Goal: Task Accomplishment & Management: Manage account settings

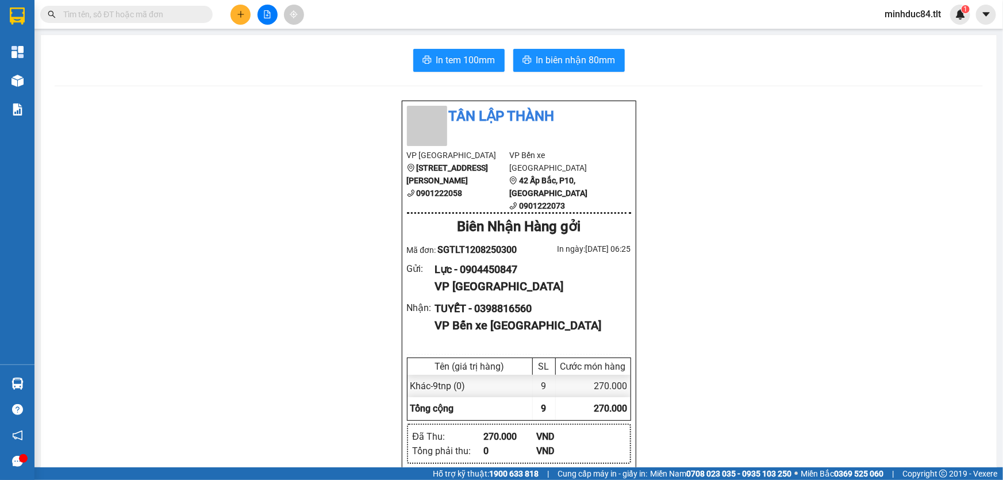
click at [170, 5] on div "Kết quả tìm kiếm ( 0 ) Bộ lọc No Data" at bounding box center [112, 15] width 224 height 20
click at [167, 15] on input "text" at bounding box center [131, 14] width 136 height 13
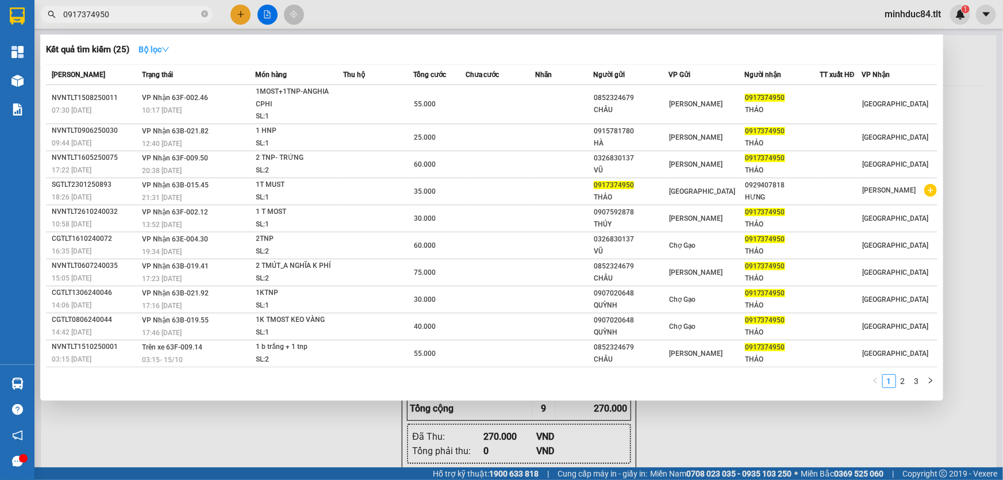
type input "0917374950"
click at [152, 53] on strong "Bộ lọc" at bounding box center [153, 49] width 31 height 9
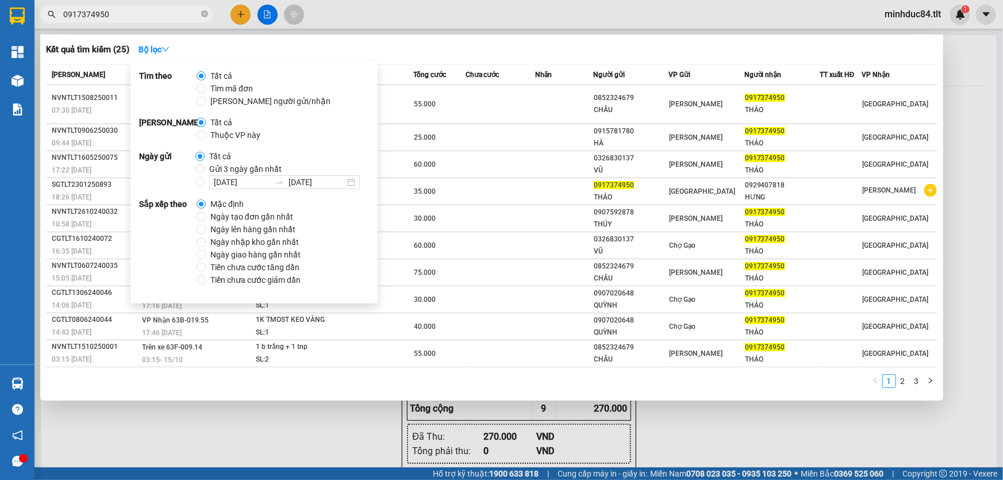
click at [255, 218] on span "Ngày tạo đơn gần nhất" at bounding box center [252, 216] width 92 height 13
click at [206, 218] on input "Ngày tạo đơn gần nhất" at bounding box center [200, 216] width 9 height 9
radio input "true"
radio input "false"
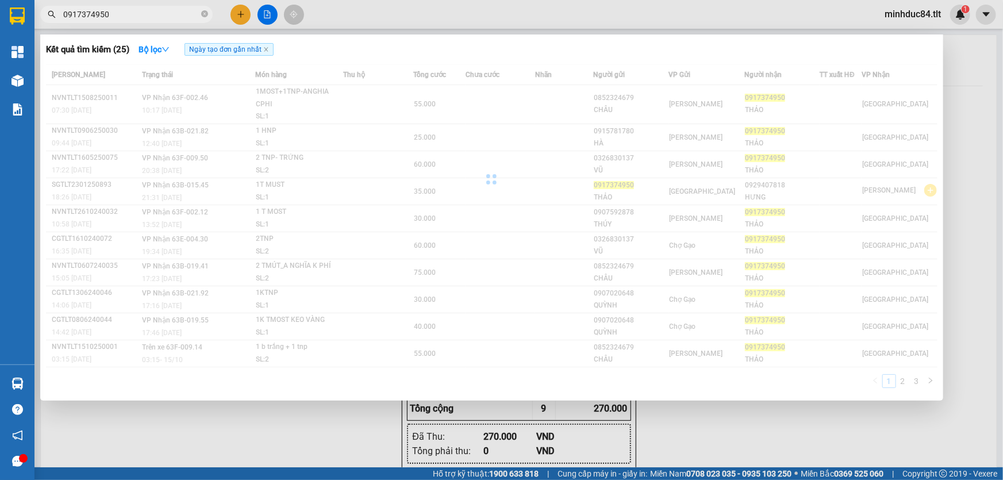
click at [494, 56] on div "Kết quả tìm kiếm ( 25 ) Bộ lọc Ngày tạo đơn gần nhất" at bounding box center [491, 49] width 891 height 18
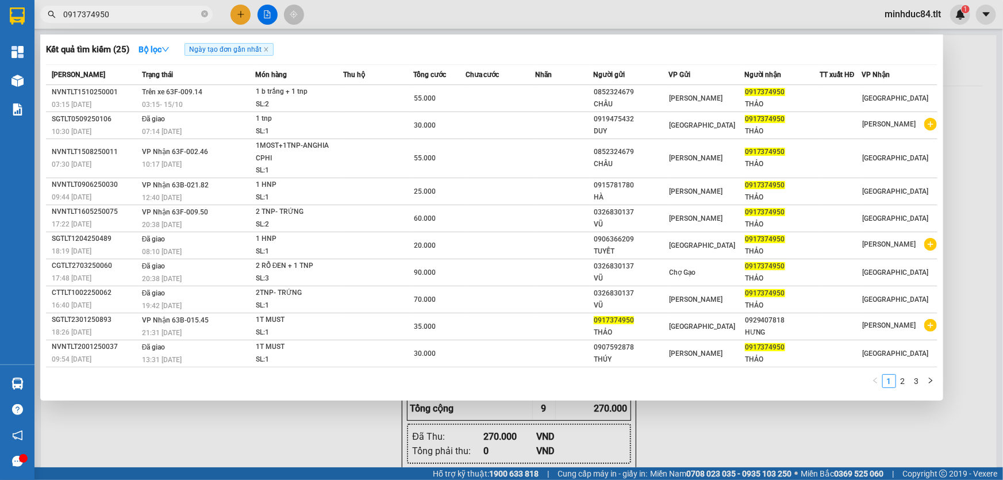
click at [105, 445] on div at bounding box center [501, 240] width 1003 height 480
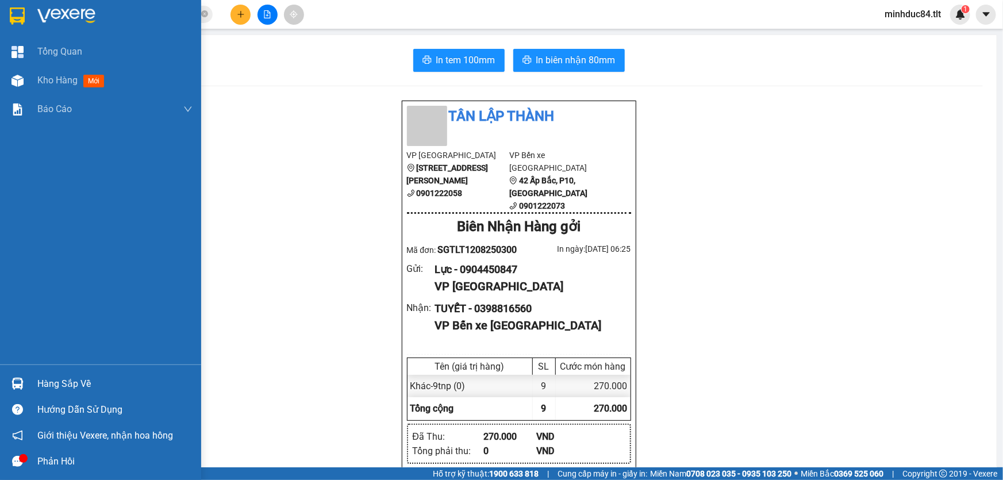
click at [29, 379] on div "Hàng sắp về" at bounding box center [100, 384] width 201 height 26
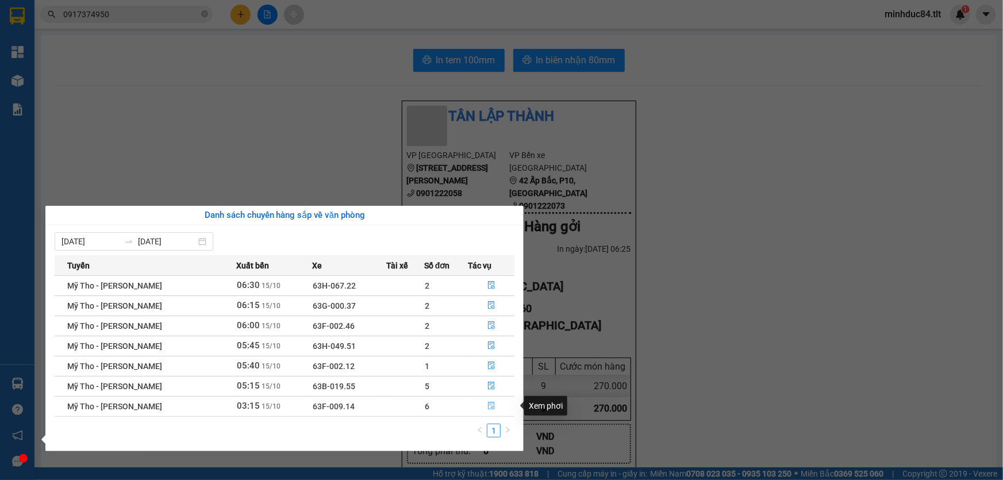
click at [489, 410] on button "button" at bounding box center [491, 406] width 45 height 18
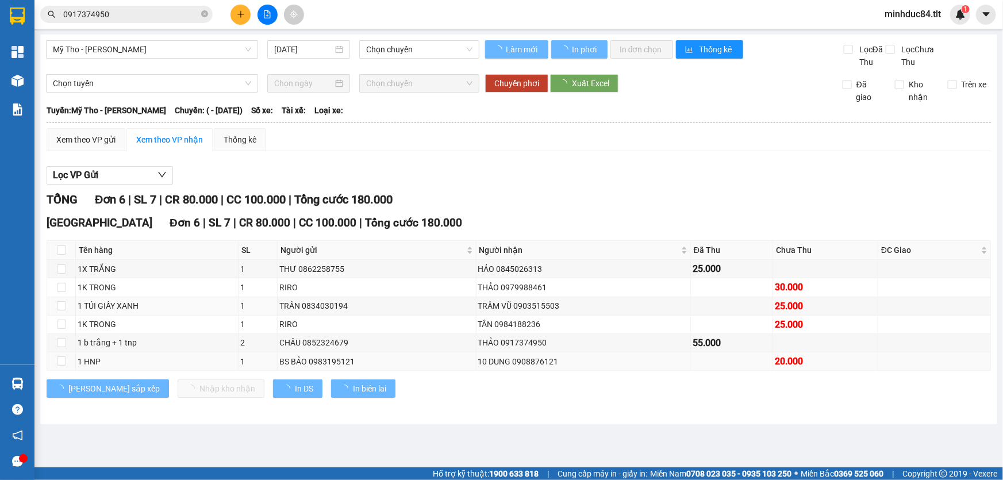
type input "15/10/2025"
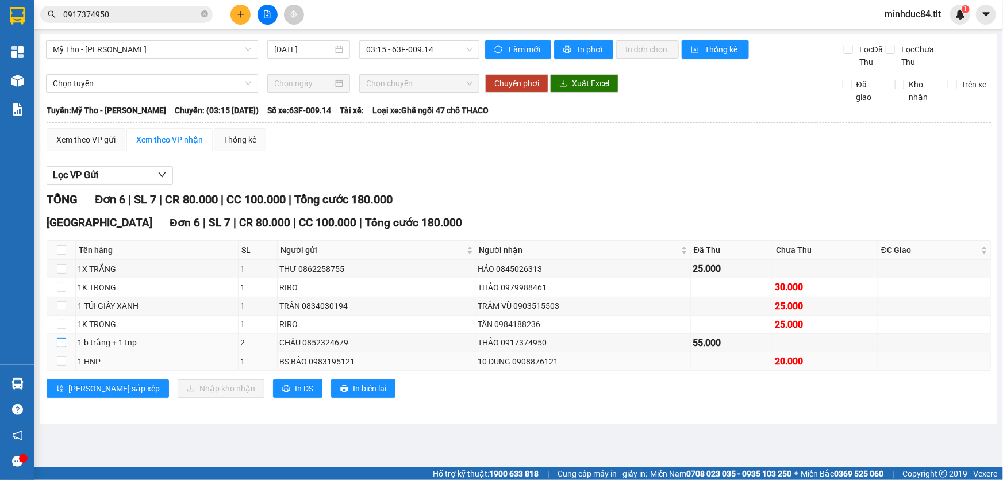
drag, startPoint x: 64, startPoint y: 341, endPoint x: 143, endPoint y: 365, distance: 83.0
click at [67, 344] on td at bounding box center [61, 343] width 29 height 18
click at [57, 342] on input "checkbox" at bounding box center [61, 342] width 9 height 9
checkbox input "true"
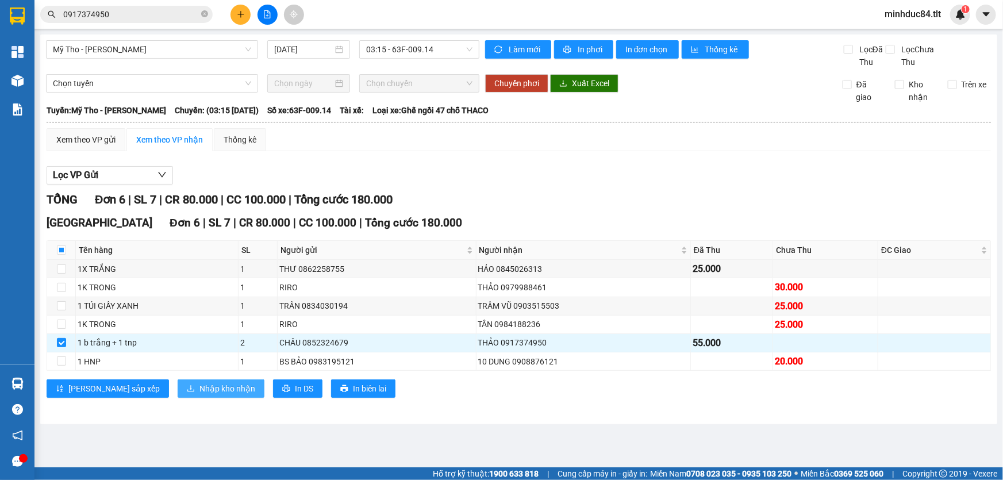
click at [178, 396] on button "Nhập kho nhận" at bounding box center [221, 388] width 87 height 18
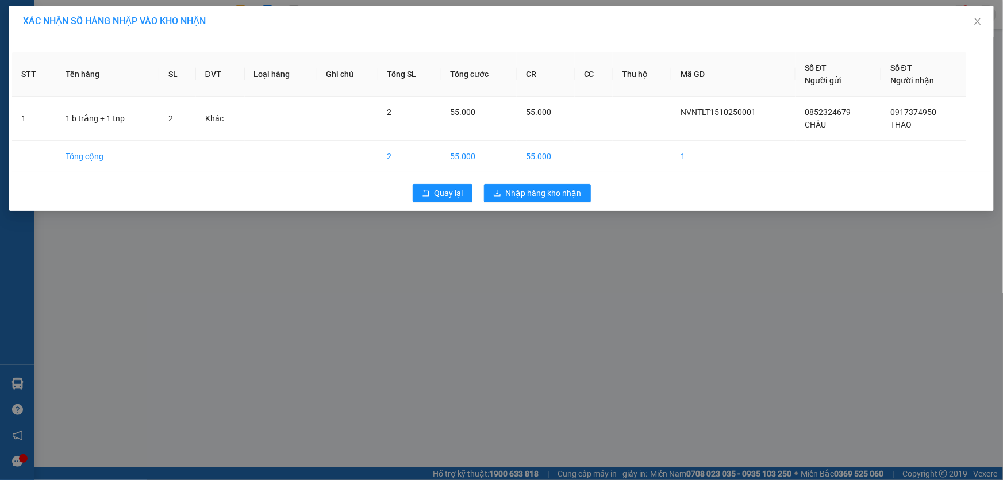
click at [564, 251] on div "XÁC NHẬN SỐ HÀNG NHẬP VÀO KHO NHẬN STT Tên hàng SL ĐVT Loại hàng Ghi chú Tổng S…" at bounding box center [501, 240] width 1003 height 480
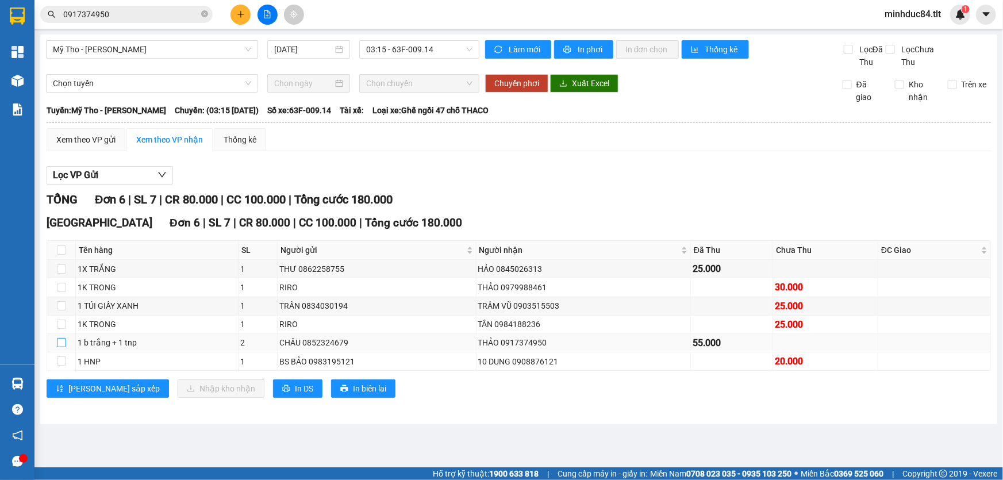
click at [62, 339] on input "checkbox" at bounding box center [61, 342] width 9 height 9
checkbox input "true"
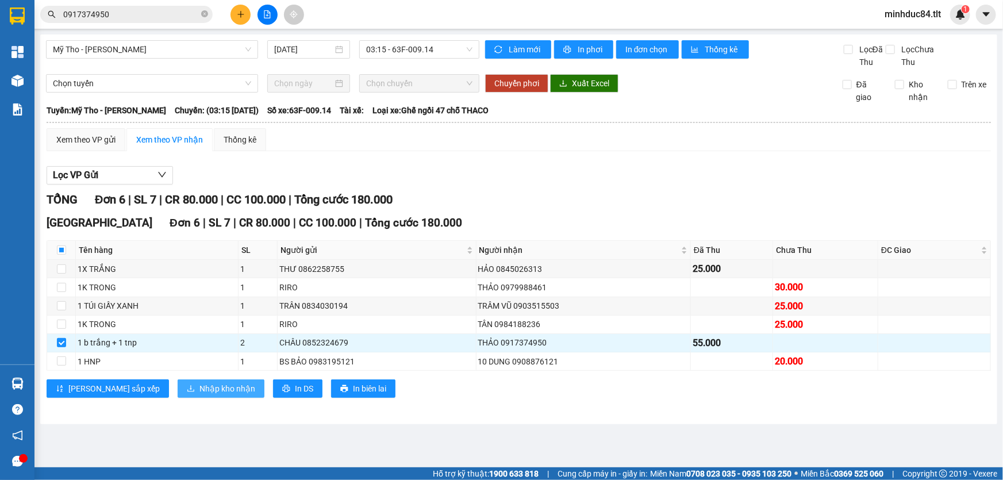
click at [178, 384] on button "Nhập kho nhận" at bounding box center [221, 388] width 87 height 18
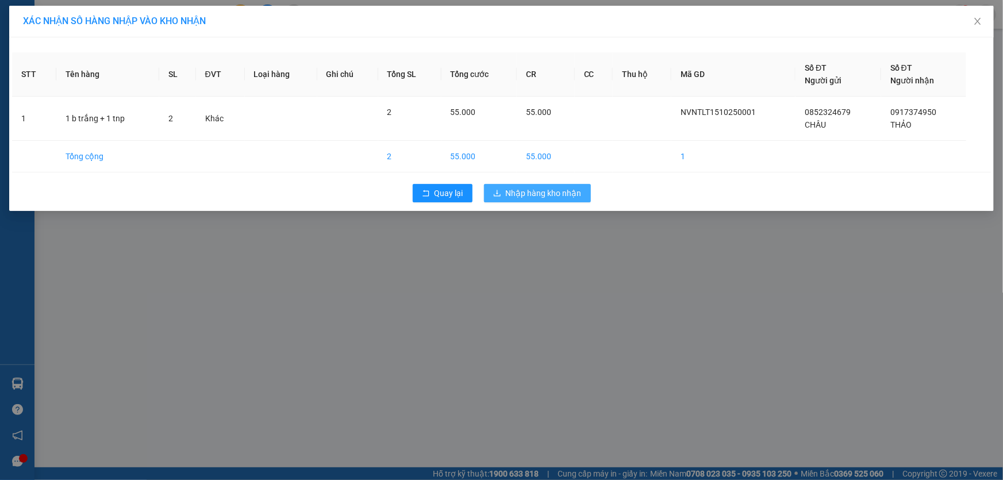
click at [526, 188] on span "Nhập hàng kho nhận" at bounding box center [544, 193] width 76 height 13
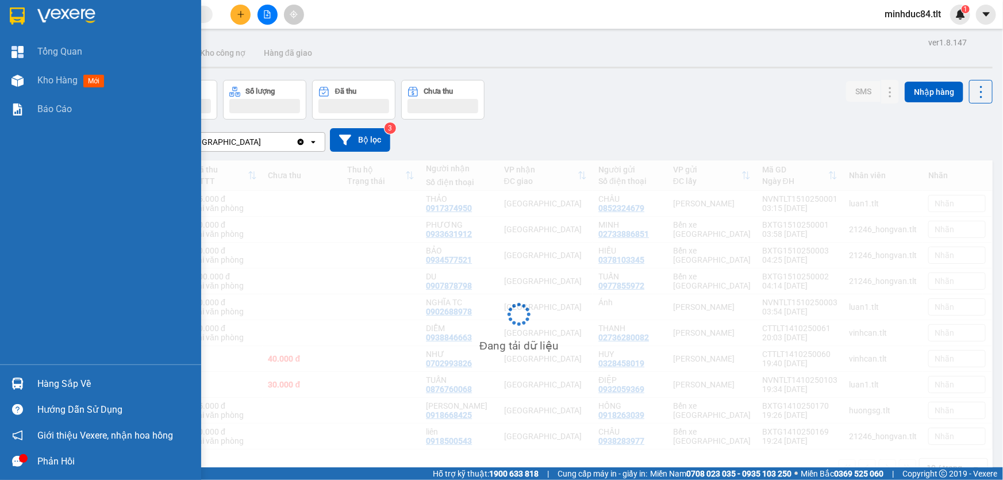
drag, startPoint x: 57, startPoint y: 379, endPoint x: 94, endPoint y: 373, distance: 36.6
click at [57, 380] on div "Hàng sắp về" at bounding box center [114, 383] width 155 height 17
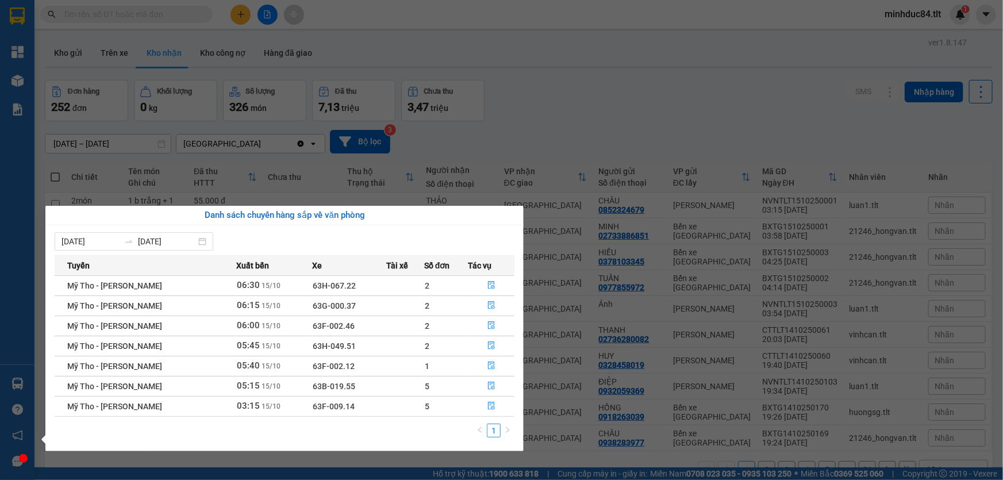
click at [186, 23] on section "Kết quả tìm kiếm ( 0 ) Bộ lọc Ngày tạo đơn gần nhất No Data minhduc84.tlt 1 Tổn…" at bounding box center [501, 240] width 1003 height 480
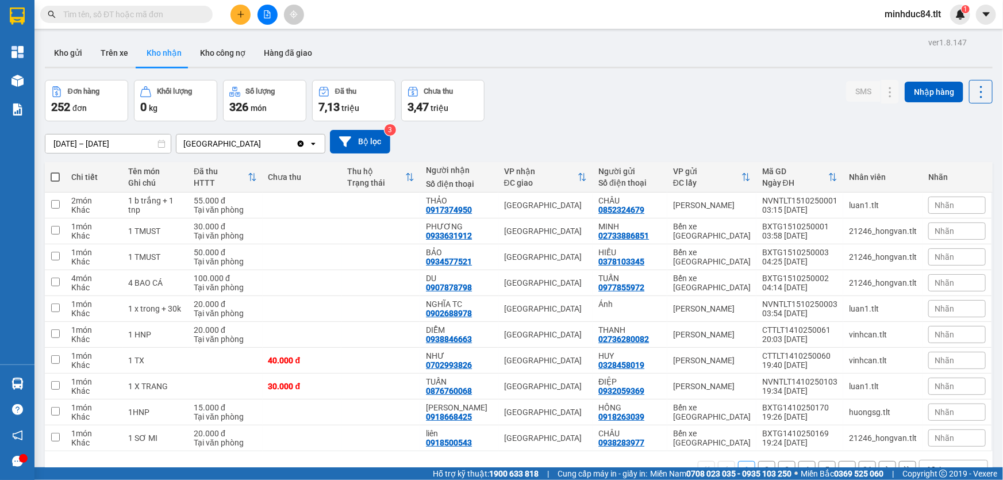
click at [178, 11] on input "text" at bounding box center [131, 14] width 136 height 13
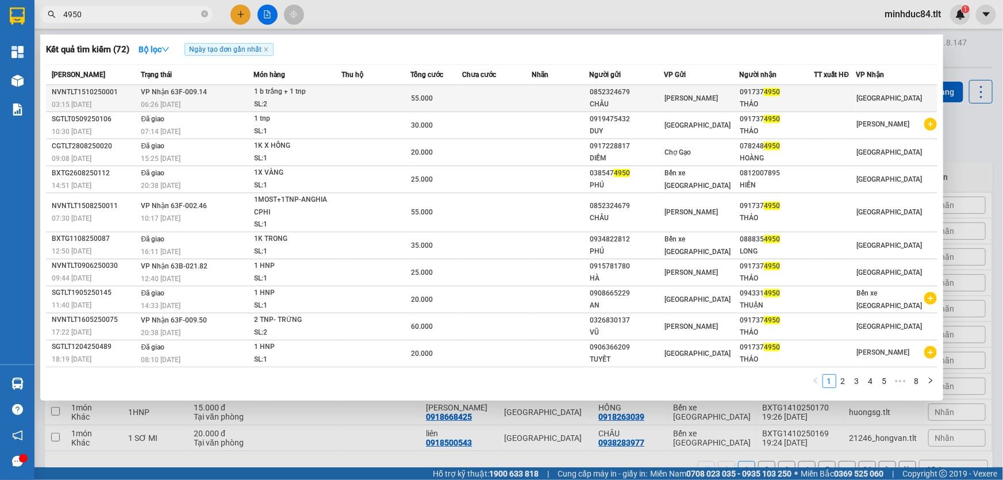
type input "4950"
click at [749, 101] on div "THẢO" at bounding box center [776, 104] width 74 height 12
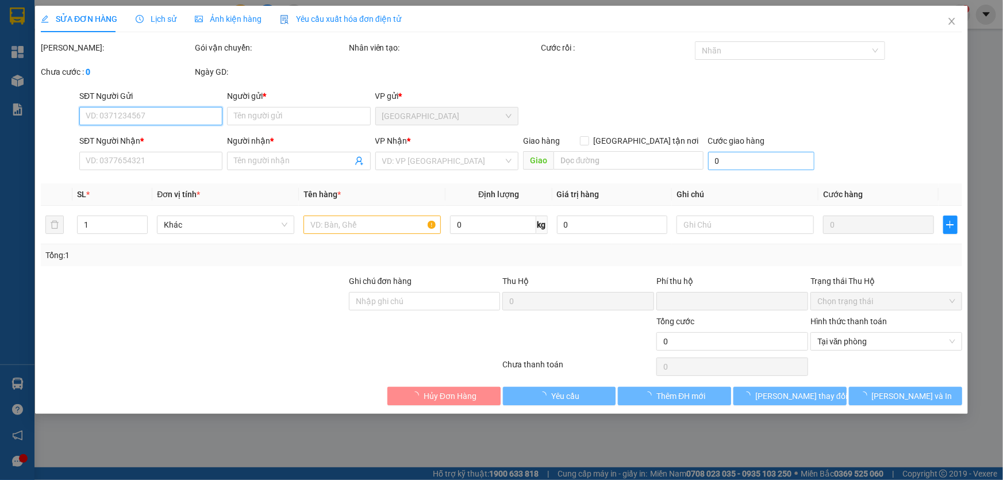
type input "0852324679"
type input "CHÂU"
type input "0917374950"
type input "THẢO"
type input "0"
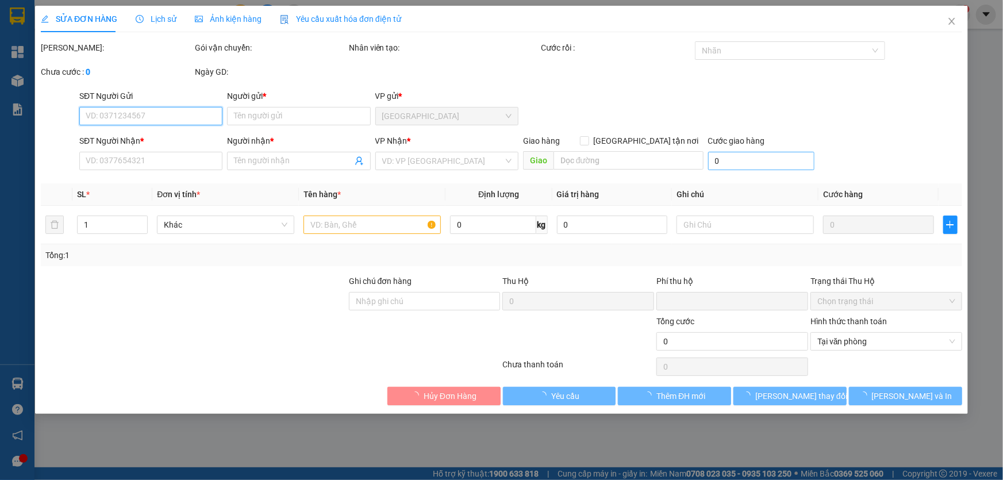
type input "55.000"
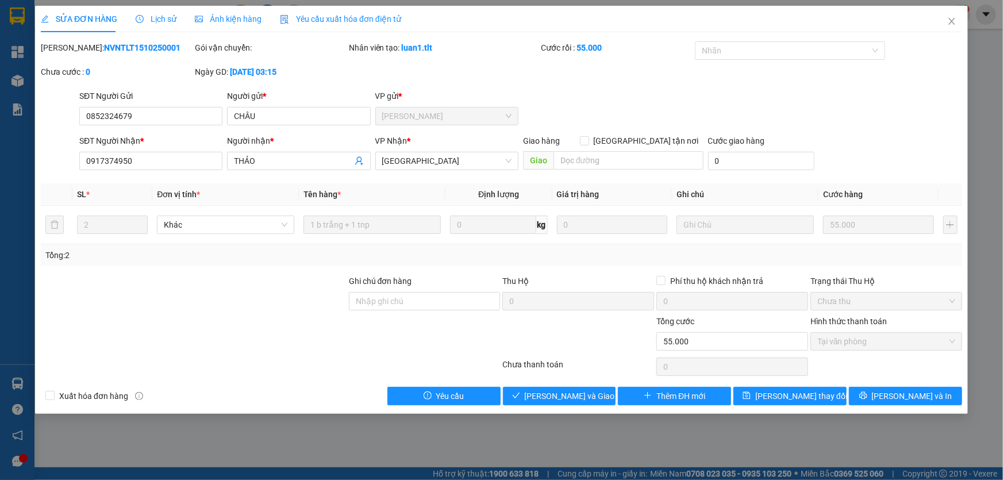
click at [554, 409] on div "SỬA ĐƠN HÀNG Lịch sử Ảnh kiện hàng Yêu cầu xuất hóa đơn điện tử Total Paid Fee …" at bounding box center [501, 210] width 932 height 408
click at [570, 395] on span "[PERSON_NAME] và Giao hàng" at bounding box center [580, 396] width 110 height 13
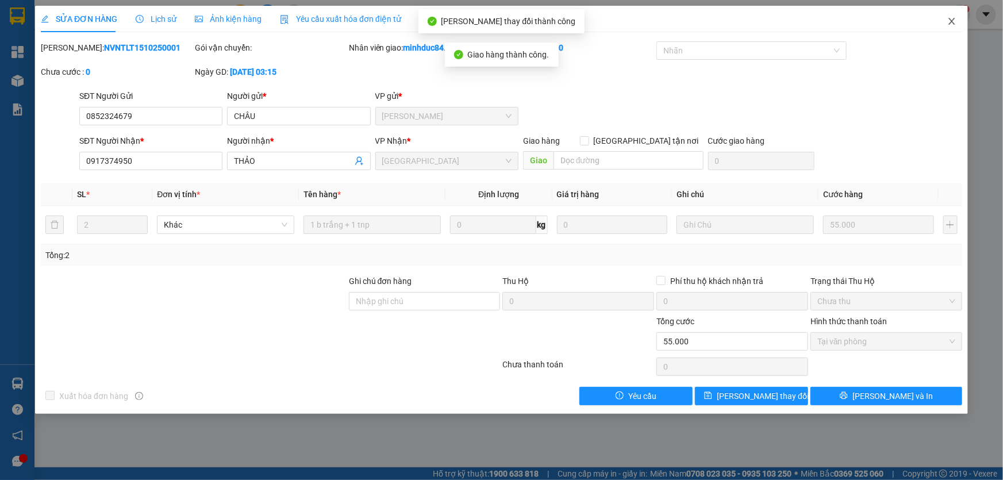
click at [952, 24] on icon "close" at bounding box center [951, 21] width 9 height 9
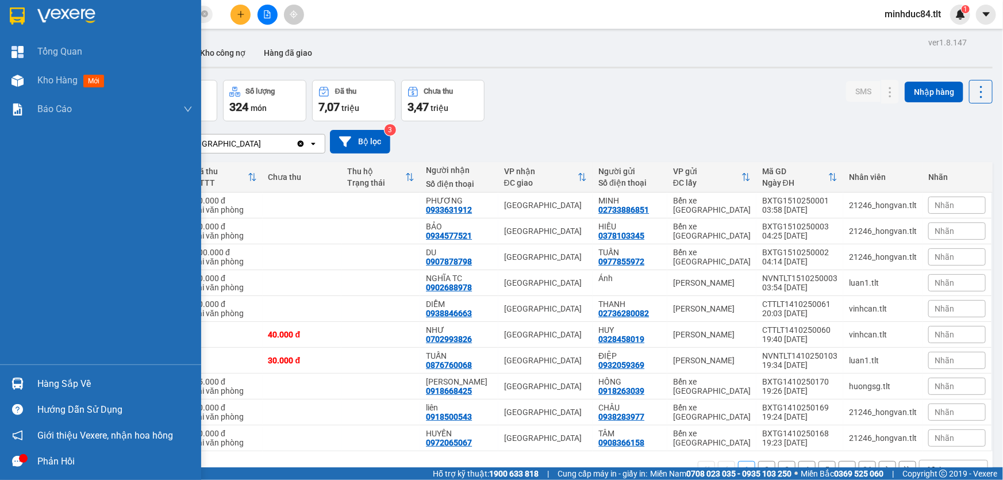
click at [24, 384] on div at bounding box center [17, 383] width 20 height 20
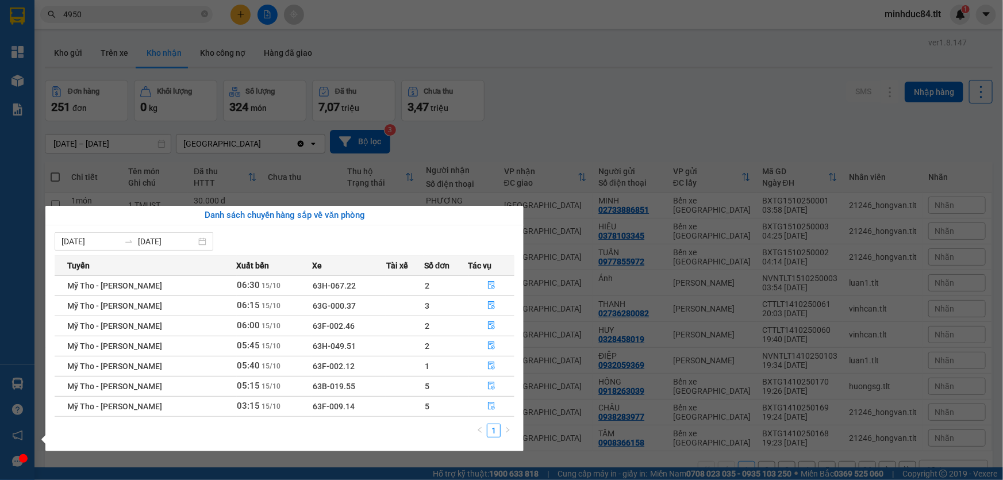
click at [206, 8] on section "Kết quả tìm kiếm ( 72 ) Bộ lọc Ngày tạo đơn gần nhất Mã ĐH Trạng thái Món hàng …" at bounding box center [501, 240] width 1003 height 480
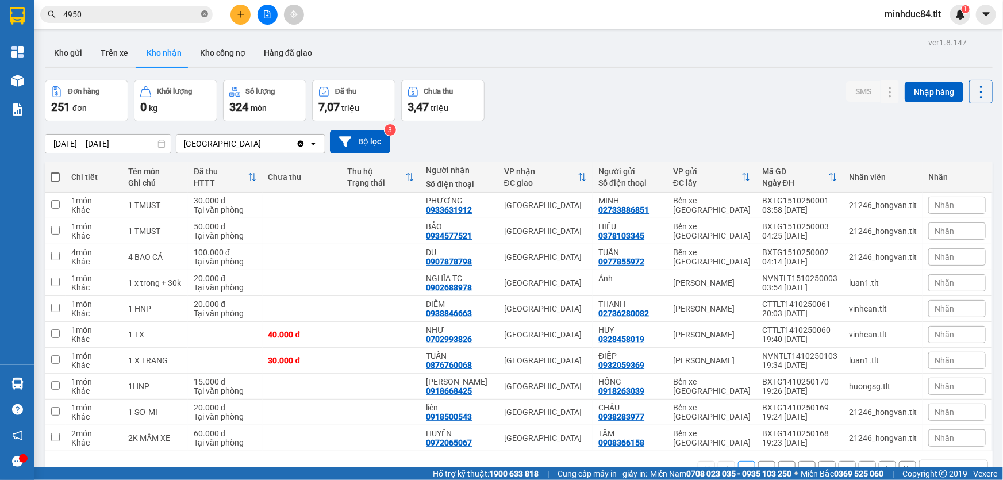
click at [207, 13] on icon "close-circle" at bounding box center [204, 13] width 7 height 7
click at [193, 13] on input "text" at bounding box center [131, 14] width 136 height 13
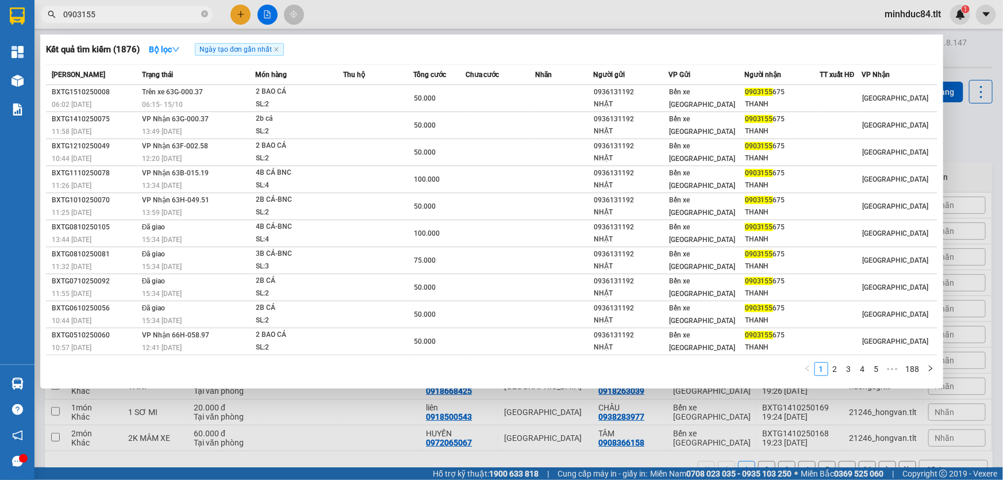
type input "0903155"
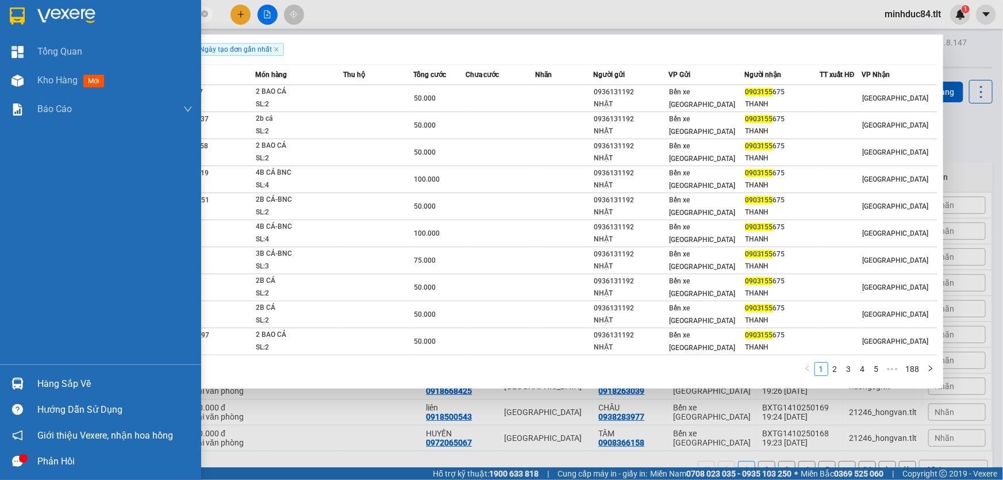
click at [20, 386] on img at bounding box center [17, 383] width 12 height 12
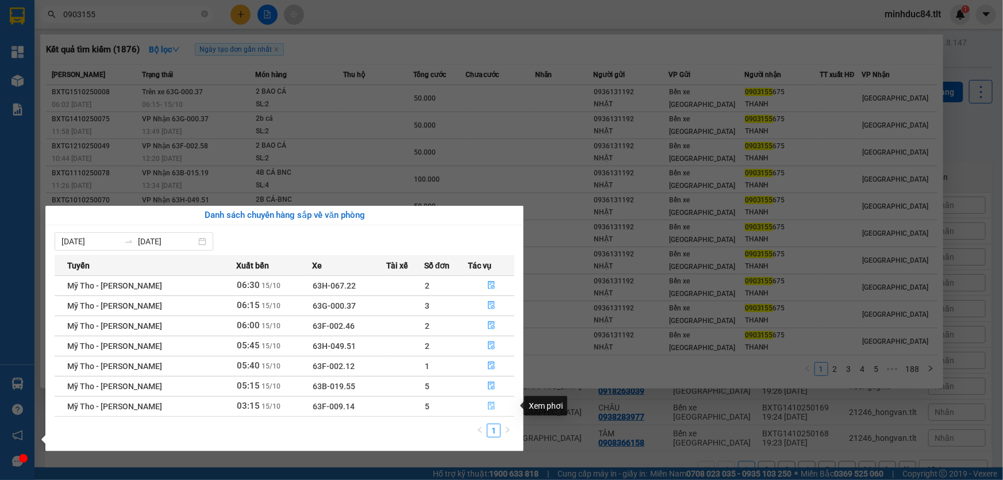
click at [488, 400] on button "button" at bounding box center [491, 406] width 45 height 18
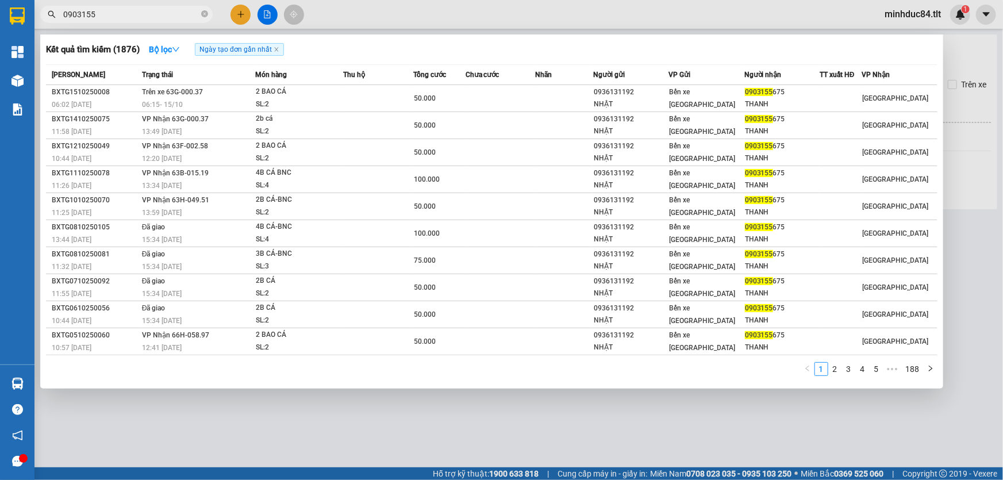
click at [471, 431] on div at bounding box center [501, 240] width 1003 height 480
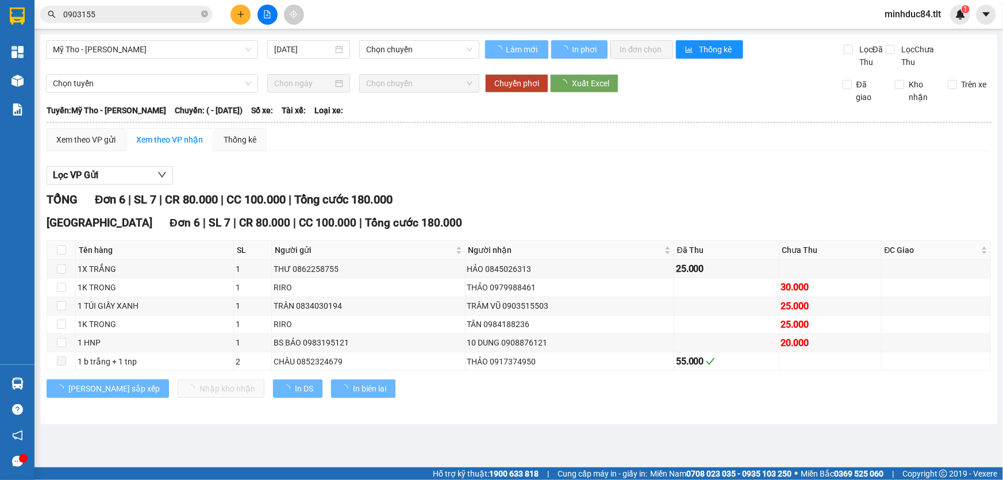
type input "[DATE]"
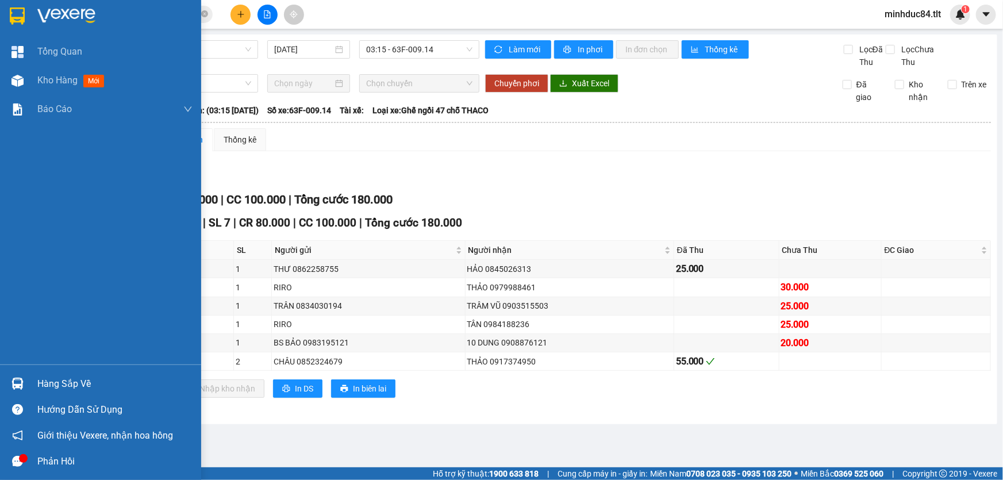
click at [22, 384] on img at bounding box center [17, 383] width 12 height 12
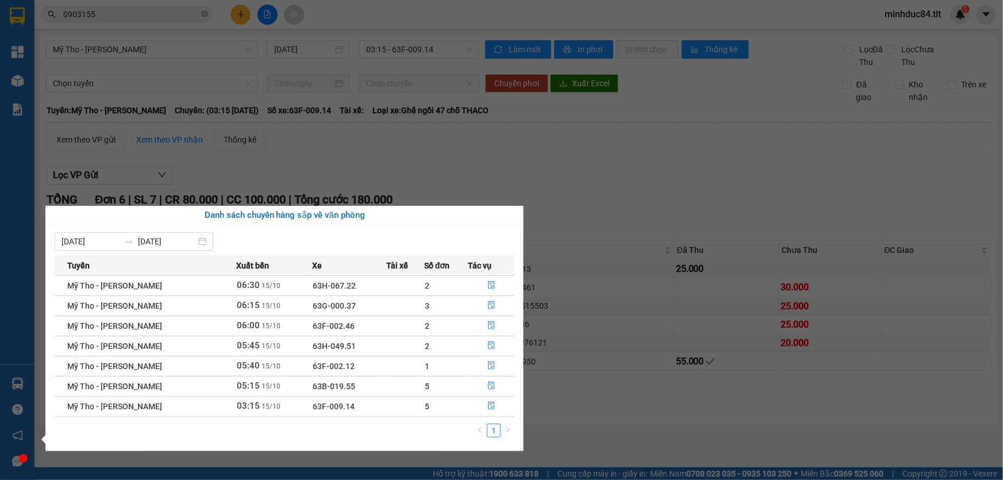
click at [634, 424] on section "Kết quả tìm kiếm ( 1876 ) Bộ lọc Ngày tạo đơn gần nhất Mã ĐH Trạng thái Món hàn…" at bounding box center [501, 240] width 1003 height 480
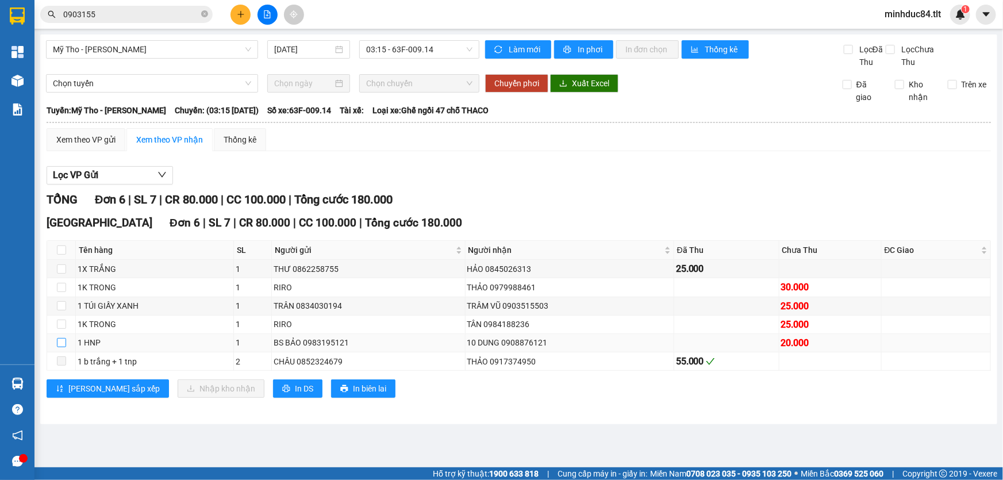
click at [60, 345] on input "checkbox" at bounding box center [61, 342] width 9 height 9
checkbox input "true"
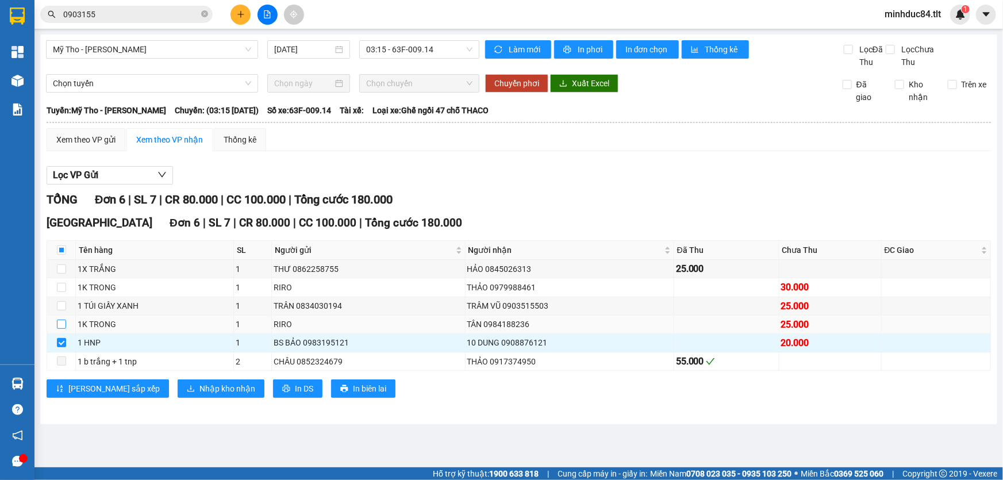
click at [56, 322] on td at bounding box center [61, 324] width 29 height 18
click at [61, 322] on input "checkbox" at bounding box center [61, 323] width 9 height 9
checkbox input "true"
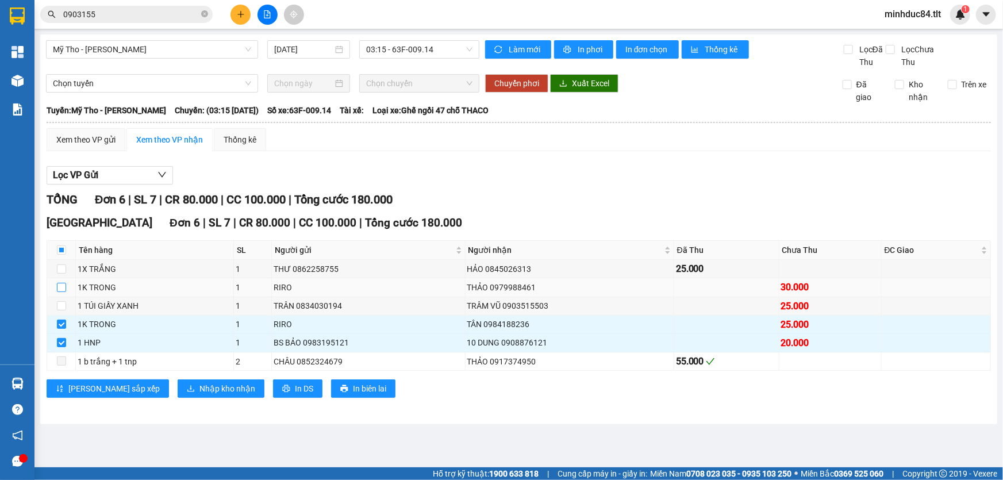
click at [64, 289] on input "checkbox" at bounding box center [61, 287] width 9 height 9
checkbox input "true"
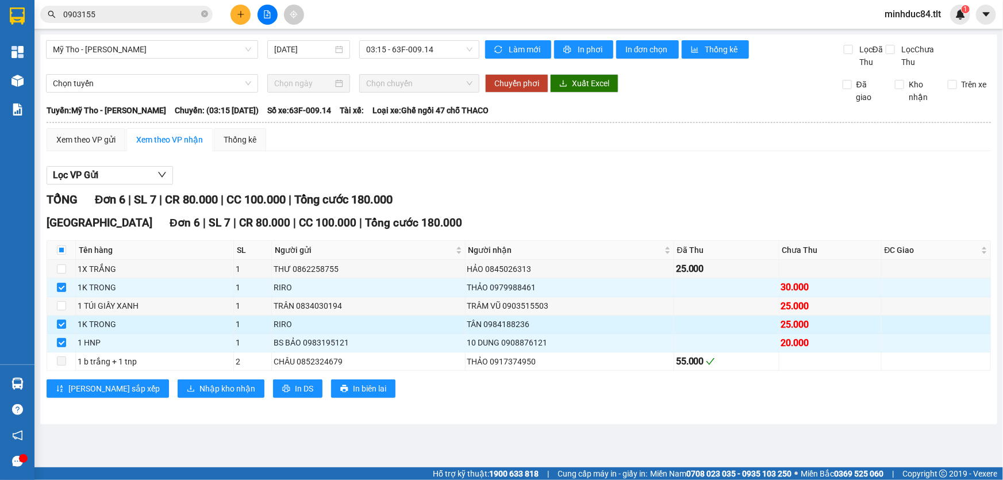
click at [66, 315] on td at bounding box center [61, 324] width 29 height 18
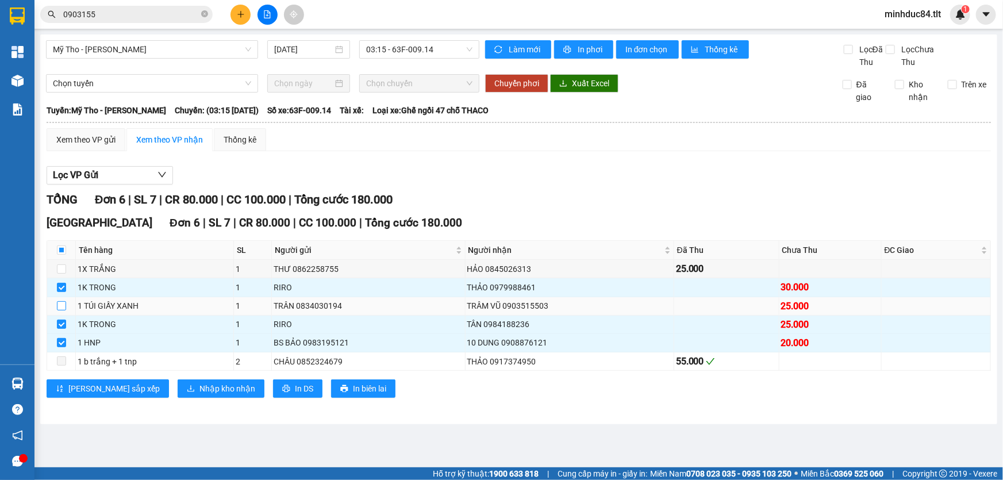
drag, startPoint x: 59, startPoint y: 305, endPoint x: 76, endPoint y: 298, distance: 19.1
click at [59, 306] on input "checkbox" at bounding box center [61, 305] width 9 height 9
checkbox input "true"
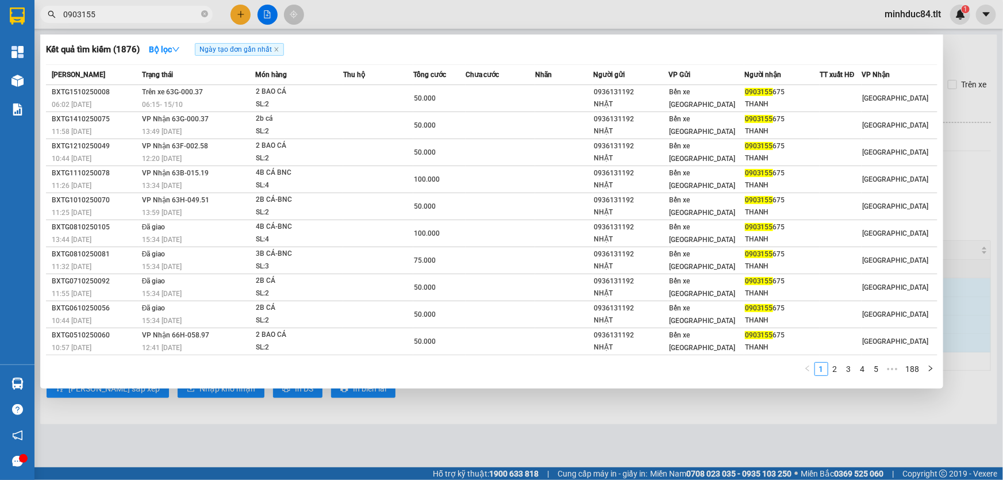
drag, startPoint x: 207, startPoint y: 14, endPoint x: 190, endPoint y: 9, distance: 17.4
click at [206, 15] on icon "close-circle" at bounding box center [204, 13] width 7 height 7
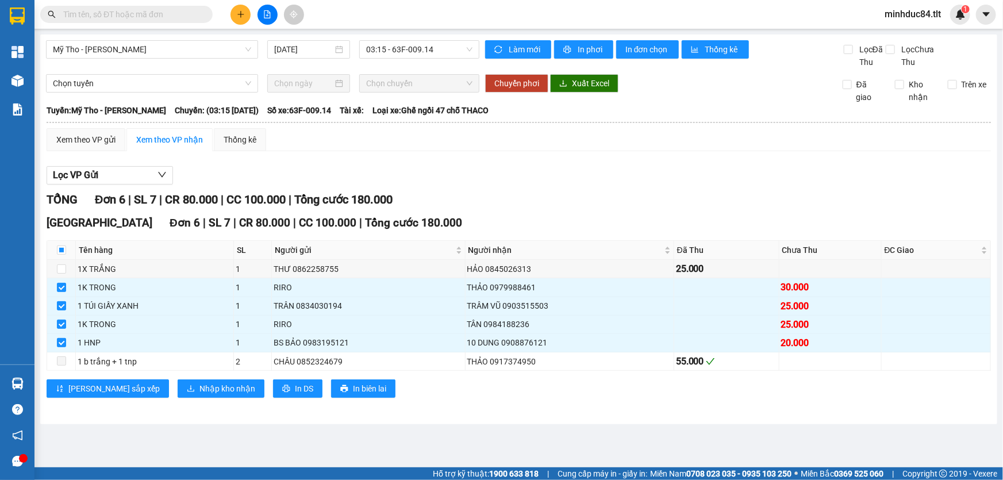
click at [186, 6] on span at bounding box center [126, 14] width 172 height 17
click at [159, 13] on input "text" at bounding box center [131, 14] width 136 height 13
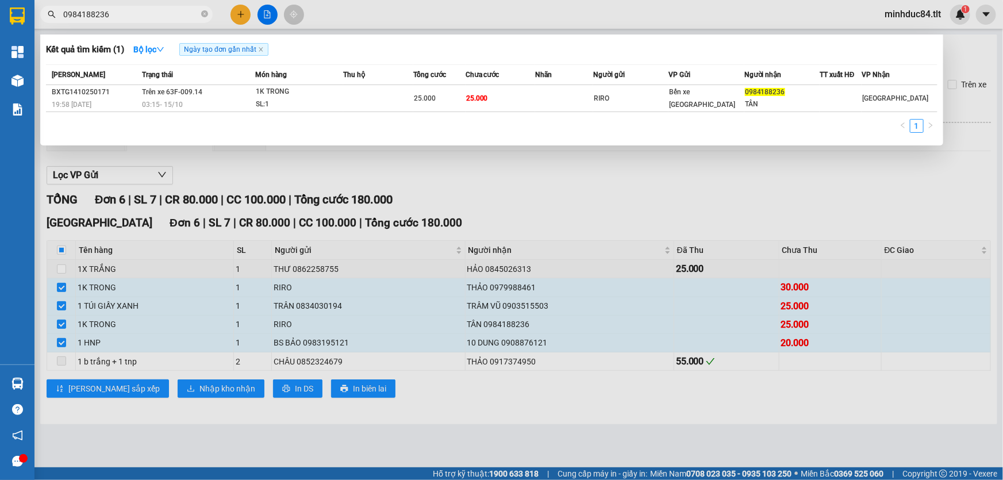
type input "0984188236"
click at [354, 191] on div at bounding box center [501, 240] width 1003 height 480
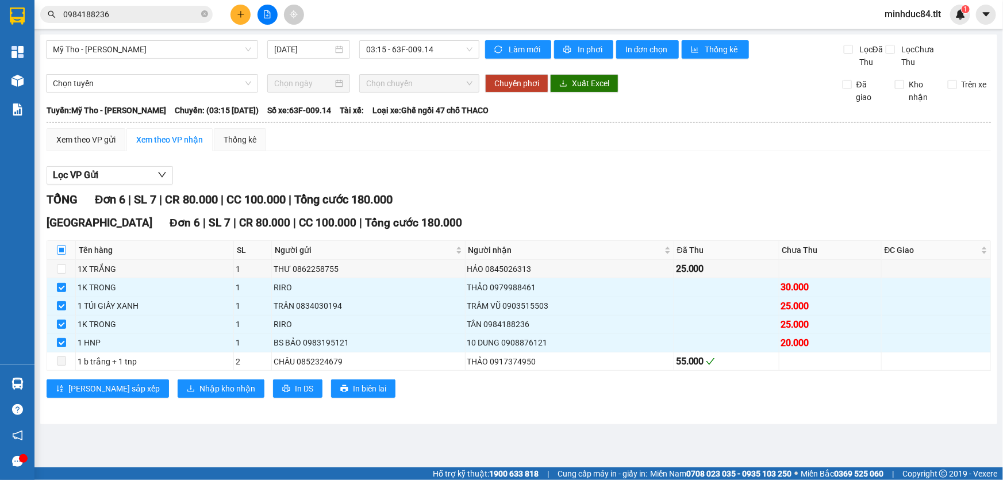
click at [64, 252] on input "checkbox" at bounding box center [61, 249] width 9 height 9
checkbox input "true"
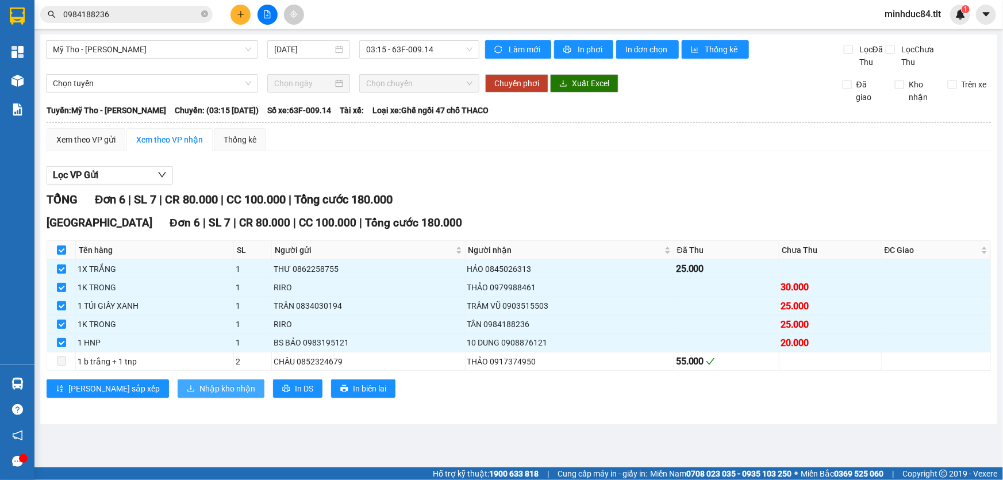
click at [199, 389] on span "Nhập kho nhận" at bounding box center [227, 388] width 56 height 13
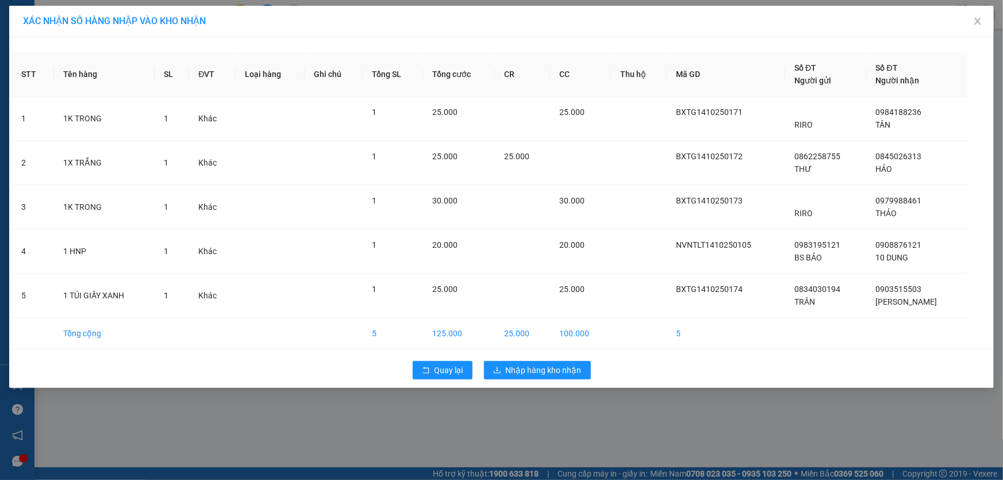
click at [569, 384] on div "Quay lại Nhập hàng kho nhận" at bounding box center [501, 370] width 978 height 30
click at [568, 374] on span "Nhập hàng kho nhận" at bounding box center [544, 370] width 76 height 13
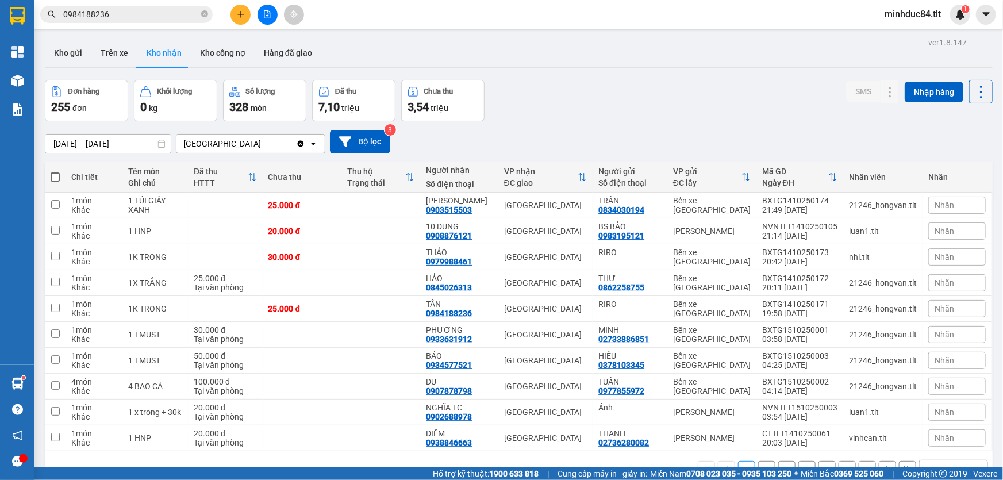
click at [244, 18] on button at bounding box center [240, 15] width 20 height 20
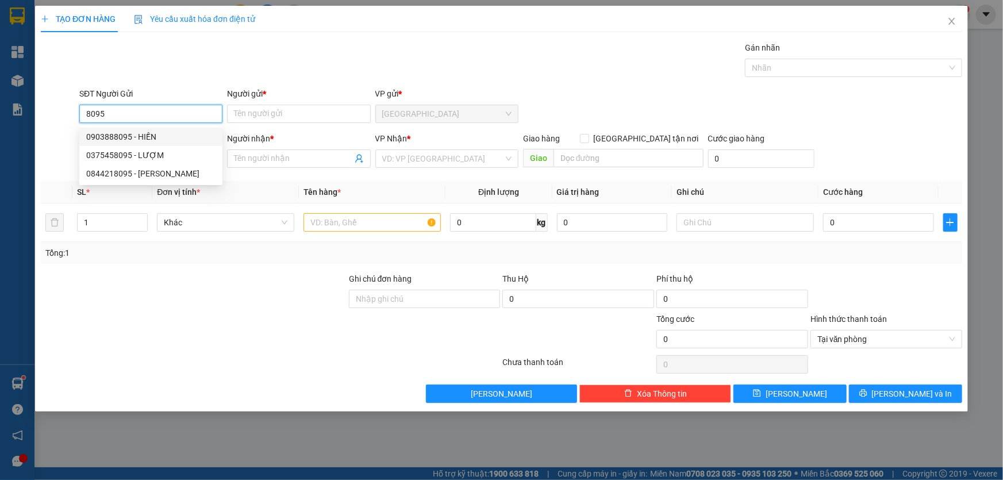
click at [172, 140] on div "0903888095 - HIỀN" at bounding box center [150, 136] width 129 height 13
type input "0903888095"
type input "HIỀN"
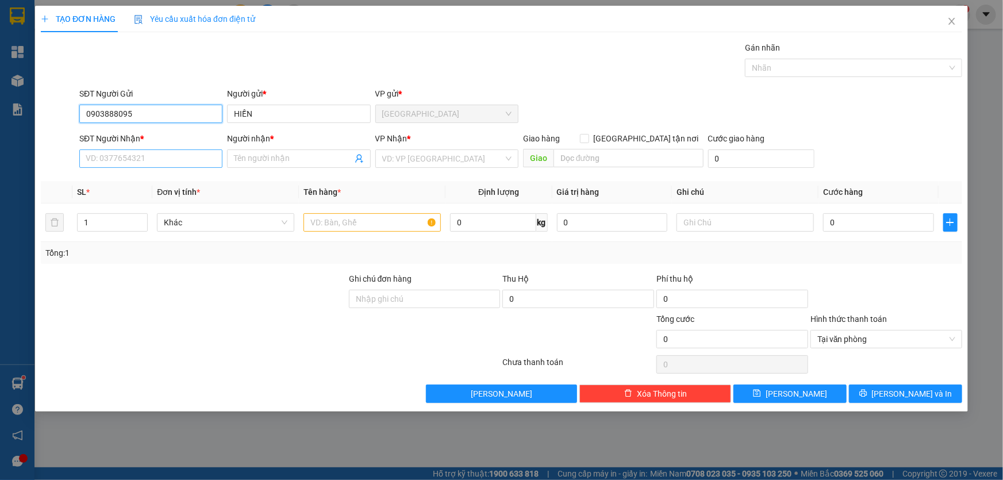
type input "0903888095"
click at [183, 167] on input "SĐT Người Nhận *" at bounding box center [150, 158] width 143 height 18
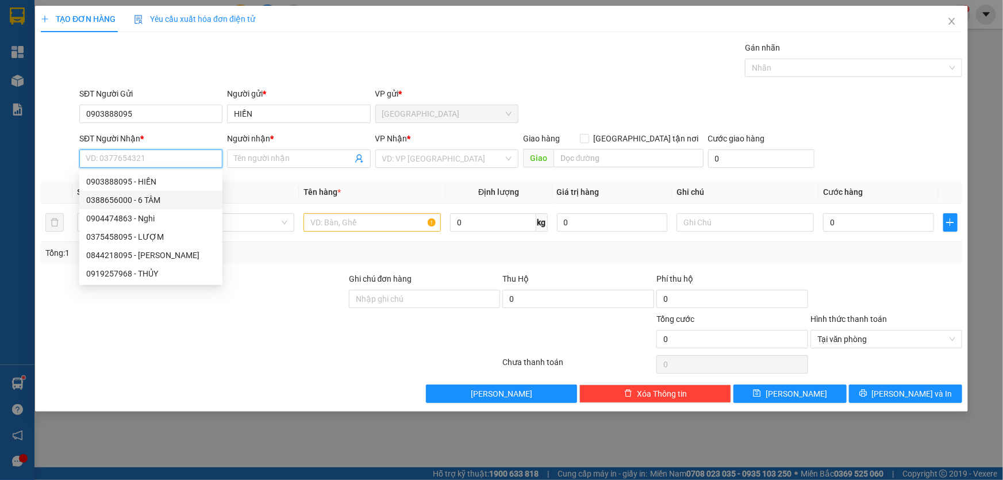
drag, startPoint x: 169, startPoint y: 198, endPoint x: 287, endPoint y: 184, distance: 118.0
click at [169, 198] on div "0388656000 - 6 TÂM" at bounding box center [150, 200] width 129 height 13
type input "0388656000"
type input "6 TÂM"
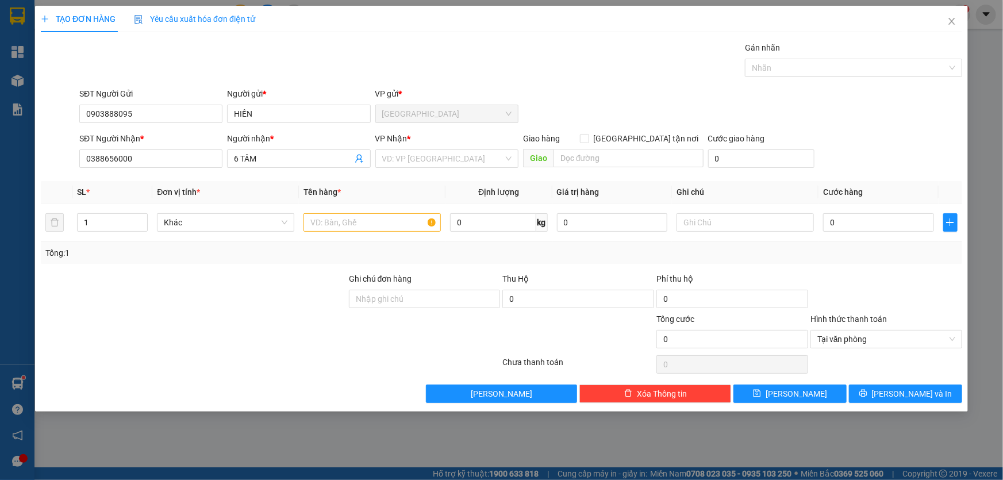
click at [495, 167] on div "VP Nhận * VD: VP Sài Gòn" at bounding box center [446, 152] width 143 height 40
click at [494, 165] on input "search" at bounding box center [442, 158] width 121 height 17
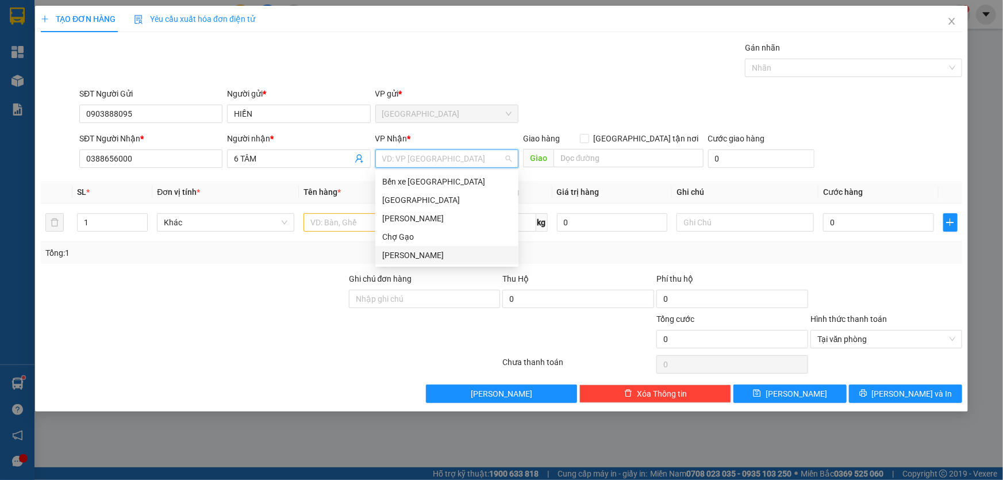
click at [418, 257] on div "[PERSON_NAME]" at bounding box center [446, 255] width 129 height 13
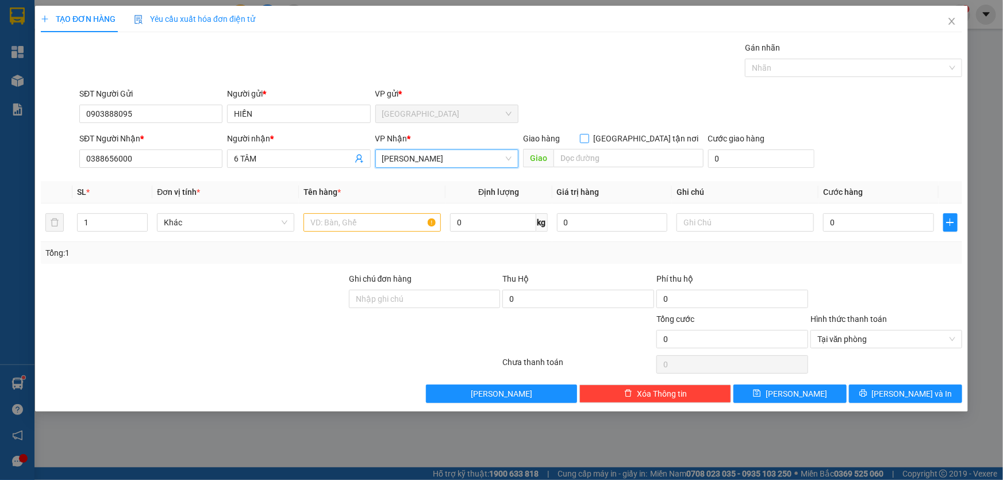
click at [588, 141] on input "[GEOGRAPHIC_DATA] tận nơi" at bounding box center [584, 138] width 8 height 8
checkbox input "true"
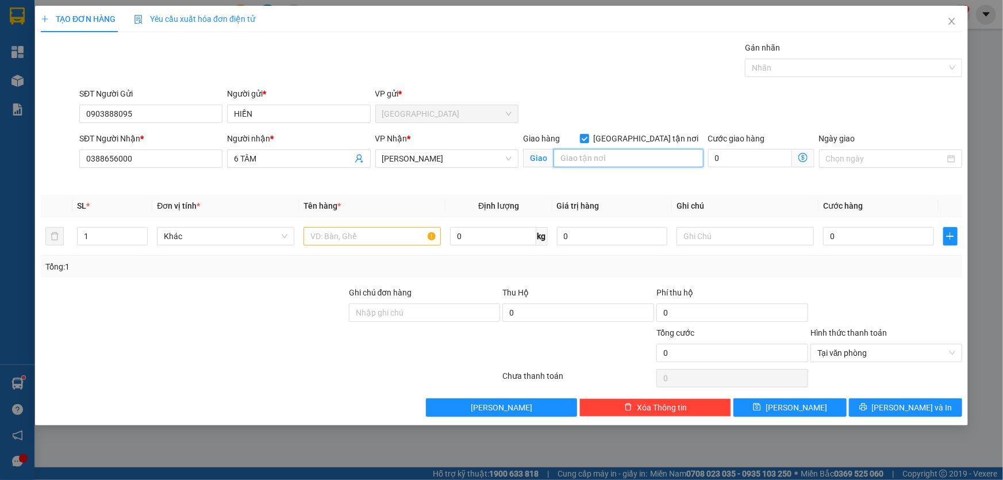
click at [632, 160] on input "text" at bounding box center [628, 158] width 150 height 18
type input "binh minh"
click at [369, 222] on td at bounding box center [372, 236] width 147 height 38
click at [367, 234] on input "text" at bounding box center [371, 236] width 137 height 18
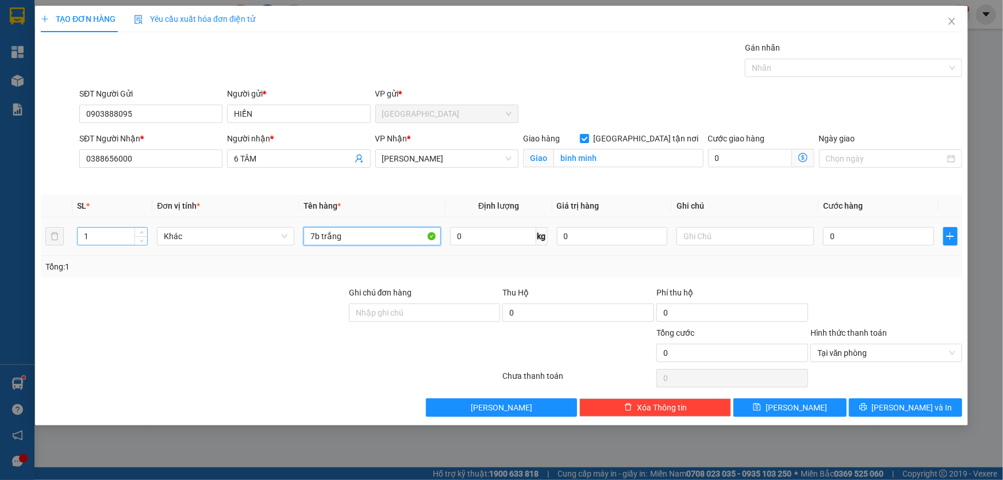
type input "7b trắng"
click at [82, 234] on input "1" at bounding box center [113, 236] width 70 height 17
click at [105, 232] on input "1" at bounding box center [113, 236] width 70 height 17
type input "7"
type input "4"
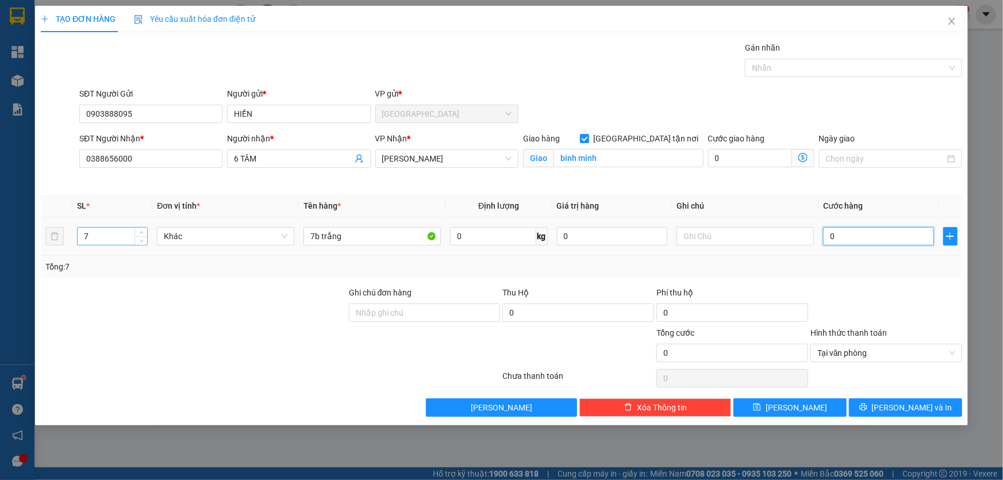
type input "4"
type input "49"
type input "490"
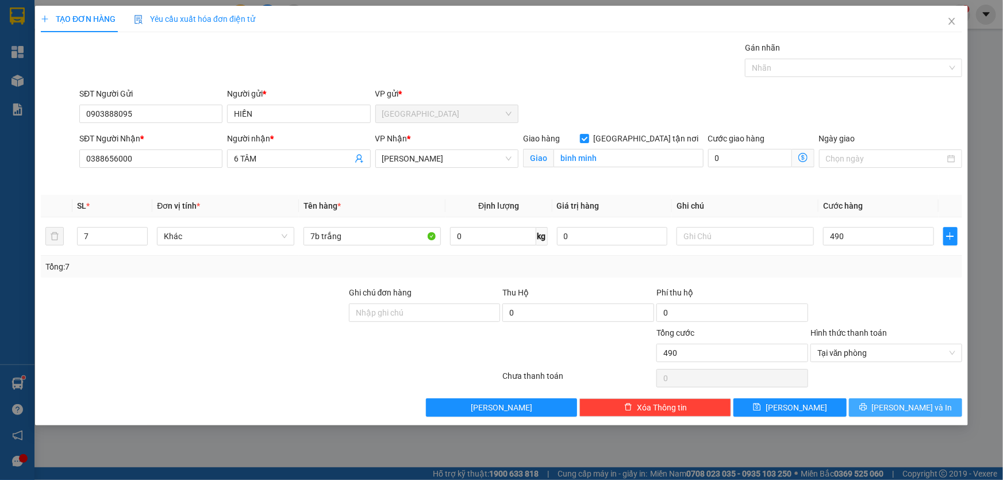
type input "490.000"
click at [868, 396] on div "Transit Pickup Surcharge Ids Transit Deliver Surcharge Ids Transit Deliver Surc…" at bounding box center [501, 228] width 921 height 375
click at [867, 409] on icon "printer" at bounding box center [863, 407] width 8 height 8
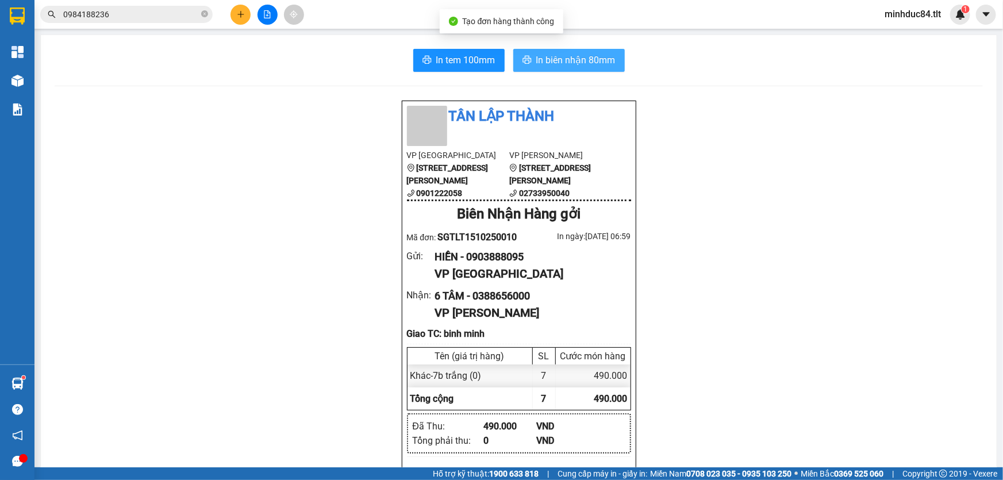
click at [576, 56] on span "In biên nhận 80mm" at bounding box center [575, 60] width 79 height 14
click at [444, 57] on span "In tem 100mm" at bounding box center [465, 60] width 59 height 14
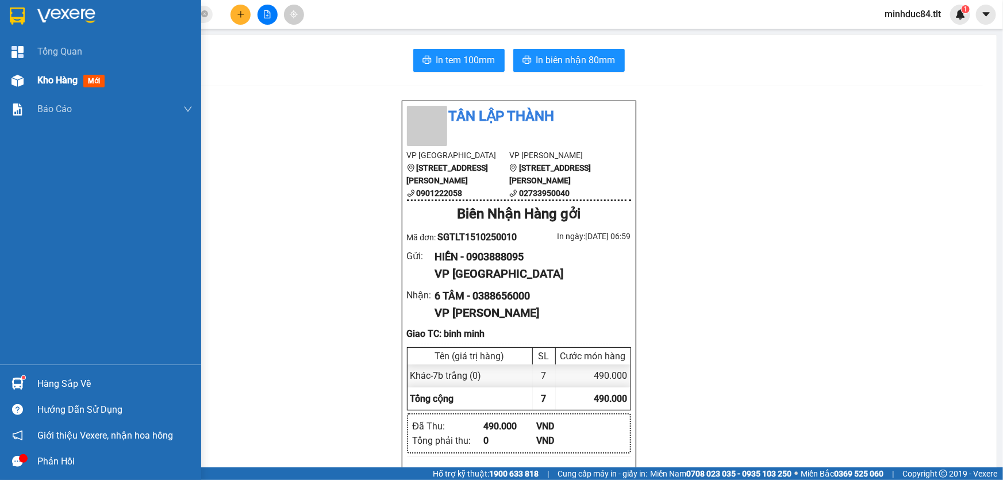
click at [18, 75] on img at bounding box center [17, 81] width 12 height 12
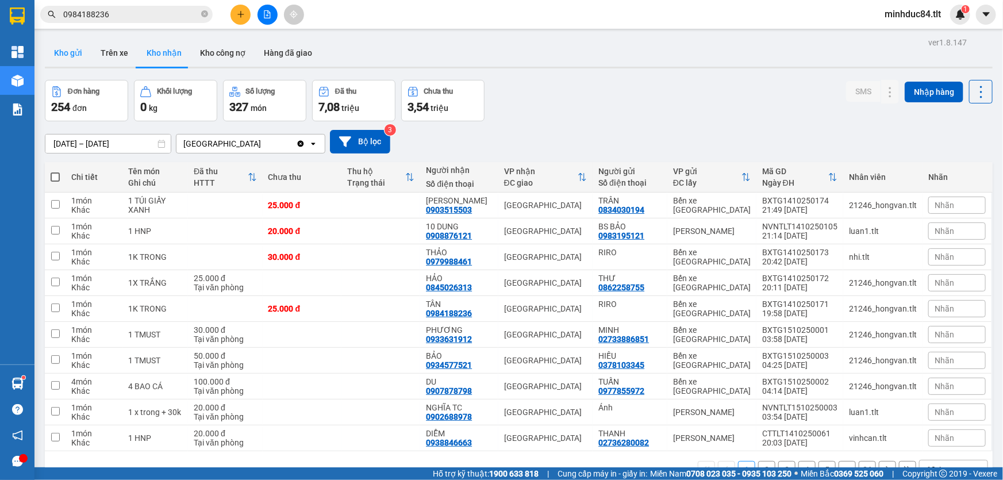
click at [67, 47] on button "Kho gửi" at bounding box center [68, 53] width 47 height 28
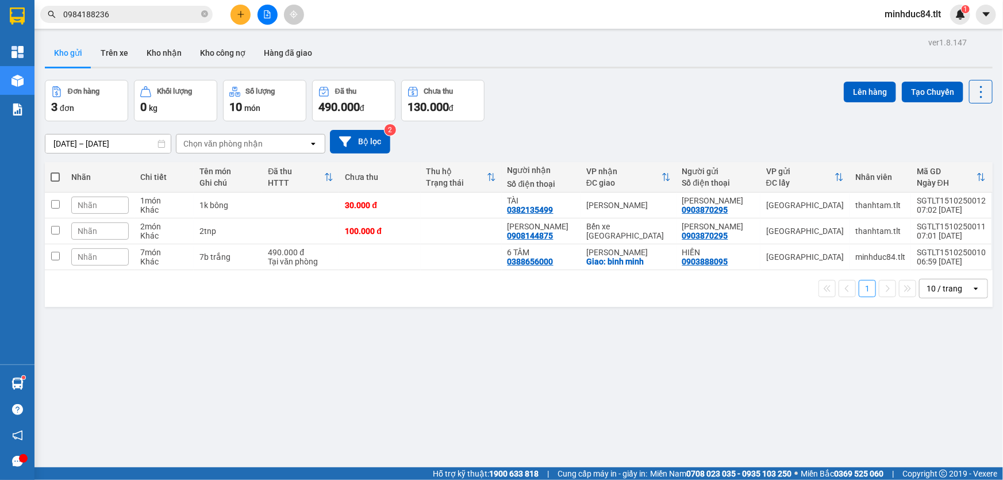
click at [263, 21] on button at bounding box center [267, 15] width 20 height 20
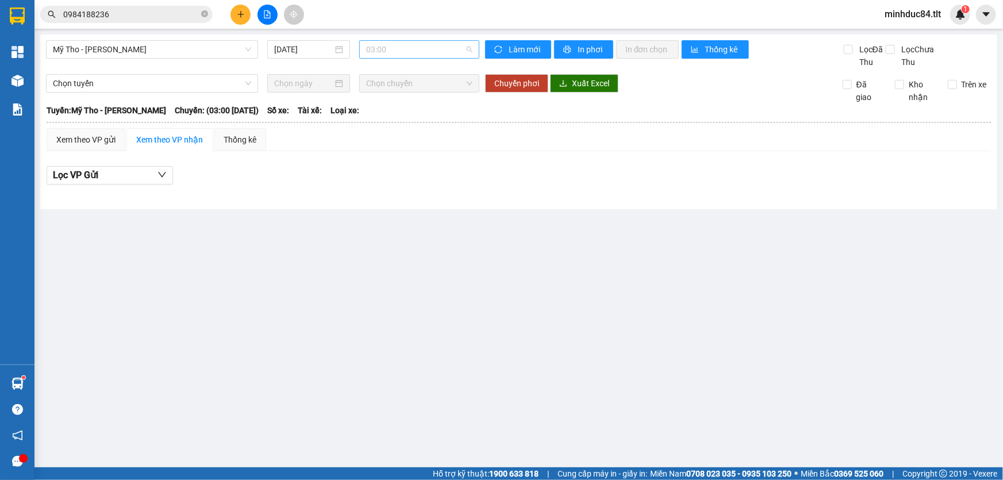
click at [433, 45] on span "03:00" at bounding box center [419, 49] width 106 height 17
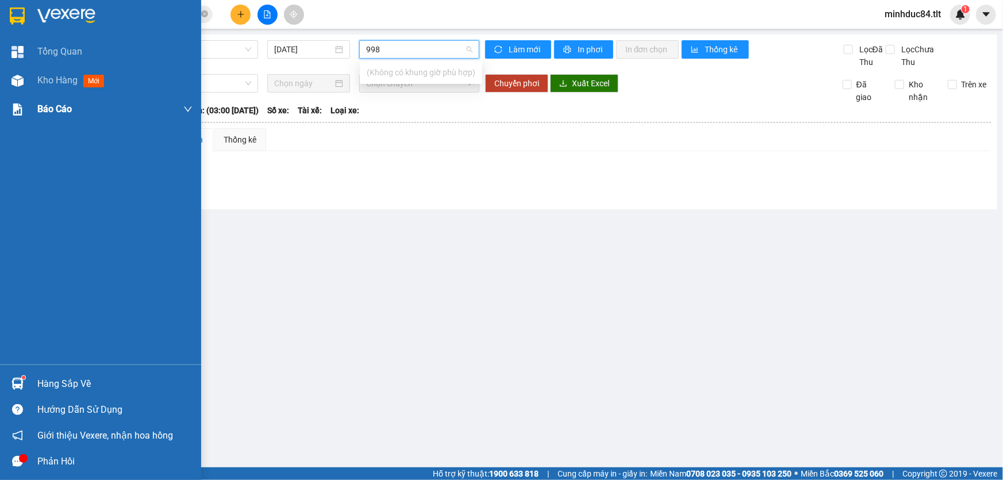
type input "998"
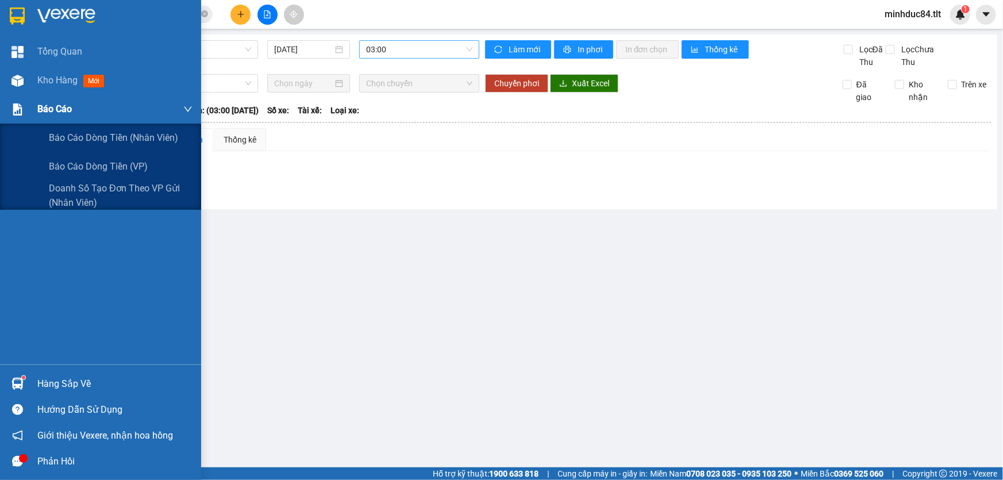
click at [43, 95] on div "Báo cáo" at bounding box center [114, 109] width 155 height 29
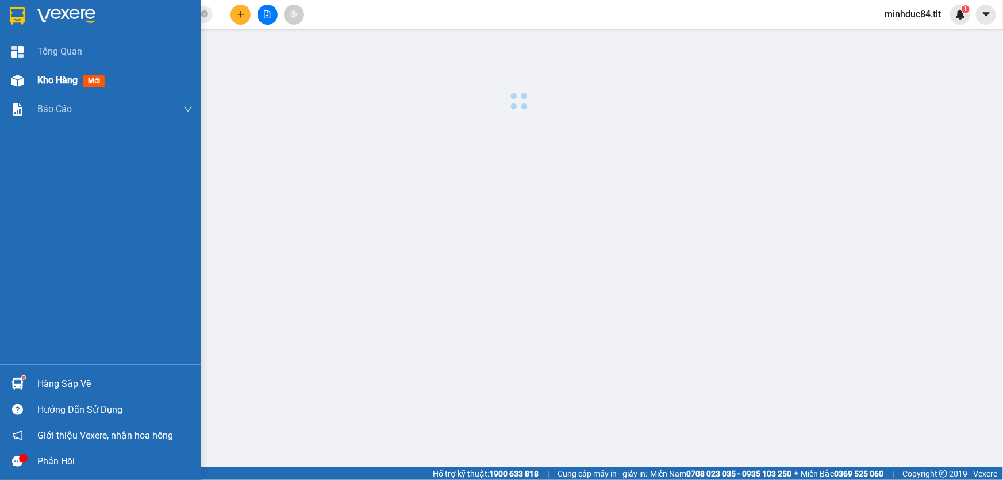
click at [67, 78] on span "Kho hàng" at bounding box center [57, 80] width 40 height 11
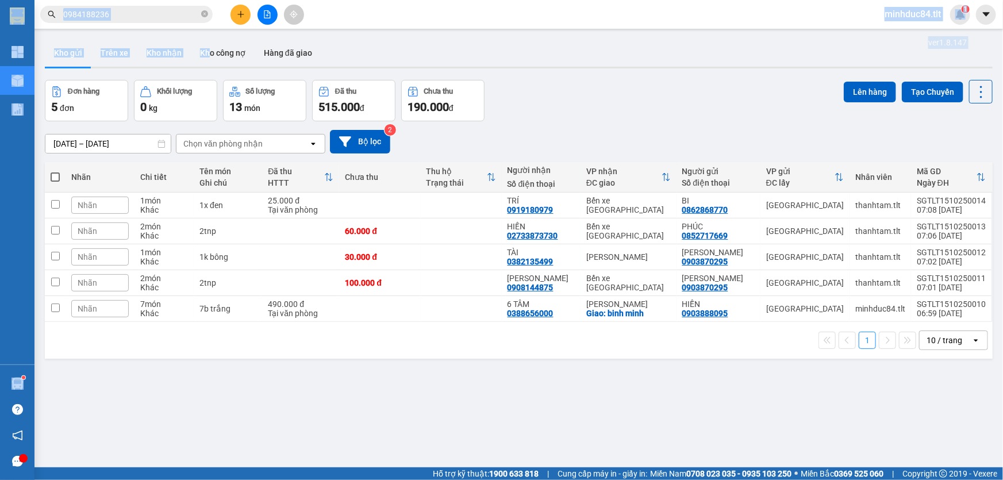
drag, startPoint x: 198, startPoint y: 24, endPoint x: 207, endPoint y: 37, distance: 15.6
click at [207, 37] on section "Kết quả tìm kiếm ( 1 ) Bộ lọc Ngày tạo đơn gần nhất Mã ĐH Trạng thái Món hàng T…" at bounding box center [501, 240] width 1003 height 480
click at [201, 17] on icon "close-circle" at bounding box center [204, 13] width 7 height 7
click at [186, 18] on input "text" at bounding box center [131, 14] width 136 height 13
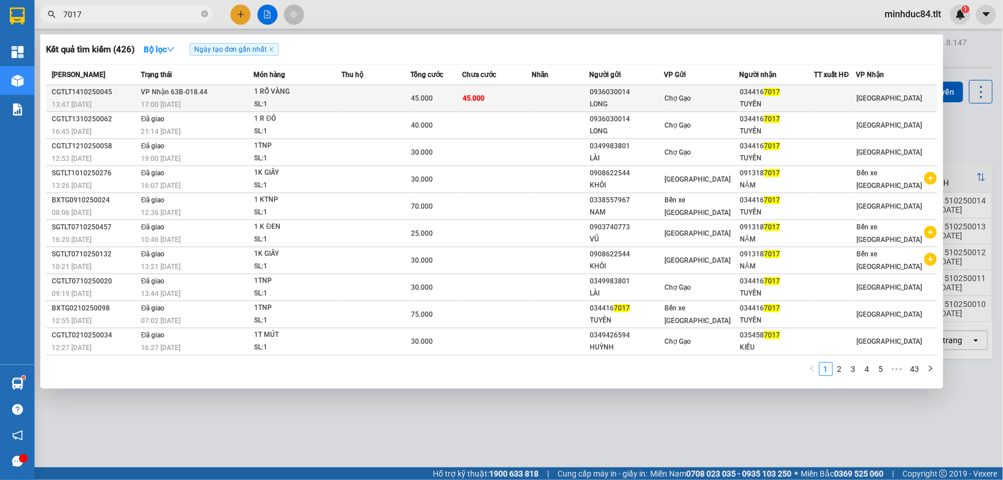
type input "7017"
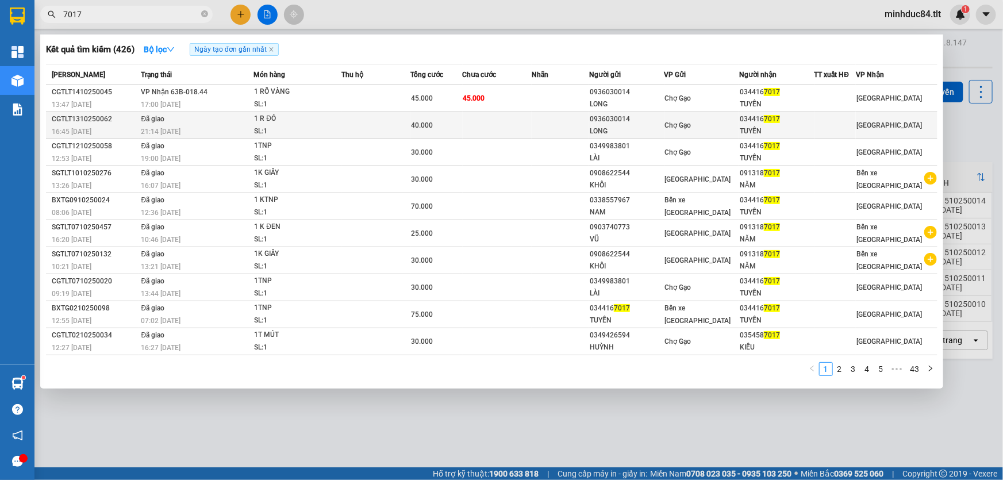
drag, startPoint x: 848, startPoint y: 107, endPoint x: 843, endPoint y: 126, distance: 19.1
click at [847, 111] on tbody "CGTLT1410250045 13:47 - 14/10 VP Nhận 63B-018.44 17:00 - 14/10 1 RỔ VÀNG SL: 1 …" at bounding box center [491, 220] width 891 height 270
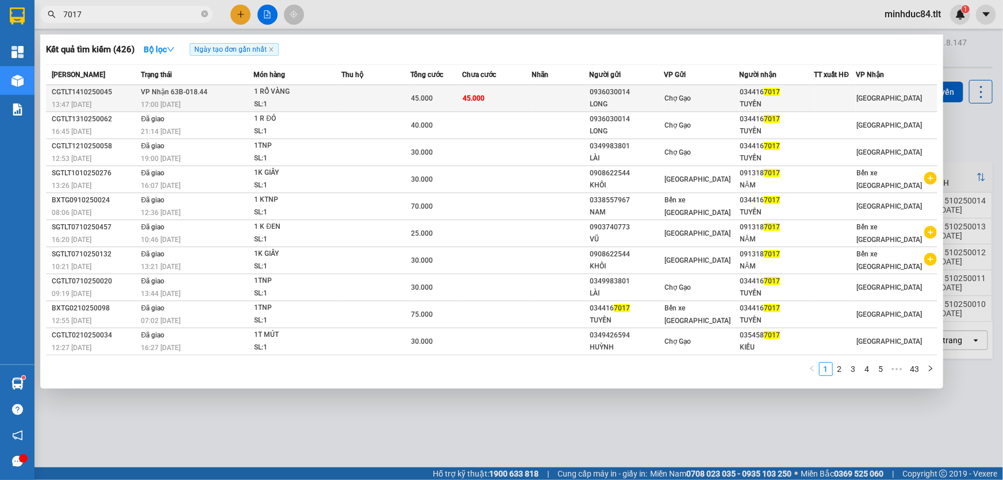
click at [789, 92] on div "034416 7017" at bounding box center [776, 92] width 74 height 12
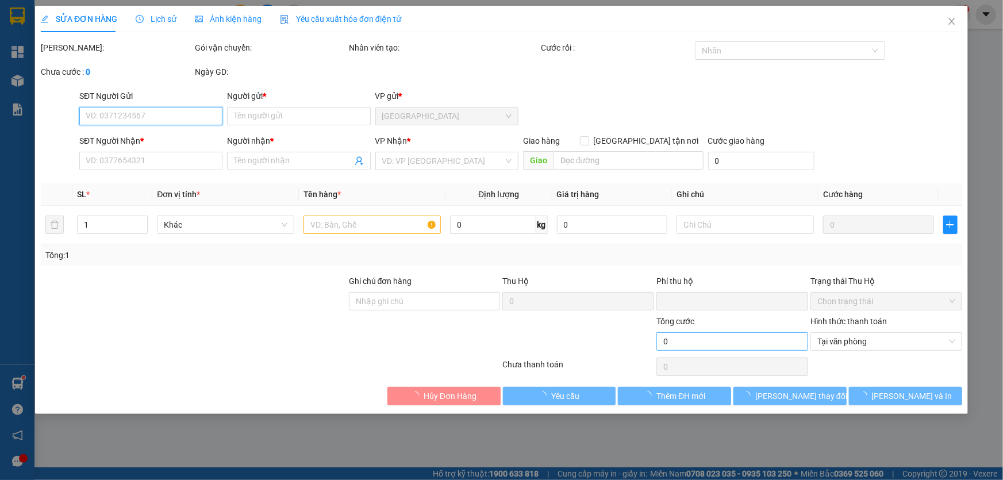
type input "0936030014"
type input "LONG"
type input "0344167017"
type input "TUYỀN"
type input "0"
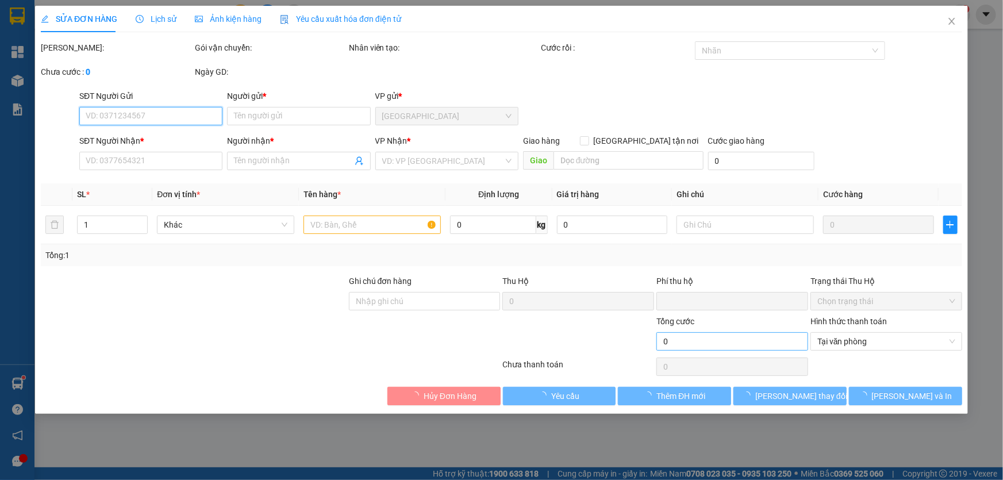
type input "45.000"
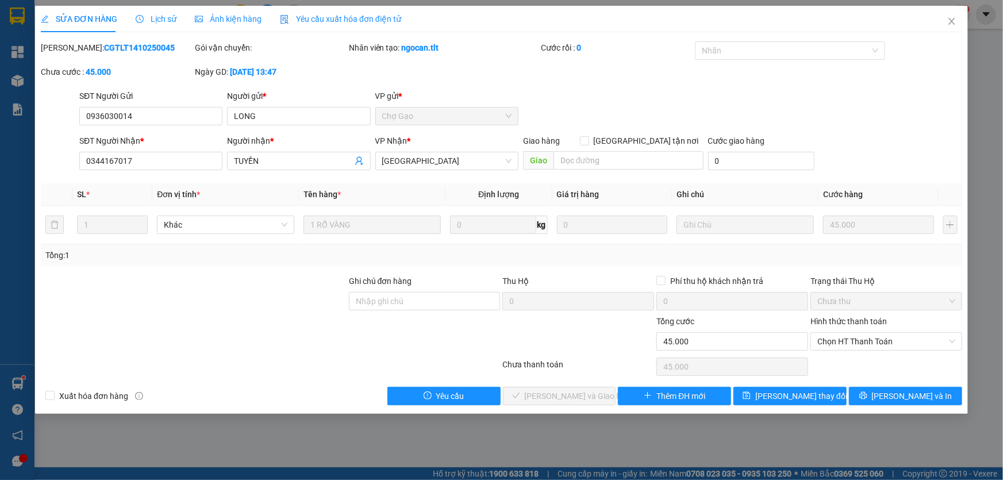
click at [889, 353] on div "Hình thức thanh toán Chọn HT Thanh Toán" at bounding box center [886, 335] width 152 height 40
click at [889, 352] on div "Hình thức thanh toán Chọn HT Thanh Toán" at bounding box center [886, 335] width 152 height 40
click at [868, 385] on div "Total Paid Fee 0 Total UnPaid Fee 45.000 Cash Collection Total Fee Mã ĐH: CGTLT…" at bounding box center [501, 223] width 921 height 364
click at [835, 338] on span "Chọn HT Thanh Toán" at bounding box center [886, 341] width 138 height 17
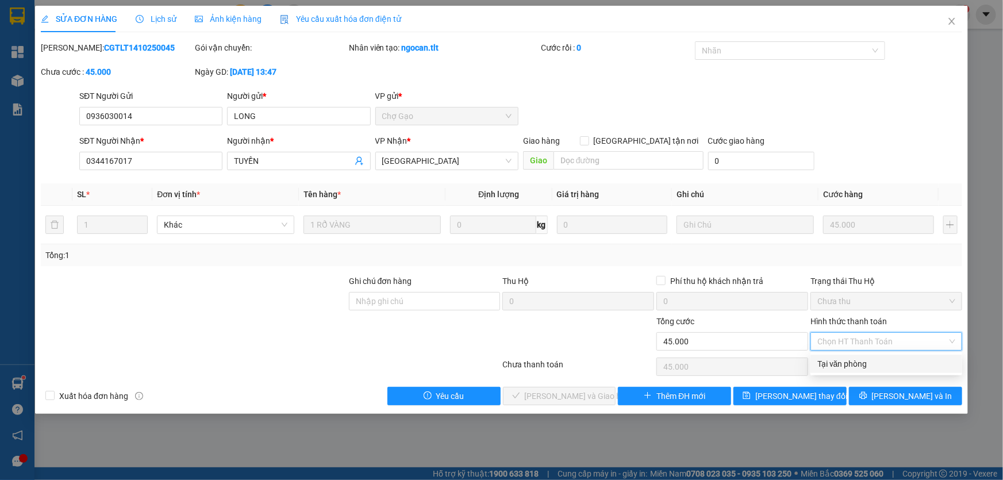
click at [836, 363] on div "Tại văn phòng" at bounding box center [886, 363] width 138 height 13
type input "0"
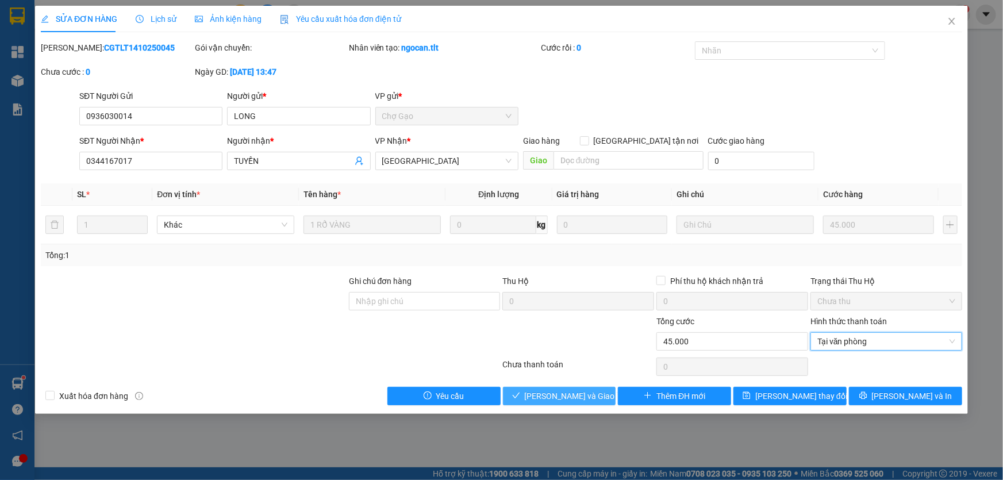
click at [551, 396] on span "[PERSON_NAME] và Giao hàng" at bounding box center [580, 396] width 110 height 13
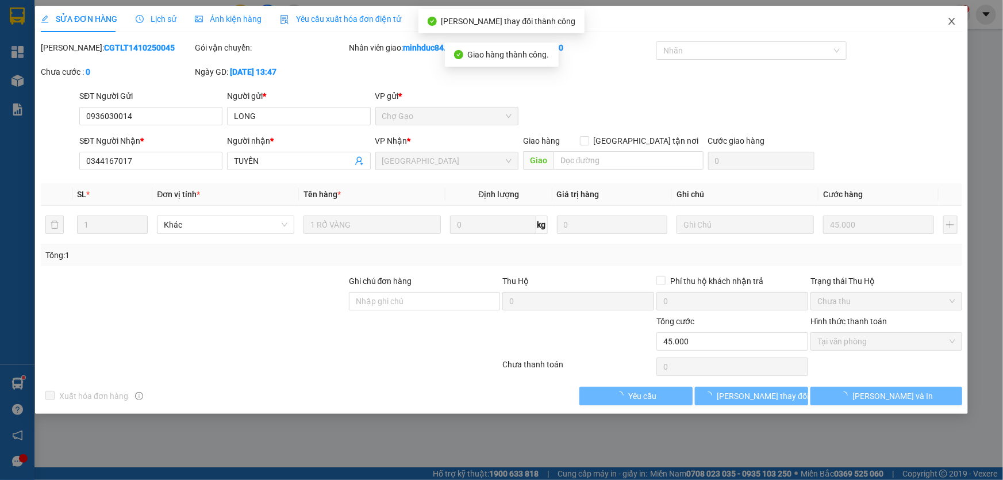
click at [940, 25] on span "Close" at bounding box center [951, 22] width 32 height 32
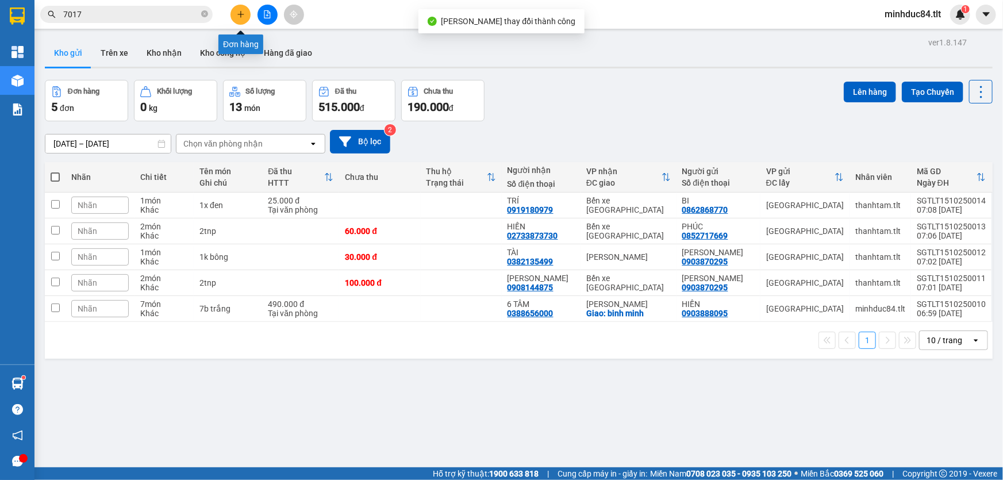
click at [236, 8] on button at bounding box center [240, 15] width 20 height 20
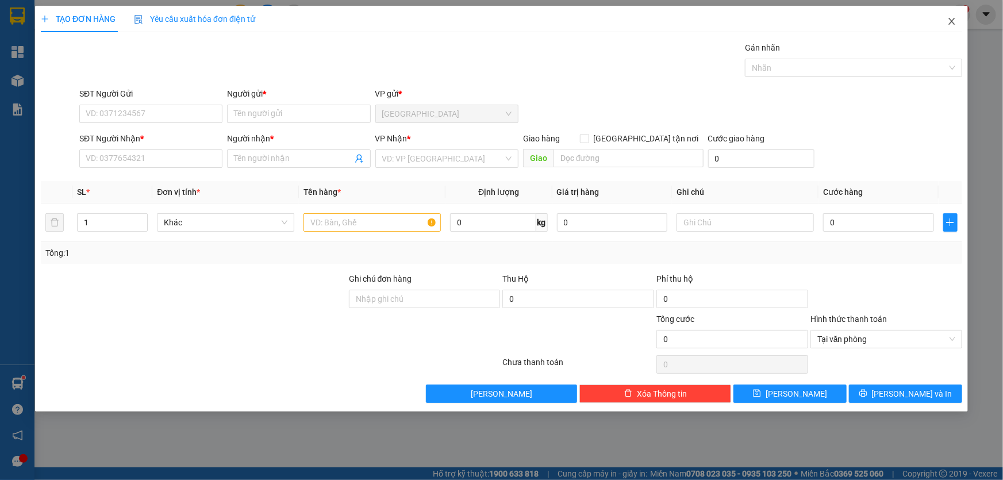
drag, startPoint x: 964, startPoint y: 19, endPoint x: 166, endPoint y: 9, distance: 798.1
click at [961, 24] on span "Close" at bounding box center [951, 22] width 32 height 32
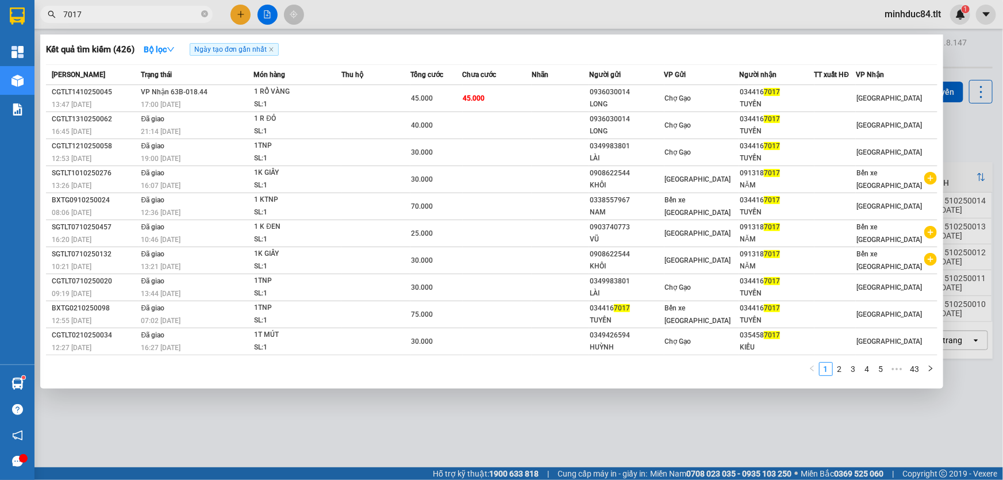
click at [174, 7] on span "7017" at bounding box center [126, 14] width 172 height 17
click at [204, 11] on icon "close-circle" at bounding box center [204, 13] width 7 height 7
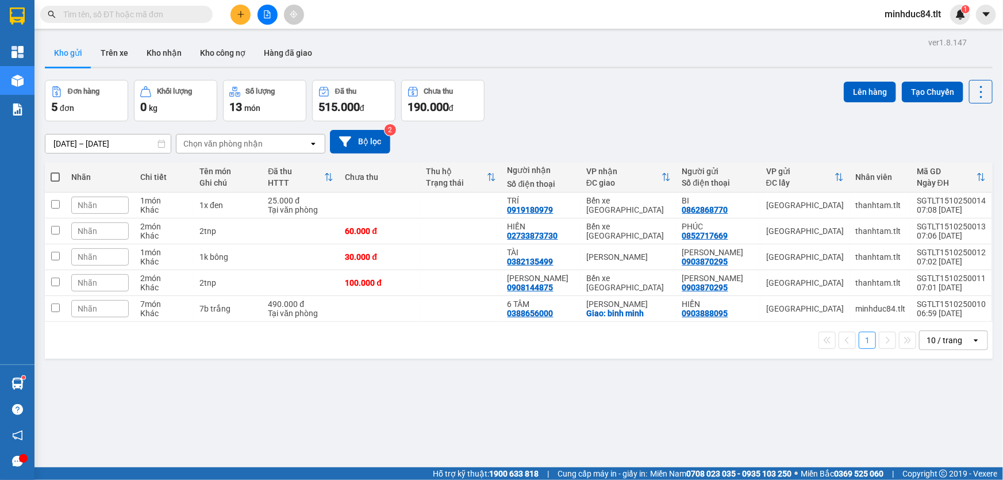
click at [169, 16] on input "text" at bounding box center [131, 14] width 136 height 13
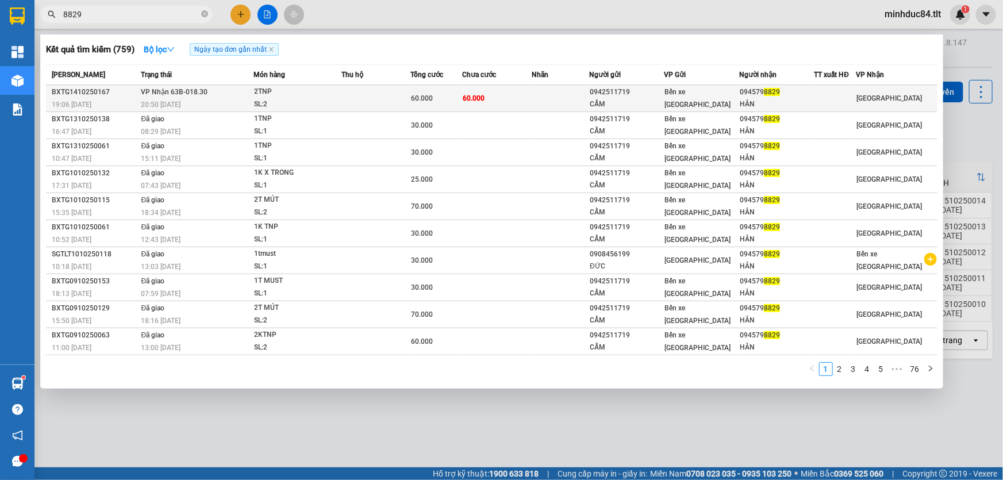
type input "8829"
click at [547, 106] on td at bounding box center [559, 98] width 57 height 27
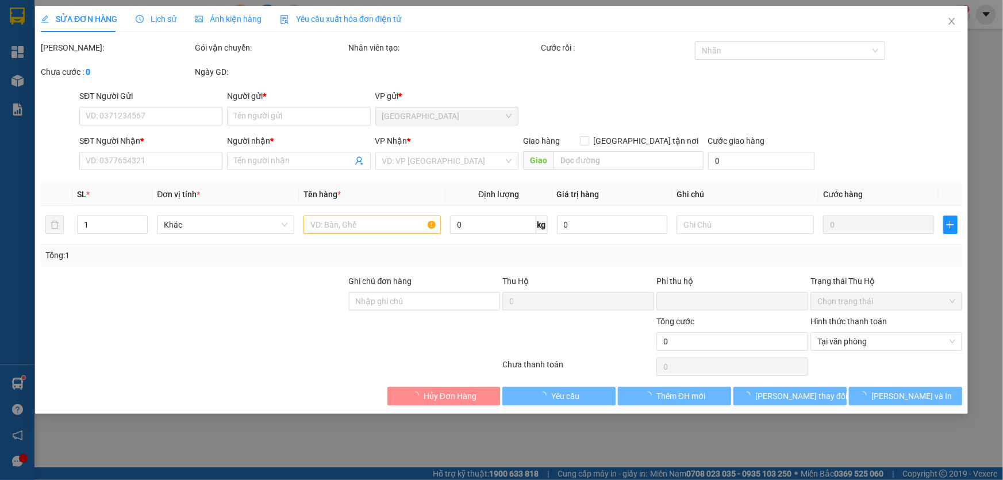
type input "0942511719"
type input "CẨM"
type input "0945798829"
type input "HÂN"
type input "0"
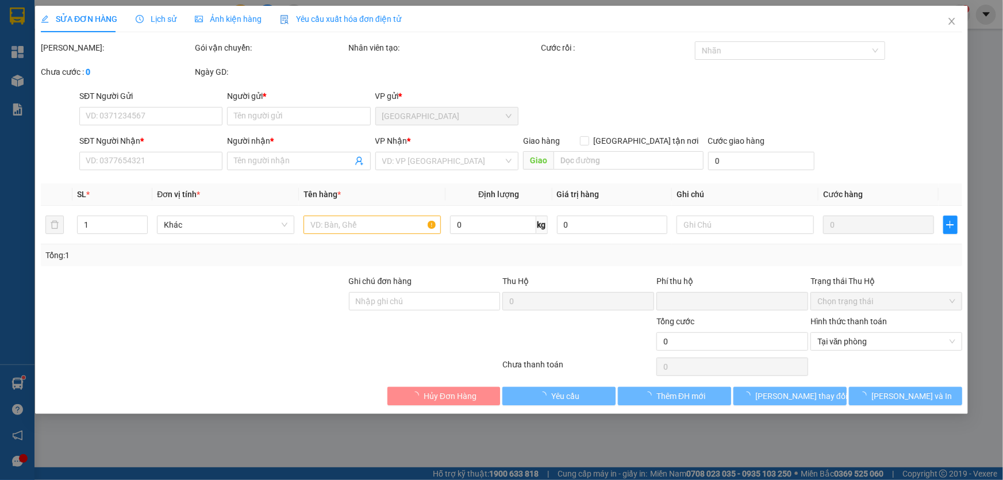
type input "60.000"
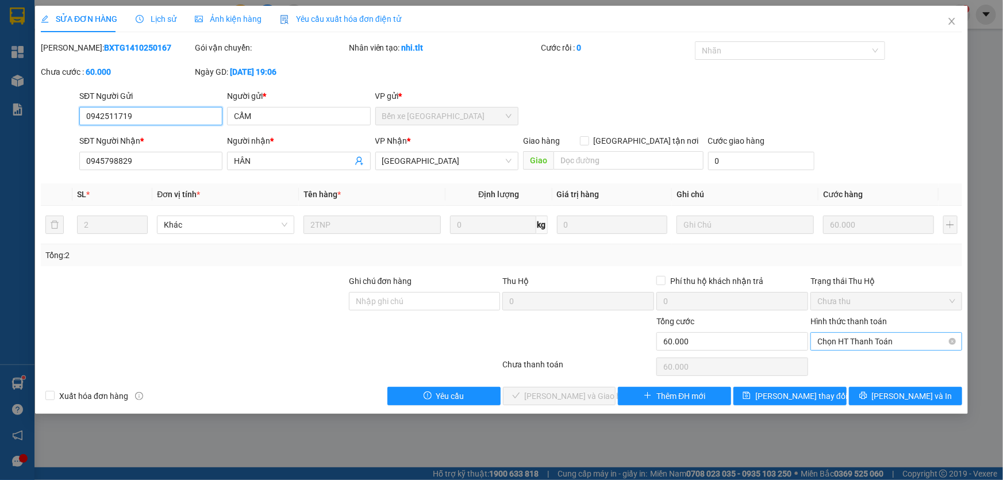
click at [879, 342] on span "Chọn HT Thanh Toán" at bounding box center [886, 341] width 138 height 17
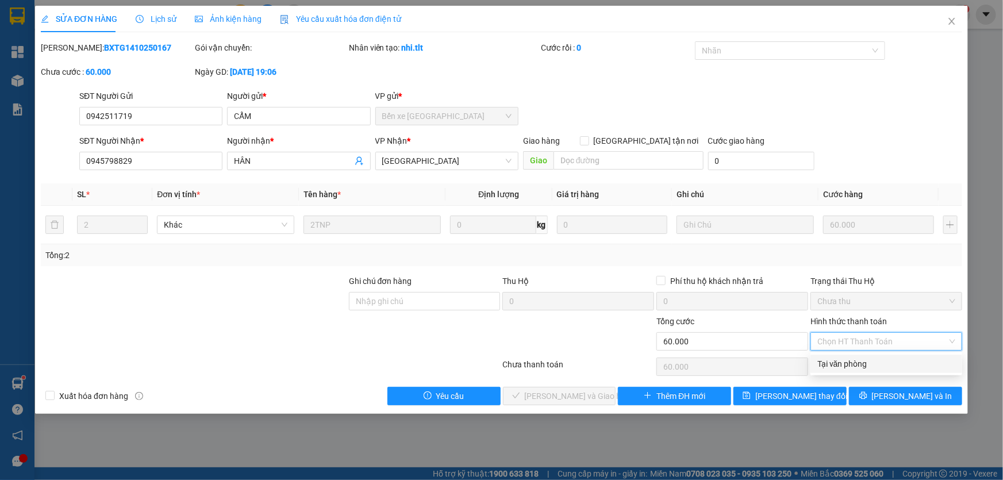
click at [875, 367] on div "Tại văn phòng" at bounding box center [886, 363] width 138 height 13
type input "0"
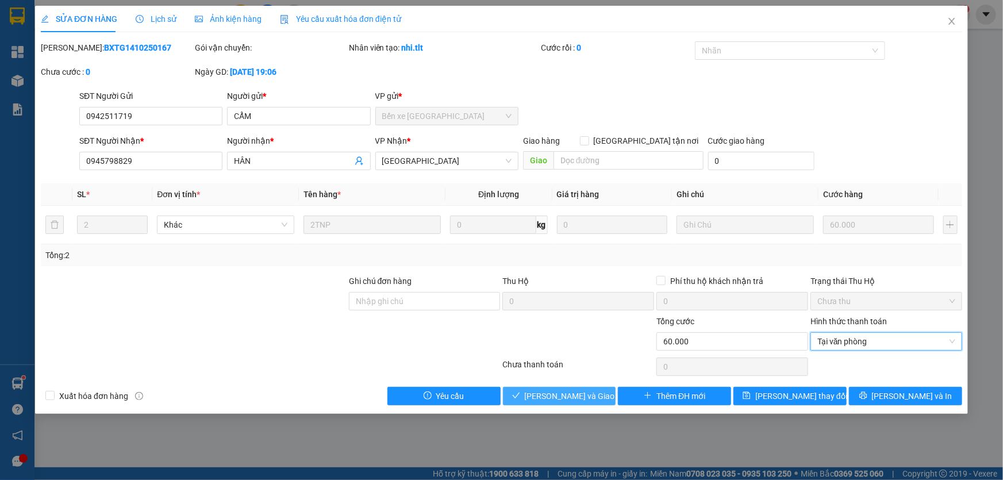
click at [520, 396] on icon "check" at bounding box center [516, 395] width 8 height 8
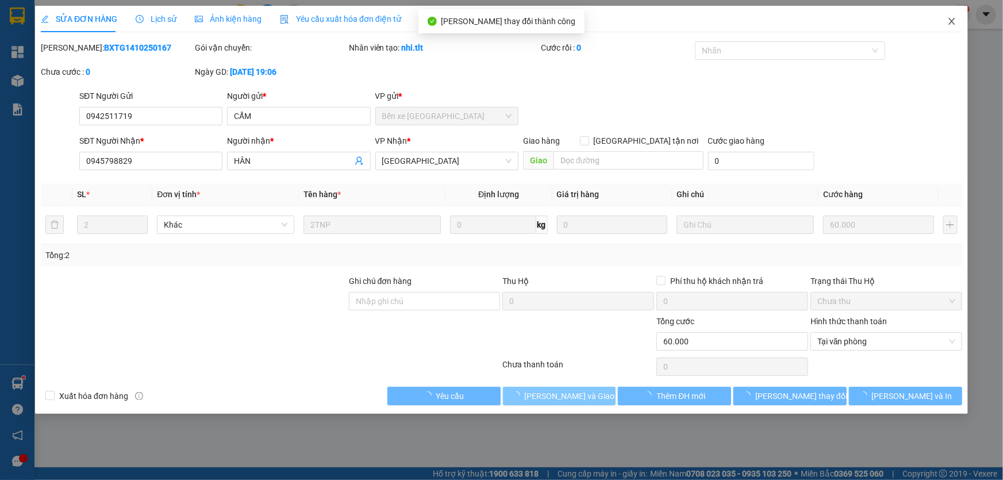
click at [954, 20] on icon "close" at bounding box center [951, 21] width 9 height 9
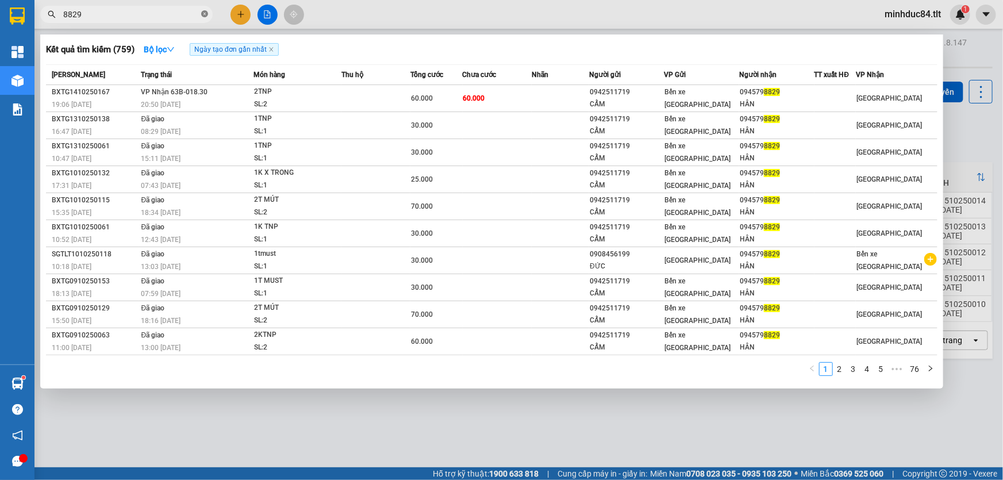
click at [199, 13] on span "8829" at bounding box center [126, 14] width 172 height 17
click at [202, 13] on icon "close-circle" at bounding box center [204, 13] width 7 height 7
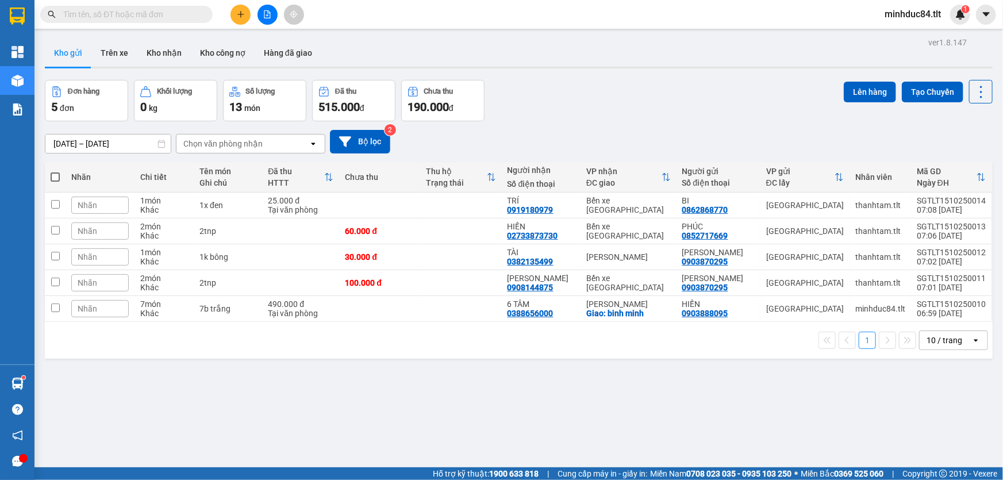
click at [156, 17] on input "text" at bounding box center [131, 14] width 136 height 13
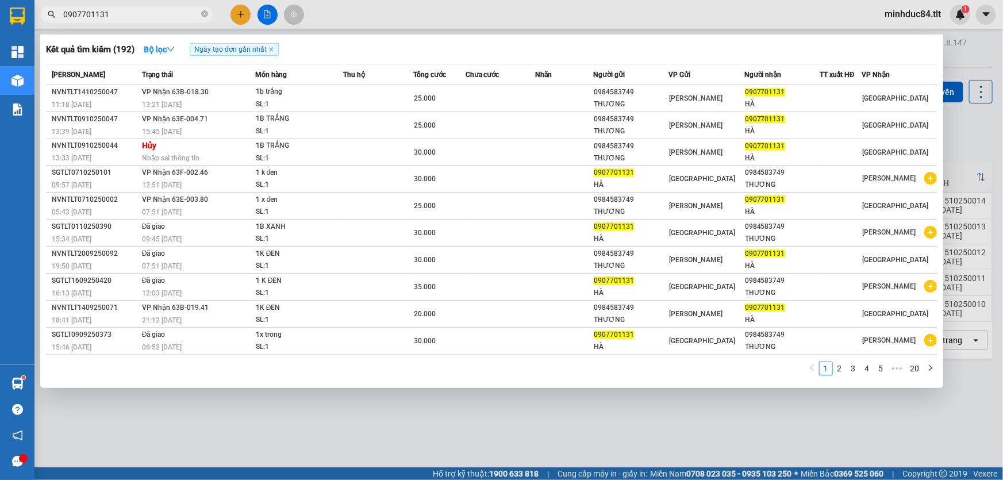
type input "0907701131"
click at [207, 17] on span "0907701131" at bounding box center [126, 14] width 172 height 17
click at [207, 17] on span at bounding box center [204, 14] width 7 height 11
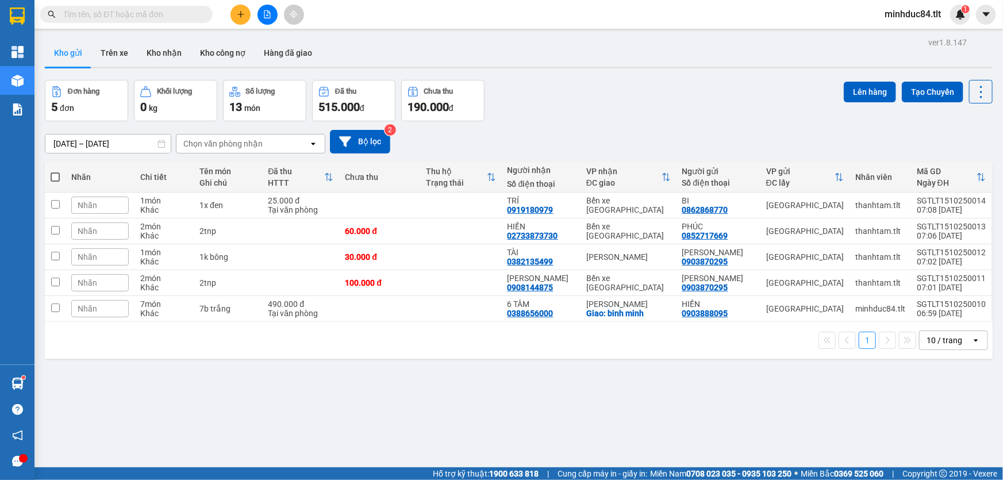
click at [196, 14] on input "text" at bounding box center [131, 14] width 136 height 13
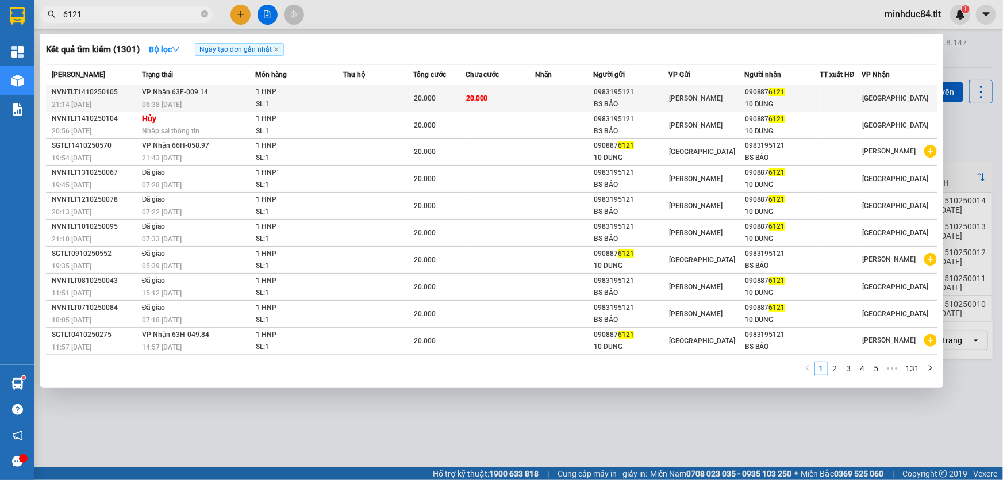
type input "6121"
click at [750, 95] on div "090887 6121" at bounding box center [782, 92] width 74 height 12
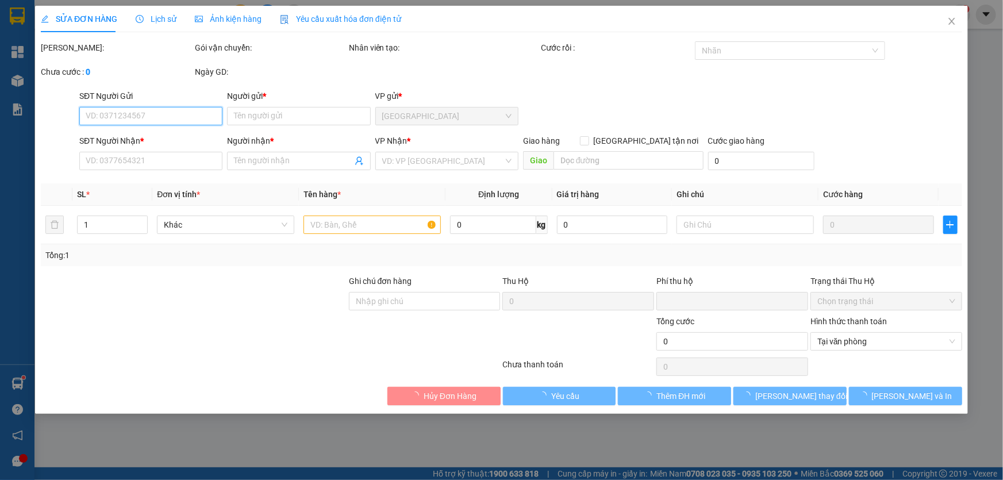
click at [856, 342] on span "Tại văn phòng" at bounding box center [886, 341] width 138 height 17
type input "0983195121"
type input "BS BẢO"
type input "0908876121"
type input "10 DUNG"
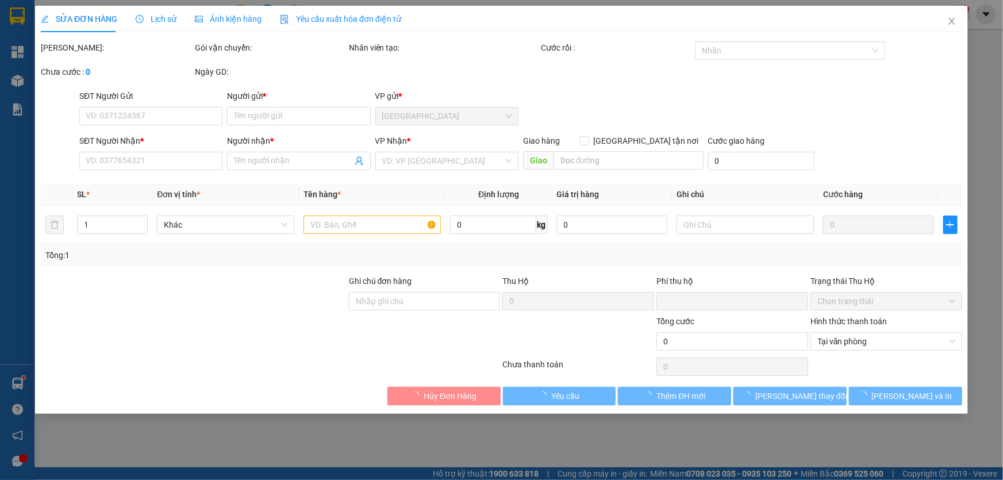
type input "0"
type input "20.000"
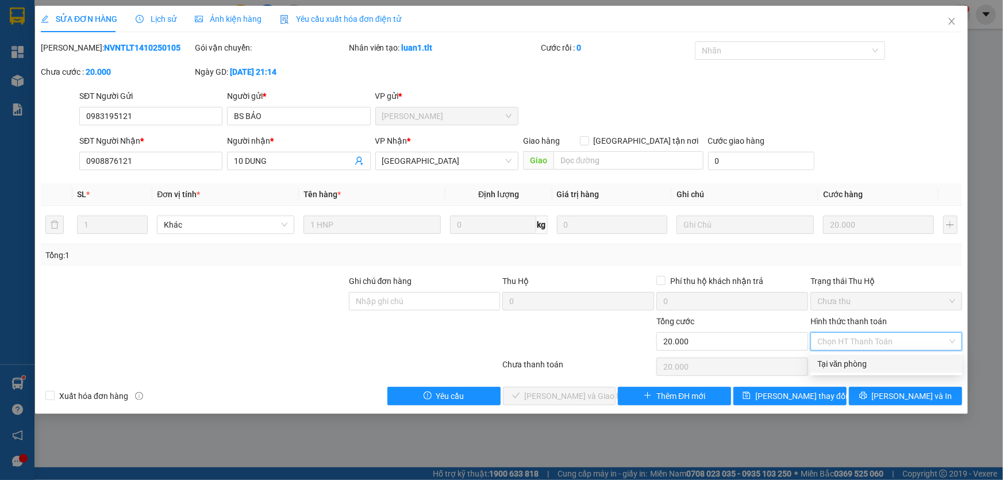
click at [860, 365] on div "Tại văn phòng" at bounding box center [886, 363] width 138 height 13
type input "0"
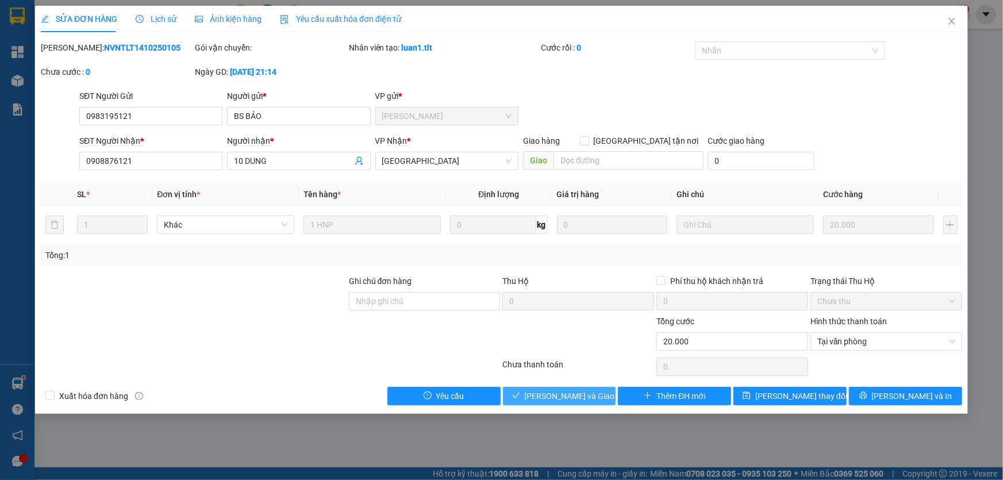
drag, startPoint x: 576, startPoint y: 395, endPoint x: 603, endPoint y: 377, distance: 32.0
click at [577, 394] on span "[PERSON_NAME] và Giao hàng" at bounding box center [580, 396] width 110 height 13
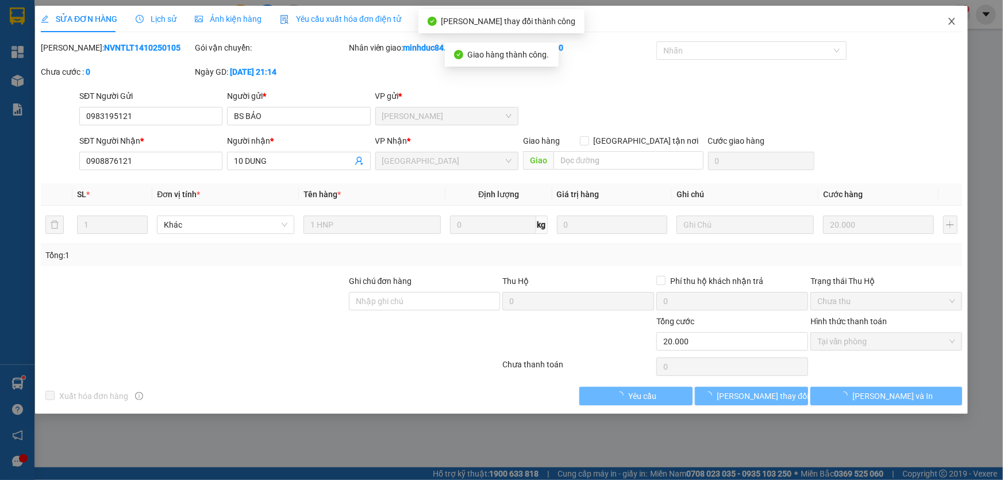
drag, startPoint x: 944, startPoint y: 18, endPoint x: 373, endPoint y: 26, distance: 571.1
click at [942, 24] on span "Close" at bounding box center [951, 22] width 32 height 32
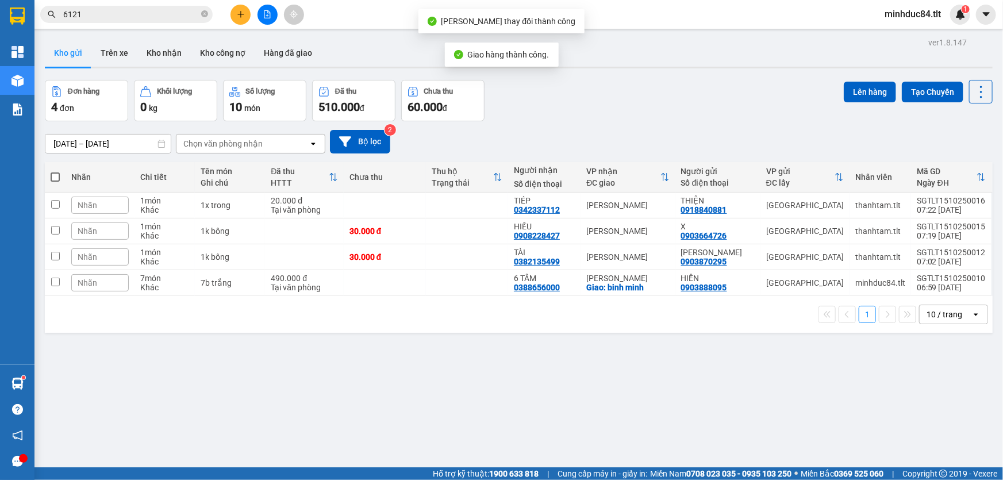
click at [202, 17] on span at bounding box center [204, 14] width 7 height 11
click at [174, 21] on span at bounding box center [126, 14] width 172 height 17
click at [169, 5] on div "Kết quả tìm kiếm ( 1301 ) Bộ lọc Ngày tạo đơn gần nhất Mã ĐH Trạng thái Món hàn…" at bounding box center [112, 15] width 224 height 20
drag, startPoint x: 174, startPoint y: 16, endPoint x: 203, endPoint y: 0, distance: 33.2
click at [174, 16] on input "text" at bounding box center [131, 14] width 136 height 13
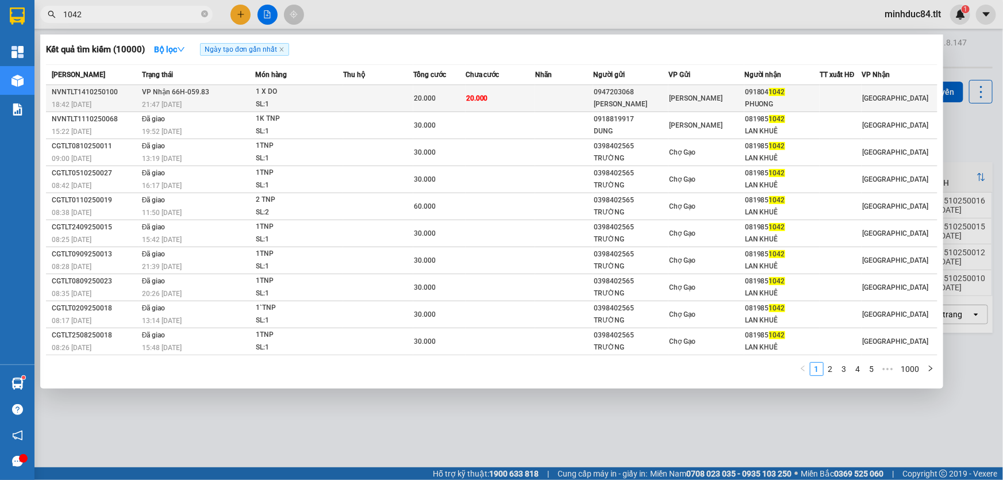
type input "1042"
click at [643, 91] on div "0947203068" at bounding box center [630, 92] width 74 height 12
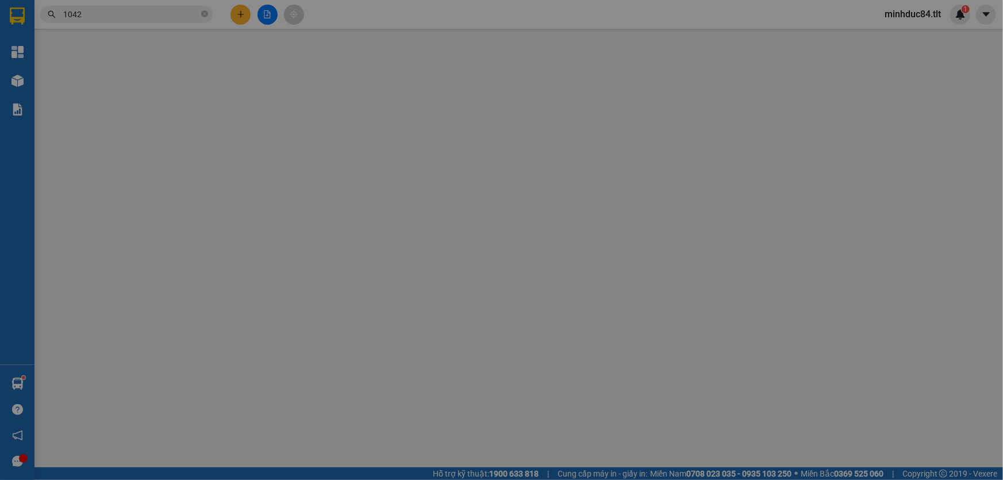
type input "0947203068"
type input "NGUYEN"
type input "0918041042"
type input "PHUONG"
type input "0"
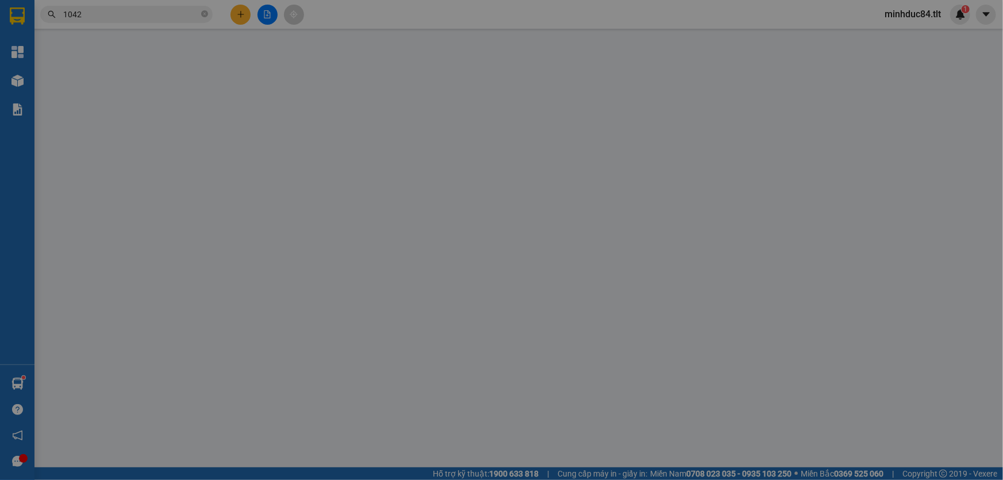
type input "20.000"
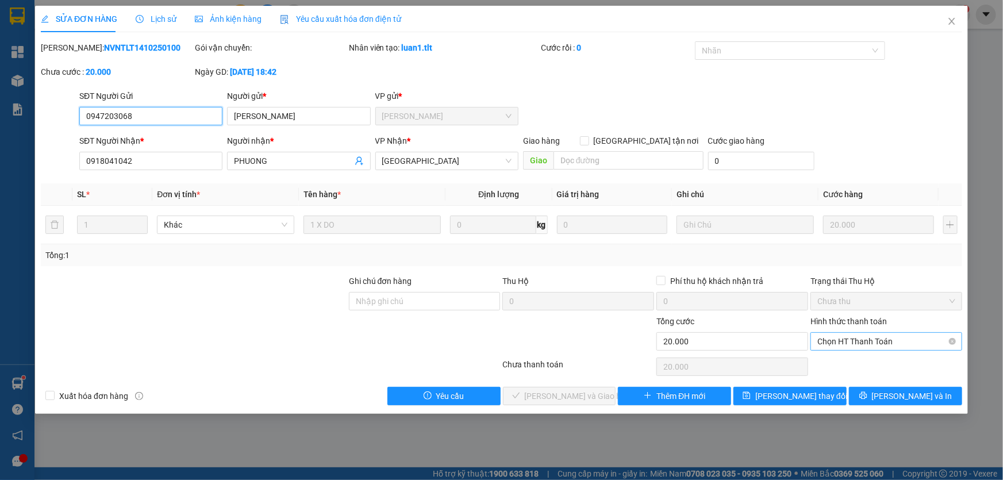
click at [851, 341] on span "Chọn HT Thanh Toán" at bounding box center [886, 341] width 138 height 17
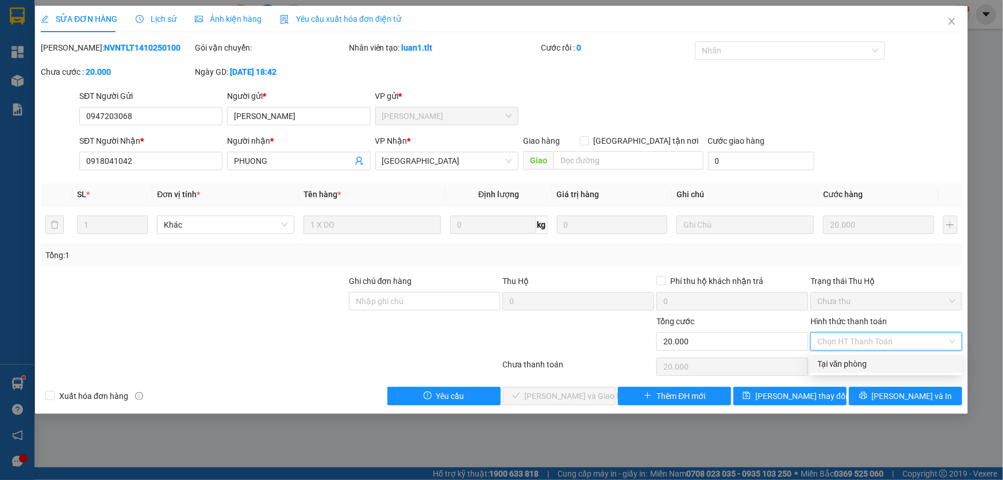
click at [838, 362] on div "Tại văn phòng" at bounding box center [886, 363] width 138 height 13
type input "0"
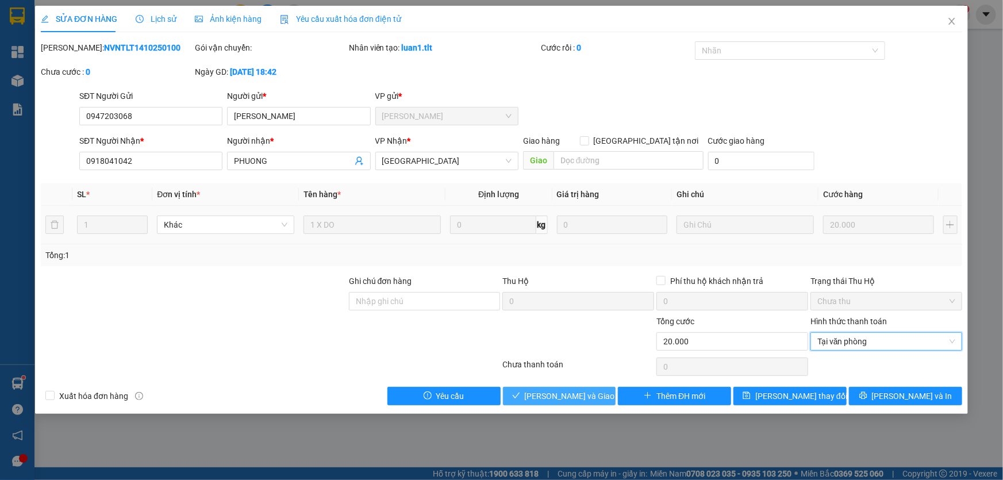
click at [589, 395] on span "[PERSON_NAME] và Giao hàng" at bounding box center [580, 396] width 110 height 13
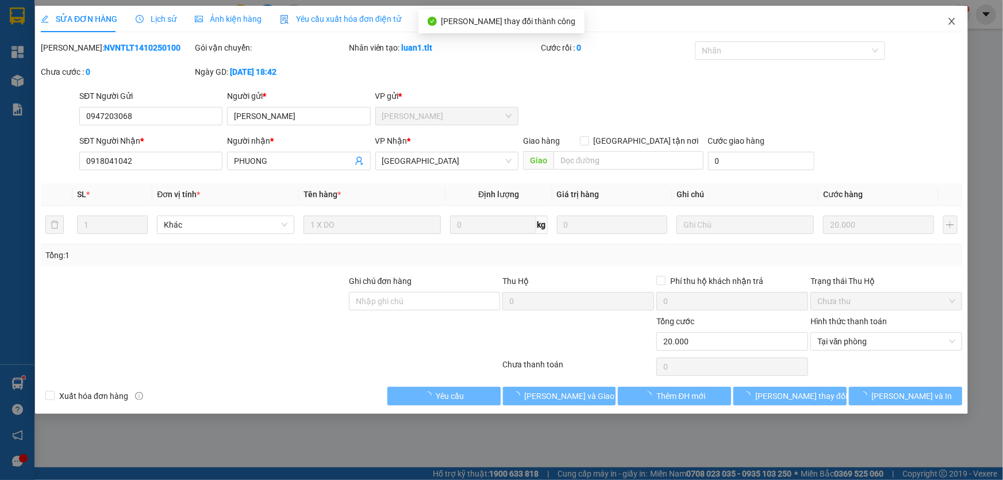
click at [943, 28] on span "Close" at bounding box center [951, 22] width 32 height 32
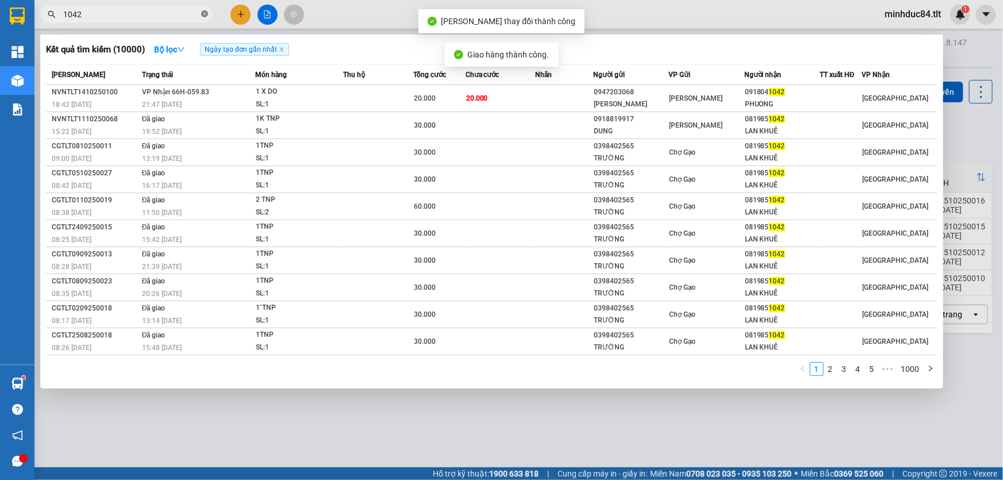
click at [201, 14] on icon "close-circle" at bounding box center [204, 13] width 7 height 7
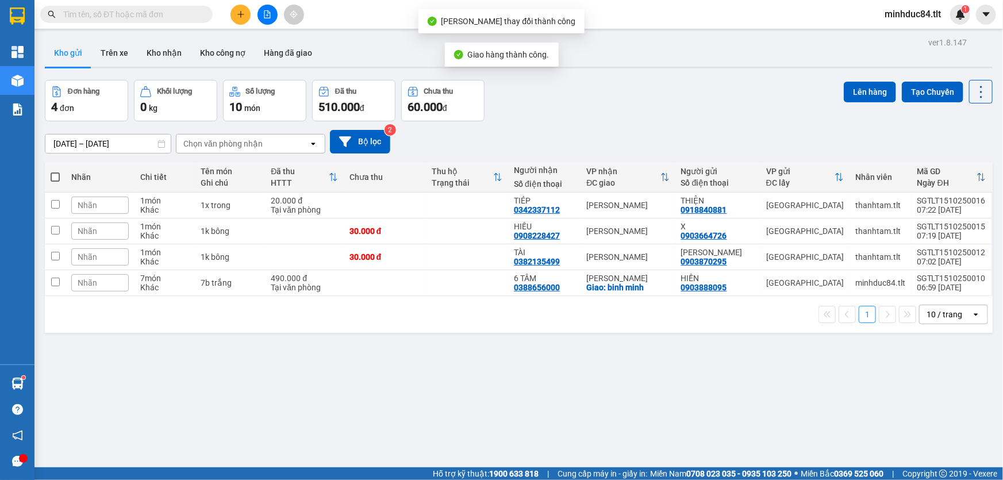
click at [188, 14] on input "text" at bounding box center [131, 14] width 136 height 13
click at [161, 18] on input "text" at bounding box center [131, 14] width 136 height 13
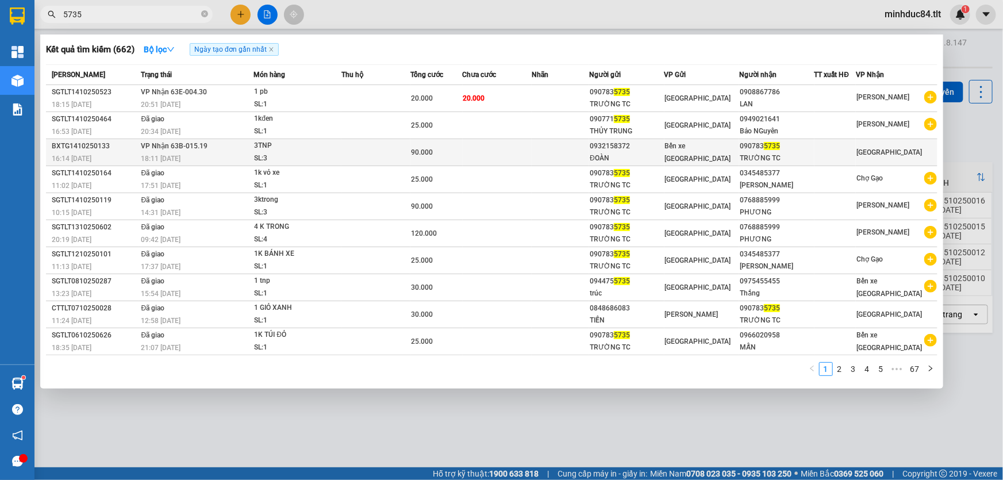
type input "5735"
click at [612, 163] on div "ĐOÀN" at bounding box center [626, 158] width 74 height 12
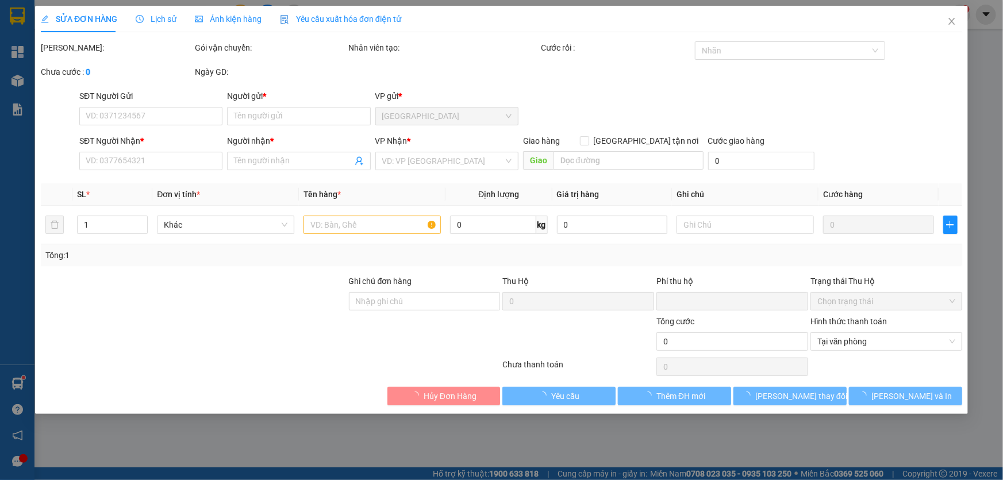
type input "0932158372"
type input "ĐOÀN"
type input "0907835735"
type input "TRƯỜNG TC"
type input "0"
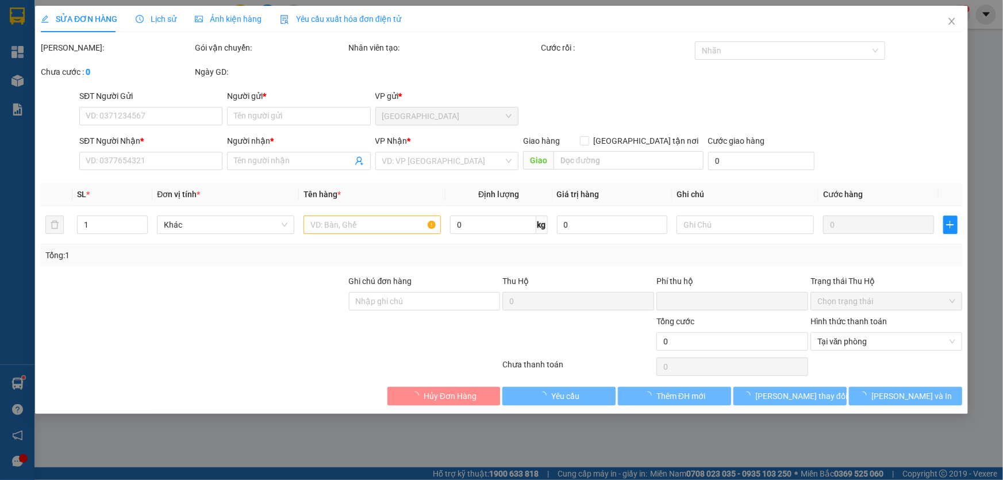
type input "90.000"
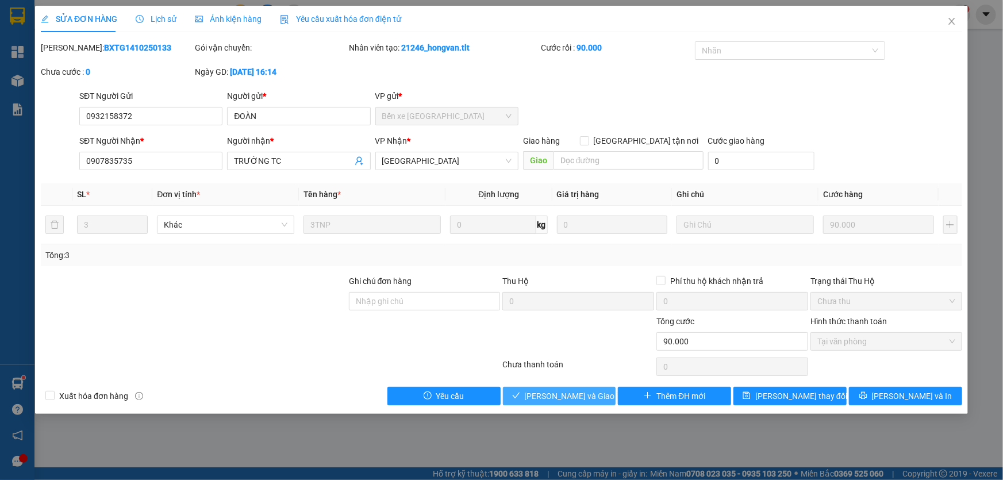
drag, startPoint x: 534, startPoint y: 376, endPoint x: 537, endPoint y: 394, distance: 17.5
click at [534, 378] on div "Total Paid Fee 90.000 Total UnPaid Fee 0 Cash Collection Total Fee Mã ĐH: BXTG1…" at bounding box center [501, 223] width 921 height 364
click at [537, 394] on span "[PERSON_NAME] và Giao hàng" at bounding box center [580, 396] width 110 height 13
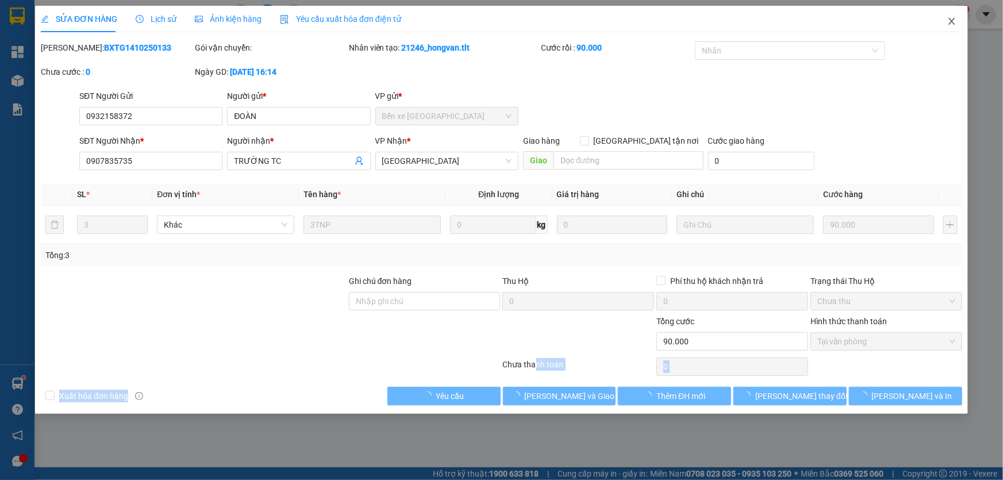
click at [949, 28] on span "Close" at bounding box center [951, 22] width 32 height 32
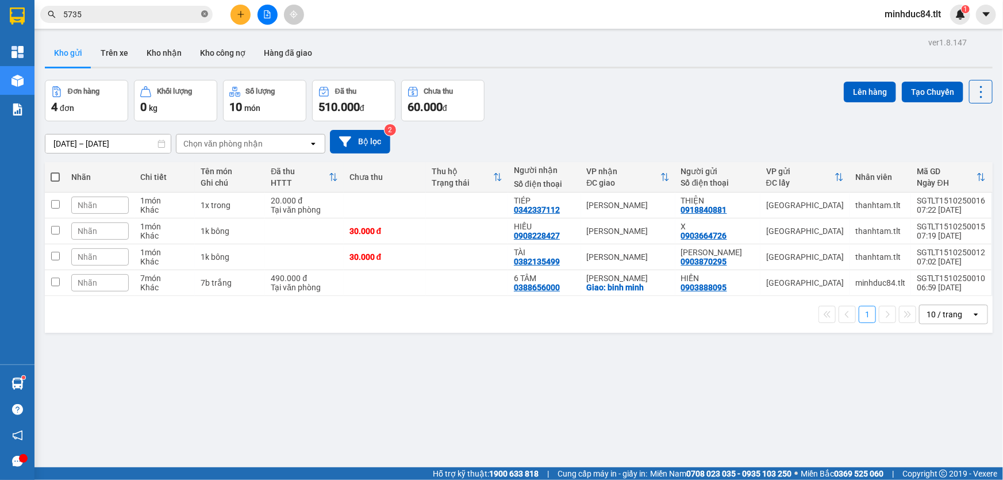
drag, startPoint x: 209, startPoint y: 17, endPoint x: 202, endPoint y: 18, distance: 7.7
click at [207, 17] on span "5735" at bounding box center [126, 14] width 172 height 17
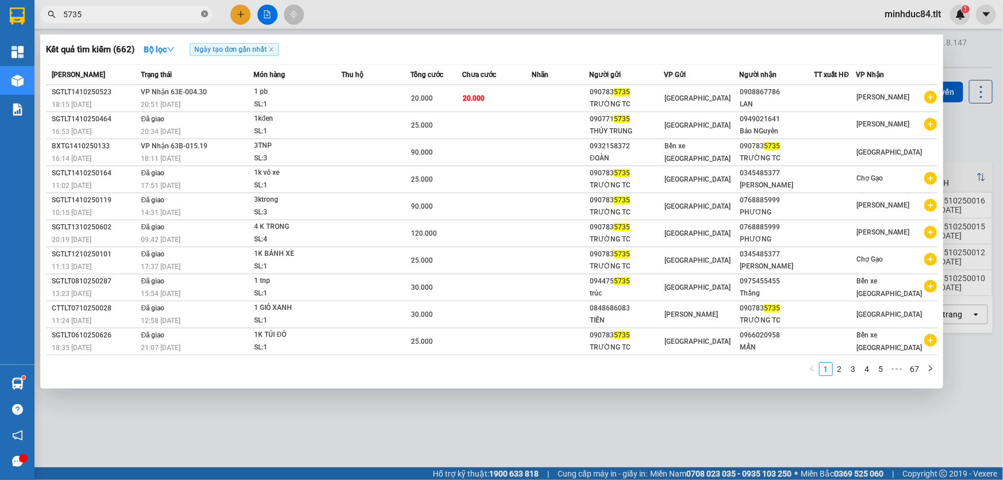
click at [207, 14] on icon "close-circle" at bounding box center [204, 13] width 7 height 7
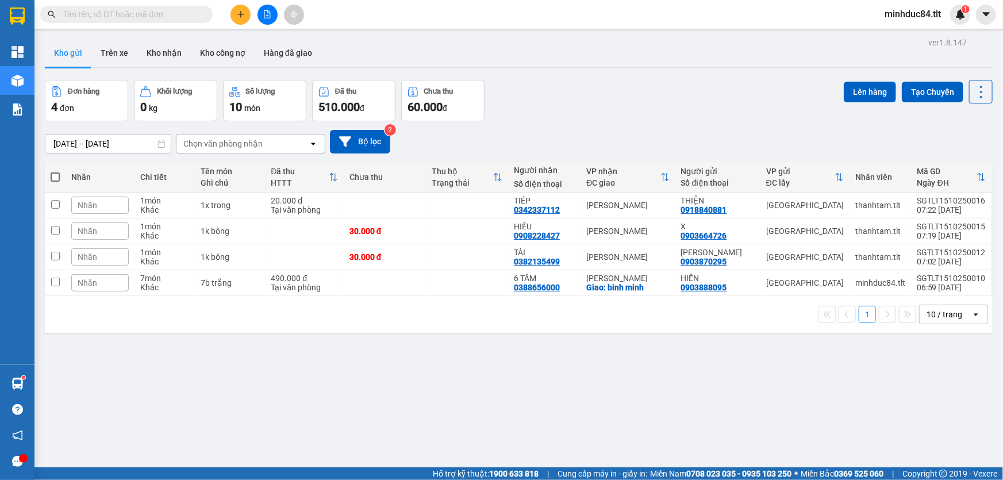
click at [189, 15] on input "text" at bounding box center [131, 14] width 136 height 13
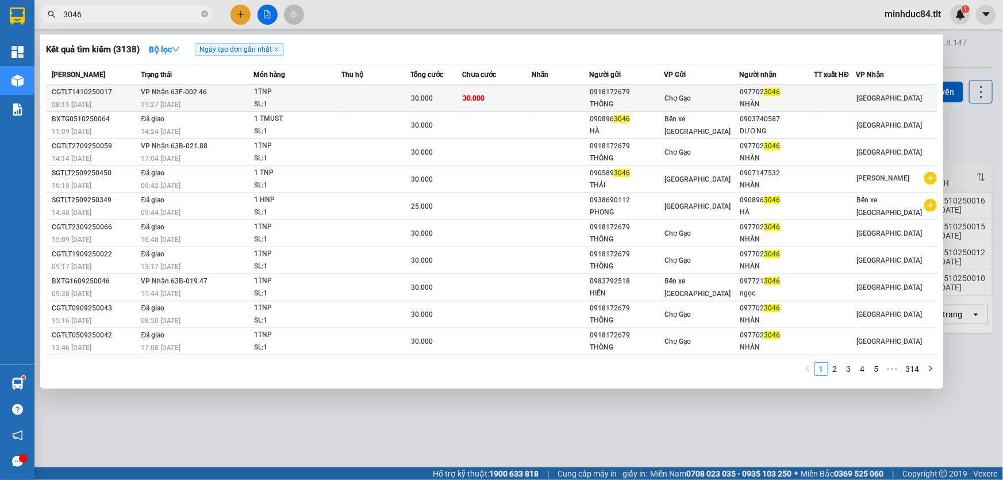
type input "3046"
click at [683, 97] on span "Chợ Gạo" at bounding box center [678, 98] width 26 height 8
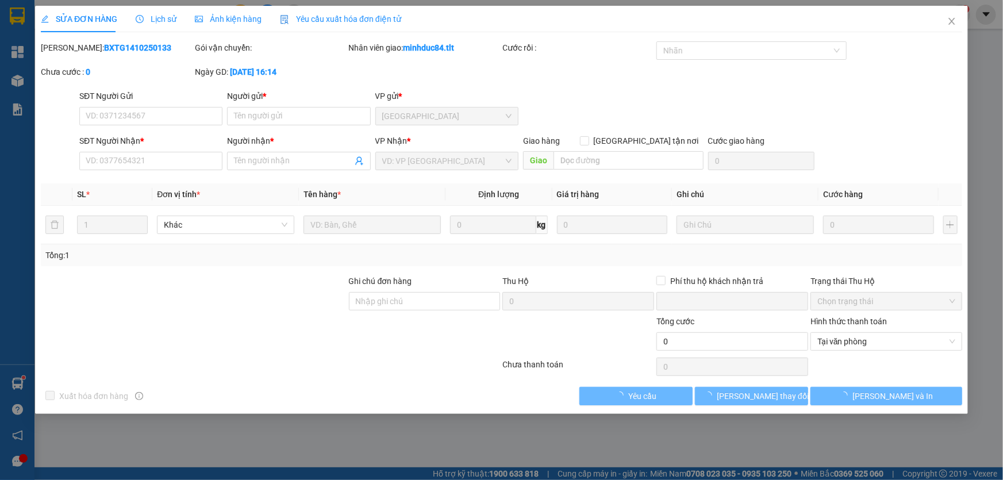
type input "0918172679"
type input "THÔNG"
type input "0977023046"
type input "NHÀN"
type input "0"
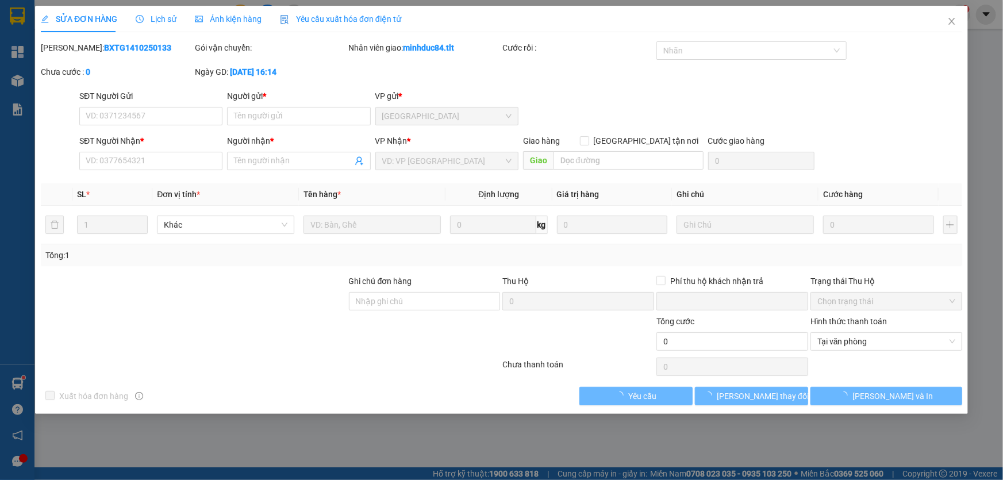
type input "30.000"
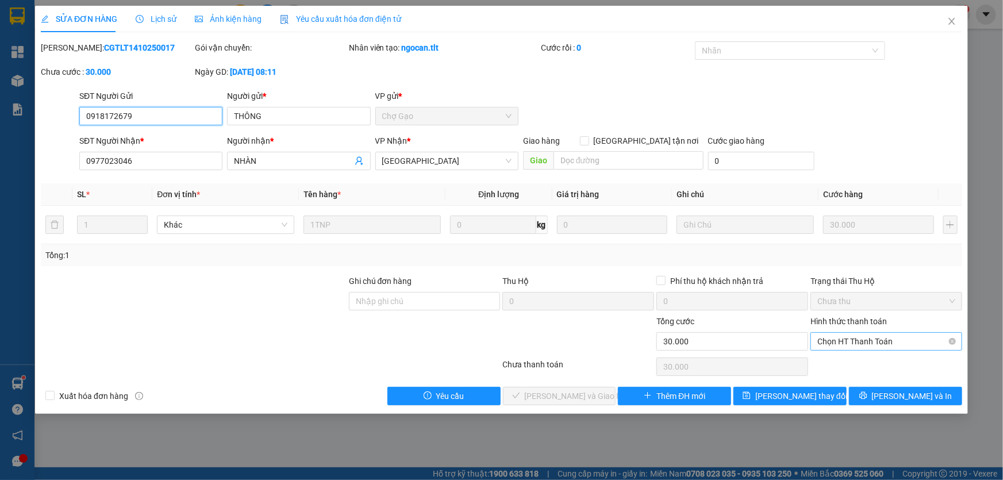
click at [876, 343] on span "Chọn HT Thanh Toán" at bounding box center [886, 341] width 138 height 17
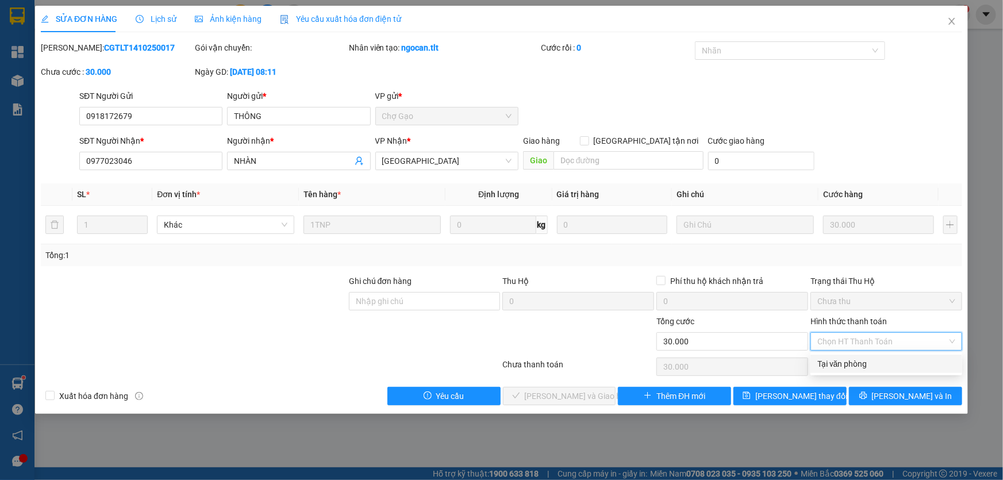
click at [855, 369] on div "Tại văn phòng" at bounding box center [886, 363] width 138 height 13
type input "0"
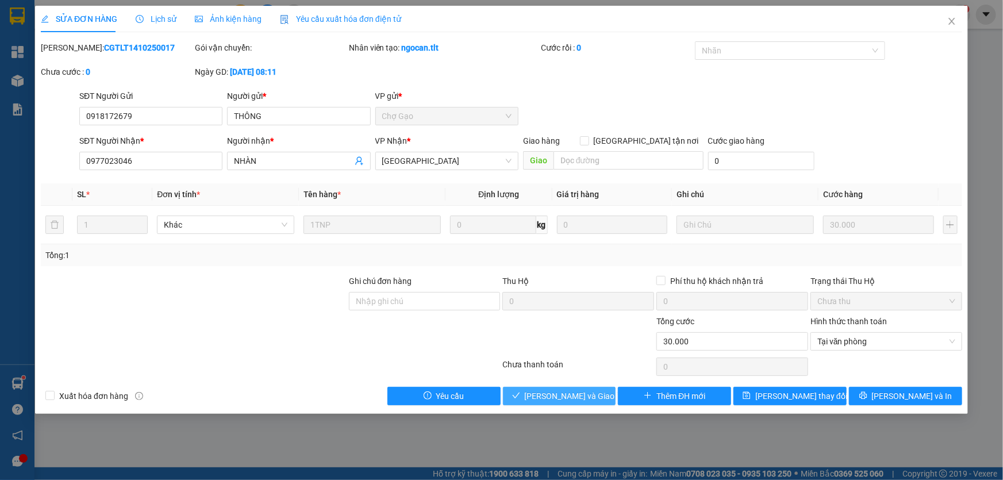
drag, startPoint x: 583, startPoint y: 396, endPoint x: 603, endPoint y: 376, distance: 28.8
click at [583, 395] on span "[PERSON_NAME] và Giao hàng" at bounding box center [580, 396] width 110 height 13
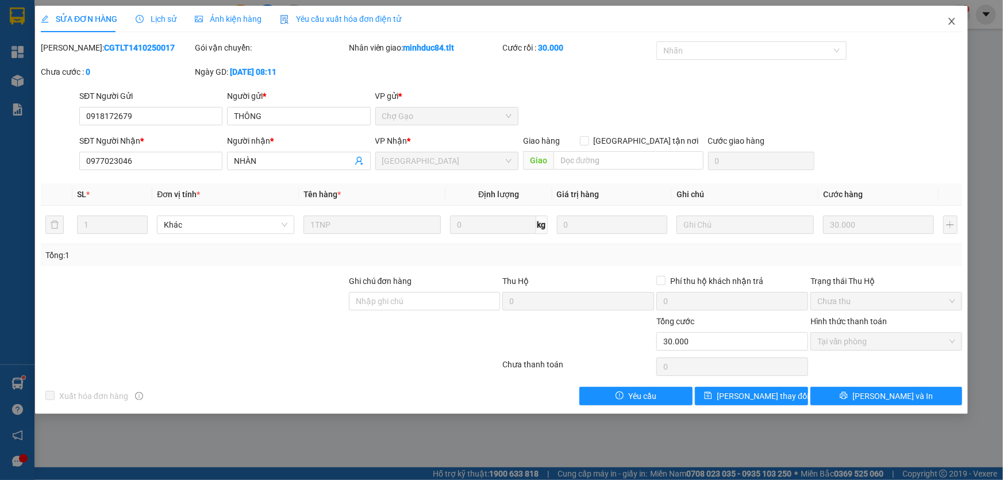
click at [944, 16] on span "Close" at bounding box center [951, 22] width 32 height 32
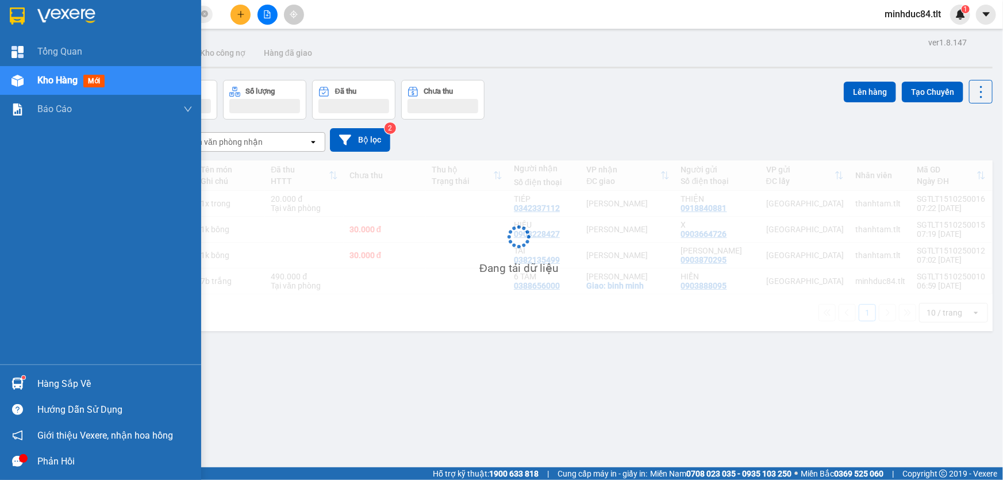
click at [18, 375] on div at bounding box center [17, 383] width 20 height 20
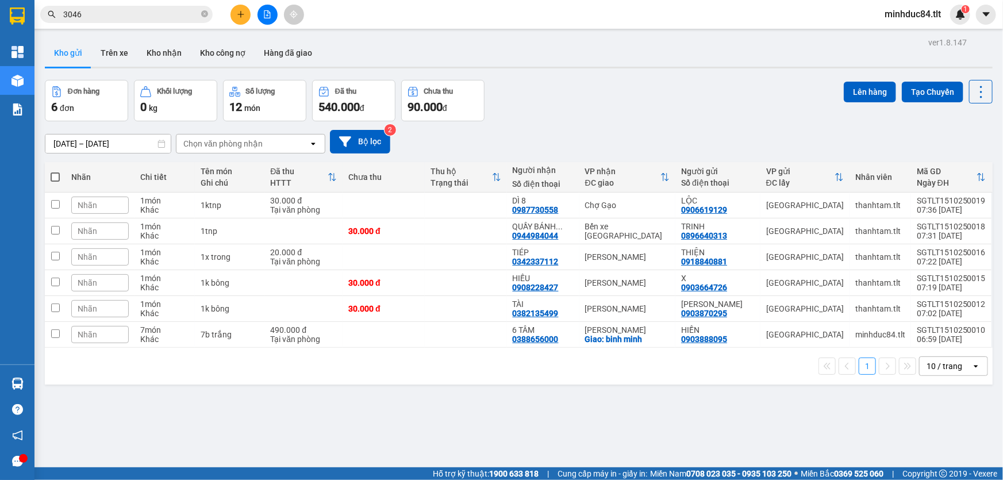
click at [495, 452] on section "Kết quả tìm kiếm ( 3138 ) Bộ lọc Ngày tạo đơn gần nhất Mã ĐH Trạng thái Món hàn…" at bounding box center [501, 240] width 1003 height 480
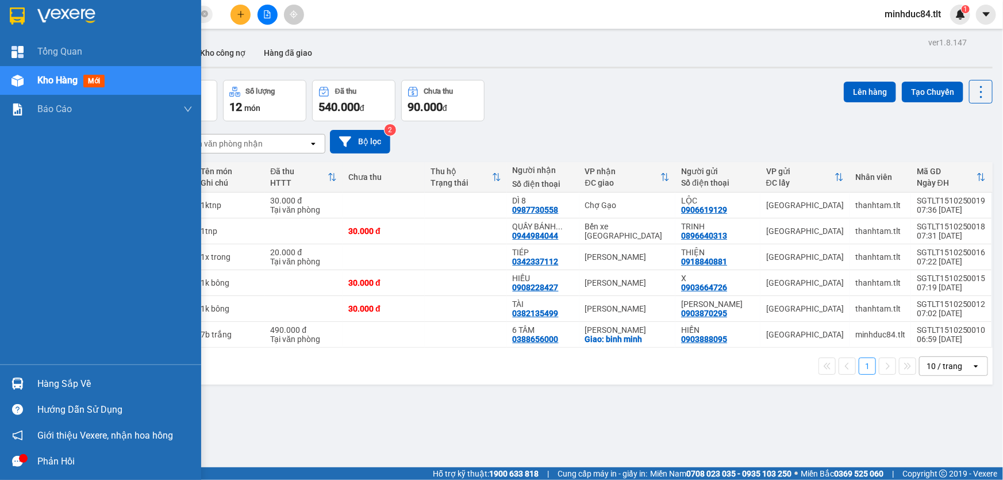
click at [21, 391] on div at bounding box center [17, 383] width 20 height 20
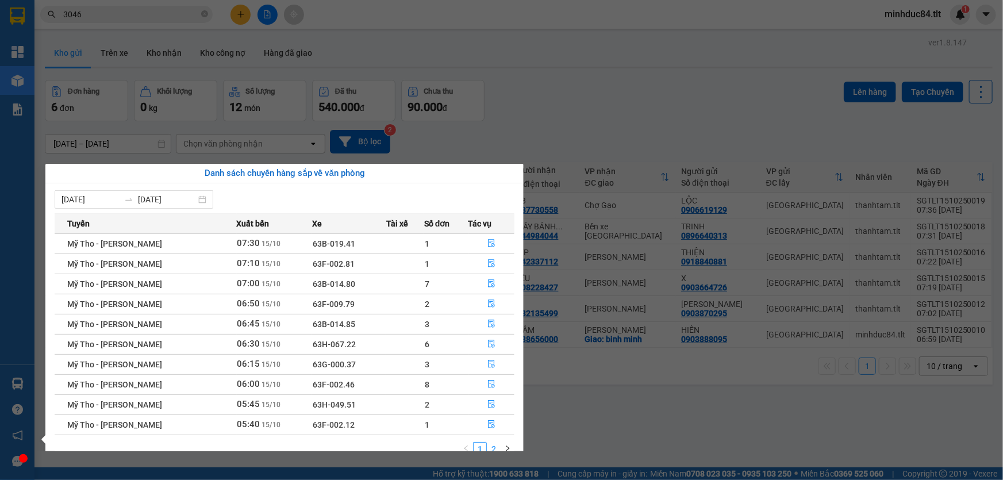
click at [496, 446] on link "2" at bounding box center [493, 448] width 13 height 13
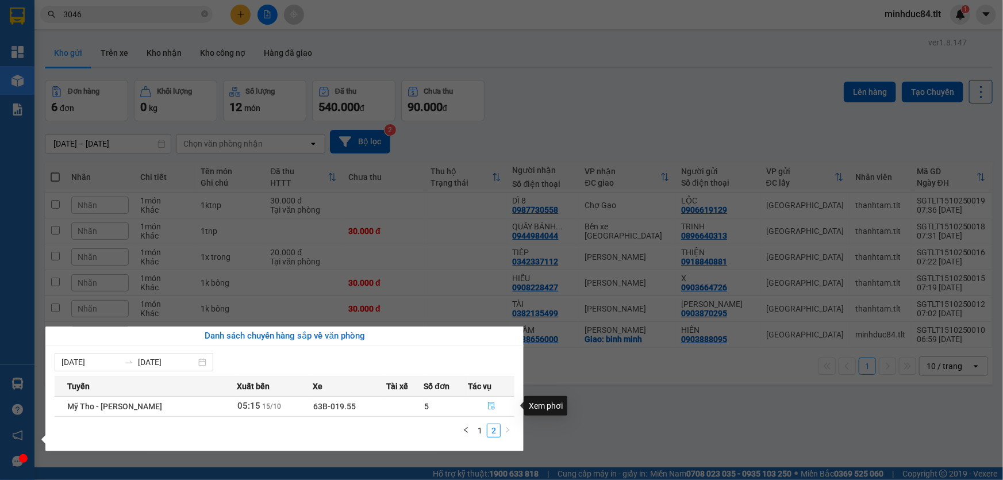
click at [484, 408] on button "button" at bounding box center [490, 406] width 45 height 18
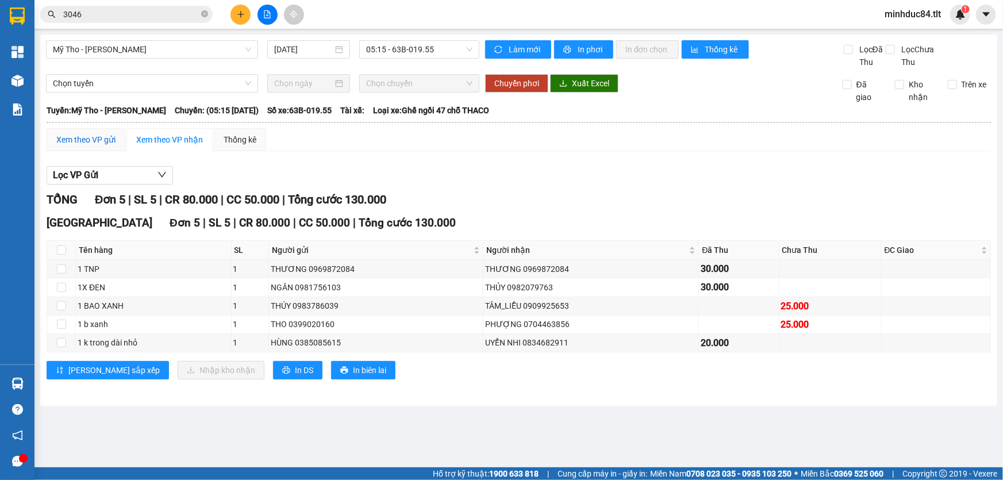
click at [86, 145] on div "Xem theo VP gửi" at bounding box center [85, 139] width 59 height 13
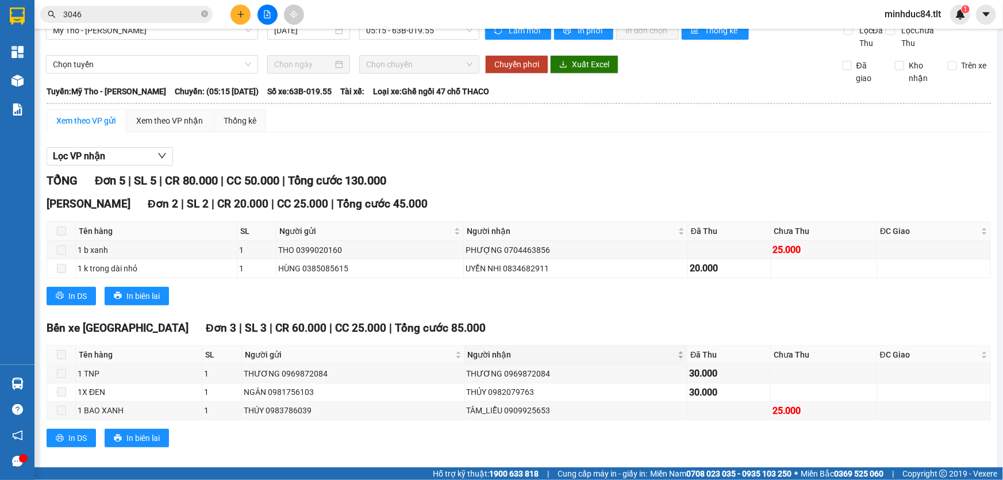
scroll to position [29, 0]
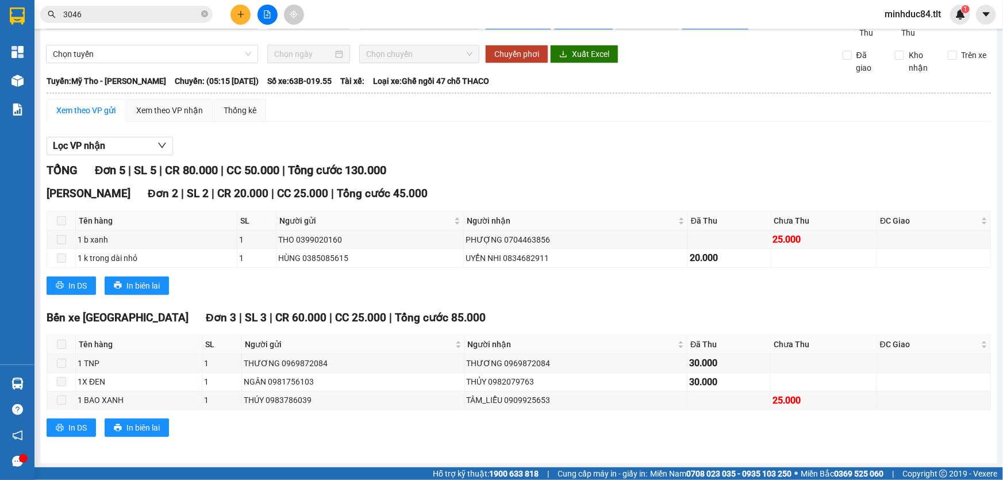
click at [199, 19] on span "3046" at bounding box center [126, 14] width 172 height 17
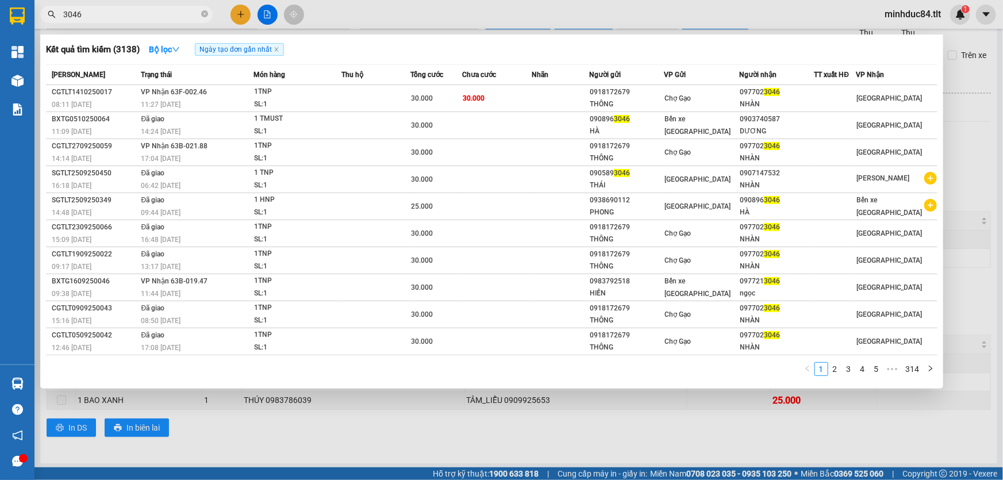
click at [175, 17] on input "3046" at bounding box center [131, 14] width 136 height 13
drag, startPoint x: 217, startPoint y: 11, endPoint x: 211, endPoint y: 12, distance: 6.3
click at [217, 11] on div "3046" at bounding box center [112, 14] width 224 height 17
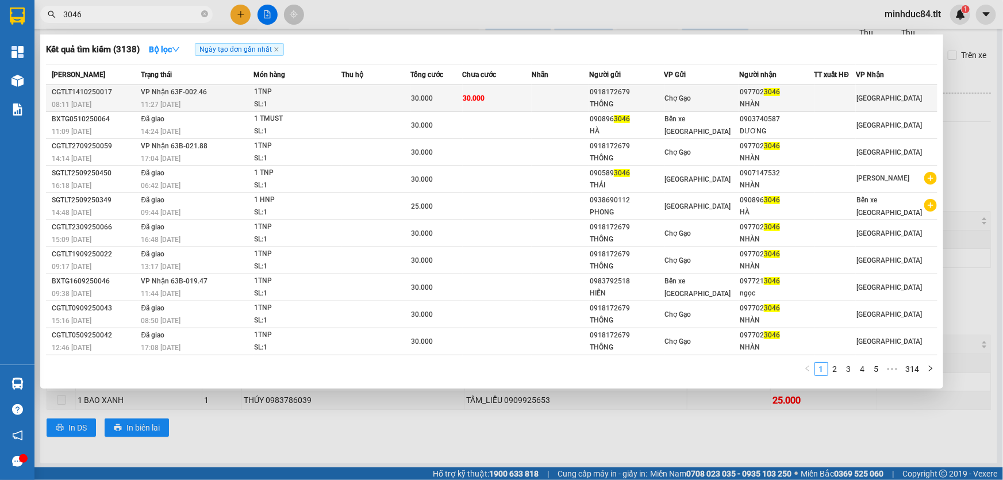
click at [182, 86] on td "VP Nhận 63F-002.46 11:27 - 14/10" at bounding box center [195, 98] width 115 height 27
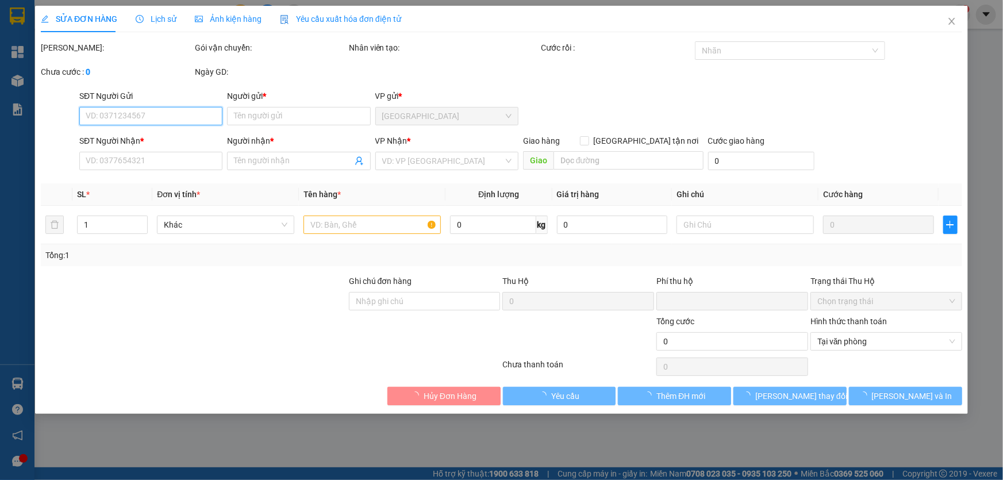
type input "0918172679"
type input "THÔNG"
type input "0977023046"
type input "NHÀN"
type input "0"
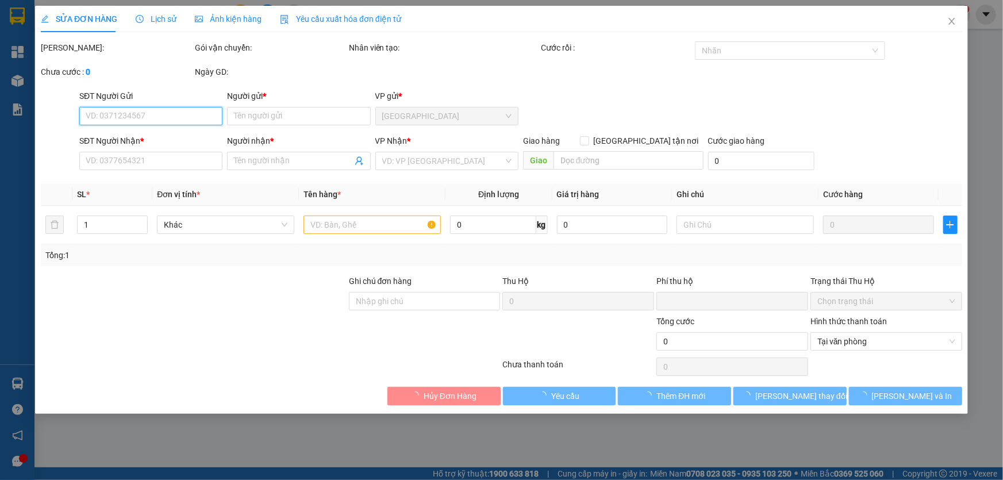
type input "30.000"
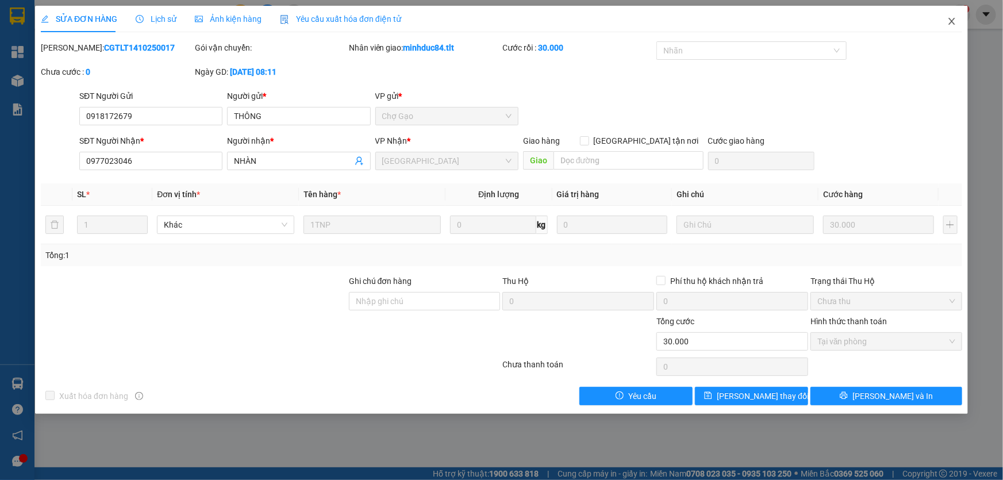
drag, startPoint x: 952, startPoint y: 25, endPoint x: 879, endPoint y: 0, distance: 77.0
click at [952, 24] on icon "close" at bounding box center [951, 21] width 9 height 9
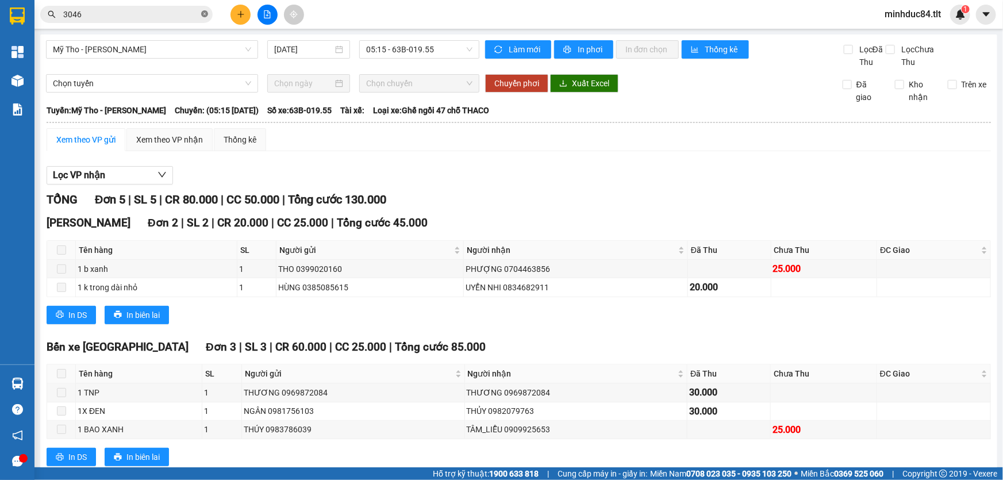
click at [203, 11] on icon "close-circle" at bounding box center [204, 13] width 7 height 7
click at [172, 11] on input "text" at bounding box center [131, 14] width 136 height 13
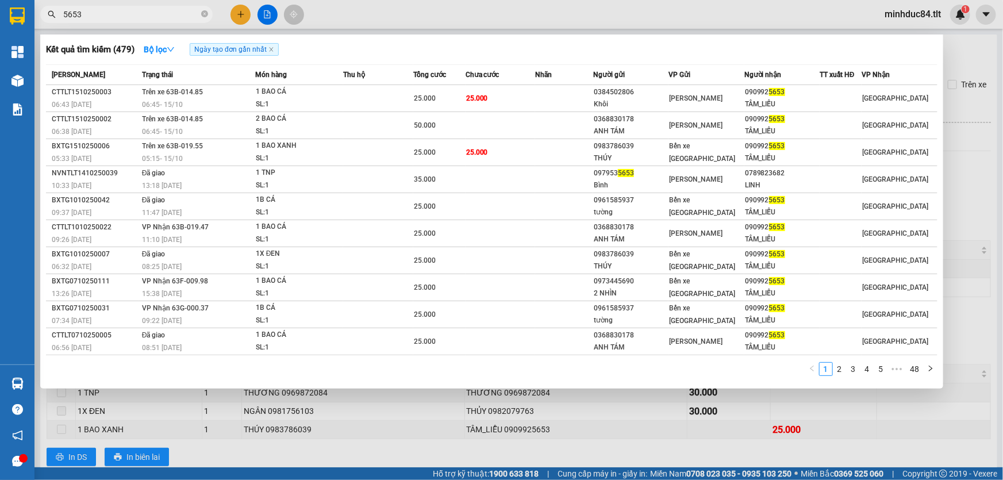
type input "5653"
click at [556, 454] on div at bounding box center [501, 240] width 1003 height 480
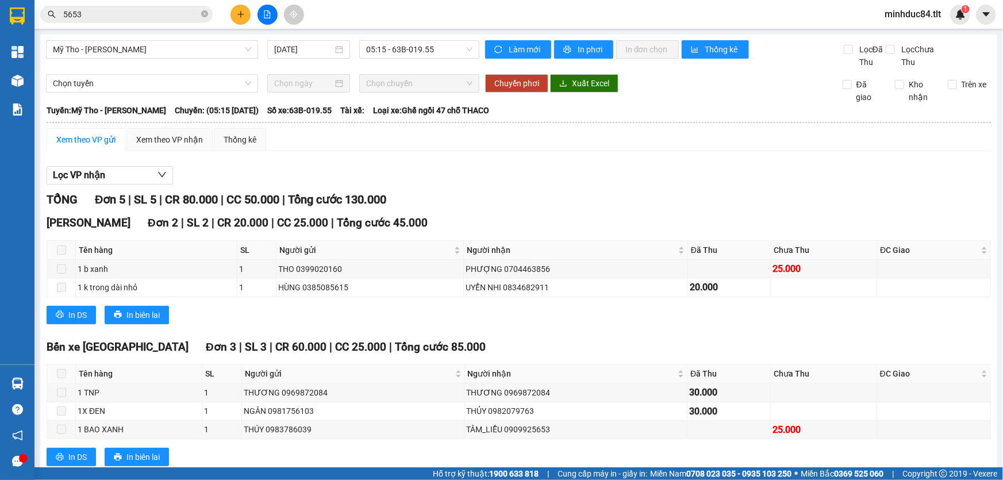
click at [163, 126] on th at bounding box center [518, 122] width 945 height 10
click at [167, 149] on div "Xem theo VP nhận" at bounding box center [169, 139] width 86 height 23
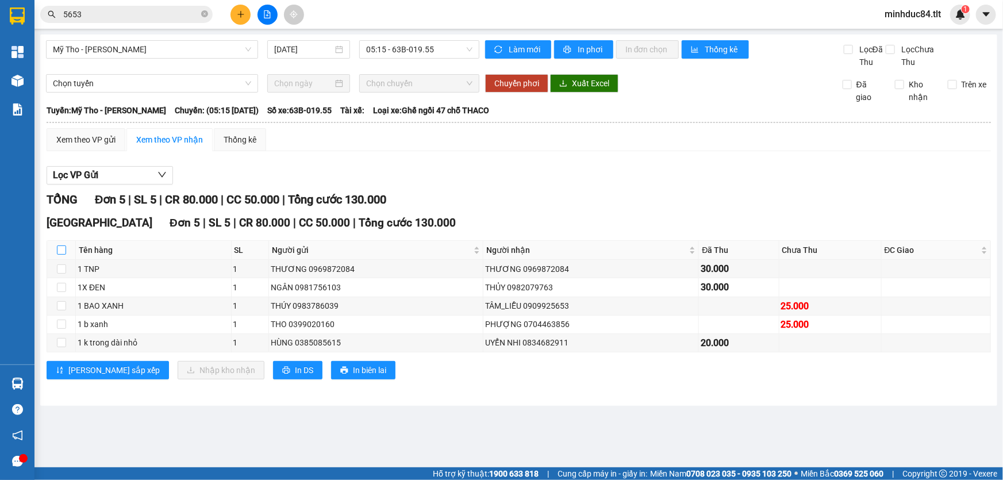
click at [60, 252] on input "checkbox" at bounding box center [61, 249] width 9 height 9
checkbox input "true"
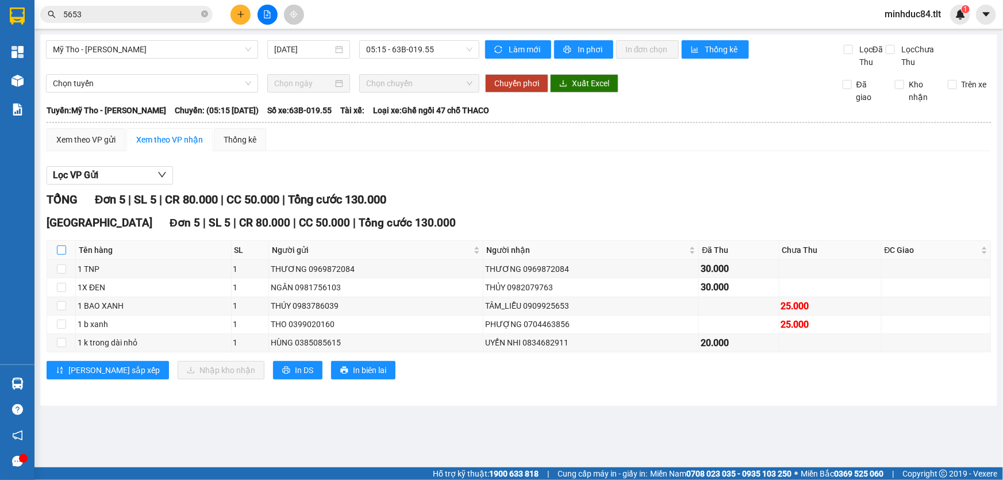
checkbox input "true"
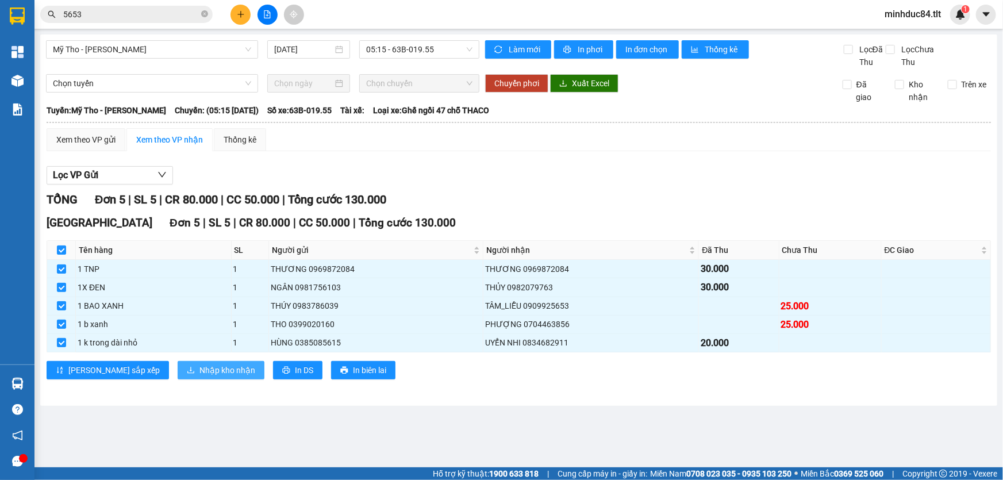
click at [178, 362] on button "Nhập kho nhận" at bounding box center [221, 370] width 87 height 18
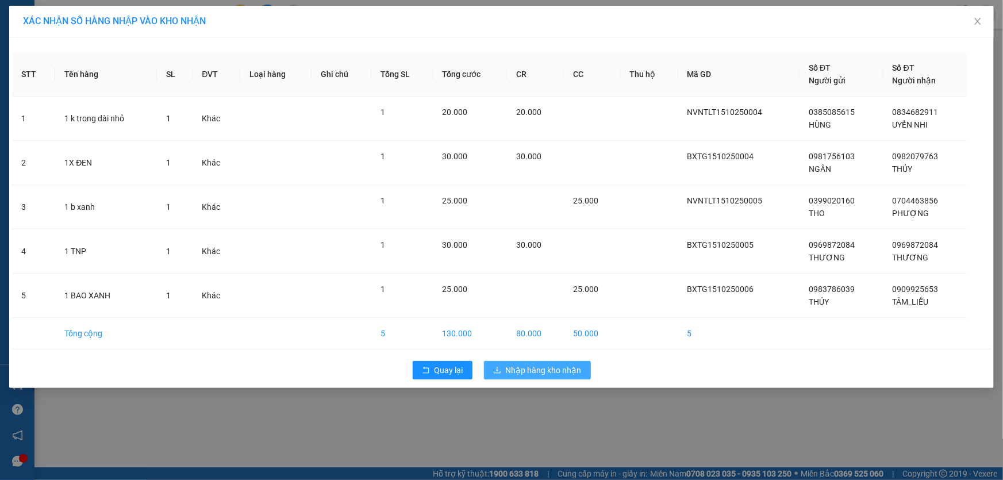
click at [572, 361] on button "Nhập hàng kho nhận" at bounding box center [537, 370] width 107 height 18
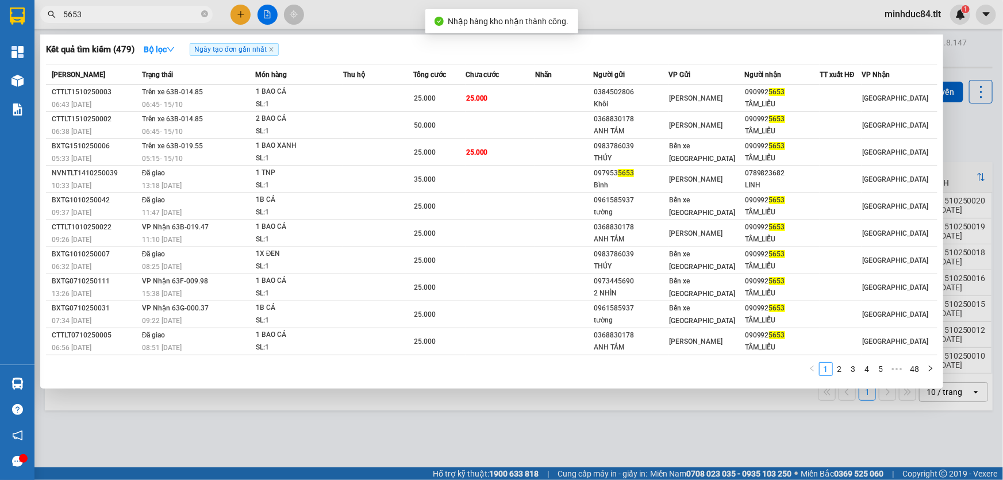
click at [172, 19] on input "5653" at bounding box center [131, 14] width 136 height 13
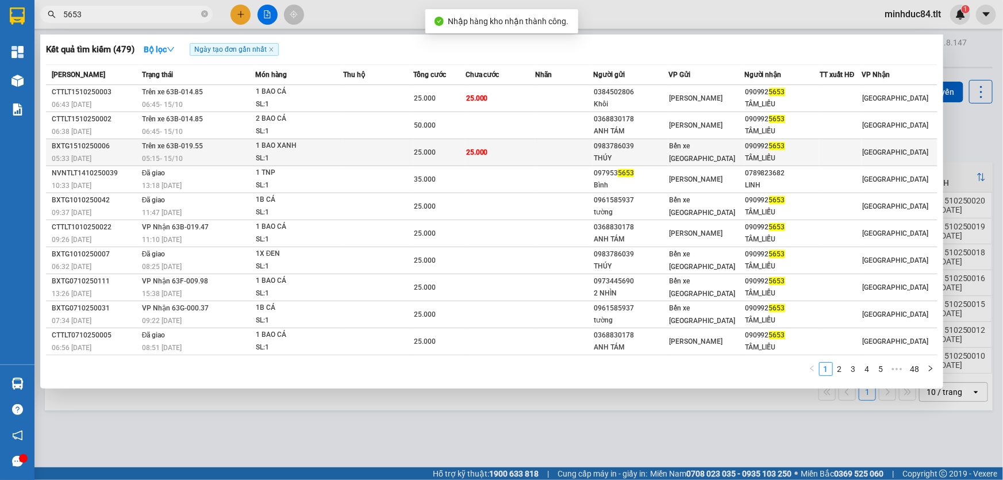
click at [623, 145] on div "0983786039" at bounding box center [630, 146] width 74 height 12
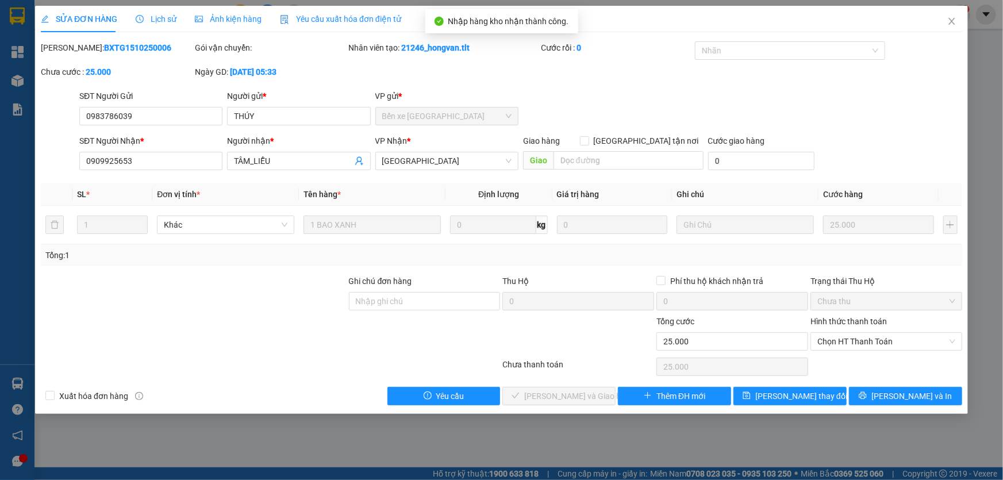
type input "0983786039"
type input "THÚY"
type input "0909925653"
type input "TÂM_LIỄU"
type input "0"
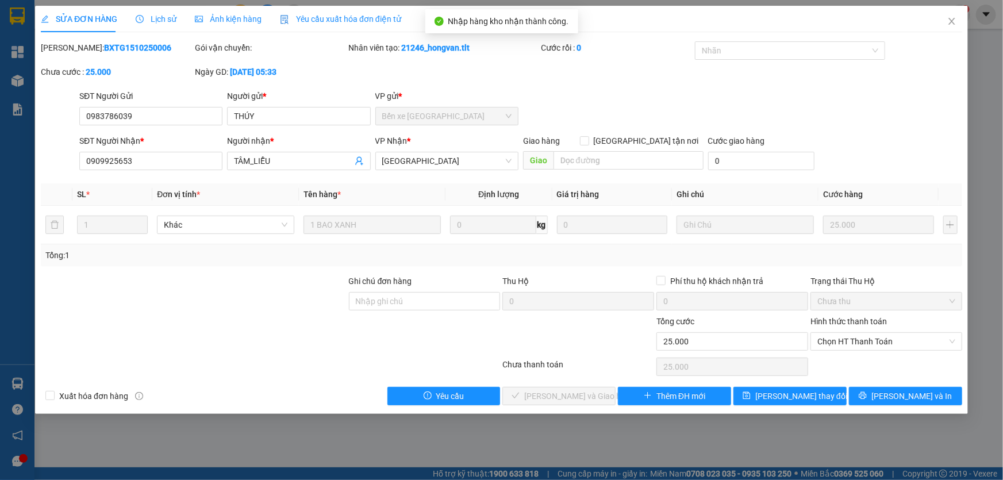
type input "25.000"
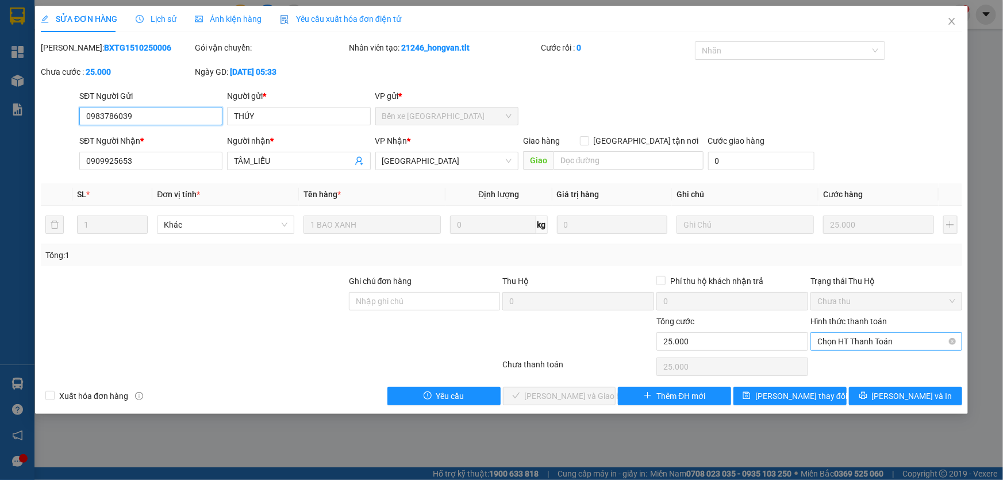
click at [844, 335] on span "Chọn HT Thanh Toán" at bounding box center [886, 341] width 138 height 17
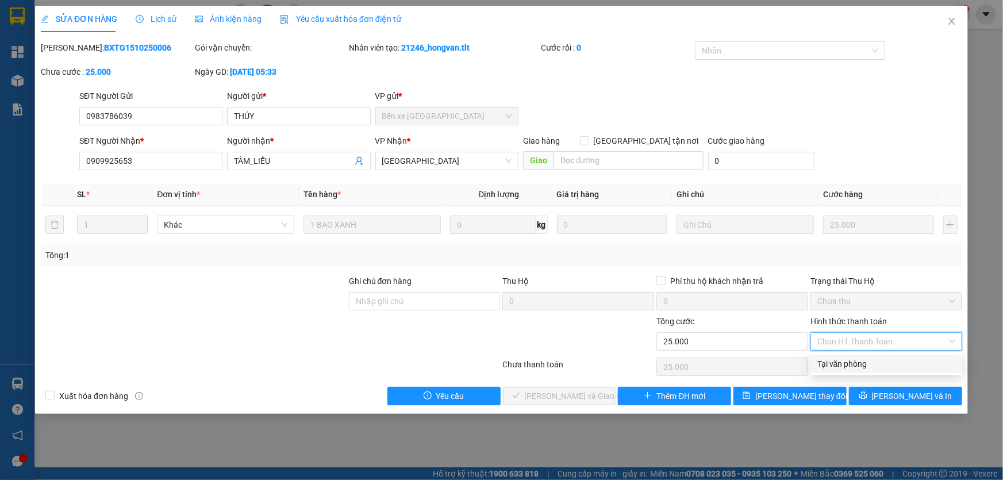
click at [826, 366] on div "Tại văn phòng" at bounding box center [886, 363] width 138 height 13
type input "0"
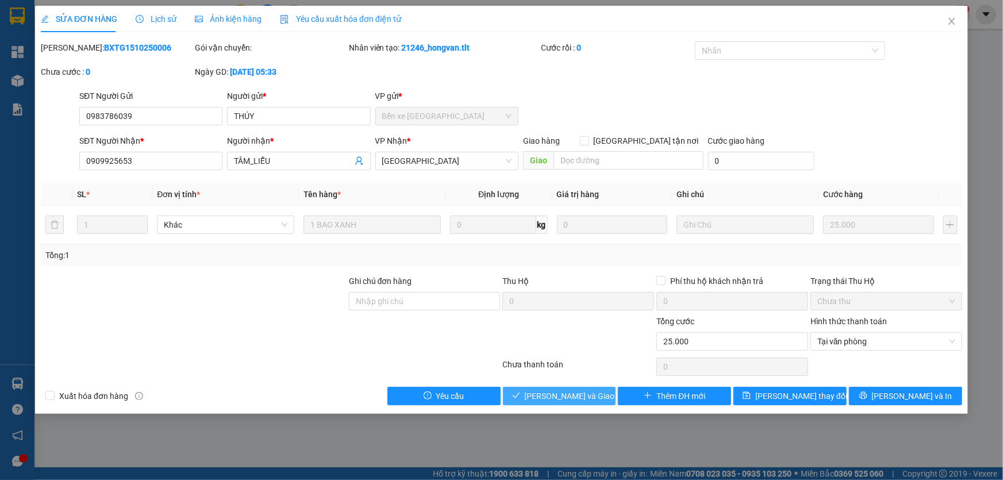
click at [530, 390] on button "[PERSON_NAME] và Giao hàng" at bounding box center [559, 396] width 113 height 18
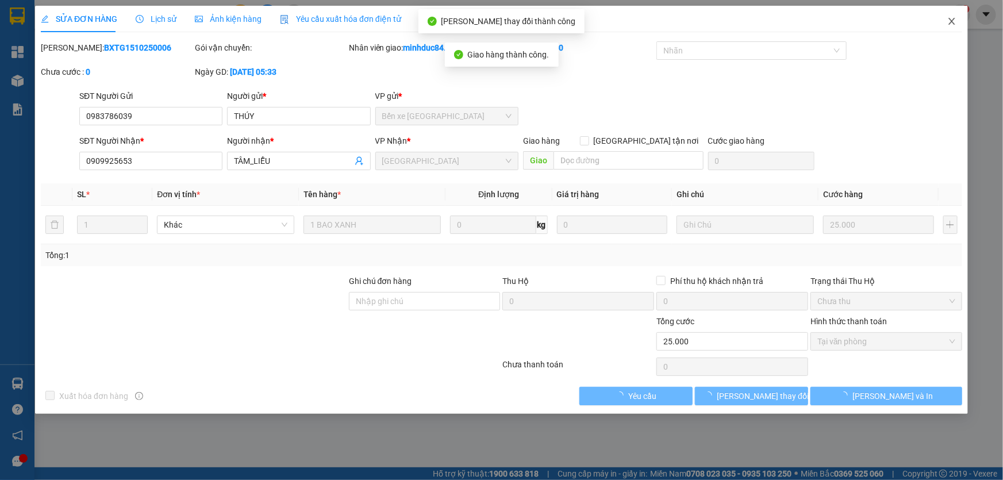
click at [953, 29] on span "Close" at bounding box center [951, 22] width 32 height 32
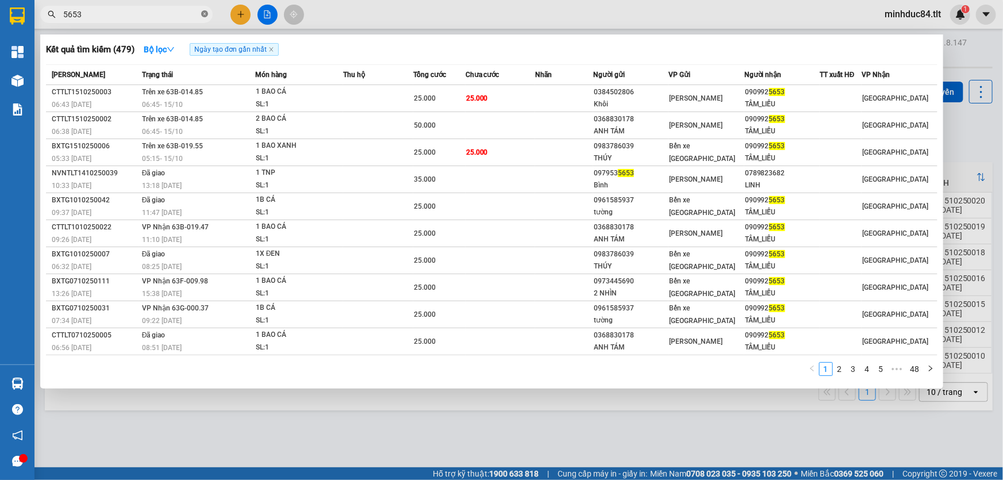
click at [203, 18] on span at bounding box center [204, 14] width 7 height 11
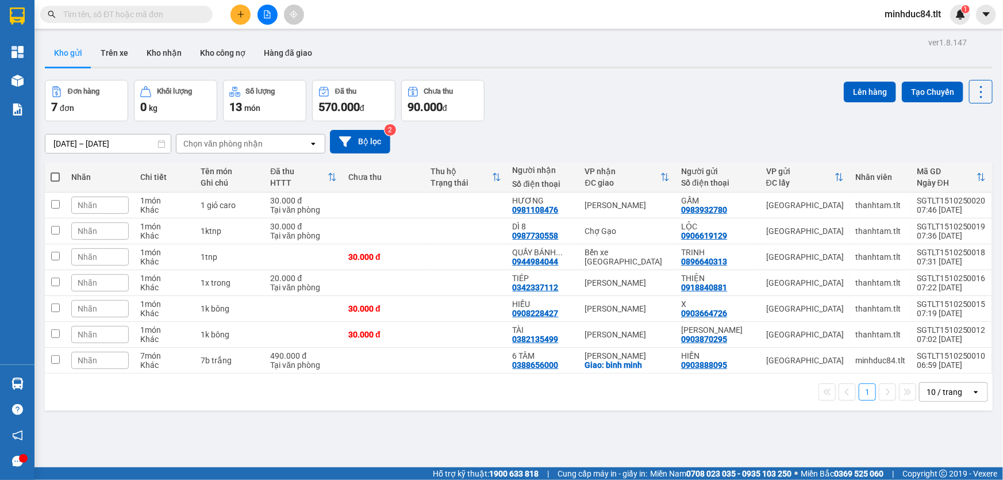
click at [179, 14] on input "text" at bounding box center [131, 14] width 136 height 13
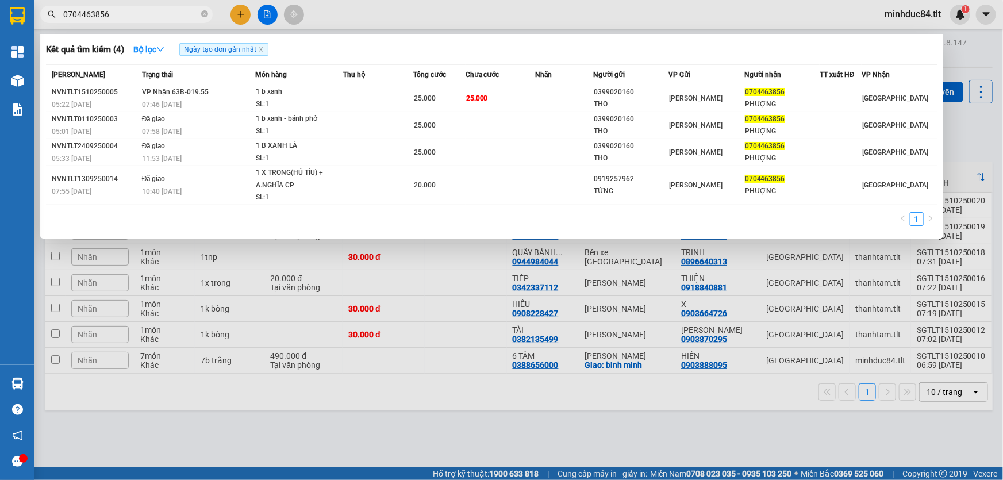
type input "0704463856"
click at [263, 18] on div at bounding box center [501, 240] width 1003 height 480
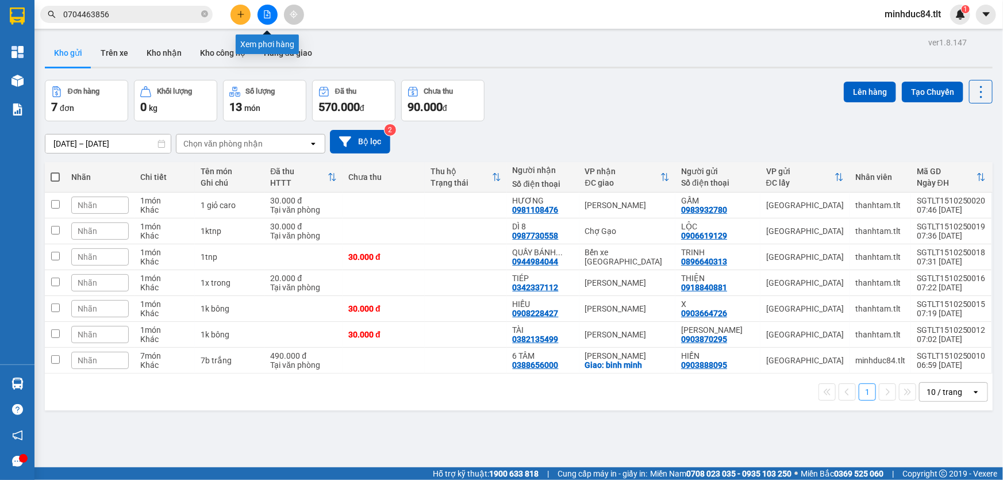
click at [277, 5] on div at bounding box center [267, 15] width 86 height 20
click at [273, 9] on button at bounding box center [267, 15] width 20 height 20
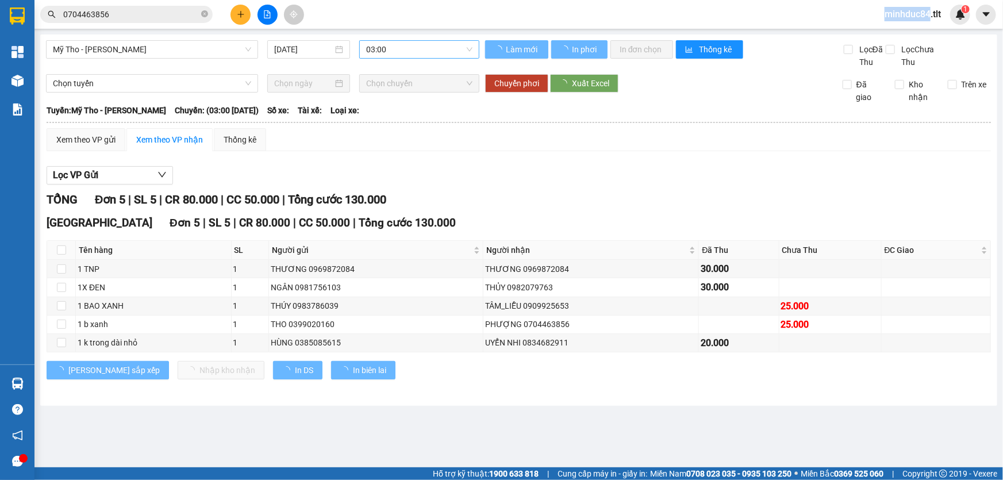
click at [388, 45] on span "03:00" at bounding box center [419, 49] width 106 height 17
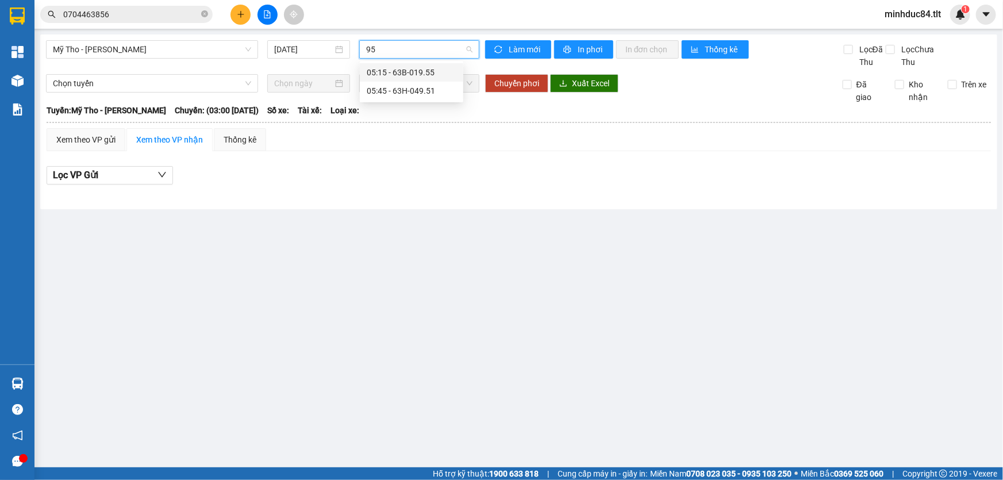
type input "955"
click at [408, 75] on div "05:15 - 63B-019.55" at bounding box center [412, 72] width 90 height 13
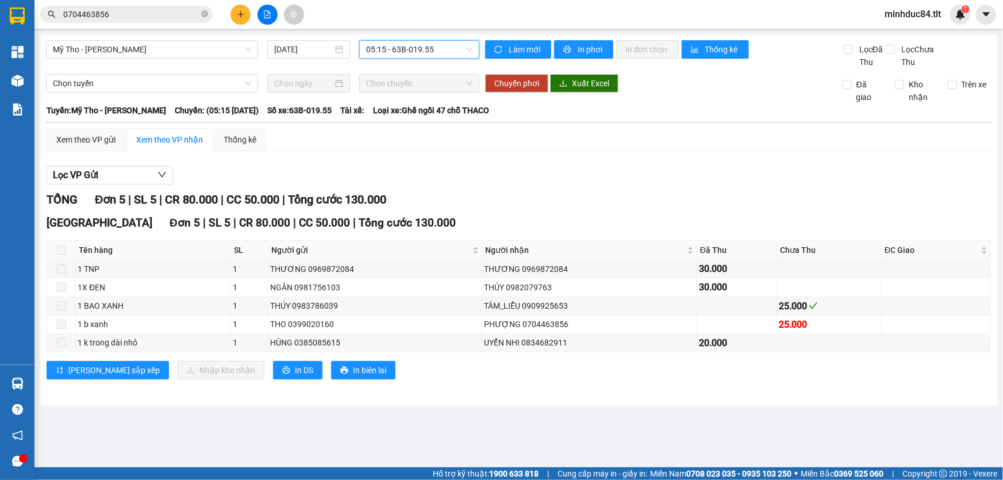
click at [72, 124] on th at bounding box center [518, 122] width 945 height 10
click at [76, 133] on div "Xem theo VP gửi" at bounding box center [85, 139] width 59 height 13
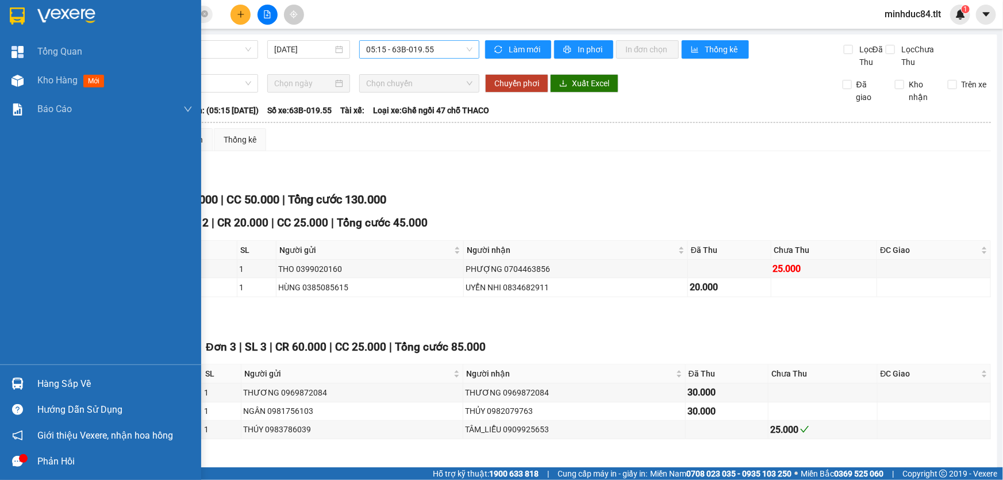
click at [47, 373] on div "Hàng sắp về" at bounding box center [100, 384] width 201 height 26
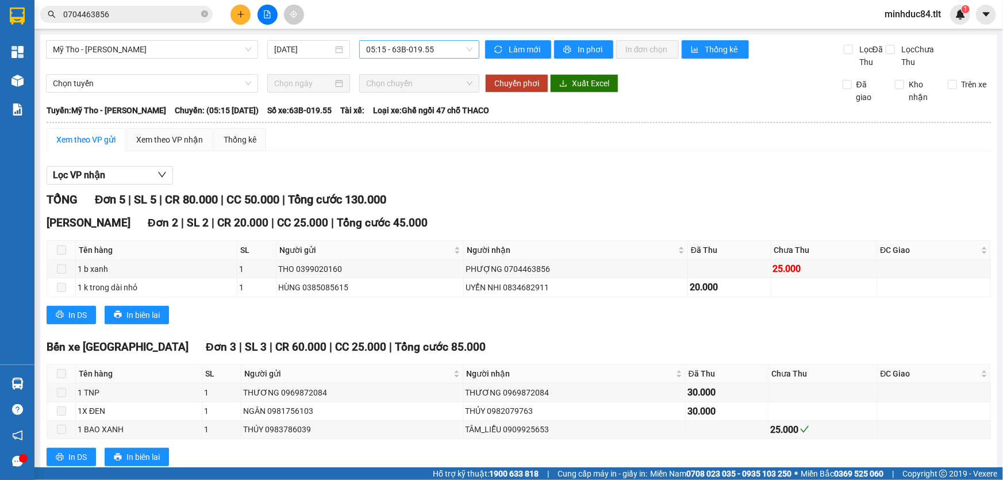
drag, startPoint x: 637, startPoint y: 324, endPoint x: 26, endPoint y: 347, distance: 611.1
click at [635, 325] on section "Kết quả tìm kiếm ( 4 ) Bộ lọc Ngày tạo đơn gần nhất Mã ĐH Trạng thái Món hàng T…" at bounding box center [501, 240] width 1003 height 480
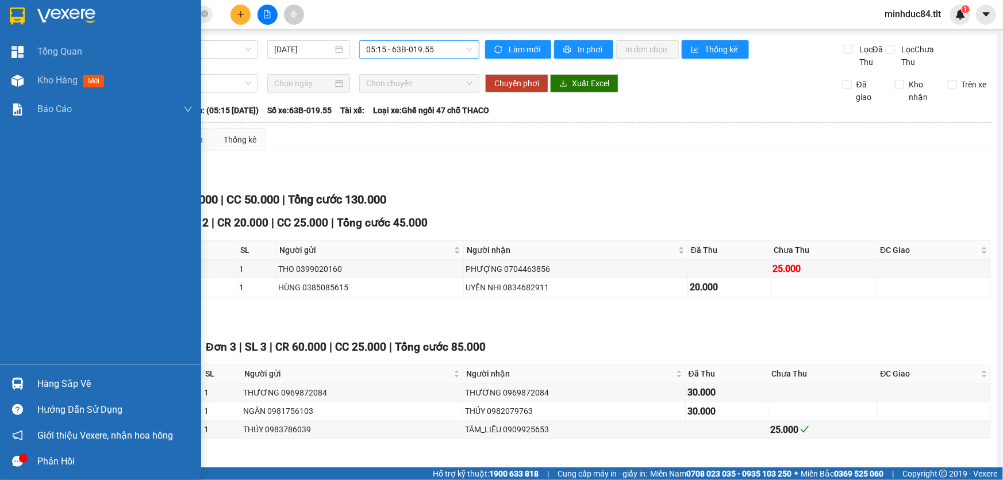
click at [21, 388] on img at bounding box center [17, 383] width 12 height 12
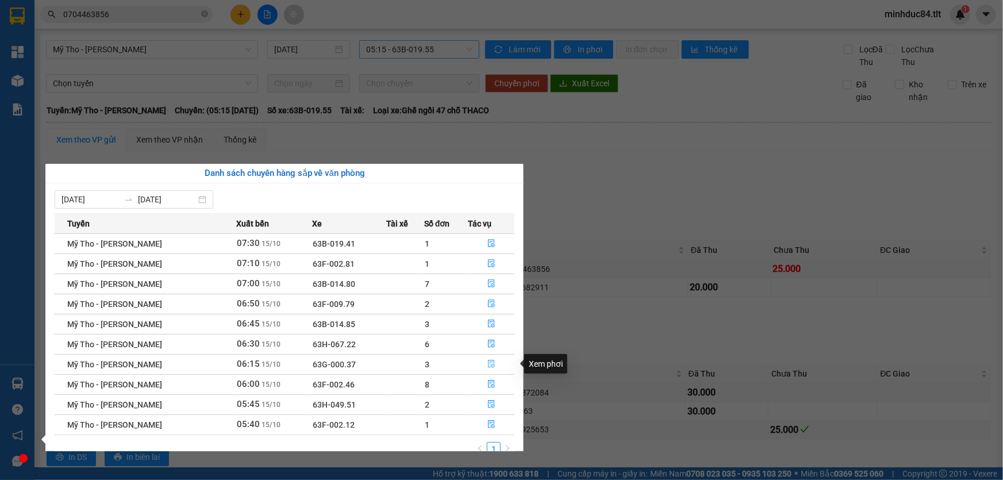
click at [485, 362] on button "button" at bounding box center [491, 364] width 45 height 18
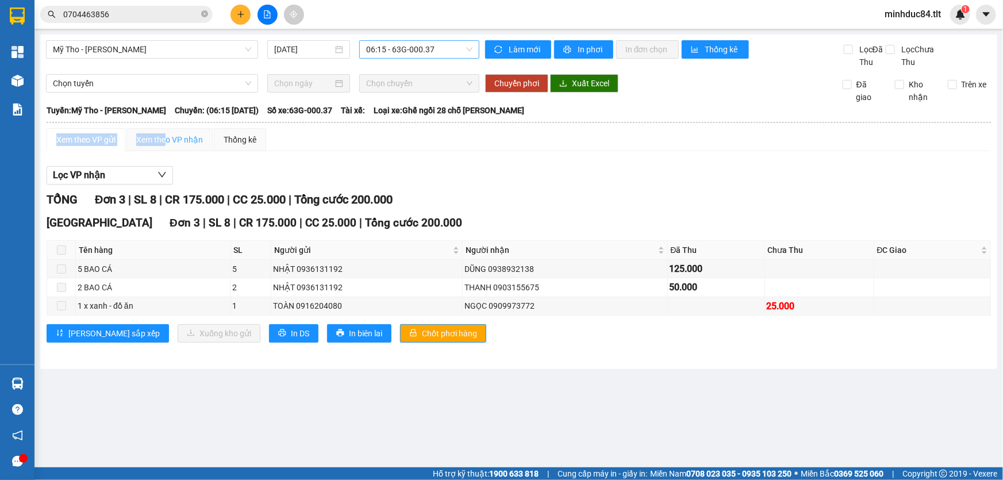
click at [167, 128] on table "Tân Lập Thành 07:48 - 15/10/2025 Tuyến: Mỹ Tho - Hồ Chí Minh Chuyến: (06:15 - 1…" at bounding box center [518, 230] width 945 height 254
click at [178, 124] on th at bounding box center [518, 122] width 945 height 10
click at [177, 137] on div "Xem theo VP nhận" at bounding box center [169, 139] width 67 height 13
click at [60, 251] on input "checkbox" at bounding box center [61, 249] width 9 height 9
checkbox input "true"
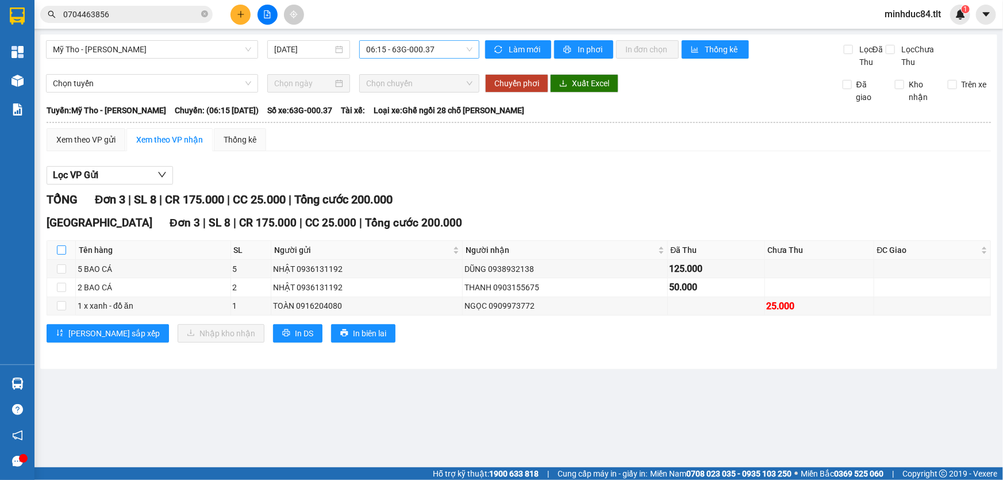
checkbox input "true"
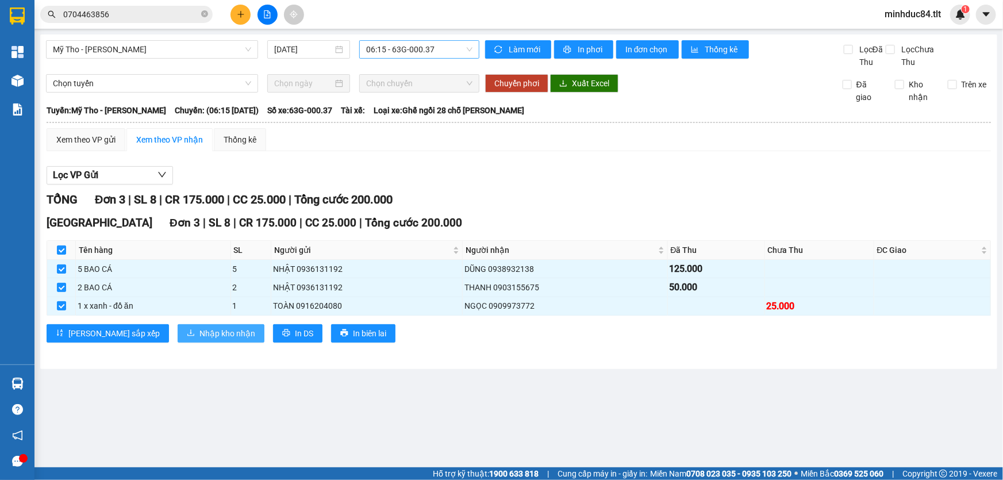
click at [178, 339] on button "Nhập kho nhận" at bounding box center [221, 333] width 87 height 18
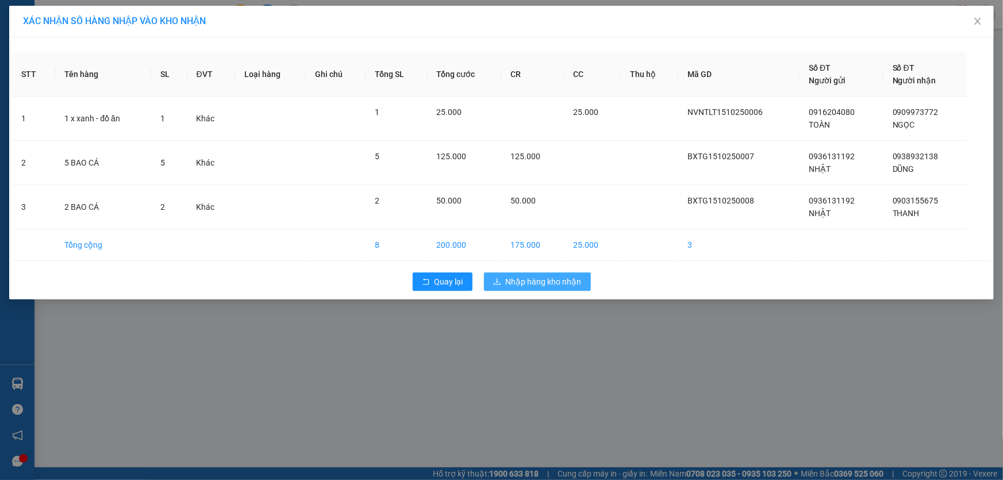
click at [526, 286] on span "Nhập hàng kho nhận" at bounding box center [544, 281] width 76 height 13
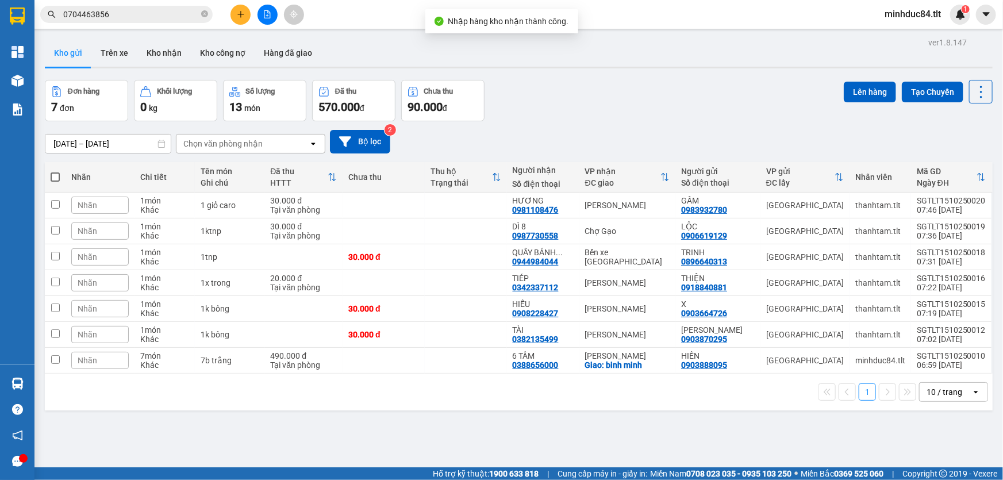
drag, startPoint x: 205, startPoint y: 21, endPoint x: 196, endPoint y: 15, distance: 10.4
click at [205, 21] on span "0704463856" at bounding box center [126, 14] width 172 height 17
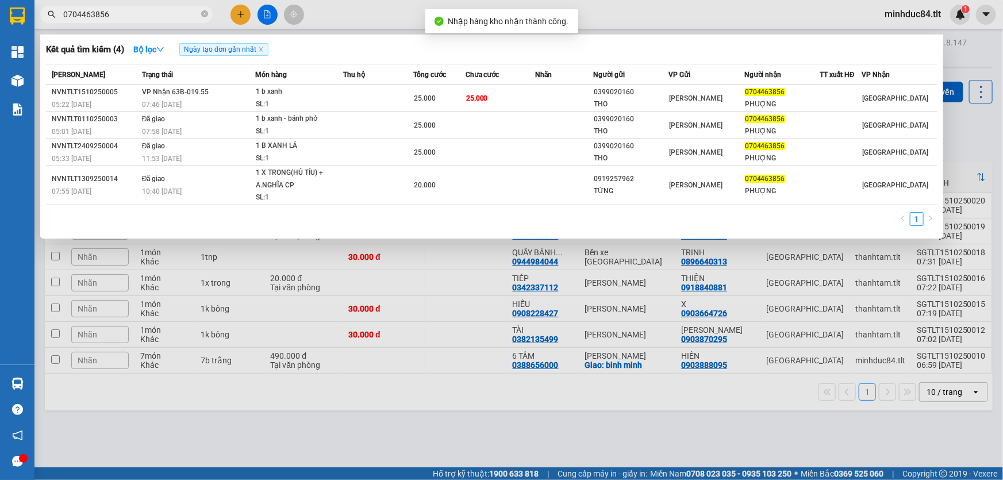
drag, startPoint x: 205, startPoint y: 14, endPoint x: 173, endPoint y: 23, distance: 32.8
click at [201, 17] on icon "close-circle" at bounding box center [204, 13] width 7 height 7
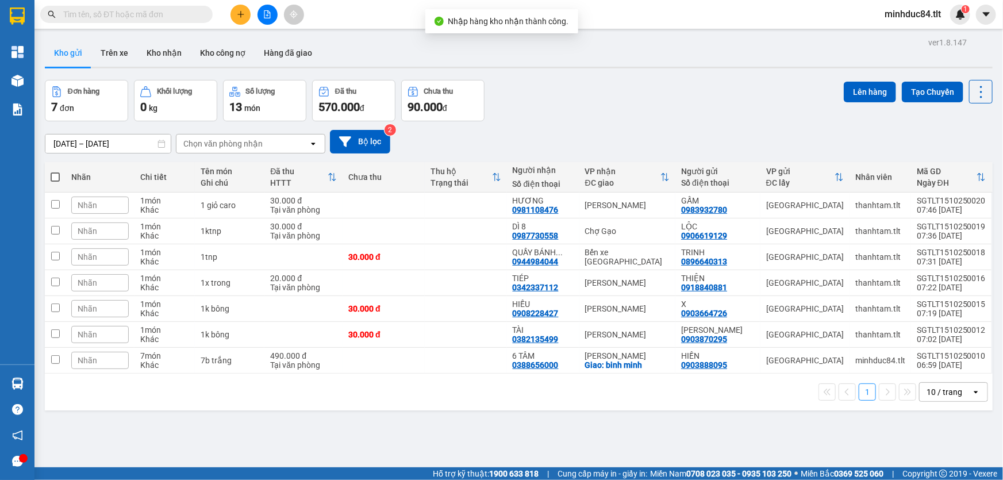
click at [167, 23] on div "Kết quả tìm kiếm ( 4 ) Bộ lọc Ngày tạo đơn gần nhất Mã ĐH Trạng thái Món hàng T…" at bounding box center [112, 15] width 224 height 20
click at [162, 16] on input "text" at bounding box center [131, 14] width 136 height 13
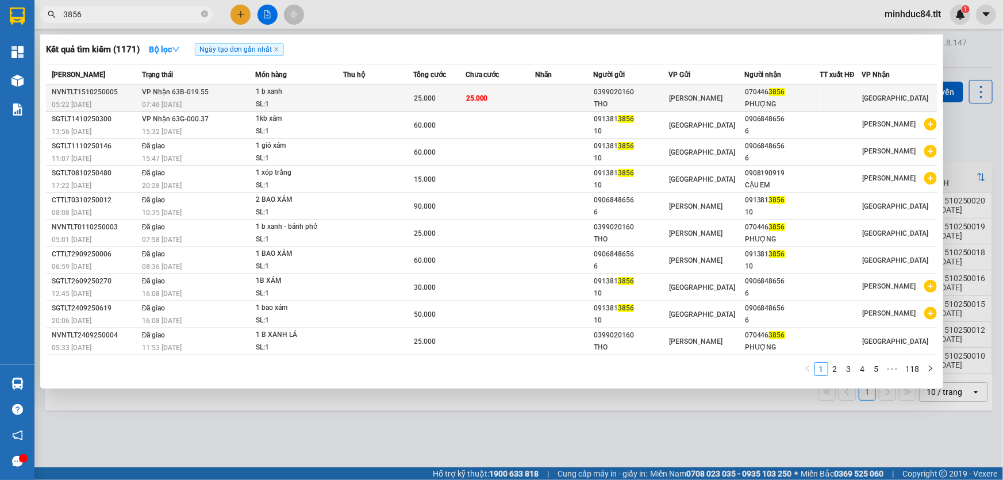
type input "3856"
click at [859, 97] on div at bounding box center [840, 98] width 41 height 12
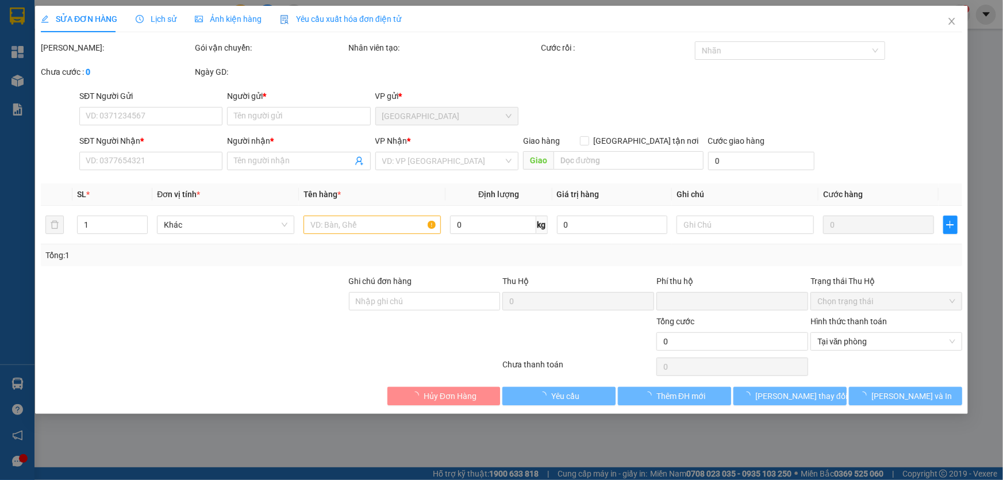
type input "0399020160"
type input "THO"
type input "0704463856"
type input "PHƯỢNG"
type input "0"
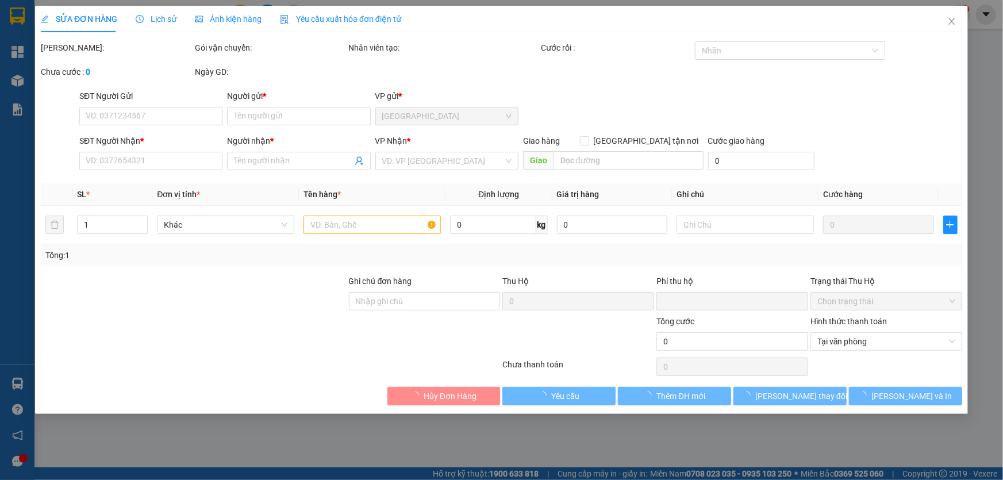
type input "25.000"
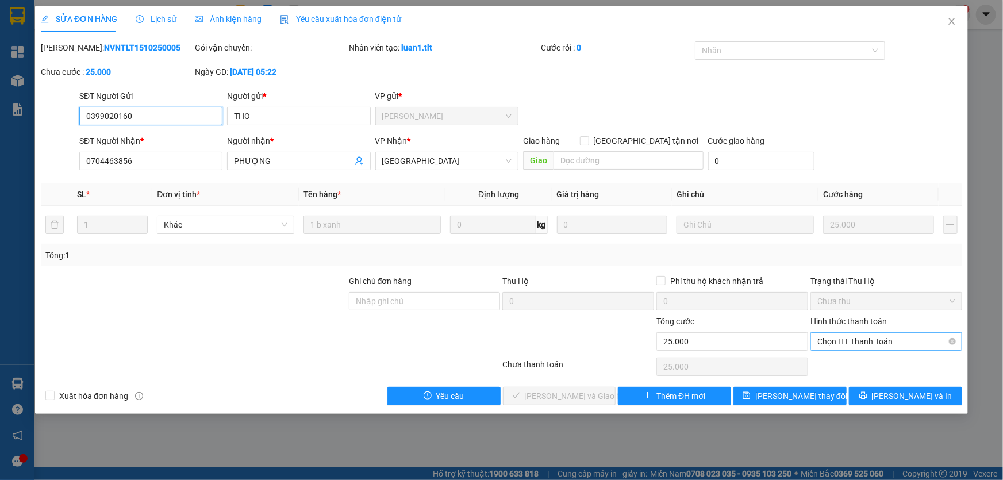
click at [865, 344] on span "Chọn HT Thanh Toán" at bounding box center [886, 341] width 138 height 17
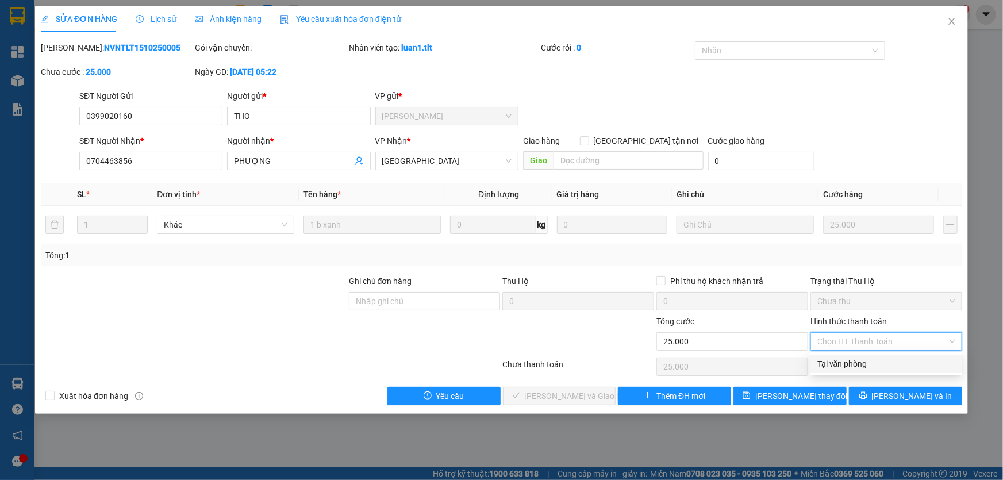
click at [838, 363] on div "Tại văn phòng" at bounding box center [886, 363] width 138 height 13
type input "0"
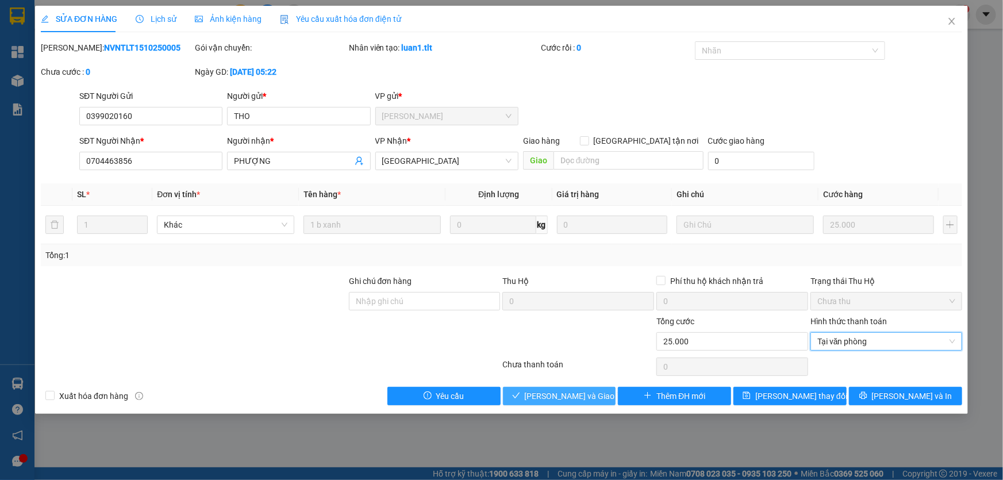
click at [578, 392] on span "[PERSON_NAME] và Giao hàng" at bounding box center [580, 396] width 110 height 13
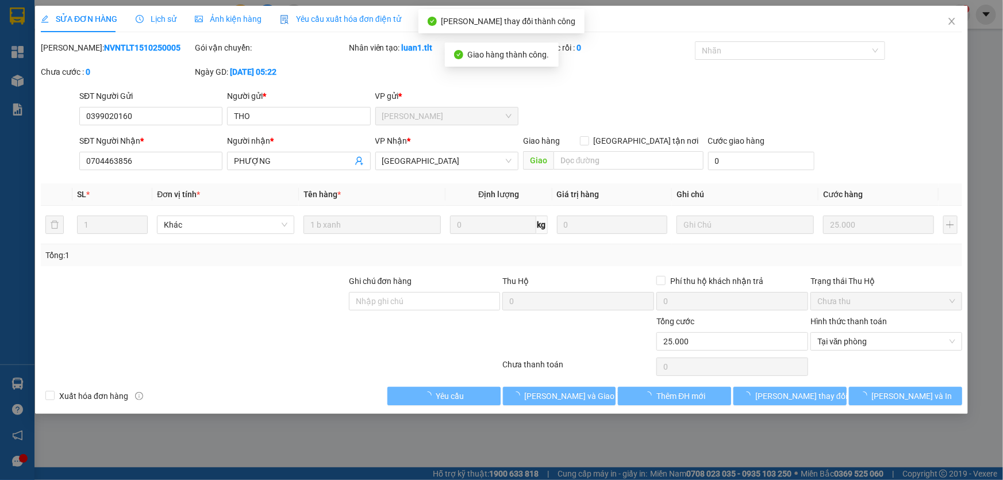
click at [953, 18] on icon "close" at bounding box center [951, 21] width 9 height 9
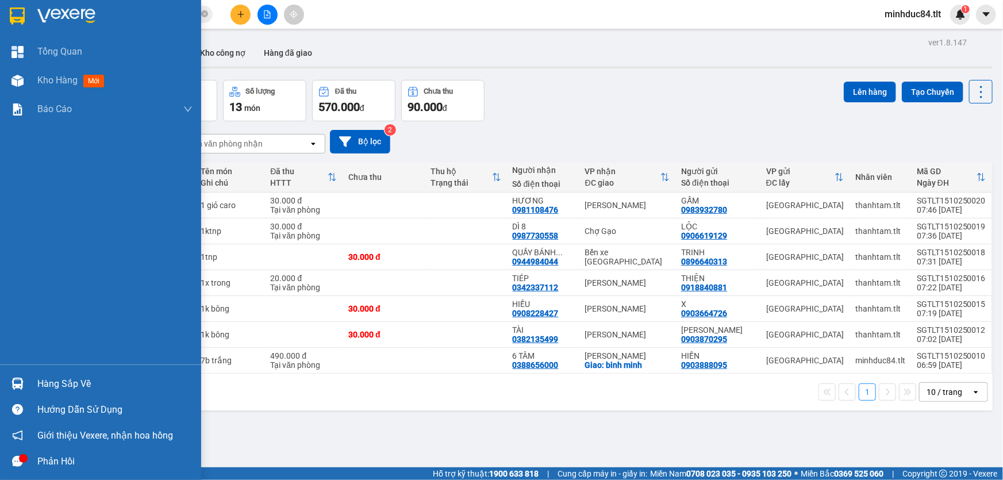
drag, startPoint x: 36, startPoint y: 385, endPoint x: 47, endPoint y: 385, distance: 10.9
click at [36, 385] on div "Hàng sắp về" at bounding box center [100, 384] width 201 height 26
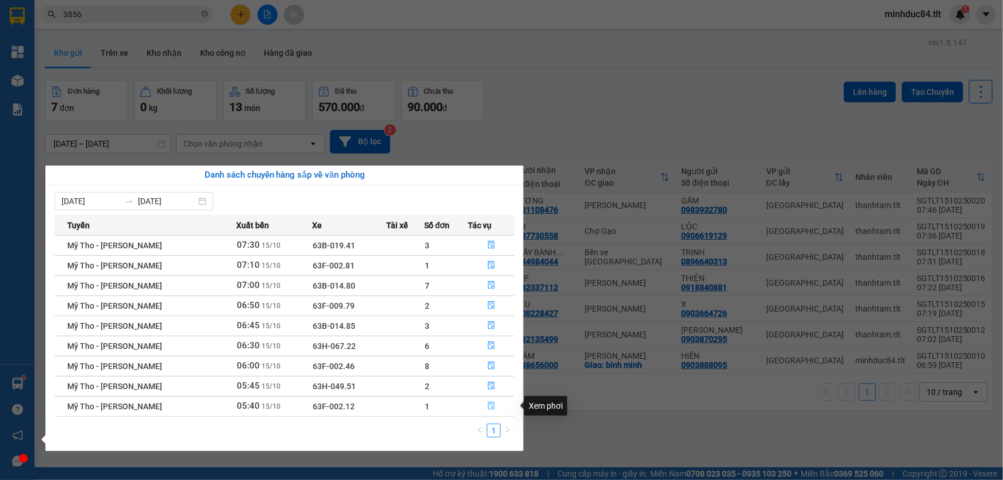
click at [489, 406] on icon "file-done" at bounding box center [491, 406] width 8 height 8
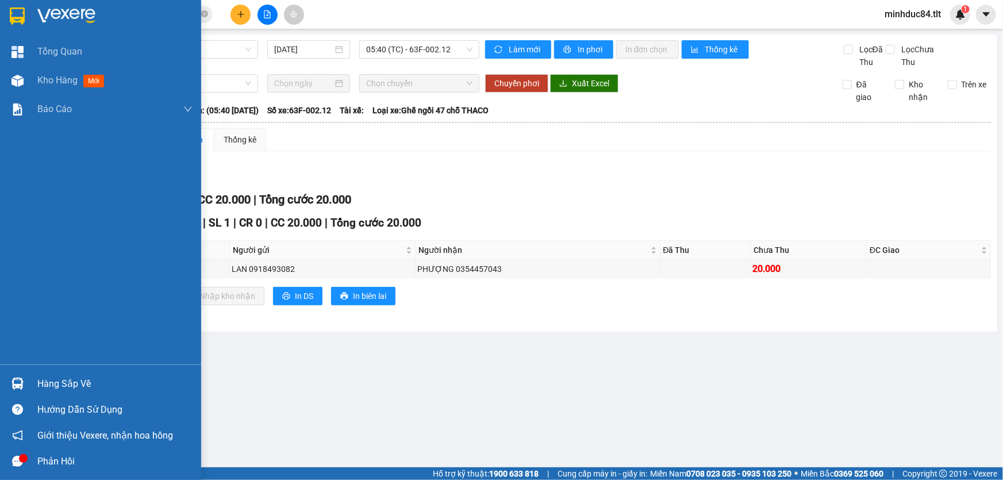
click at [0, 386] on div "Hàng sắp về" at bounding box center [100, 384] width 201 height 26
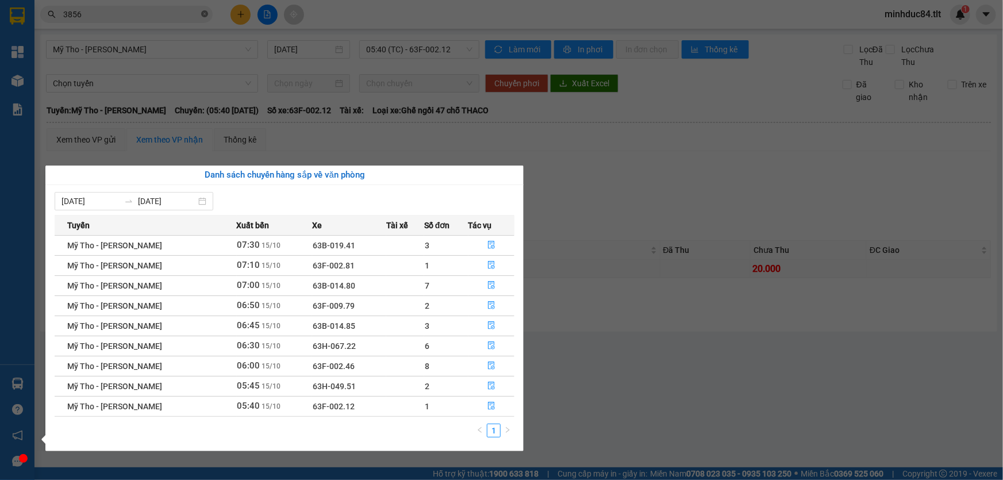
click at [207, 12] on section "Kết quả tìm kiếm ( 1171 ) Bộ lọc Ngày tạo đơn gần nhất Mã ĐH Trạng thái Món hàn…" at bounding box center [501, 240] width 1003 height 480
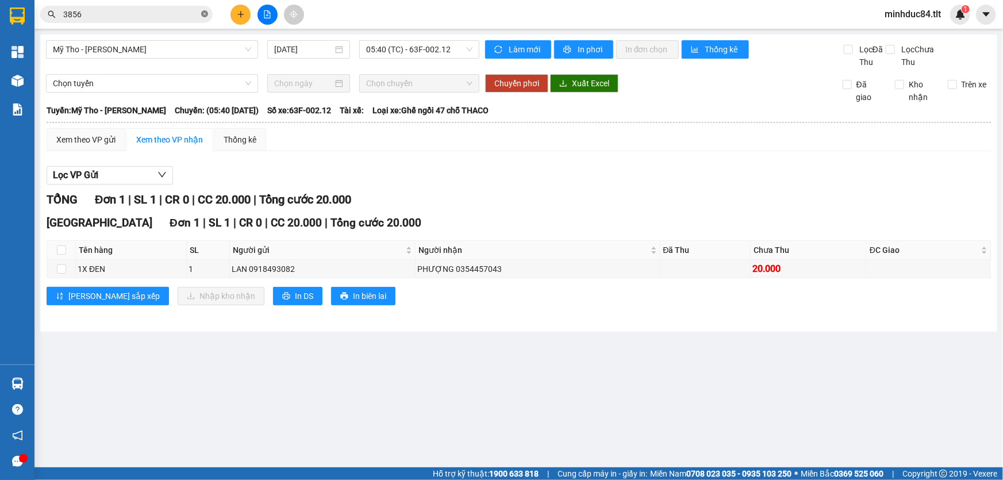
click at [206, 12] on icon "close-circle" at bounding box center [204, 13] width 7 height 7
click at [62, 249] on input "checkbox" at bounding box center [61, 249] width 9 height 9
checkbox input "true"
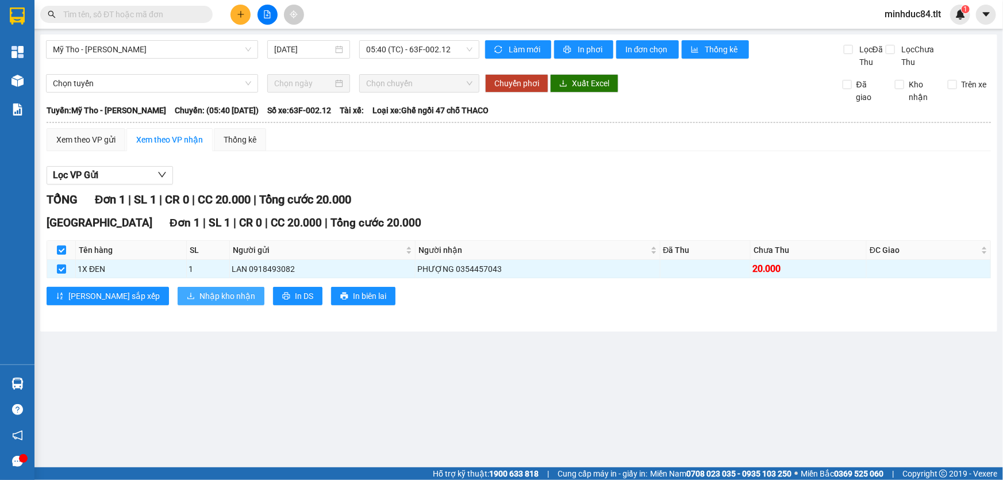
click at [178, 290] on button "Nhập kho nhận" at bounding box center [221, 296] width 87 height 18
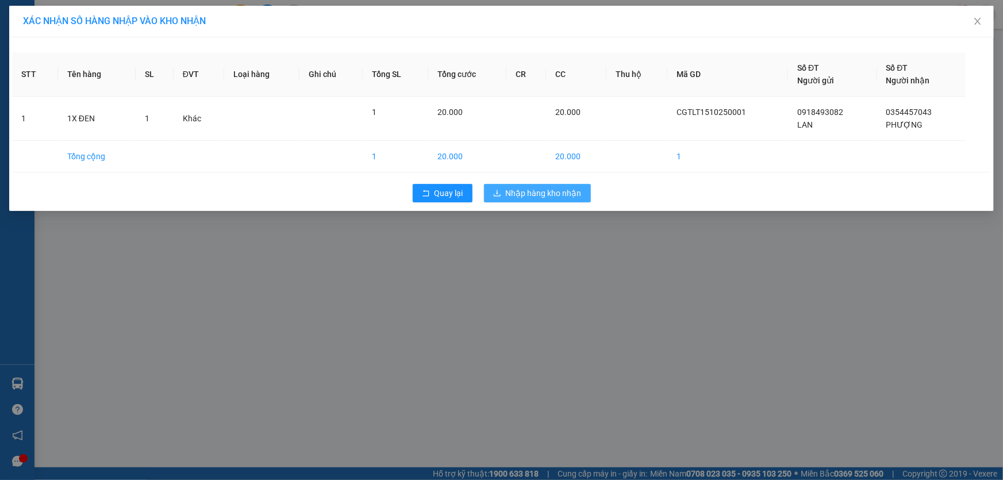
click at [557, 194] on span "Nhập hàng kho nhận" at bounding box center [544, 193] width 76 height 13
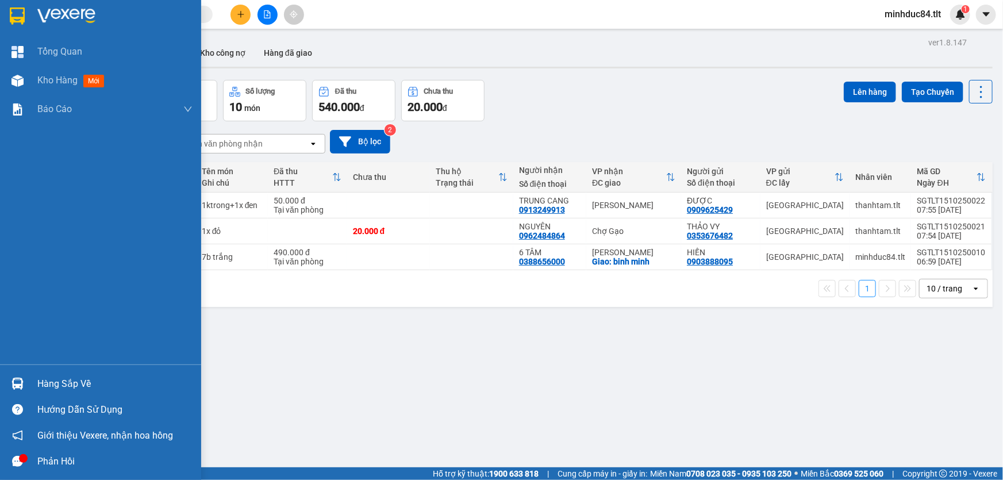
click at [25, 376] on div at bounding box center [17, 383] width 20 height 20
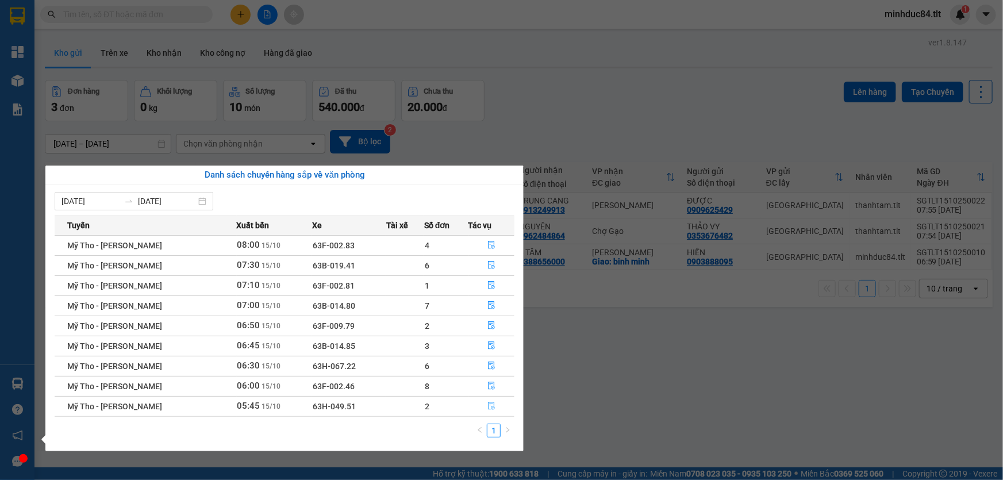
click at [483, 403] on button "button" at bounding box center [491, 406] width 45 height 18
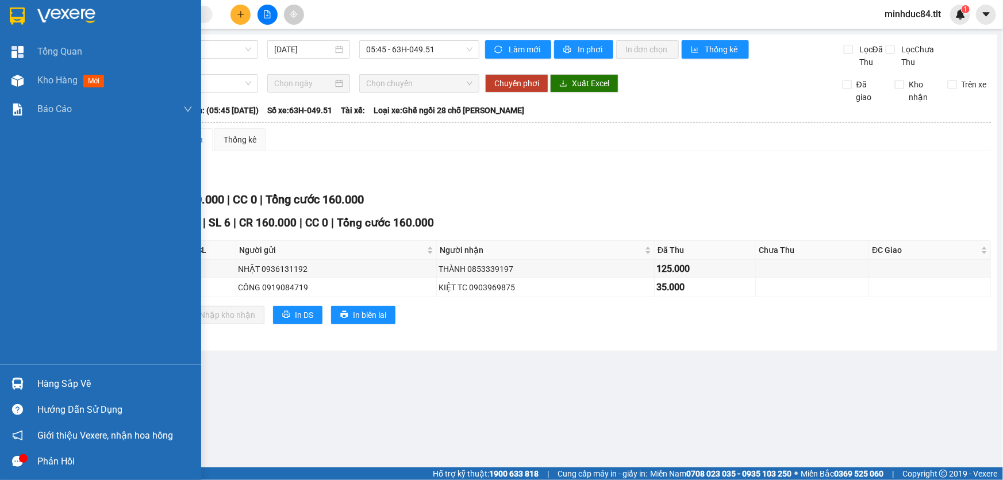
click at [28, 369] on div "Hàng sắp về Hướng dẫn sử dụng Giới thiệu Vexere, nhận hoa hồng Phản hồi" at bounding box center [100, 419] width 201 height 110
click at [38, 380] on div "Hàng sắp về" at bounding box center [114, 383] width 155 height 17
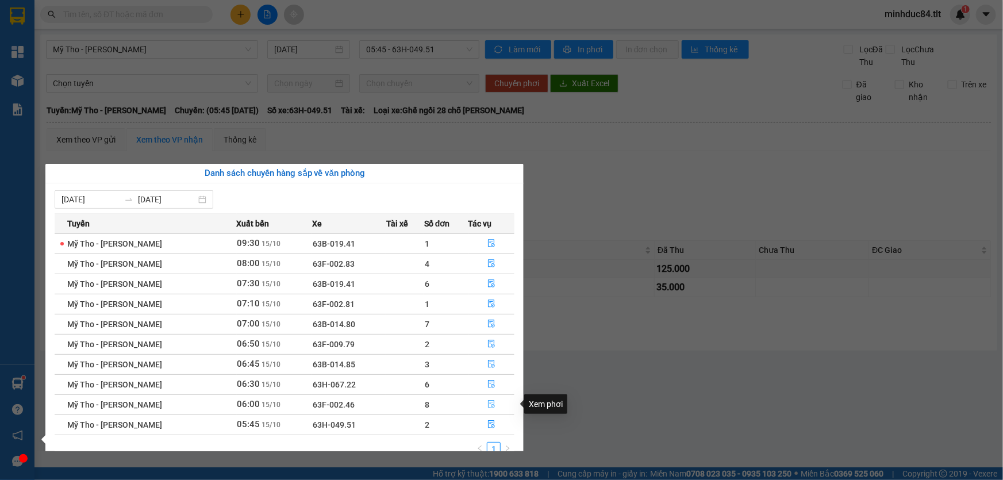
click at [487, 400] on icon "file-done" at bounding box center [491, 404] width 8 height 8
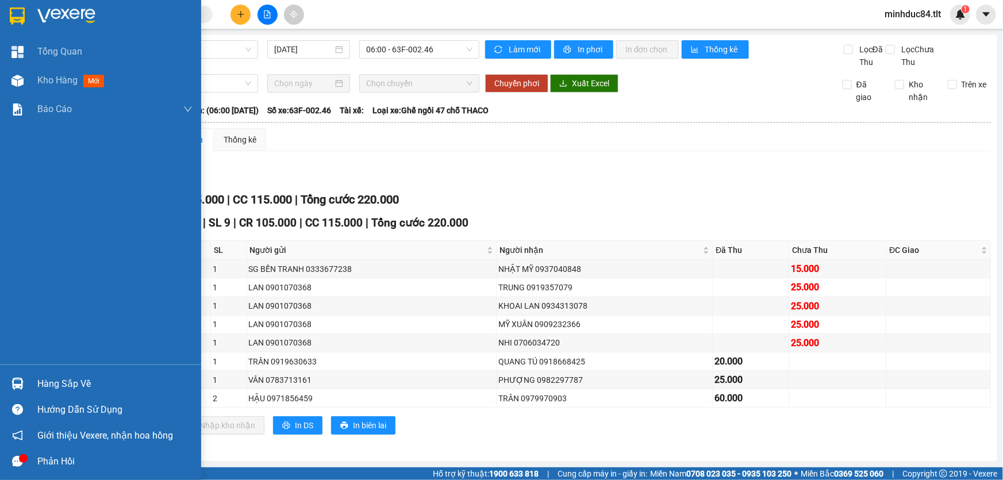
drag, startPoint x: 34, startPoint y: 372, endPoint x: 80, endPoint y: 376, distance: 46.7
click at [34, 373] on div "Hàng sắp về" at bounding box center [100, 384] width 201 height 26
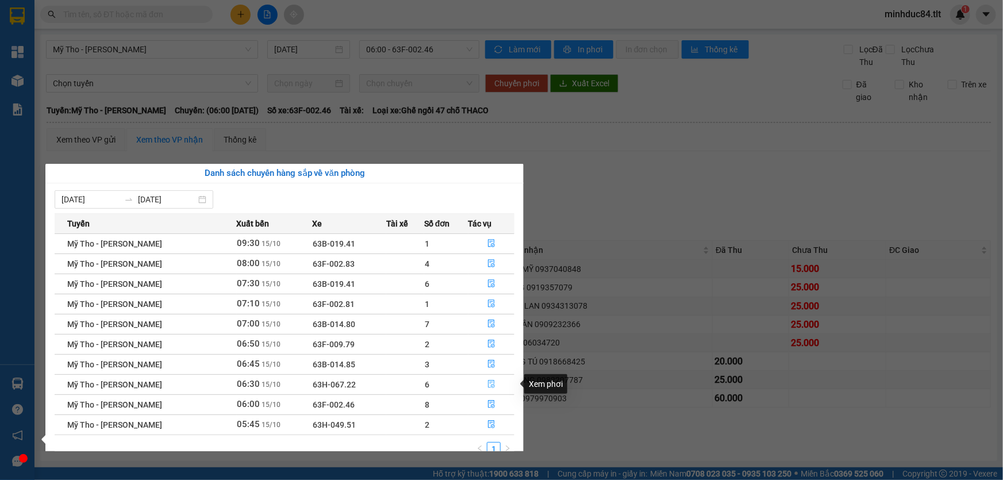
click at [488, 384] on icon "file-done" at bounding box center [491, 384] width 8 height 8
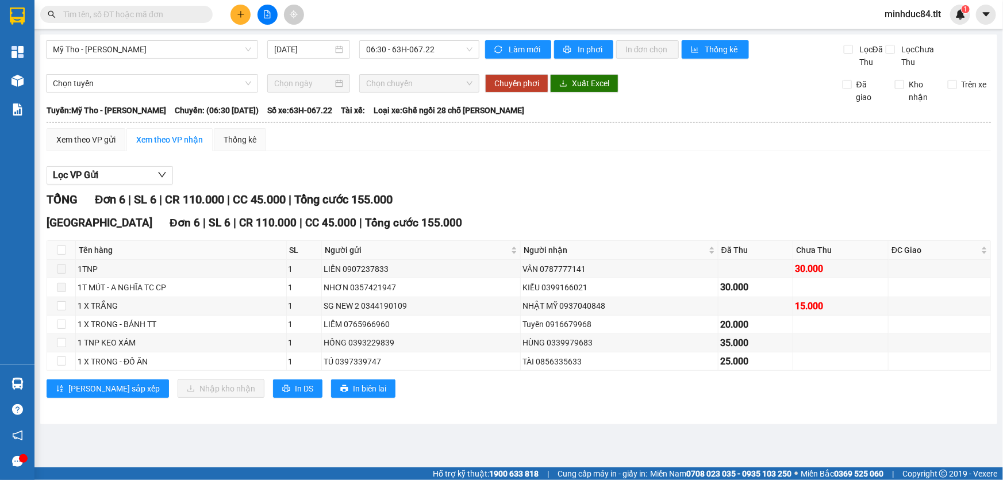
click at [179, 13] on input "text" at bounding box center [131, 14] width 136 height 13
click at [121, 19] on input "7" at bounding box center [131, 14] width 136 height 13
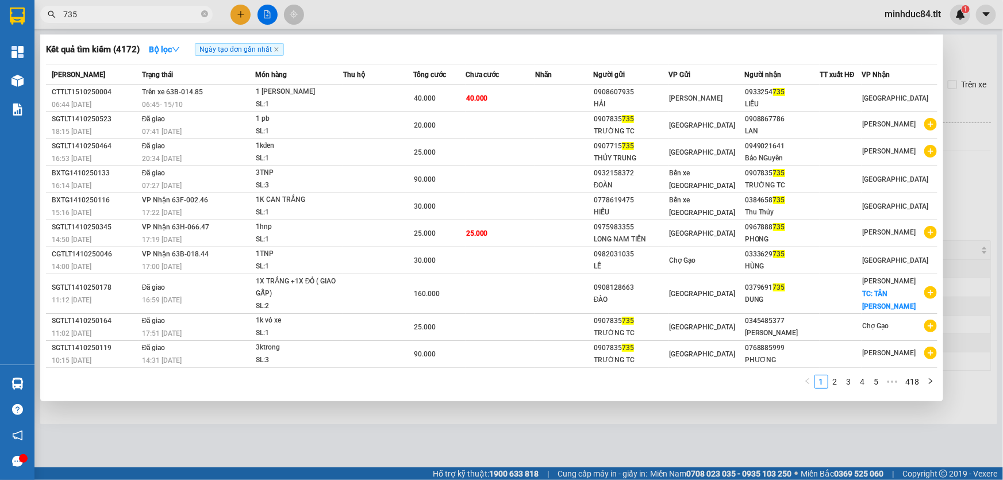
type input "735"
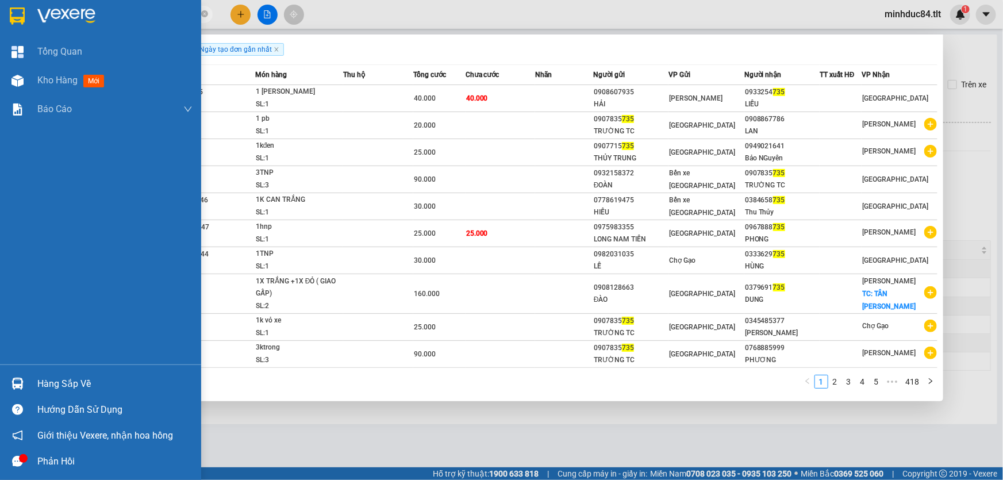
click at [33, 379] on div "Hàng sắp về" at bounding box center [100, 384] width 201 height 26
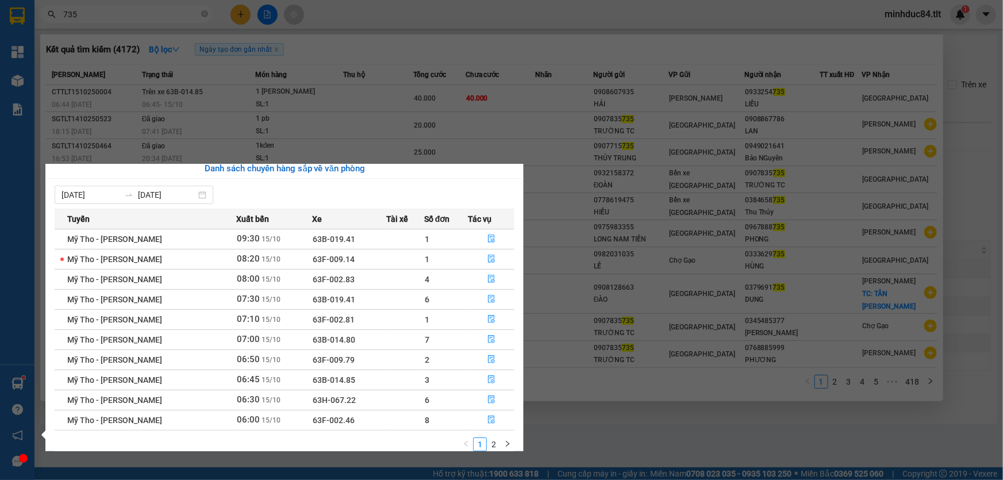
scroll to position [18, 0]
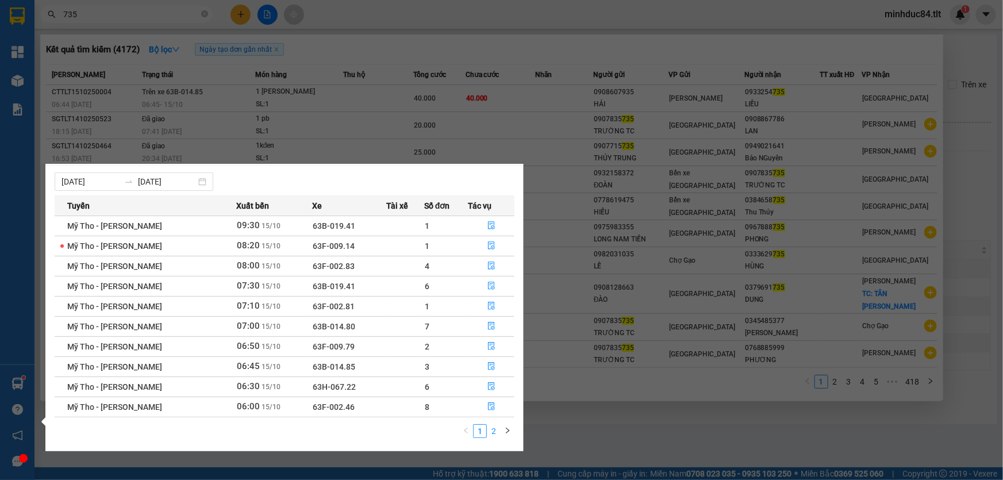
click at [494, 425] on link "2" at bounding box center [493, 431] width 13 height 13
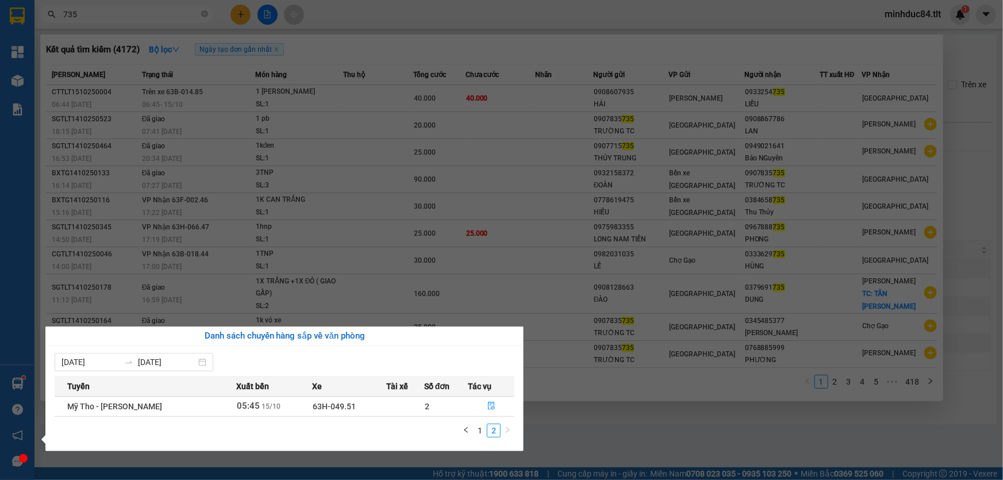
scroll to position [0, 0]
click at [485, 405] on button "button" at bounding box center [491, 406] width 45 height 18
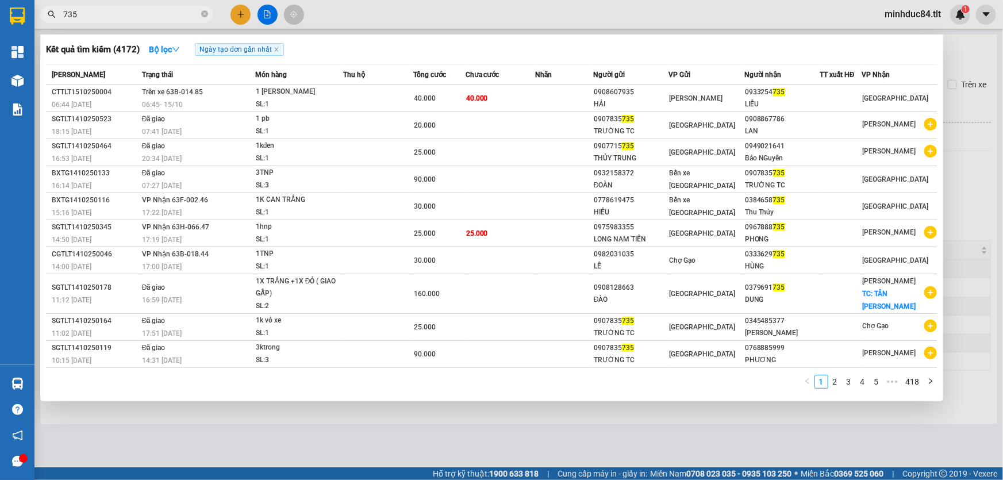
click at [567, 431] on div at bounding box center [501, 240] width 1003 height 480
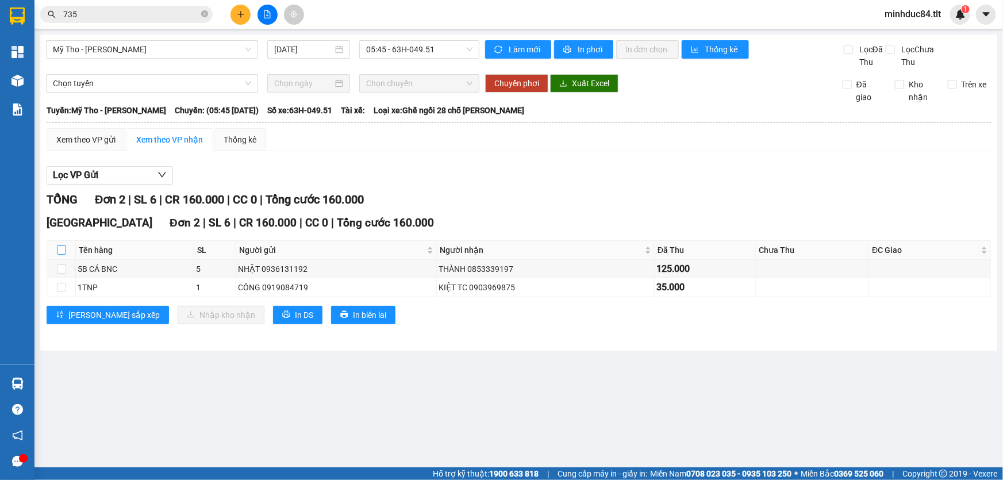
click at [63, 248] on input "checkbox" at bounding box center [61, 249] width 9 height 9
checkbox input "true"
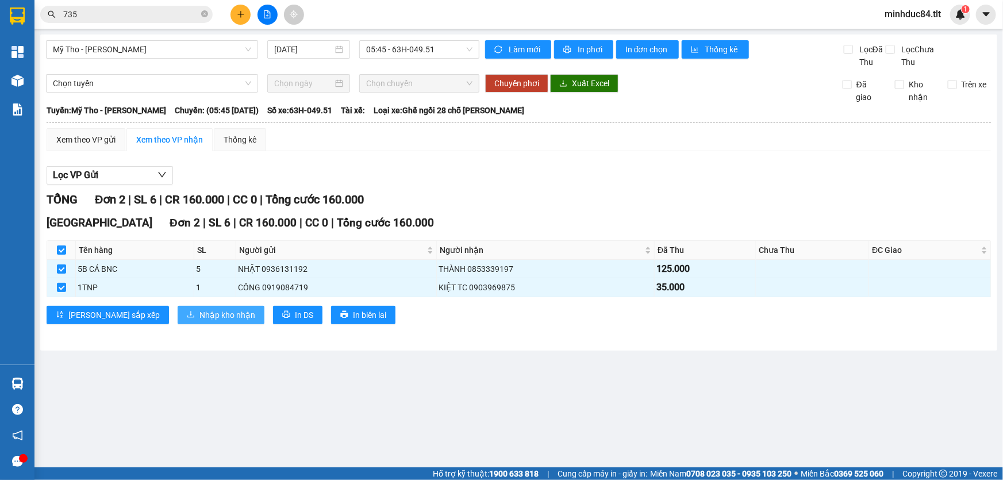
click at [199, 311] on span "Nhập kho nhận" at bounding box center [227, 315] width 56 height 13
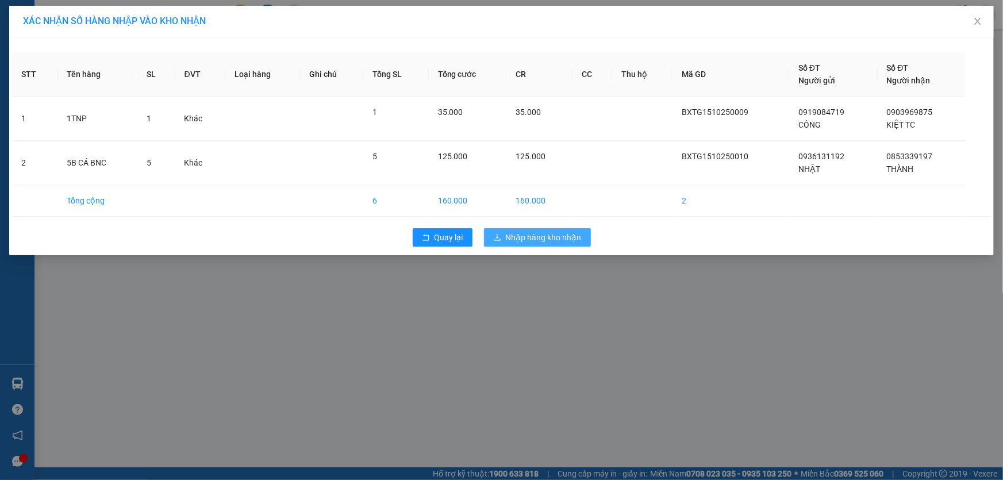
click at [564, 238] on span "Nhập hàng kho nhận" at bounding box center [544, 237] width 76 height 13
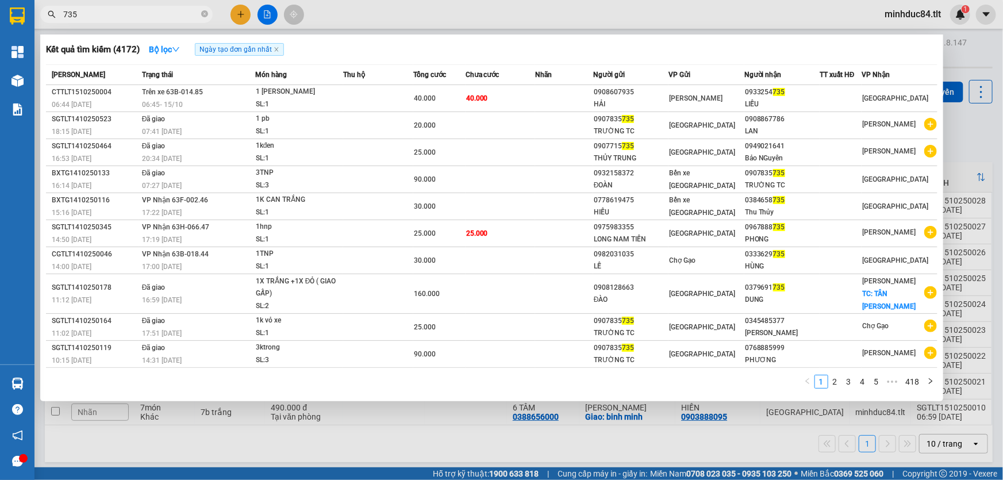
click at [198, 17] on input "735" at bounding box center [131, 14] width 136 height 13
click at [207, 16] on icon "close-circle" at bounding box center [204, 13] width 7 height 7
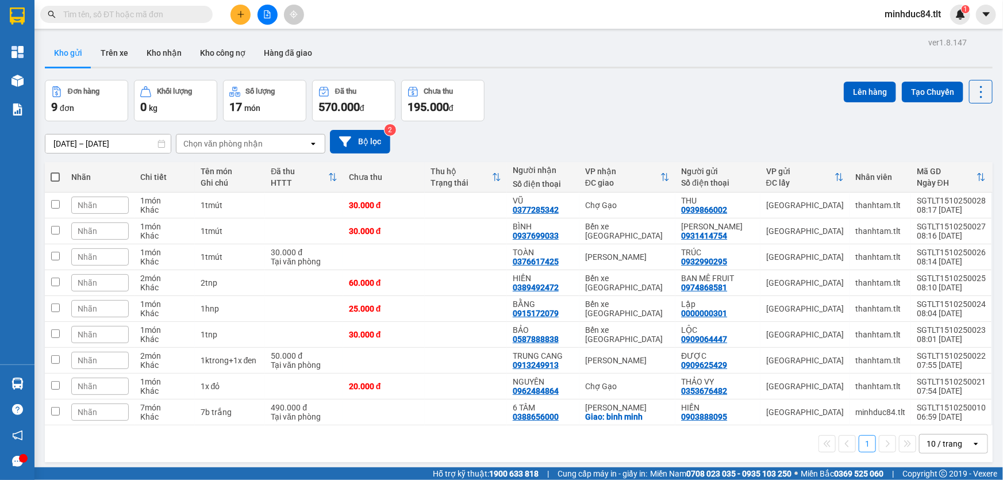
click at [179, 13] on input "text" at bounding box center [131, 14] width 136 height 13
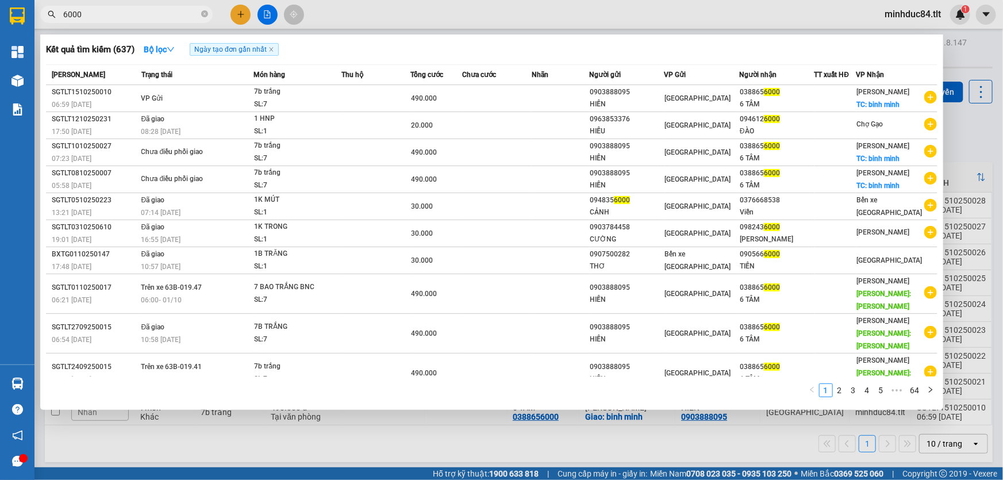
type input "6000"
click at [200, 14] on span "6000" at bounding box center [126, 14] width 172 height 17
click at [204, 11] on icon "close-circle" at bounding box center [204, 13] width 7 height 7
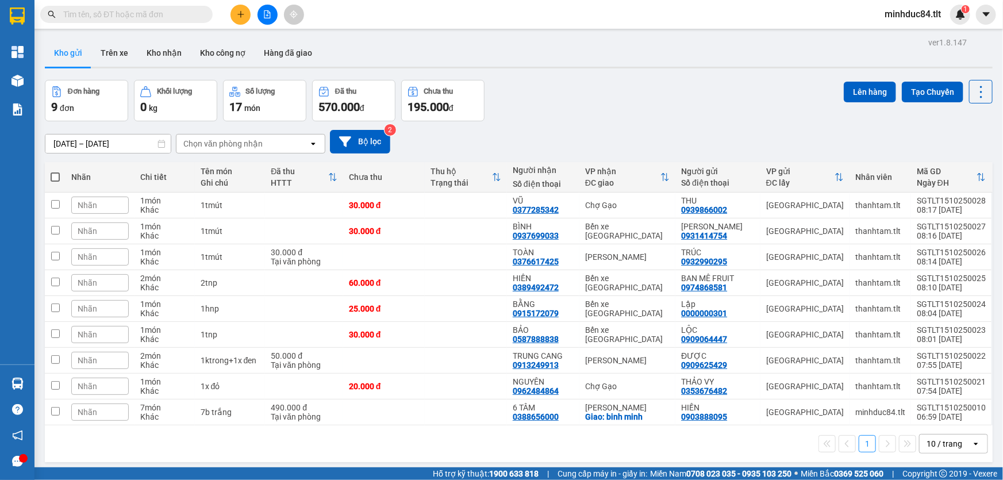
click at [176, 11] on input "text" at bounding box center [131, 14] width 136 height 13
type input "8"
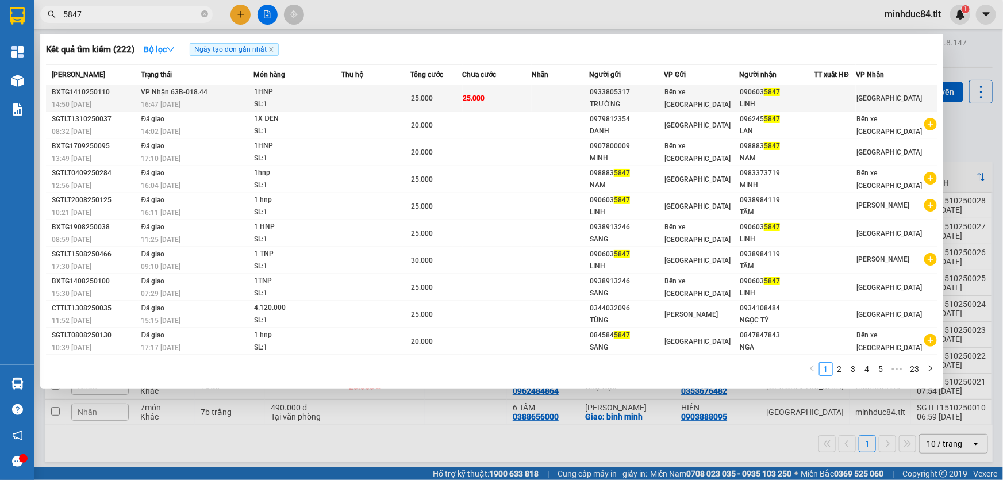
type input "5847"
click at [823, 99] on div at bounding box center [835, 98] width 40 height 12
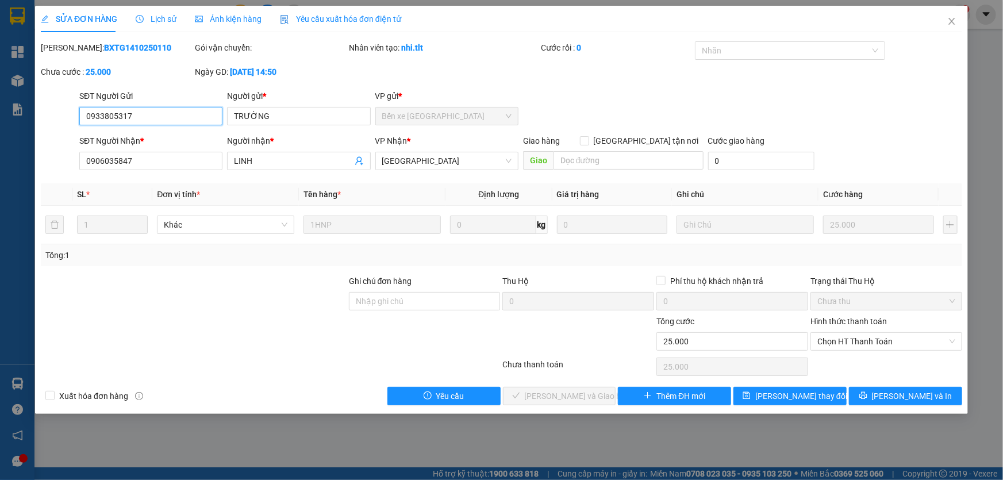
type input "0933805317"
type input "TRƯỜNG"
type input "0906035847"
type input "LINH"
type input "0"
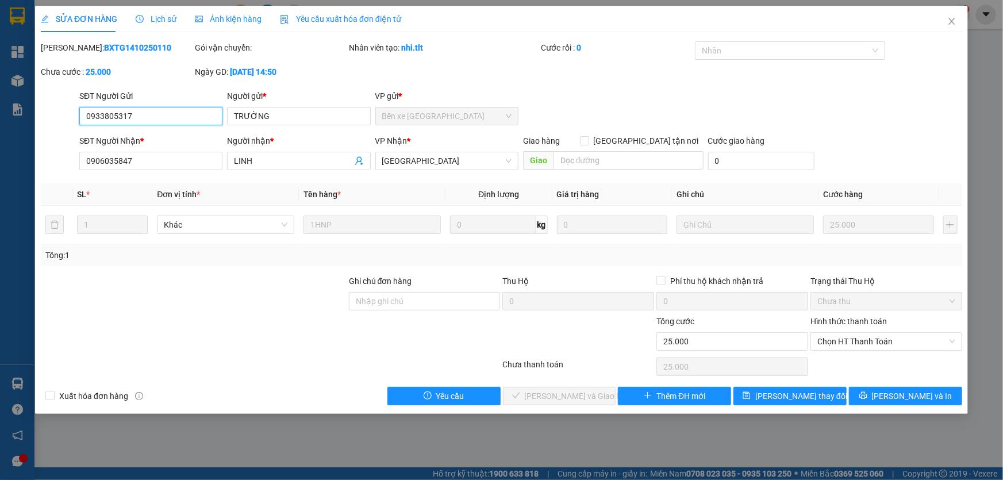
type input "25.000"
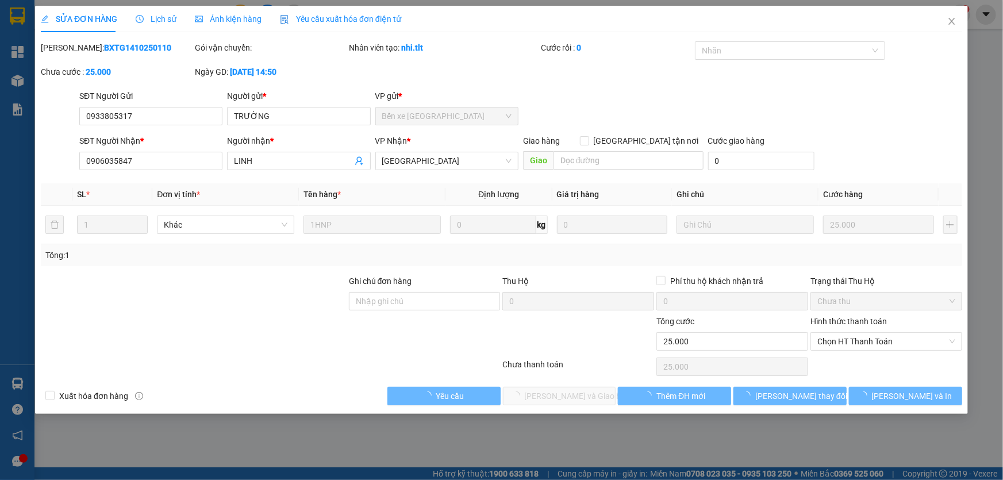
click at [894, 352] on div "Hình thức thanh toán Chọn HT Thanh Toán" at bounding box center [886, 335] width 152 height 40
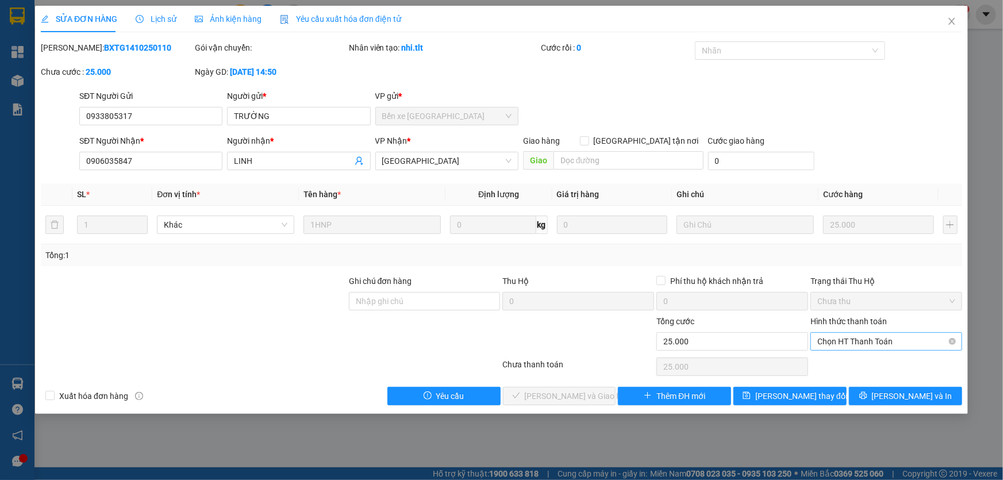
click at [889, 344] on span "Chọn HT Thanh Toán" at bounding box center [886, 341] width 138 height 17
click at [869, 361] on div "Tại văn phòng" at bounding box center [886, 363] width 138 height 13
type input "0"
click at [514, 391] on button "[PERSON_NAME] và Giao hàng" at bounding box center [559, 396] width 113 height 18
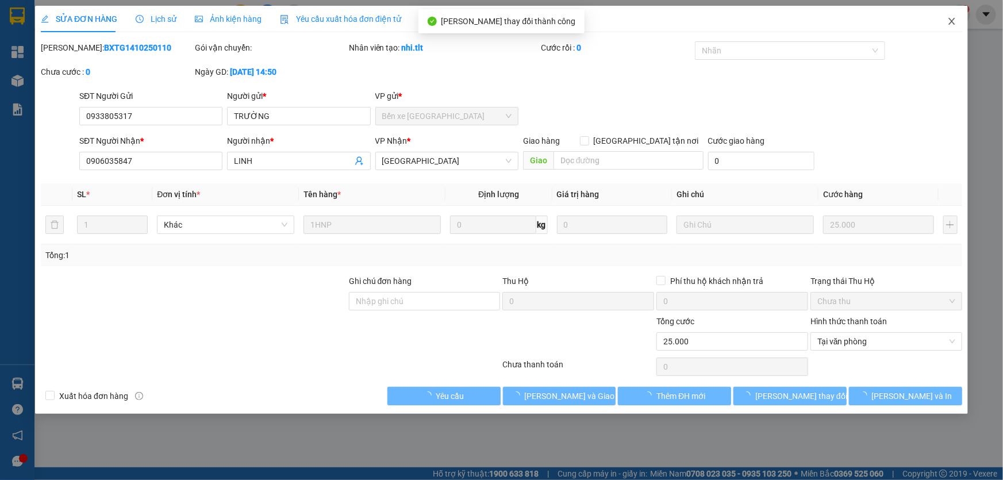
click at [944, 12] on span "Close" at bounding box center [951, 22] width 32 height 32
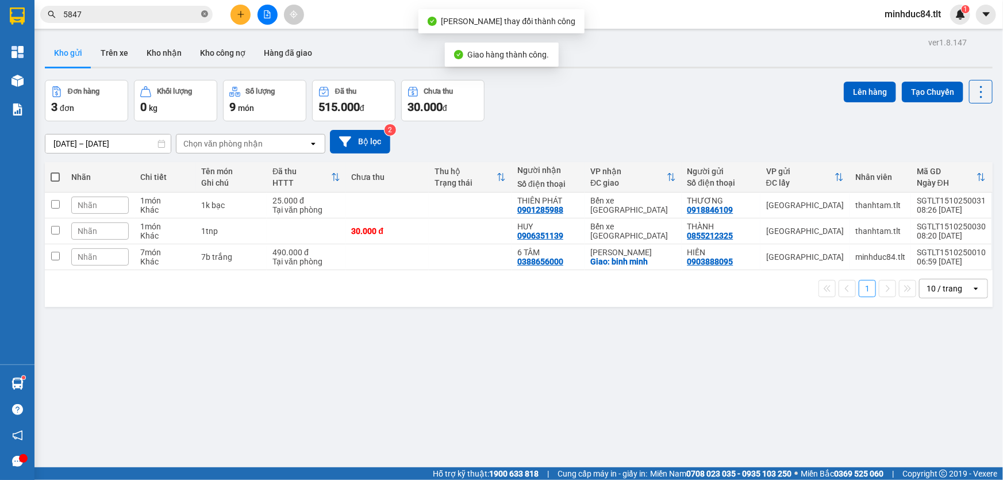
click at [207, 16] on icon "close-circle" at bounding box center [204, 13] width 7 height 7
click at [175, 17] on input "text" at bounding box center [131, 14] width 136 height 13
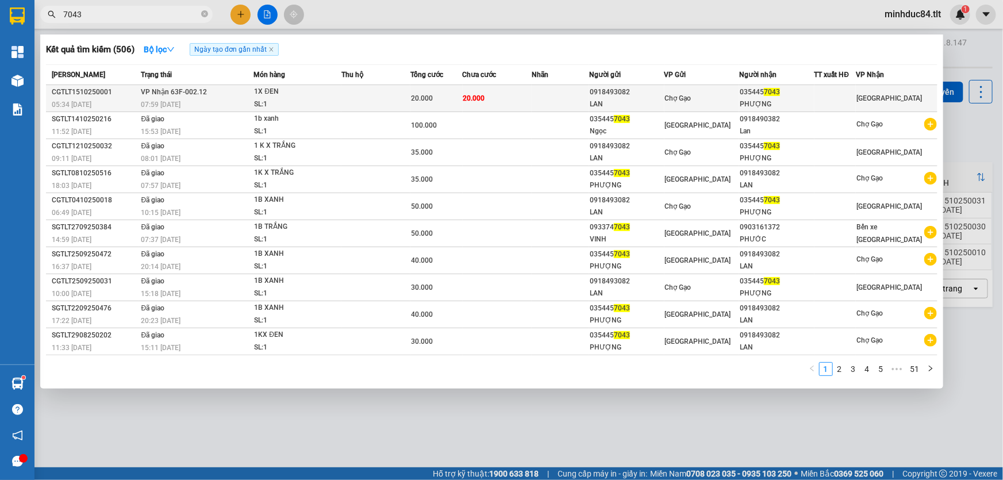
type input "7043"
click at [718, 88] on td "Chợ Gạo" at bounding box center [701, 98] width 75 height 27
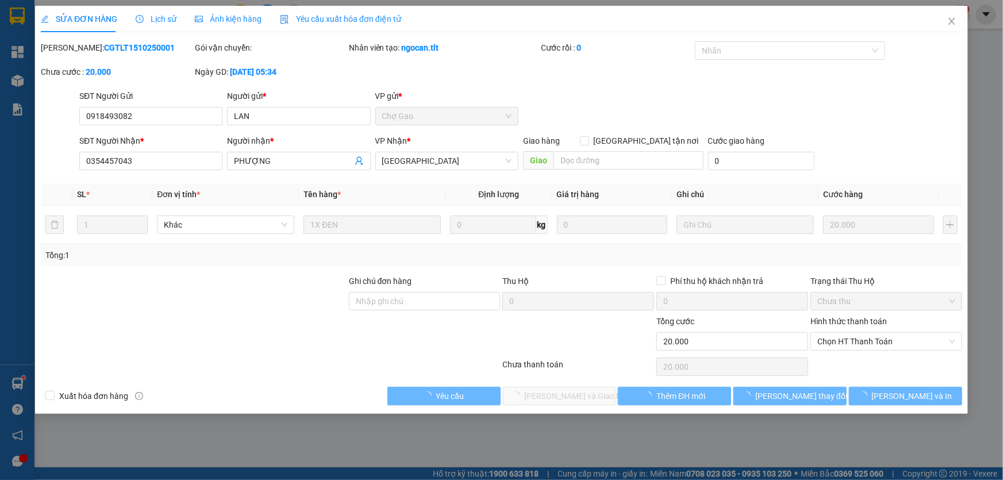
type input "0918493082"
type input "LAN"
type input "0354457043"
type input "PHƯỢNG"
type input "0"
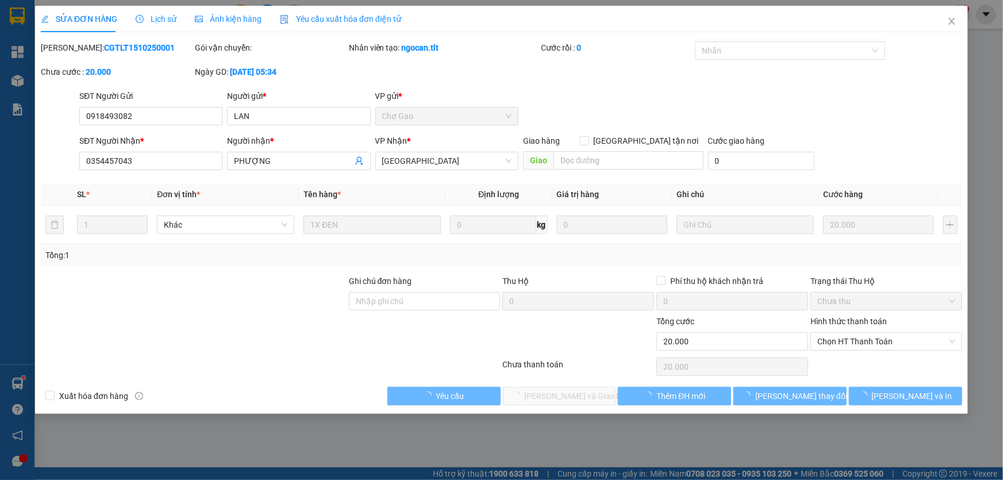
type input "20.000"
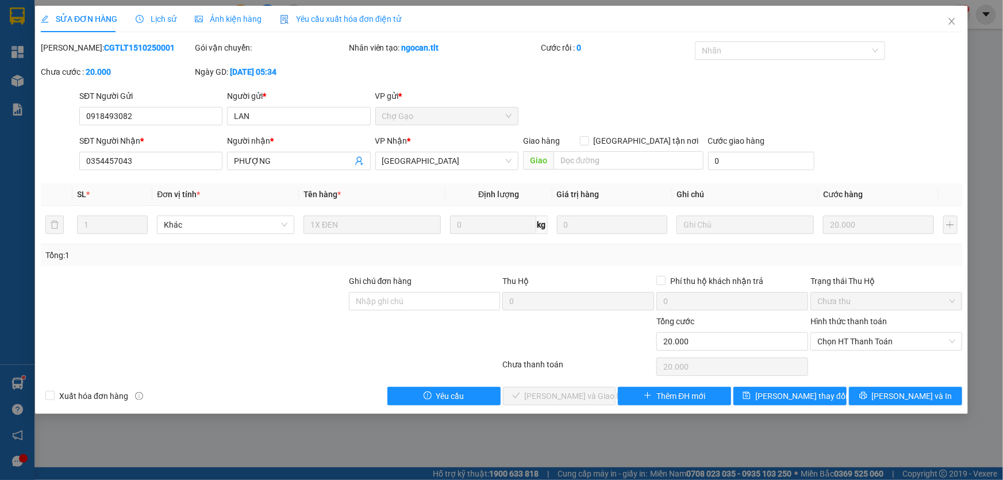
click at [912, 327] on div "Hình thức thanh toán" at bounding box center [886, 323] width 152 height 17
click at [901, 350] on div "Hình thức thanh toán Chọn HT Thanh Toán" at bounding box center [886, 335] width 152 height 40
click at [901, 345] on span "Chọn HT Thanh Toán" at bounding box center [886, 341] width 138 height 17
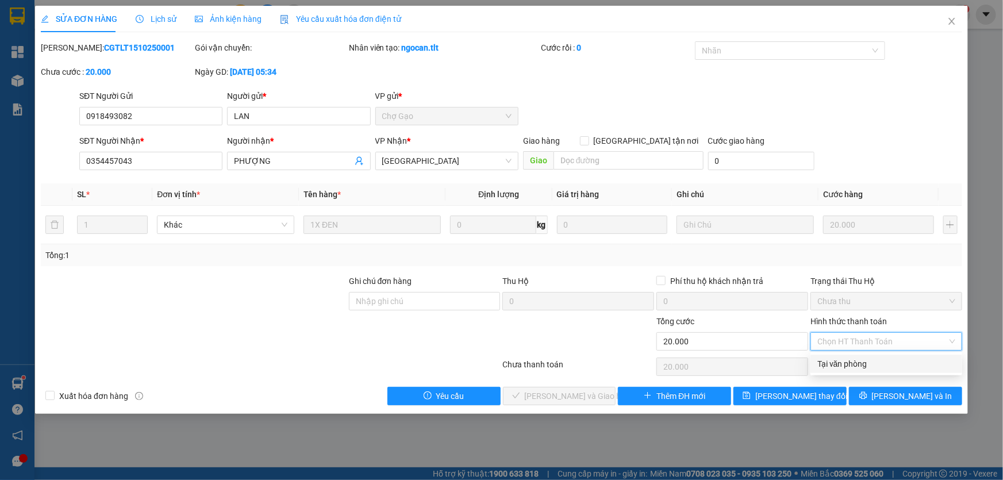
click at [880, 371] on div "Tại văn phòng" at bounding box center [886, 363] width 152 height 18
type input "0"
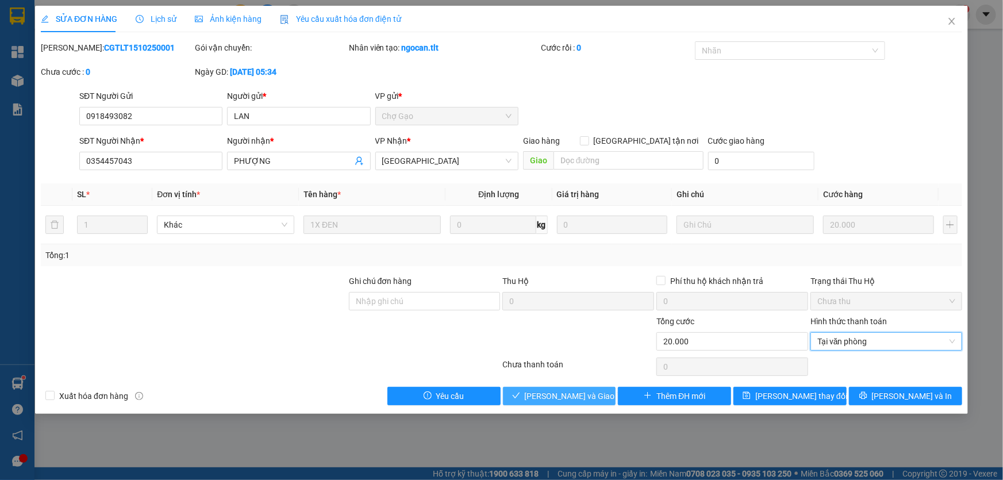
click at [595, 402] on button "[PERSON_NAME] và Giao hàng" at bounding box center [559, 396] width 113 height 18
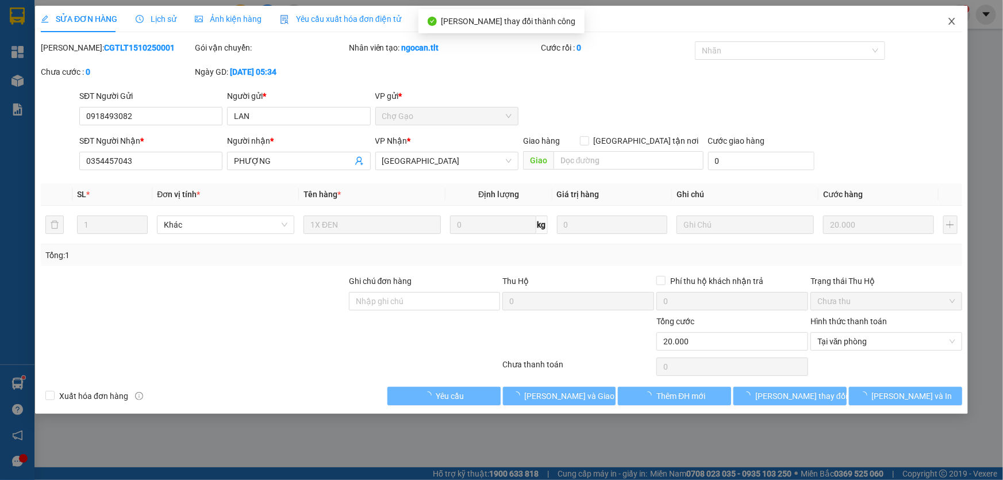
click at [954, 30] on span "Close" at bounding box center [951, 22] width 32 height 32
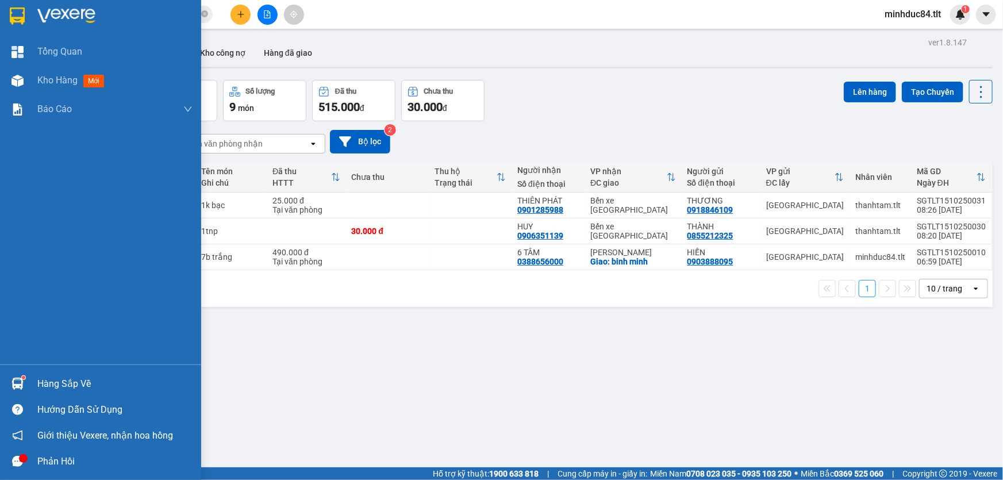
click at [45, 387] on div "Hàng sắp về" at bounding box center [114, 383] width 155 height 17
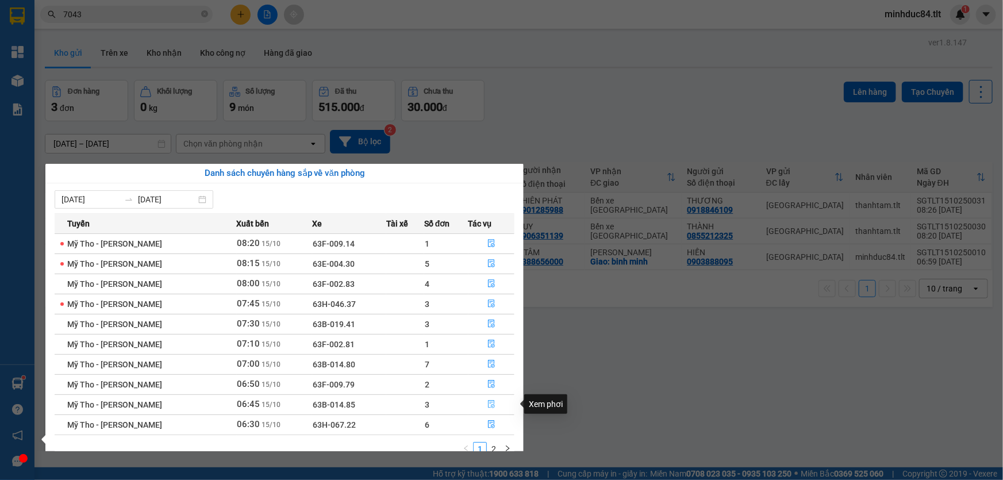
click at [494, 404] on button "button" at bounding box center [491, 404] width 45 height 18
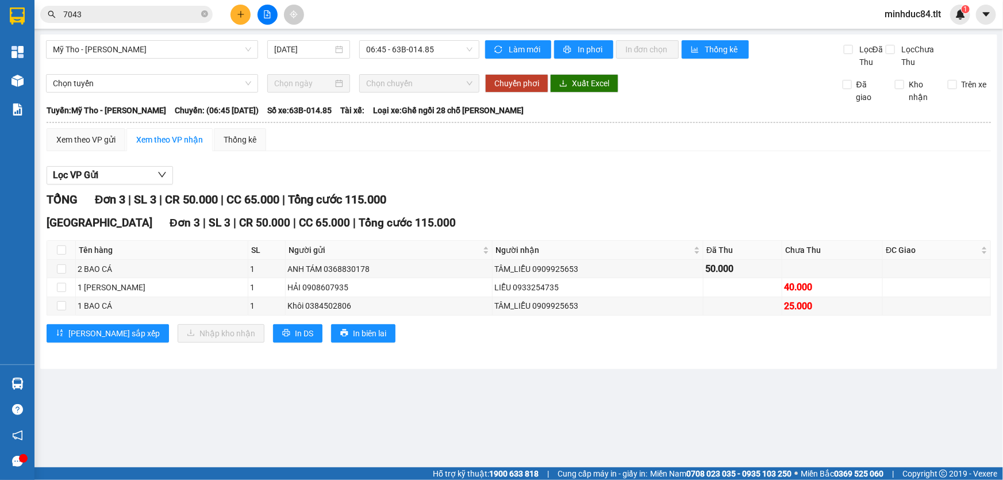
click at [55, 246] on th at bounding box center [61, 250] width 29 height 19
click at [60, 245] on input "checkbox" at bounding box center [61, 249] width 9 height 9
checkbox input "true"
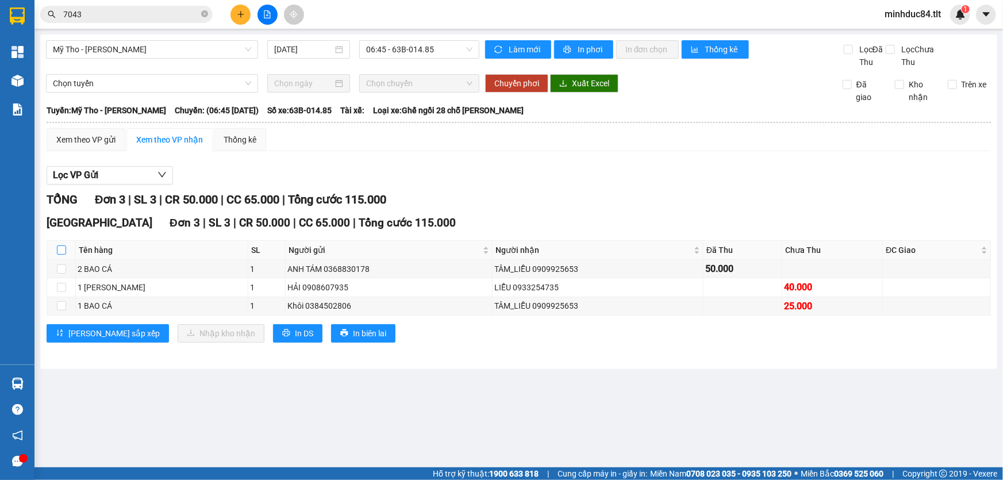
checkbox input "true"
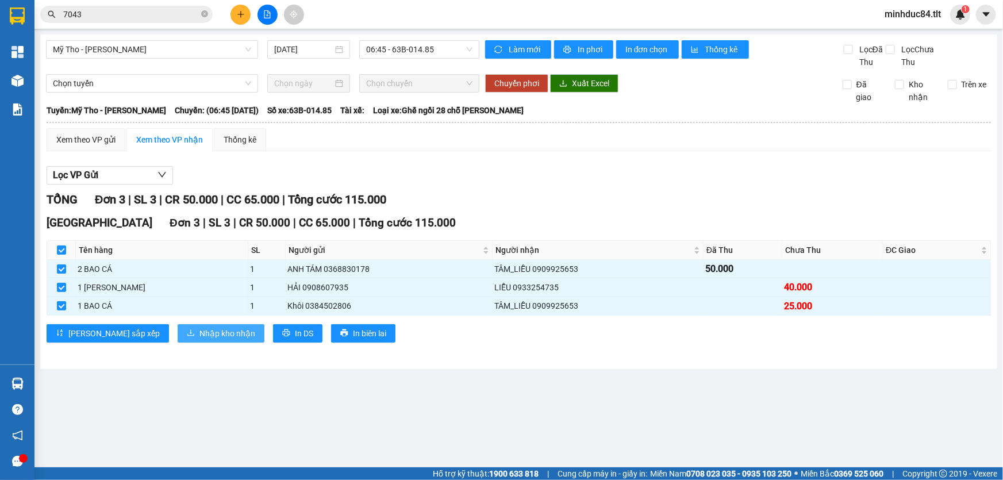
click at [199, 330] on span "Nhập kho nhận" at bounding box center [227, 333] width 56 height 13
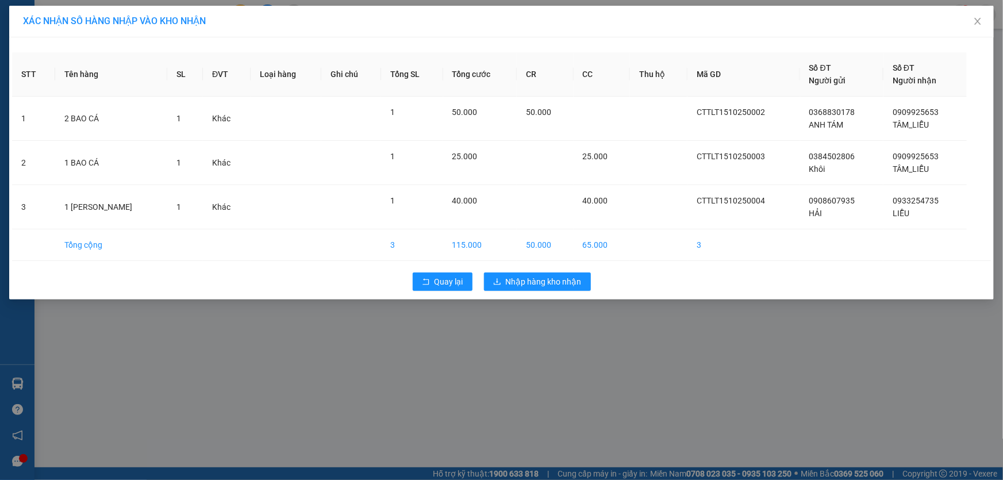
click at [543, 268] on div "Quay lại Nhập hàng kho nhận" at bounding box center [501, 282] width 978 height 30
click at [546, 284] on span "Nhập hàng kho nhận" at bounding box center [544, 281] width 76 height 13
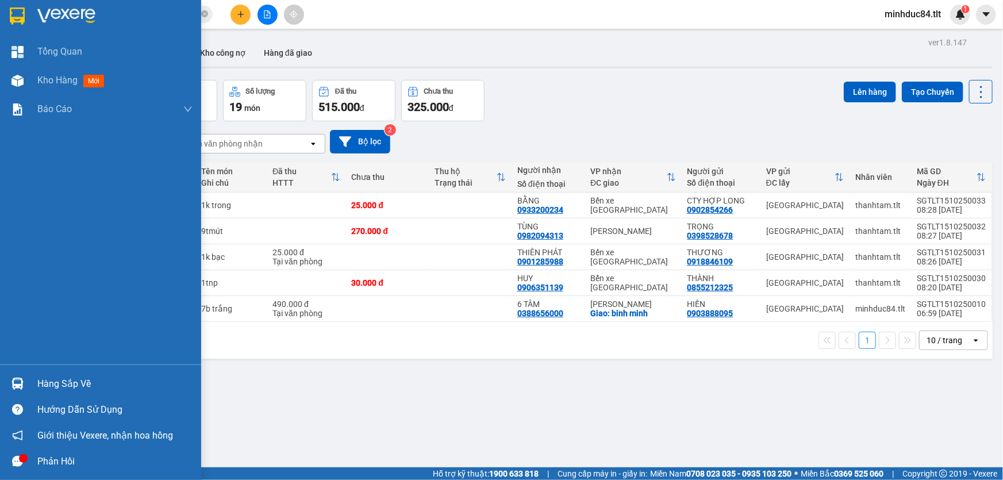
click at [22, 387] on img at bounding box center [17, 383] width 12 height 12
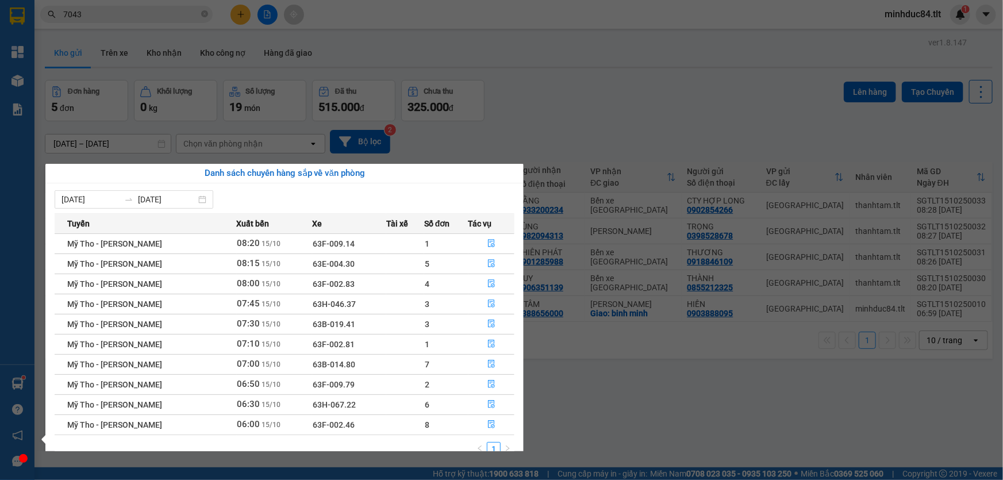
click at [670, 456] on section "Kết quả tìm kiếm ( 506 ) Bộ lọc Ngày tạo đơn gần nhất Mã ĐH Trạng thái Món hàng…" at bounding box center [501, 240] width 1003 height 480
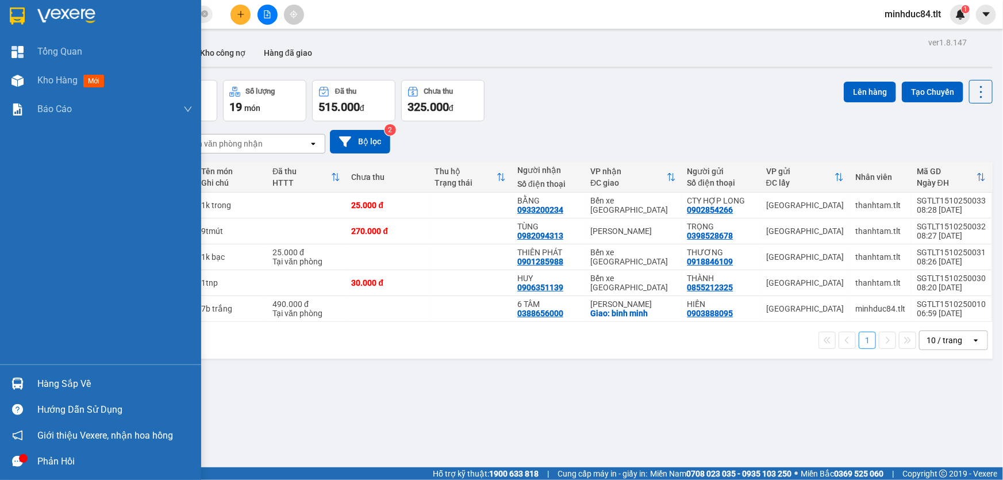
drag, startPoint x: 16, startPoint y: 383, endPoint x: 22, endPoint y: 381, distance: 6.6
click at [17, 383] on img at bounding box center [17, 383] width 12 height 12
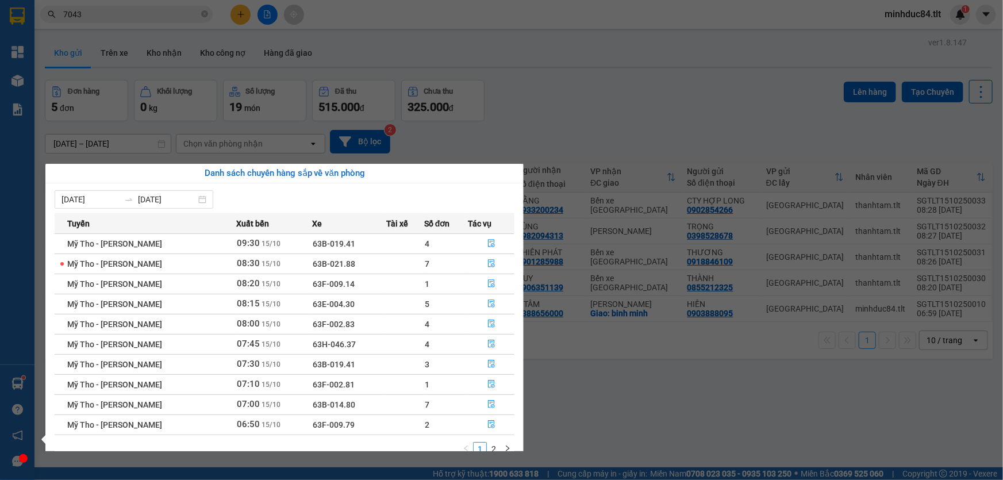
click at [204, 17] on section "Kết quả tìm kiếm ( 506 ) Bộ lọc Ngày tạo đơn gần nhất Mã ĐH Trạng thái Món hàng…" at bounding box center [501, 240] width 1003 height 480
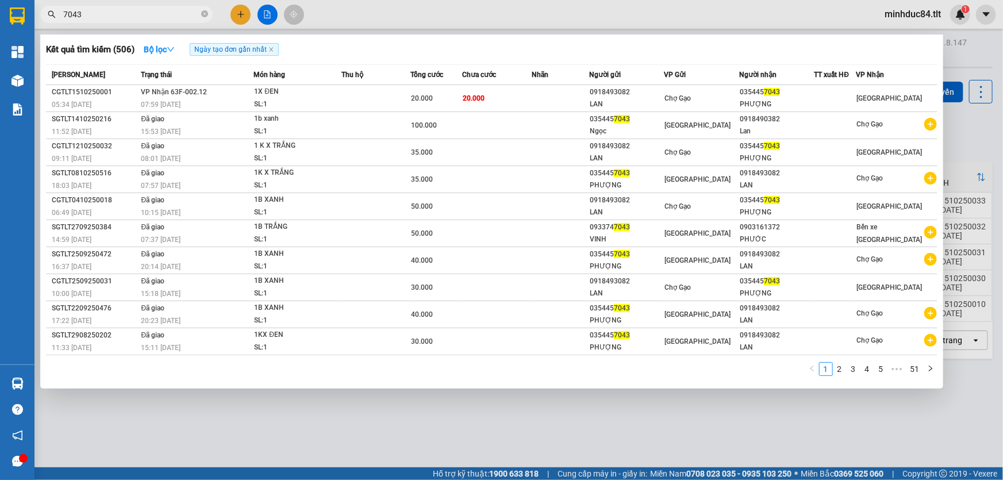
click at [198, 13] on input "7043" at bounding box center [131, 14] width 136 height 13
drag, startPoint x: 206, startPoint y: 17, endPoint x: 184, endPoint y: 17, distance: 21.3
click at [206, 17] on span at bounding box center [204, 14] width 7 height 11
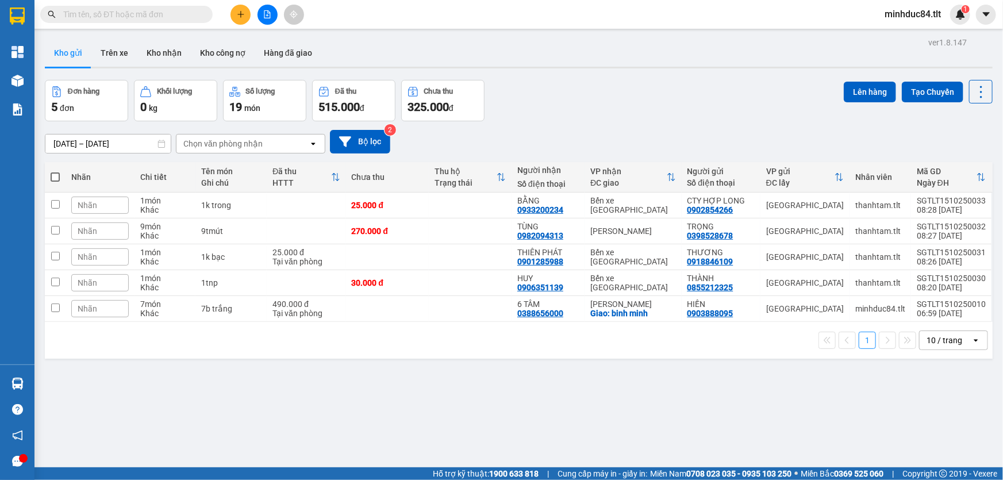
click at [182, 17] on input "text" at bounding box center [131, 14] width 136 height 13
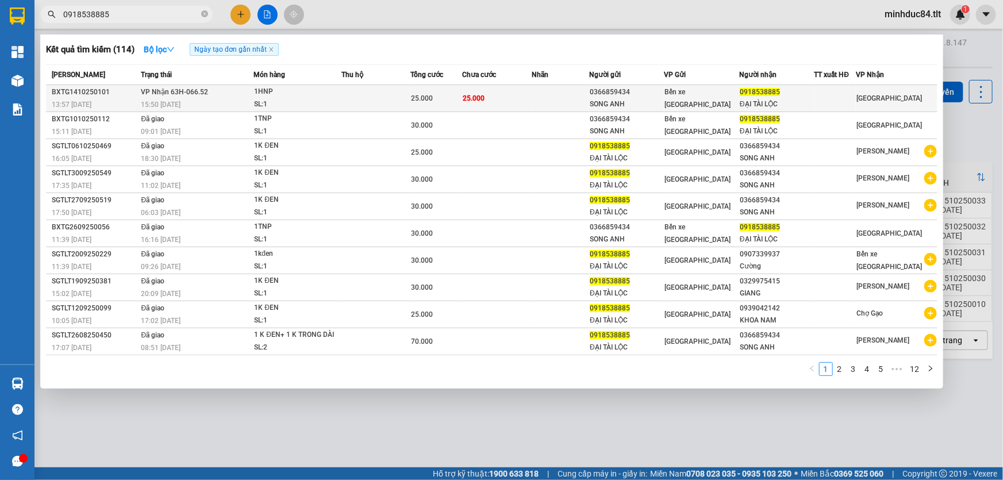
type input "0918538885"
click at [678, 104] on td "Bến xe [GEOGRAPHIC_DATA]" at bounding box center [701, 98] width 75 height 27
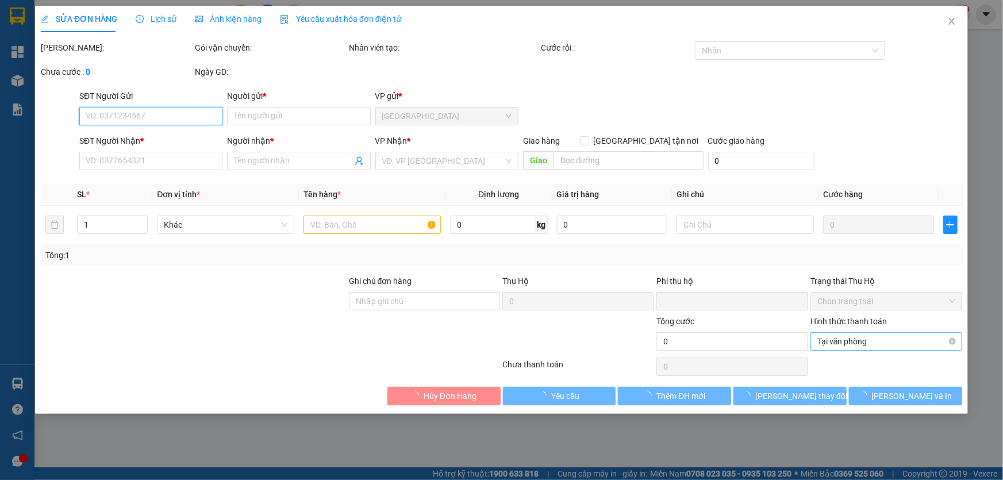
type input "0366859434"
type input "SONG ANH"
type input "0918538885"
type input "ĐẠI TÀI LỘC"
type input "0"
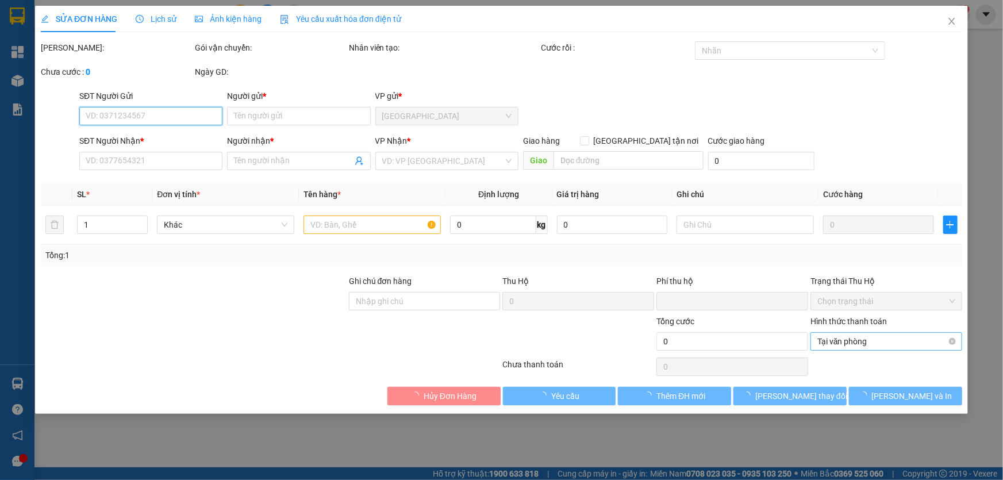
type input "25.000"
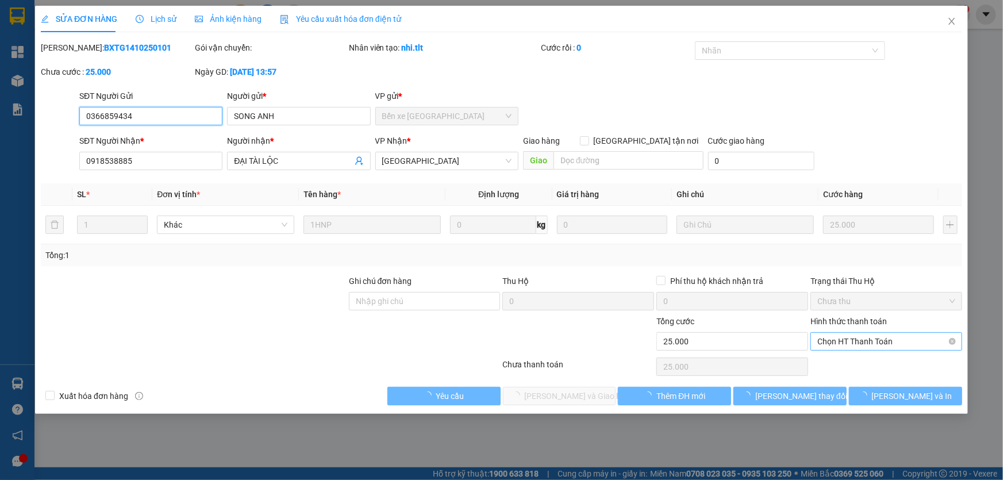
click at [890, 343] on span "Chọn HT Thanh Toán" at bounding box center [886, 341] width 138 height 17
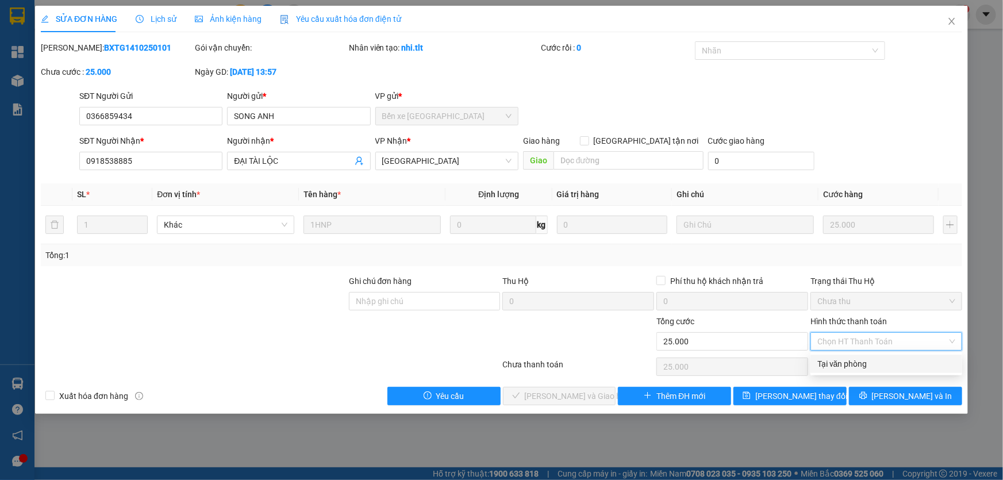
drag, startPoint x: 868, startPoint y: 363, endPoint x: 566, endPoint y: 426, distance: 308.2
click at [866, 365] on div "Tại văn phòng" at bounding box center [886, 363] width 138 height 13
type input "0"
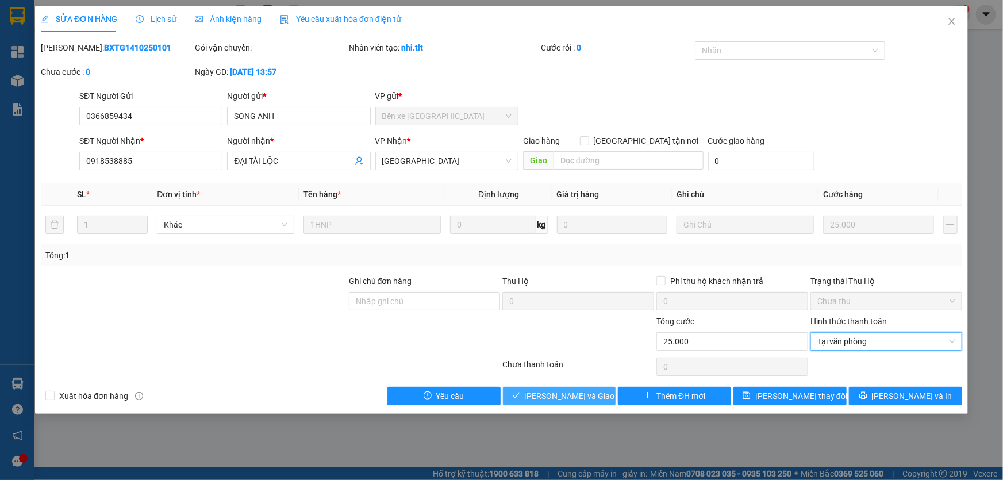
click at [520, 395] on icon "check" at bounding box center [516, 395] width 8 height 8
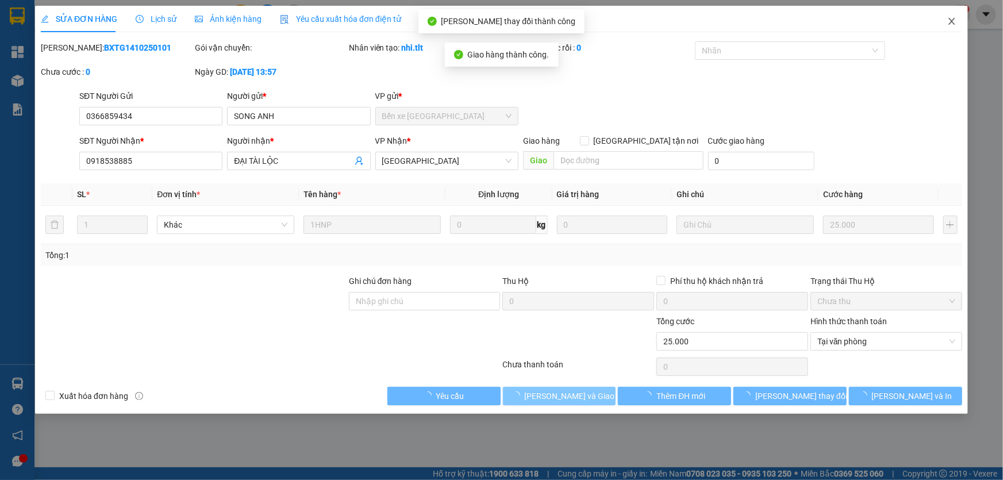
click at [951, 25] on icon "close" at bounding box center [951, 21] width 9 height 9
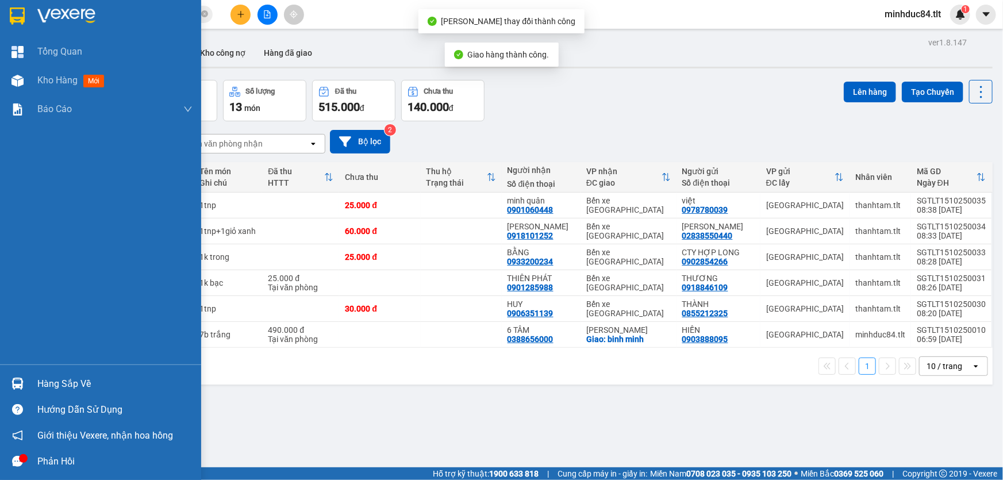
drag, startPoint x: 22, startPoint y: 395, endPoint x: 18, endPoint y: 388, distance: 8.0
click at [19, 395] on div "Hàng sắp về" at bounding box center [100, 384] width 201 height 26
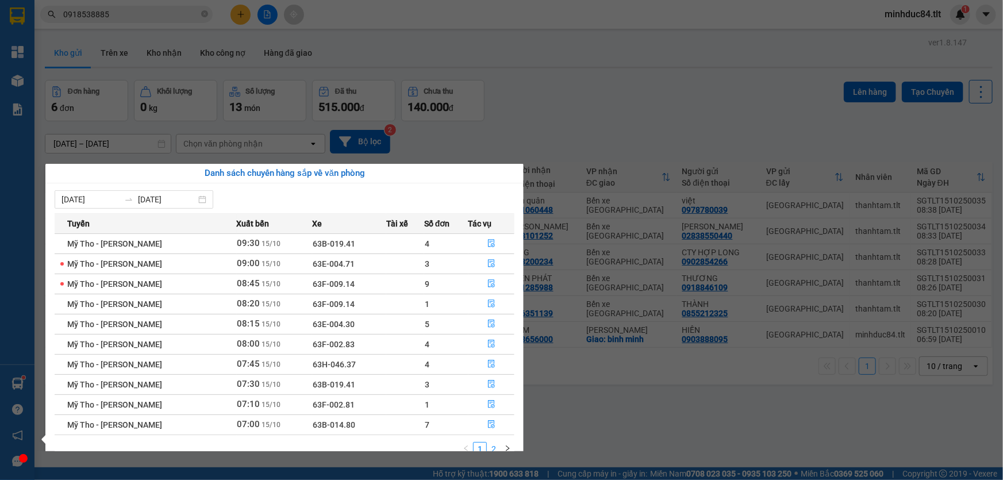
click at [499, 448] on ul "1 2" at bounding box center [486, 449] width 55 height 14
click at [488, 452] on body "Kết quả tìm kiếm ( 114 ) Bộ lọc Ngày tạo đơn gần nhất Mã ĐH Trạng thái Món hàng…" at bounding box center [501, 240] width 1003 height 480
click at [491, 446] on link "2" at bounding box center [493, 448] width 13 height 13
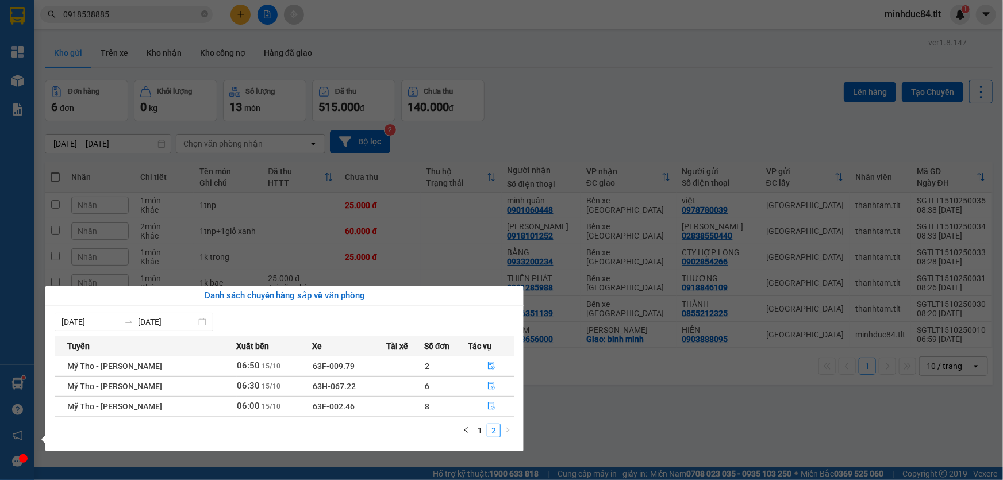
click at [599, 377] on section "Kết quả tìm kiếm ( 114 ) Bộ lọc Ngày tạo đơn gần nhất Mã ĐH Trạng thái Món hàng…" at bounding box center [501, 240] width 1003 height 480
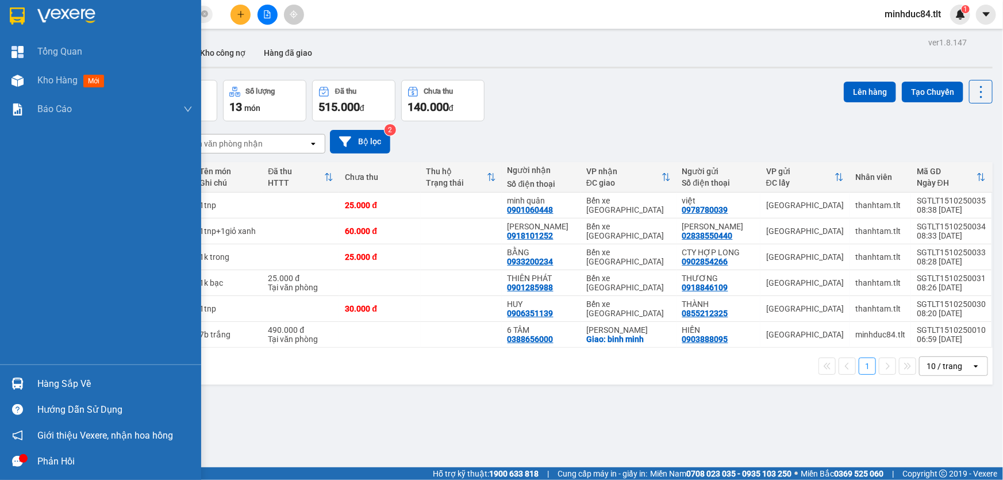
click at [21, 389] on img at bounding box center [17, 383] width 12 height 12
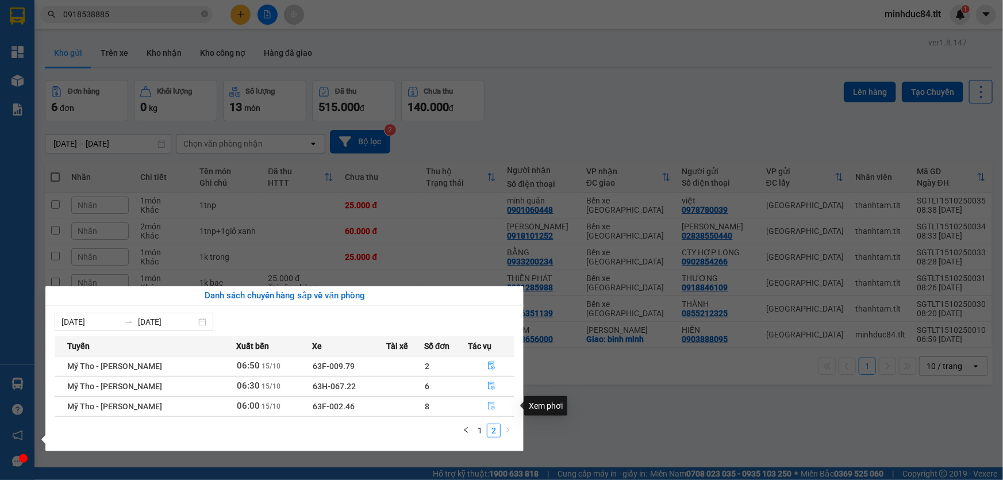
click at [487, 411] on button "button" at bounding box center [491, 406] width 45 height 18
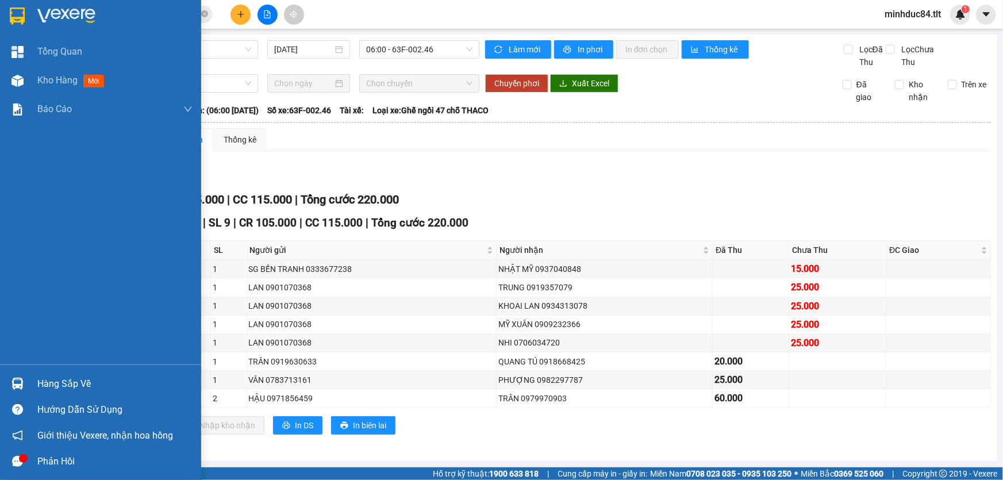
click at [7, 379] on div at bounding box center [17, 383] width 20 height 20
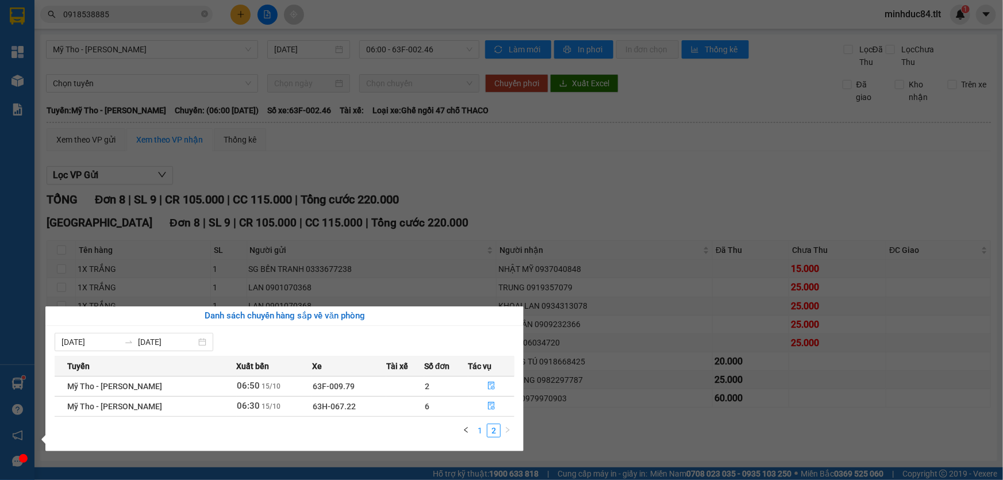
click at [478, 430] on link "1" at bounding box center [479, 430] width 13 height 13
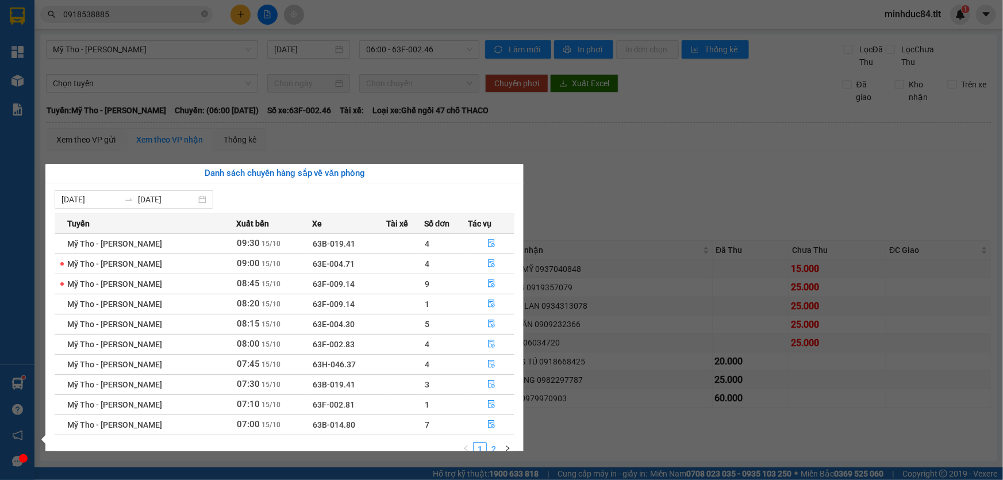
click at [498, 445] on link "2" at bounding box center [493, 448] width 13 height 13
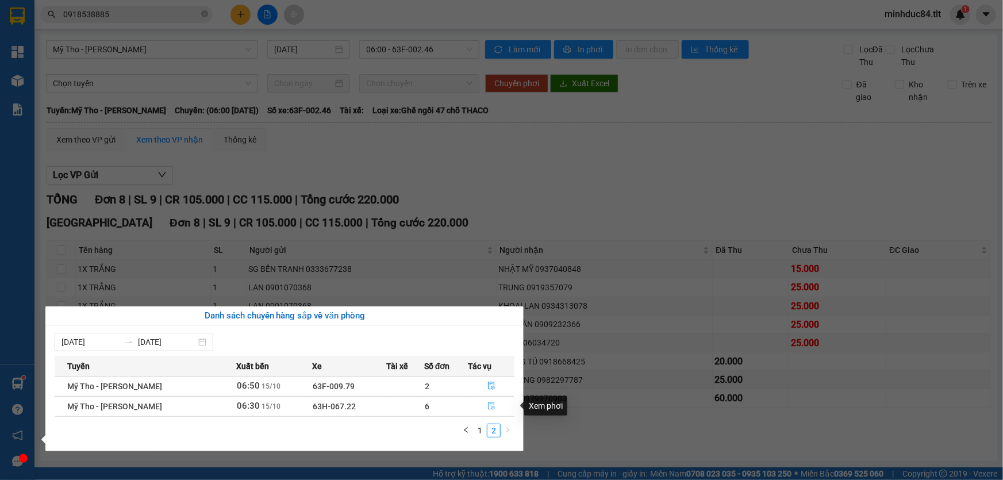
click at [488, 410] on span "file-done" at bounding box center [491, 406] width 8 height 9
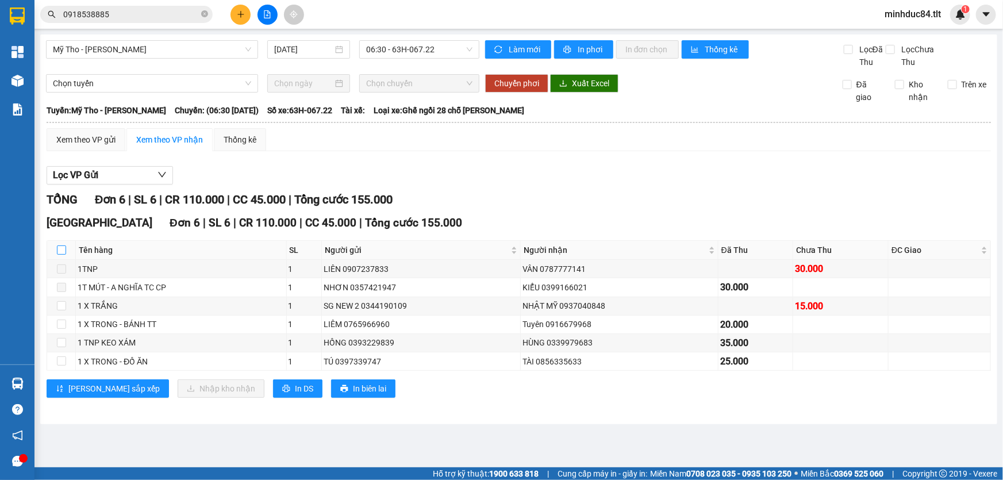
click at [65, 252] on input "checkbox" at bounding box center [61, 249] width 9 height 9
checkbox input "true"
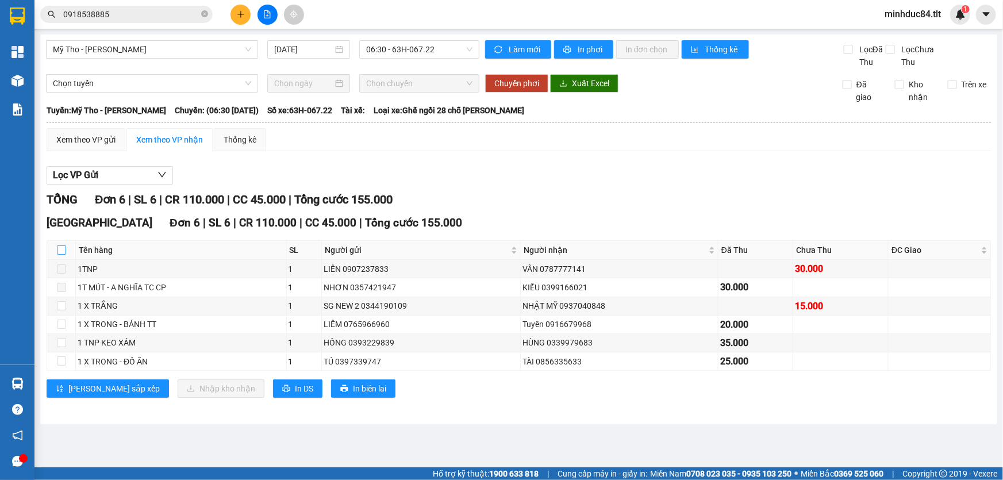
checkbox input "true"
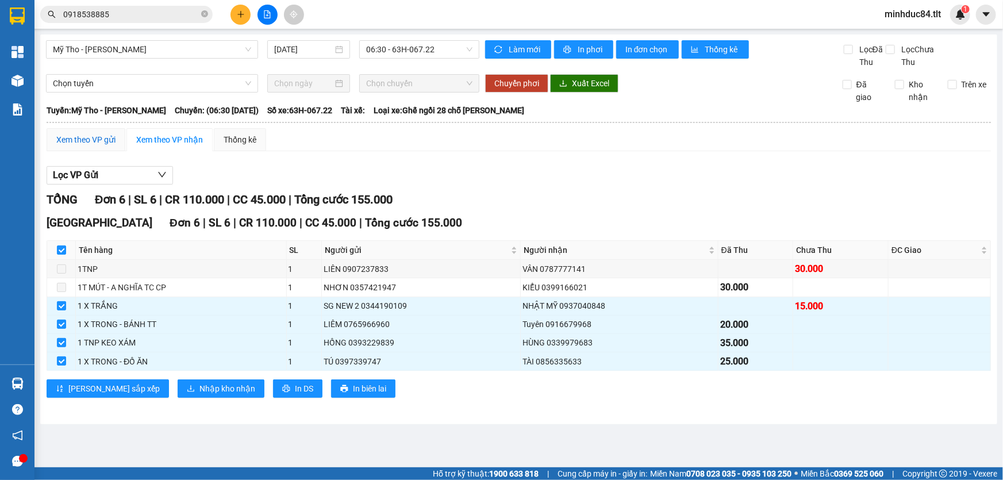
click at [86, 141] on div "Xem theo VP gửi" at bounding box center [85, 139] width 59 height 13
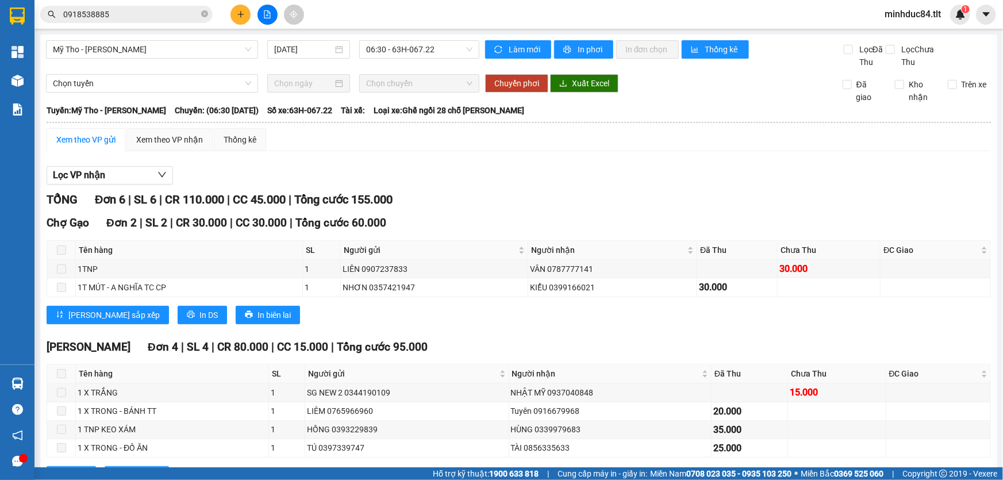
drag, startPoint x: 214, startPoint y: 24, endPoint x: 207, endPoint y: 23, distance: 7.5
click at [211, 24] on div "Kết quả tìm kiếm ( 114 ) Bộ lọc Ngày tạo đơn gần nhất Mã ĐH Trạng thái Món hàng…" at bounding box center [112, 15] width 224 height 20
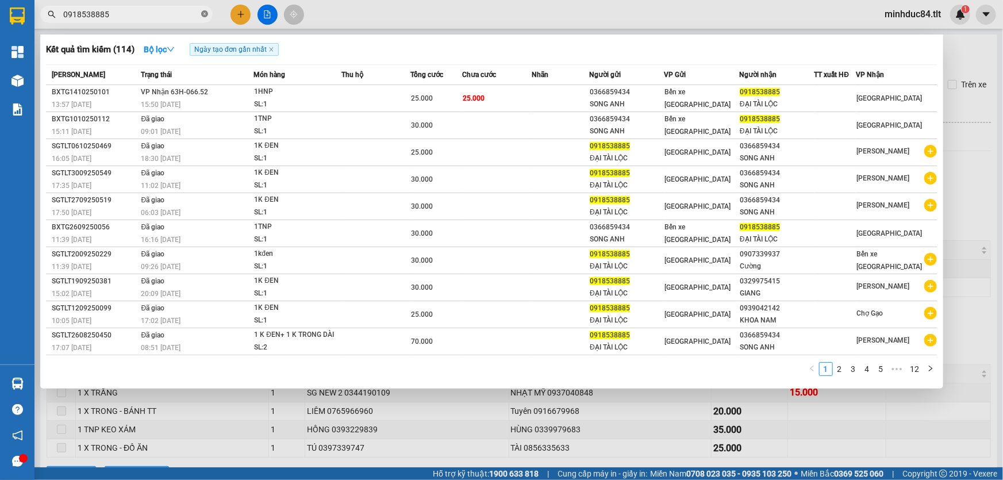
click at [207, 17] on span at bounding box center [204, 14] width 7 height 11
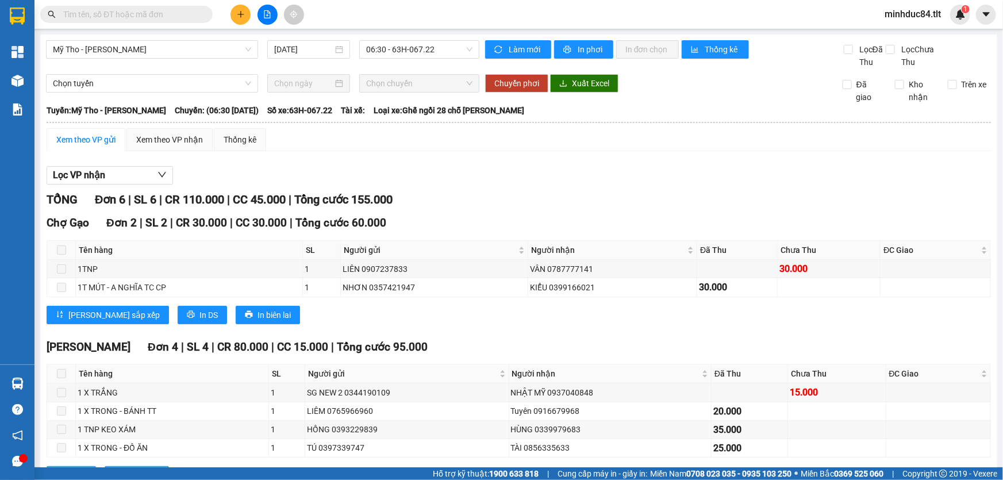
click at [188, 13] on input "text" at bounding box center [131, 14] width 136 height 13
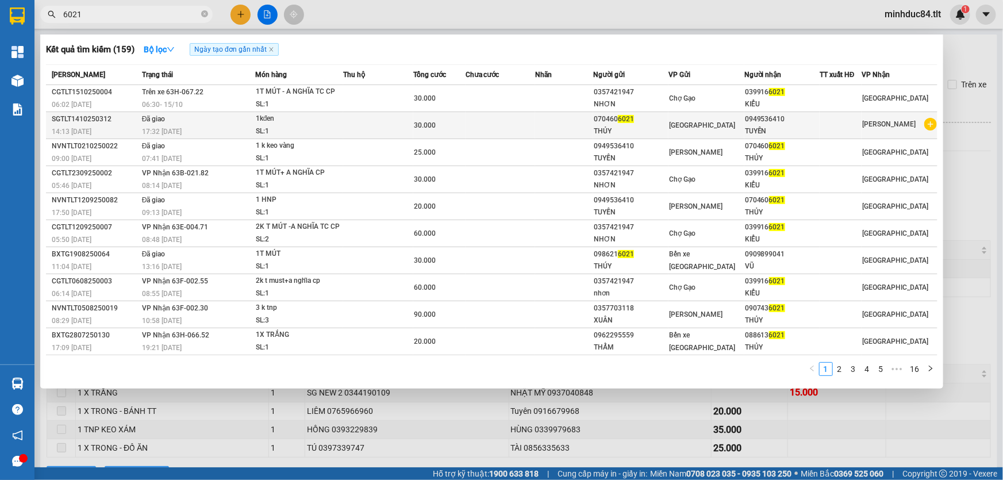
type input "6021"
click at [750, 120] on div "0949536410" at bounding box center [782, 119] width 74 height 12
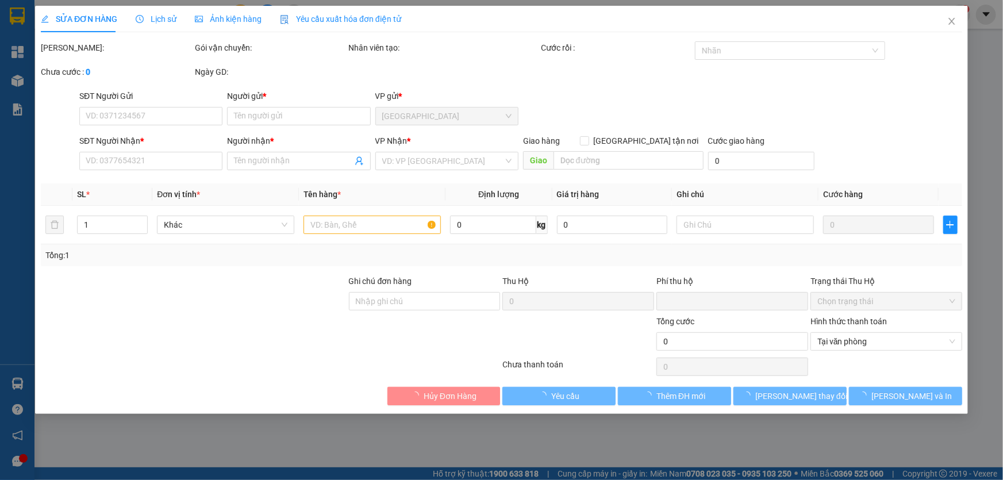
type input "0704606021"
type input "THỦY"
type input "0949536410"
type input "TUYẾN"
type input "0"
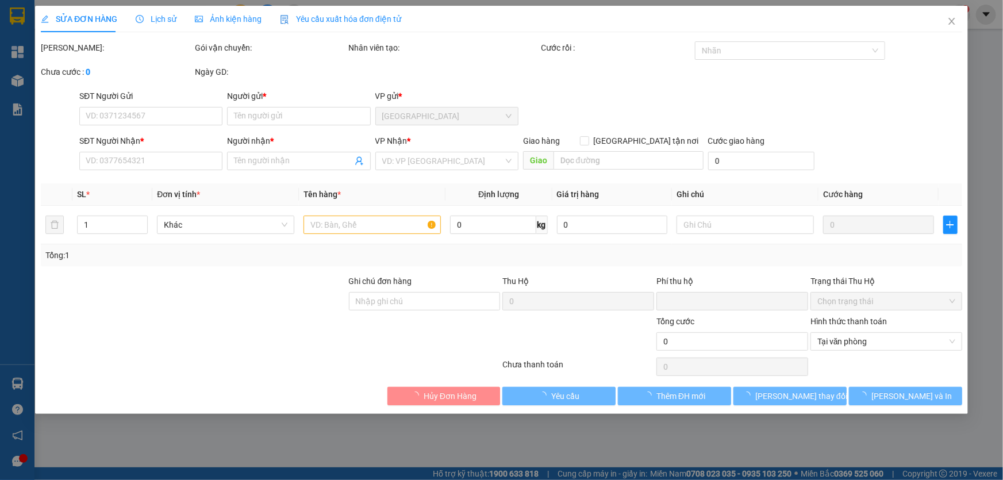
type input "30.000"
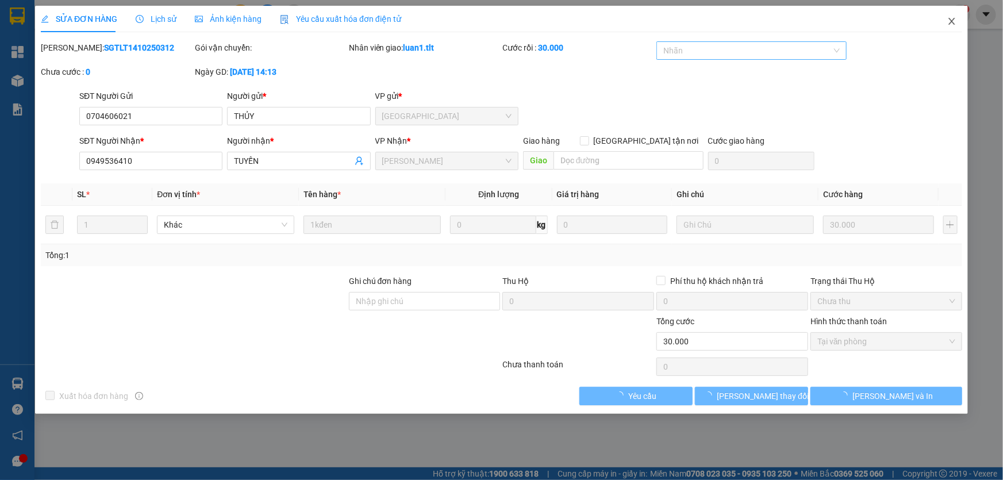
drag, startPoint x: 952, startPoint y: 31, endPoint x: 794, endPoint y: 42, distance: 158.4
click at [950, 31] on span "Close" at bounding box center [951, 22] width 32 height 32
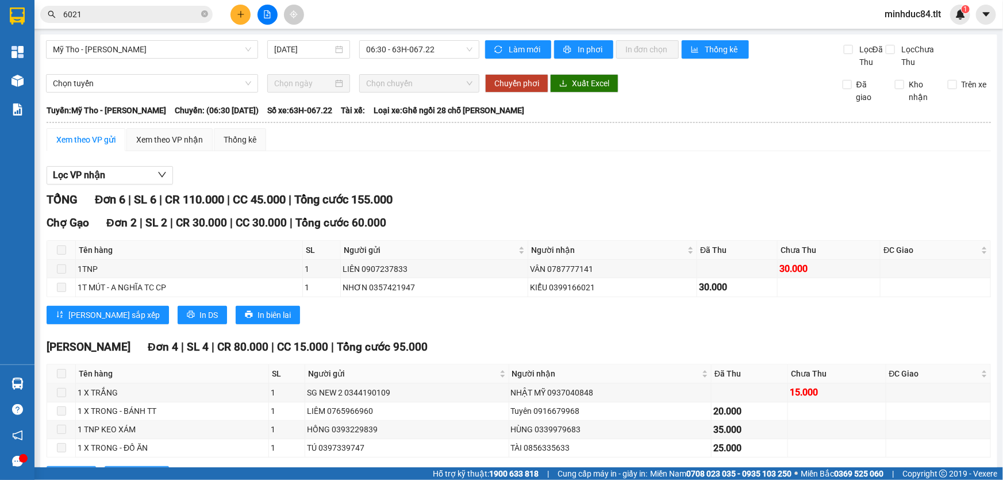
click at [159, 5] on div "Kết quả tìm kiếm ( 159 ) Bộ lọc Ngày tạo đơn gần nhất Mã ĐH Trạng thái Món hàng…" at bounding box center [112, 15] width 224 height 20
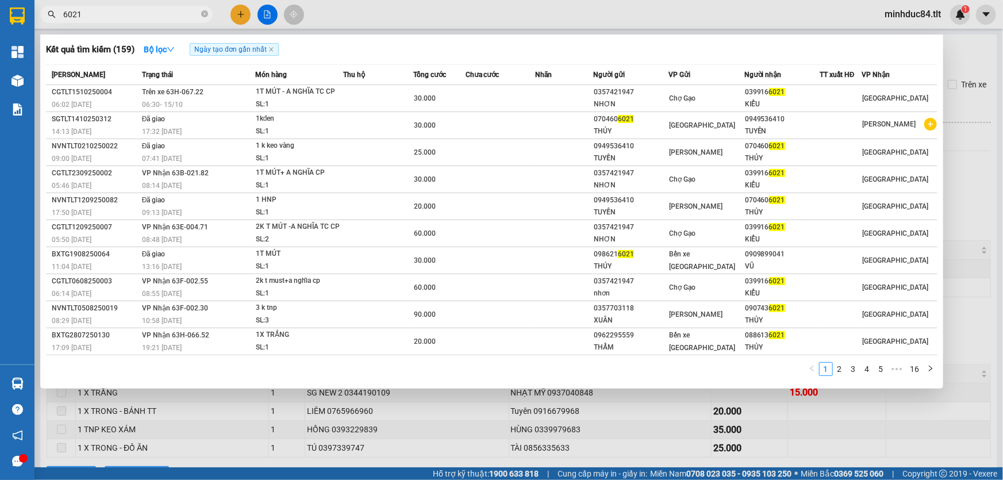
click at [138, 17] on input "6021" at bounding box center [131, 14] width 136 height 13
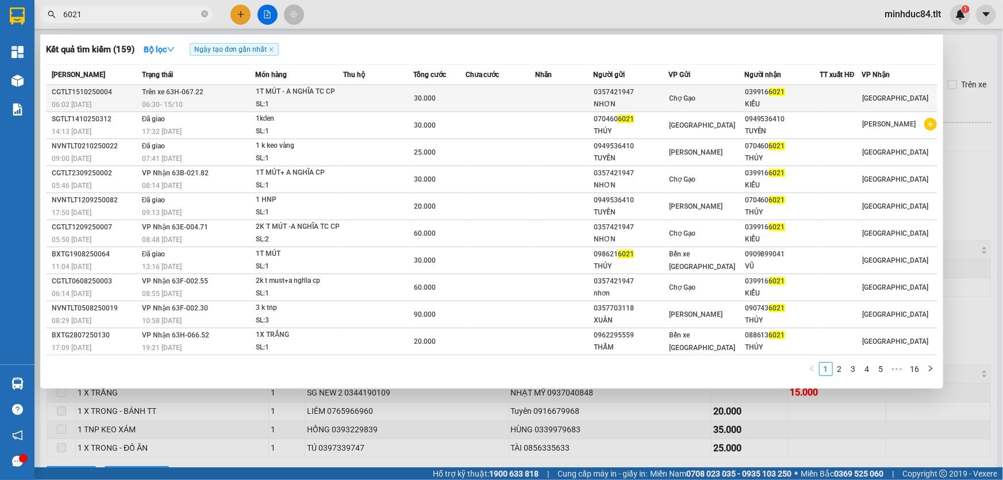
click at [597, 90] on div "0357421947" at bounding box center [630, 92] width 74 height 12
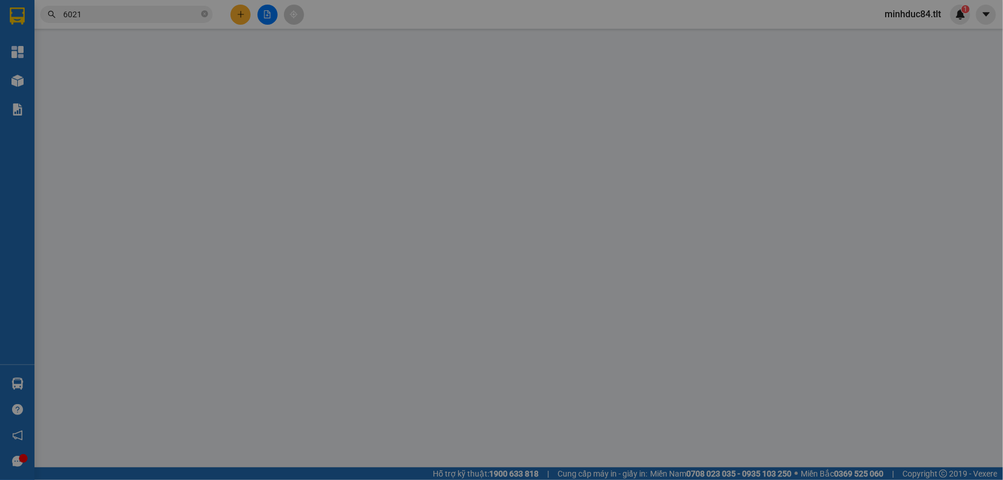
type input "0357421947"
type input "NHƠN"
type input "0399166021"
type input "KIỂU"
type input "0"
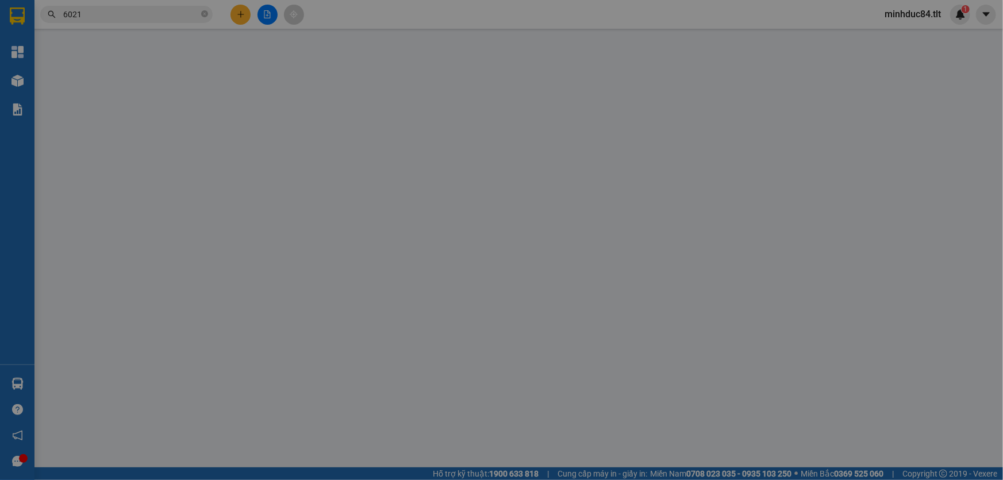
type input "30.000"
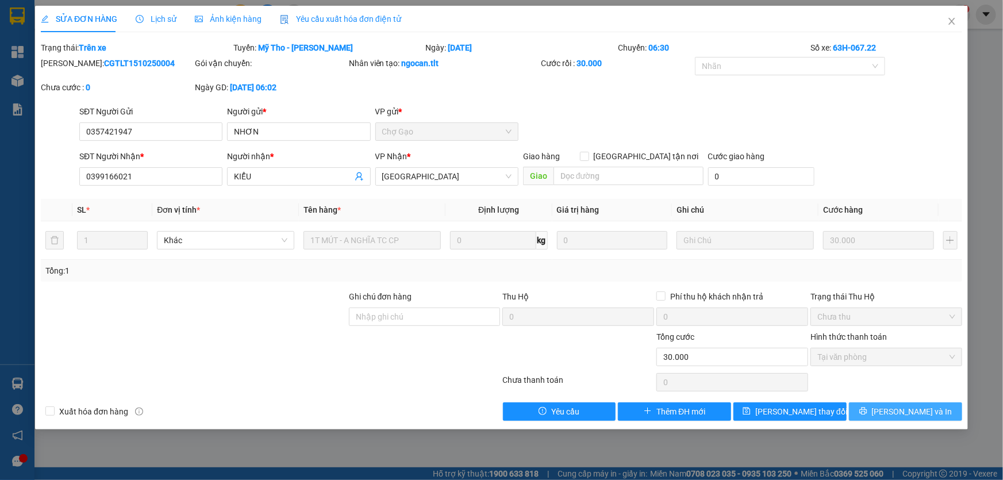
click at [907, 419] on button "[PERSON_NAME] và In" at bounding box center [905, 411] width 113 height 18
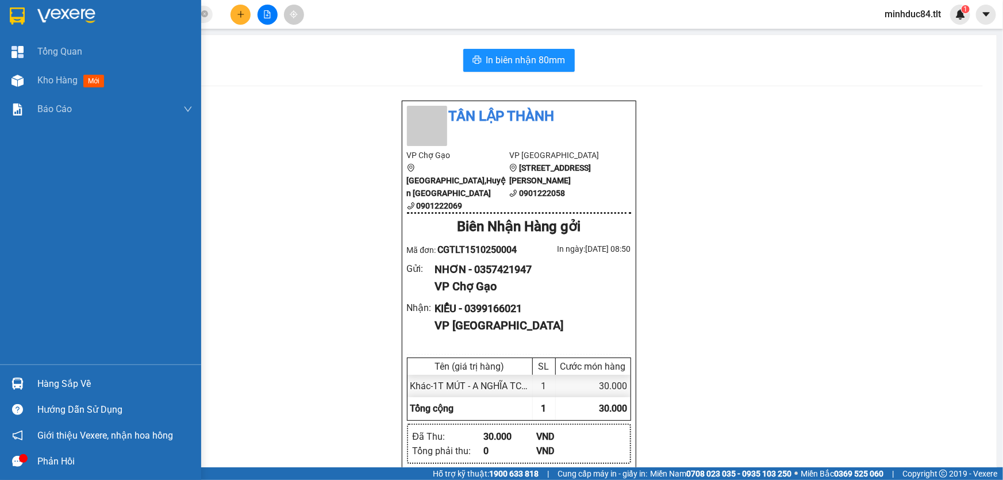
click at [25, 372] on div "Hàng sắp về" at bounding box center [100, 384] width 201 height 26
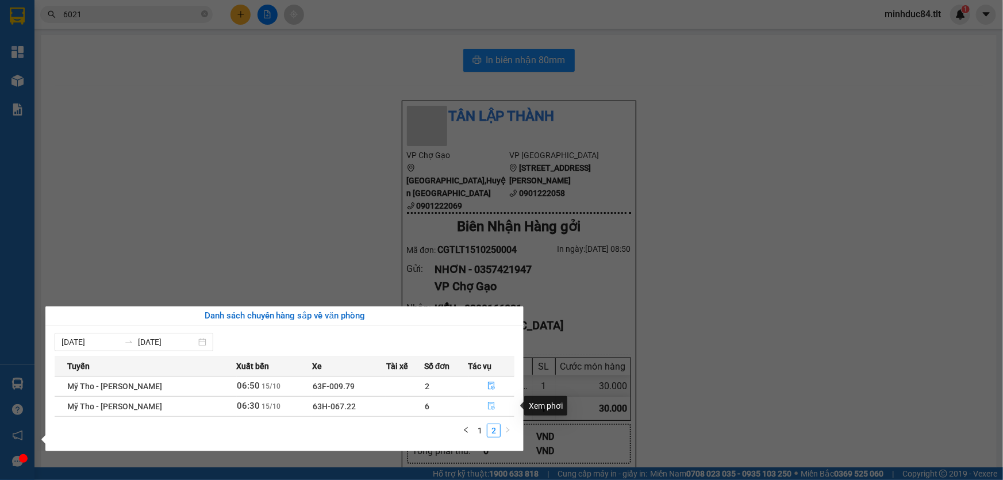
click at [490, 410] on button "button" at bounding box center [491, 406] width 45 height 18
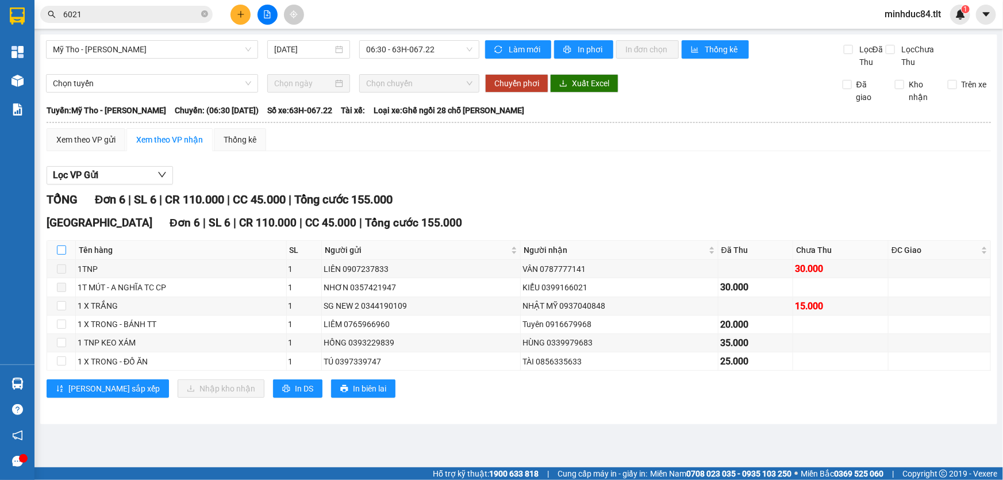
click at [60, 255] on label at bounding box center [61, 250] width 9 height 13
click at [60, 255] on input "checkbox" at bounding box center [61, 249] width 9 height 9
checkbox input "true"
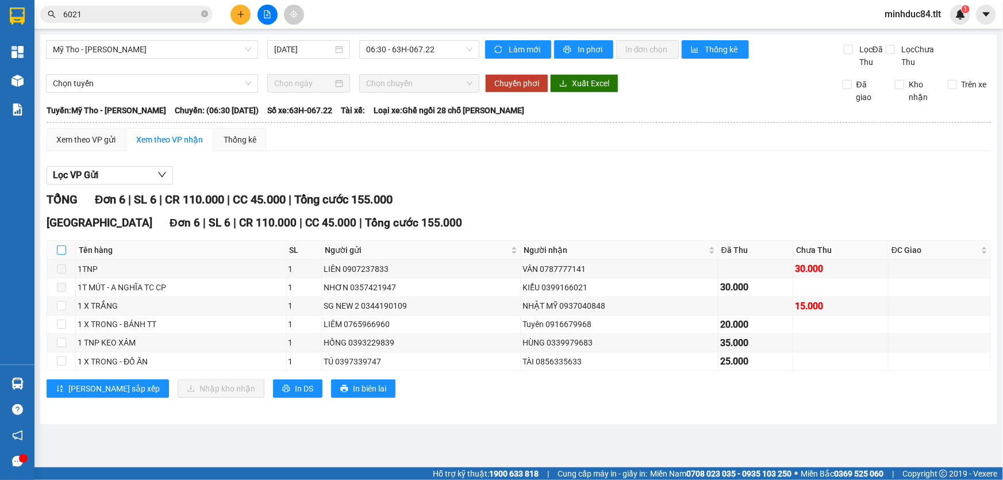
checkbox input "true"
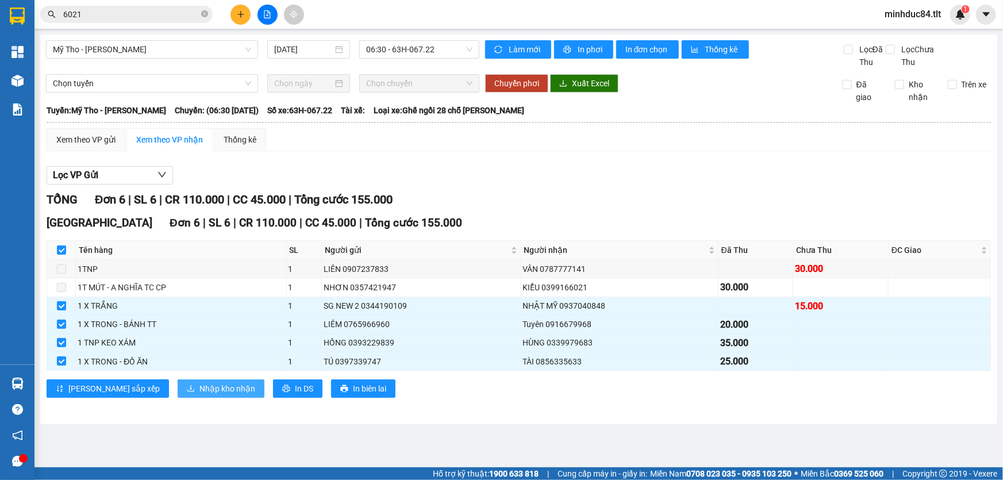
click at [199, 390] on span "Nhập kho nhận" at bounding box center [227, 388] width 56 height 13
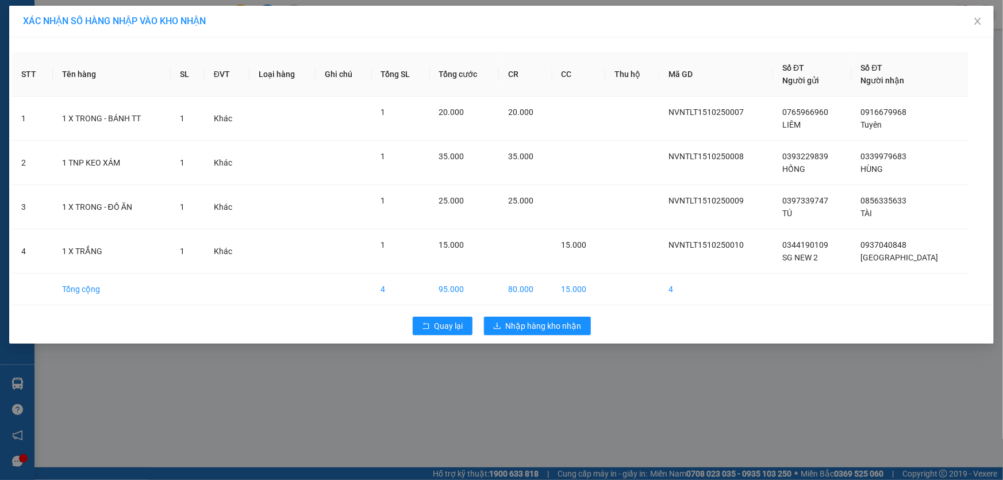
click at [542, 343] on div "STT Tên hàng SL ĐVT Loại hàng Ghi chú Tổng SL Tổng cước CR CC Thu hộ Mã GD Số Đ…" at bounding box center [501, 190] width 984 height 306
click at [543, 336] on div "Quay lại Nhập hàng kho nhận" at bounding box center [501, 326] width 978 height 30
click at [544, 323] on span "Nhập hàng kho nhận" at bounding box center [544, 325] width 76 height 13
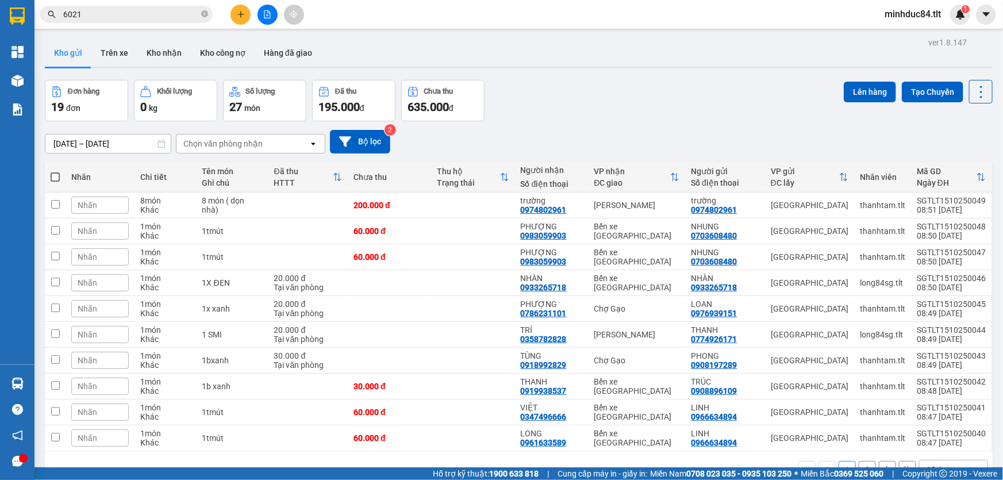
click at [203, 12] on icon "close-circle" at bounding box center [204, 13] width 7 height 7
click at [166, 6] on span at bounding box center [126, 14] width 172 height 17
click at [168, 11] on input "text" at bounding box center [131, 14] width 136 height 13
type input "0"
click at [271, 12] on button at bounding box center [267, 15] width 20 height 20
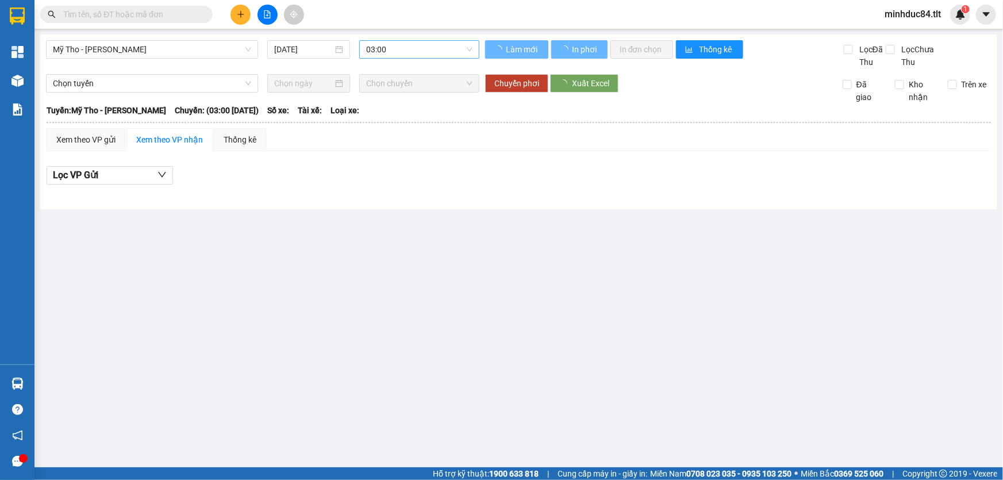
click at [407, 46] on span "03:00" at bounding box center [419, 49] width 106 height 17
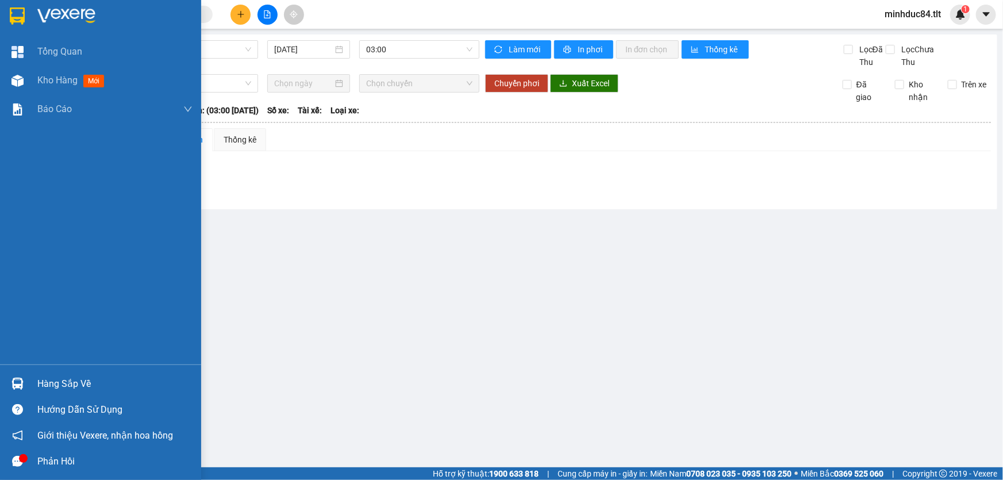
click at [18, 381] on img at bounding box center [17, 383] width 12 height 12
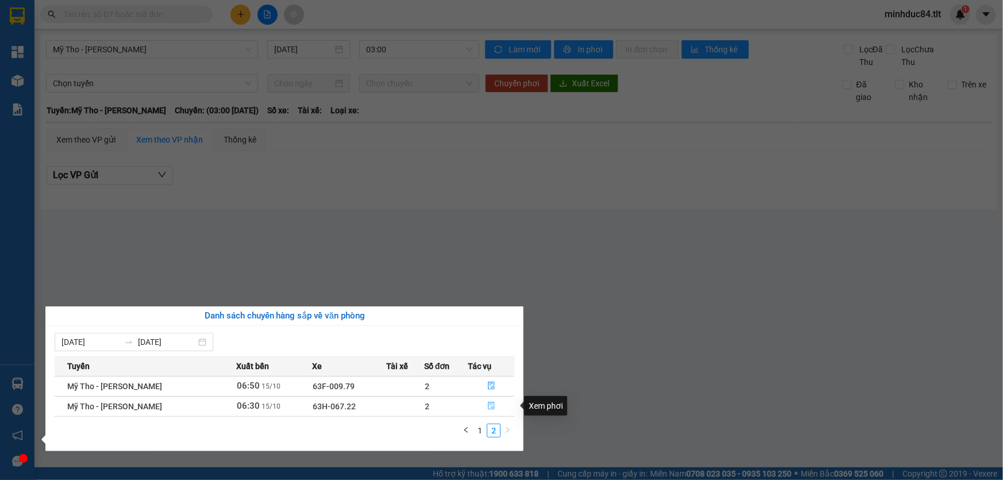
click at [487, 407] on icon "file-done" at bounding box center [491, 406] width 8 height 8
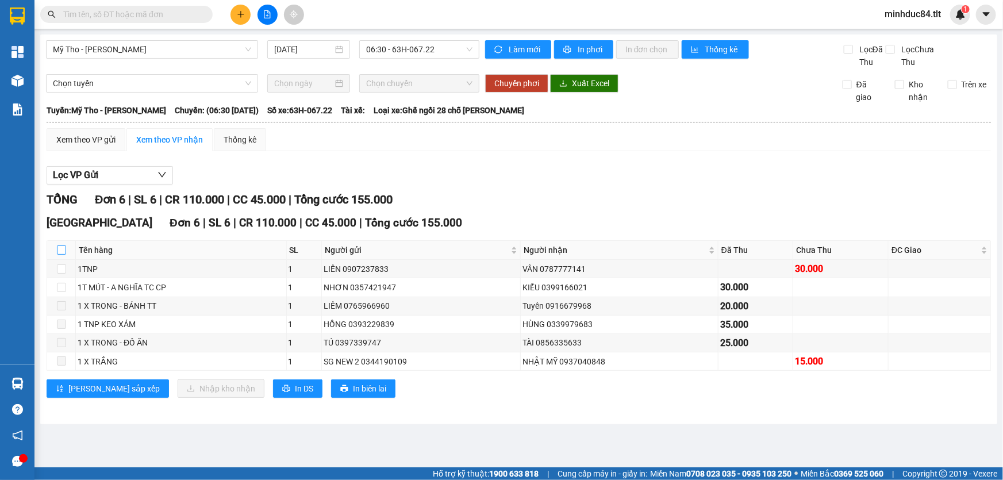
click at [62, 249] on input "checkbox" at bounding box center [61, 249] width 9 height 9
checkbox input "true"
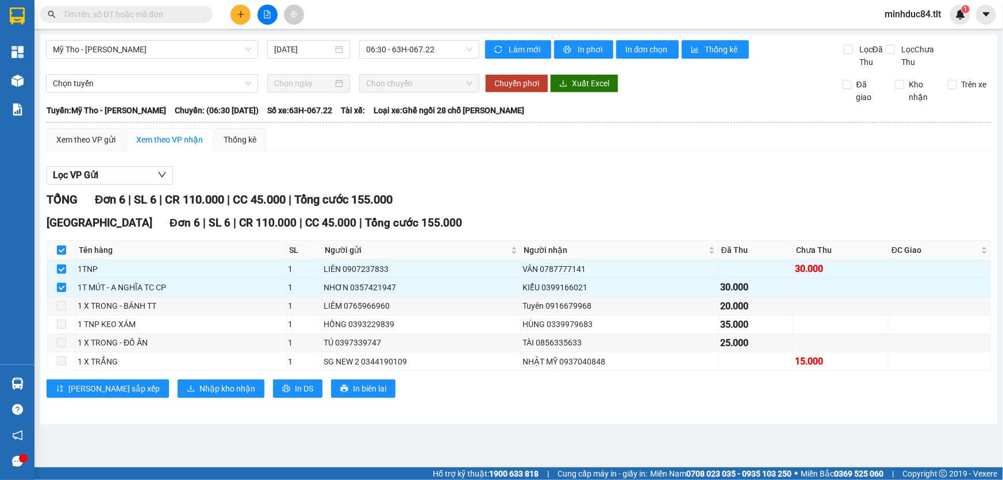
click at [178, 398] on div "[GEOGRAPHIC_DATA] 6 | SL 6 | CR 110.000 | CC 45.000 | Tổng cước 155.000 Tên hàn…" at bounding box center [519, 310] width 944 height 192
drag, startPoint x: 173, startPoint y: 378, endPoint x: 172, endPoint y: 365, distance: 12.7
click at [170, 377] on div "[GEOGRAPHIC_DATA] 6 | SL 6 | CR 110.000 | CC 45.000 | Tổng cước 155.000 Tên hàn…" at bounding box center [519, 310] width 944 height 192
click at [199, 391] on span "Nhập kho nhận" at bounding box center [227, 388] width 56 height 13
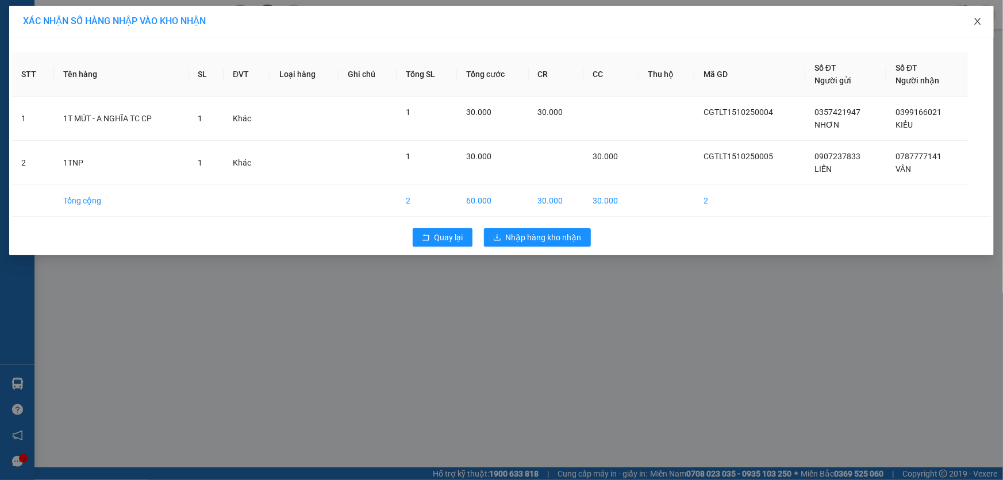
click at [980, 19] on icon "close" at bounding box center [977, 21] width 6 height 7
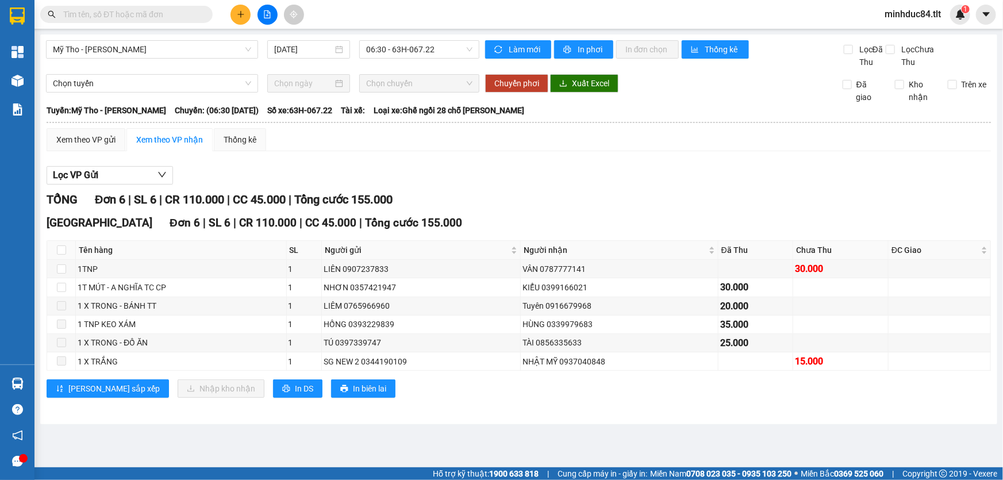
click at [174, 16] on input "text" at bounding box center [131, 14] width 136 height 13
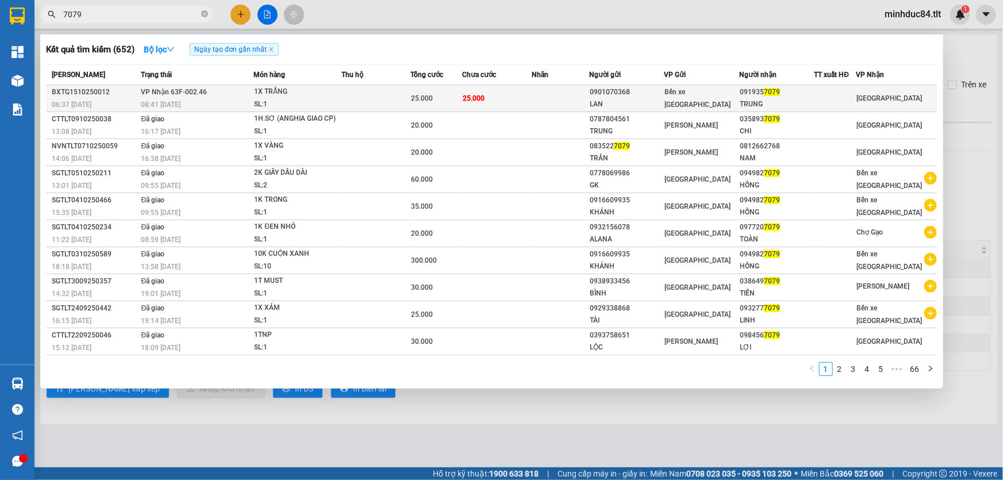
type input "7079"
click at [654, 105] on div "LAN" at bounding box center [626, 104] width 74 height 12
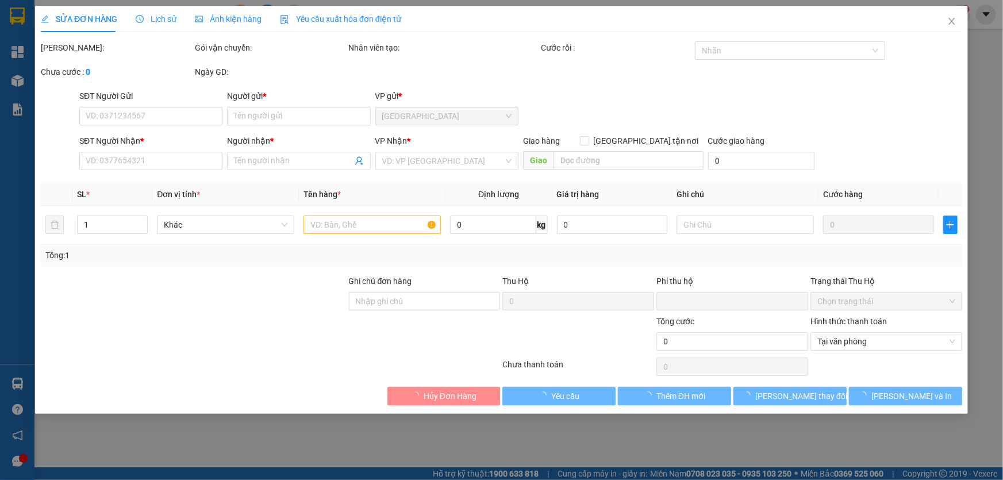
type input "0901070368"
type input "LAN"
type input "0919357079"
type input "TRUNG"
type input "0"
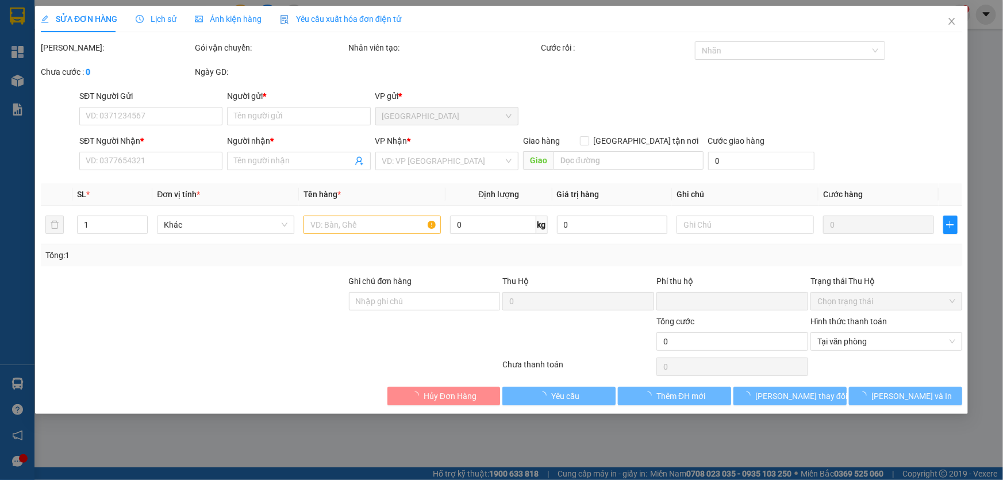
type input "25.000"
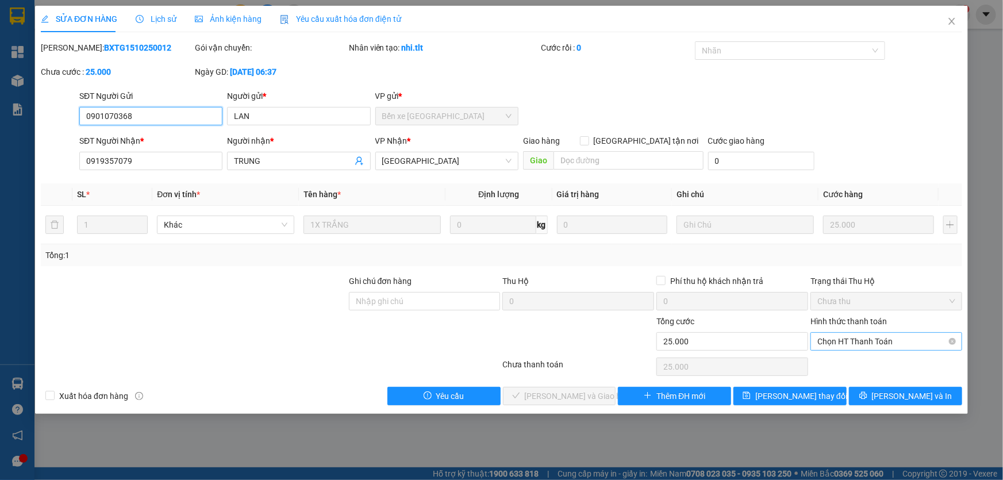
click at [869, 347] on span "Chọn HT Thanh Toán" at bounding box center [886, 341] width 138 height 17
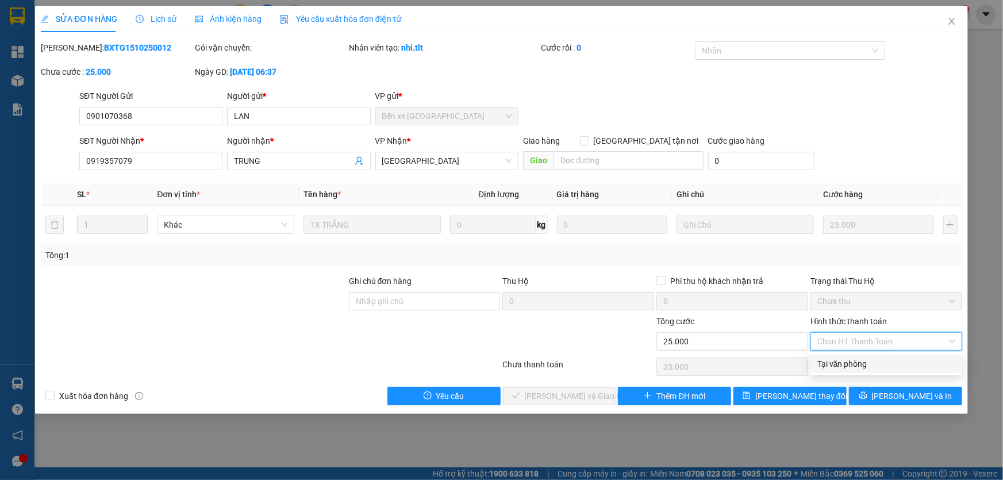
click at [847, 356] on div "Tại văn phòng" at bounding box center [886, 363] width 152 height 18
type input "0"
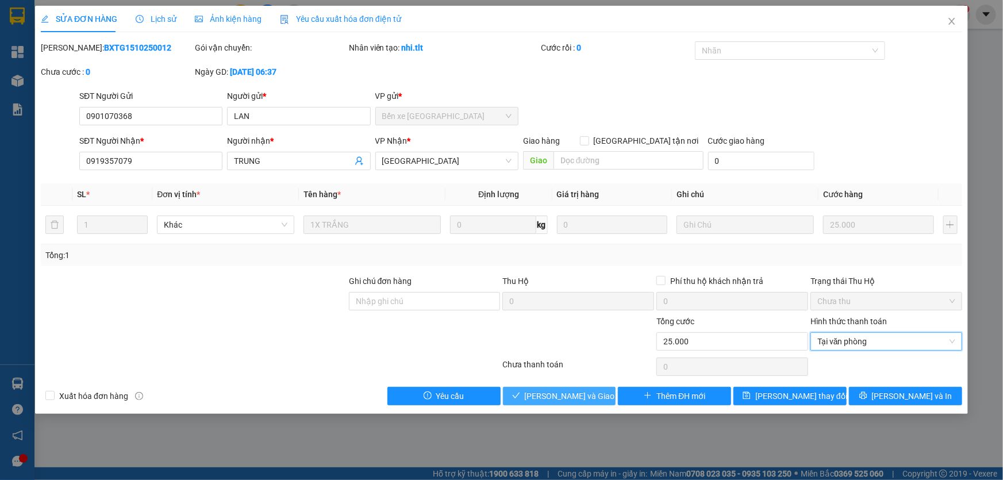
click at [592, 402] on button "[PERSON_NAME] và Giao hàng" at bounding box center [559, 396] width 113 height 18
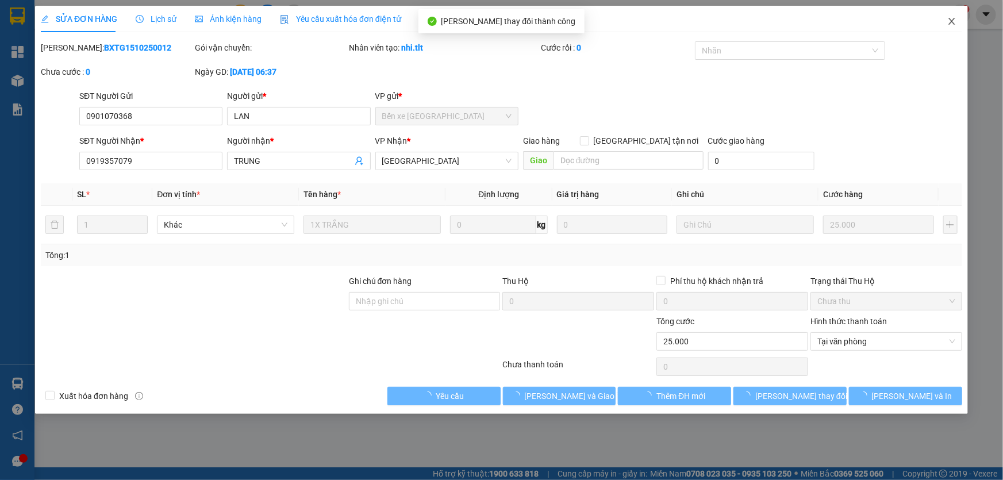
click at [943, 17] on span "Close" at bounding box center [951, 22] width 32 height 32
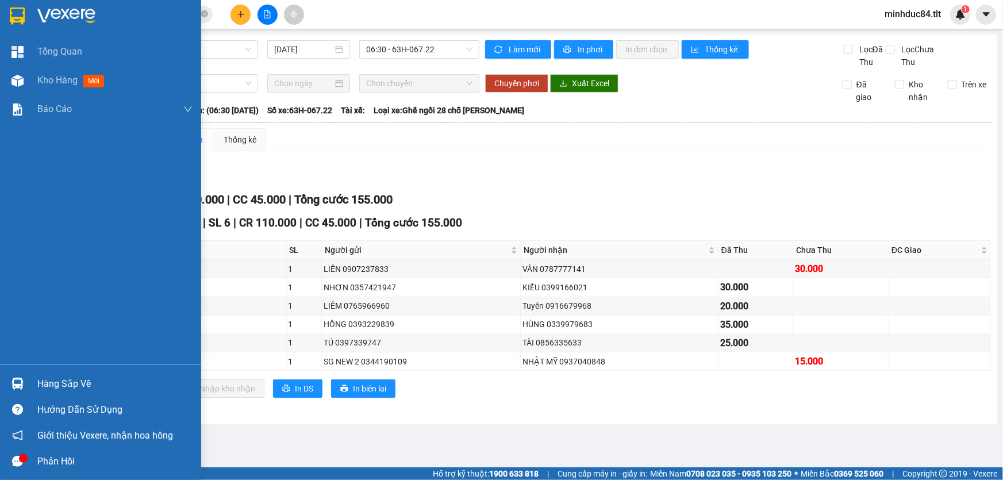
click at [57, 394] on div "Hàng sắp về" at bounding box center [100, 384] width 201 height 26
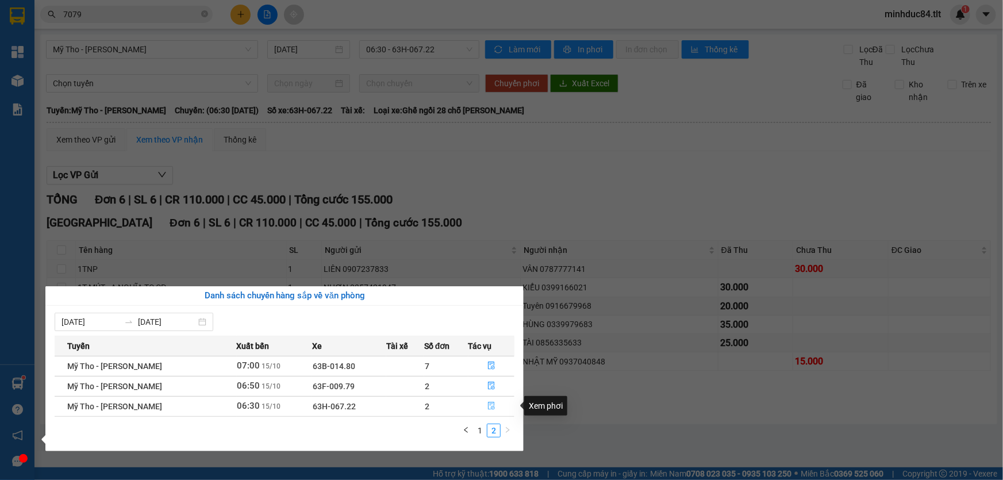
click at [494, 408] on button "button" at bounding box center [491, 406] width 45 height 18
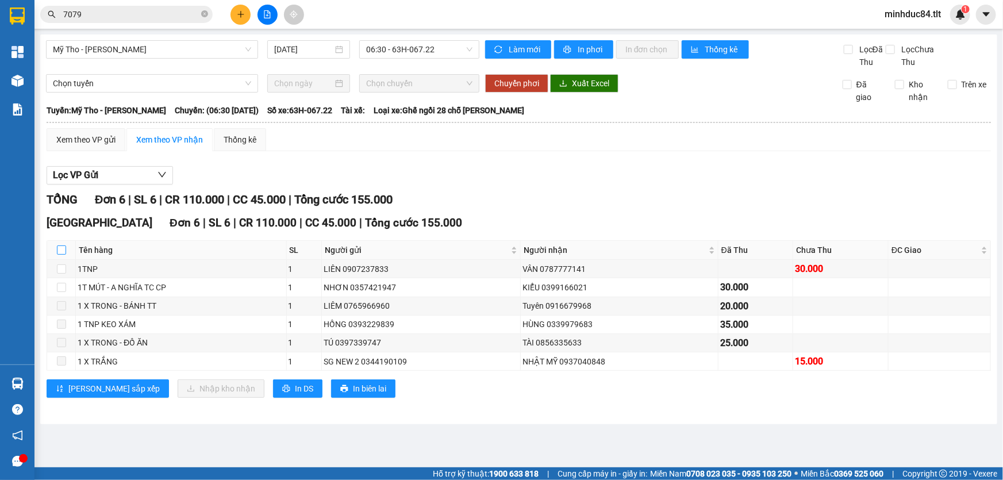
click at [60, 252] on input "checkbox" at bounding box center [61, 249] width 9 height 9
checkbox input "true"
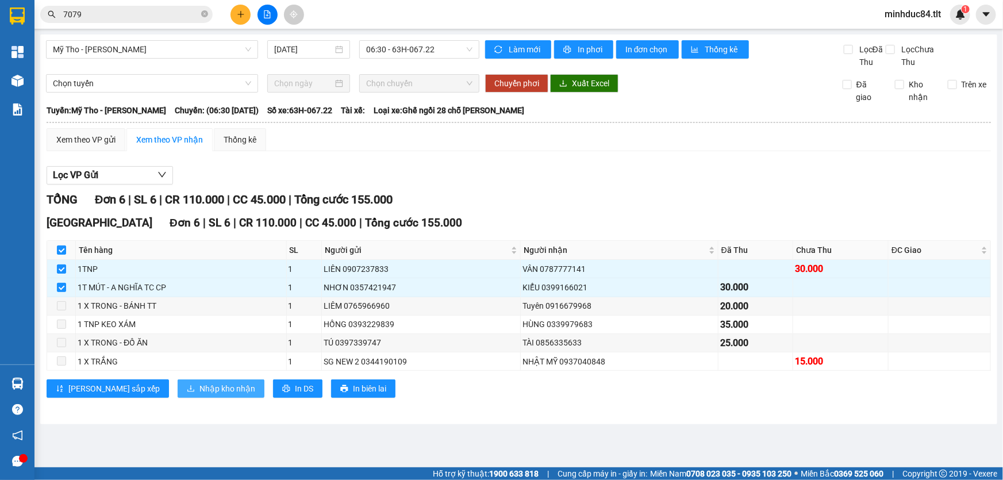
click at [199, 390] on span "Nhập kho nhận" at bounding box center [227, 388] width 56 height 13
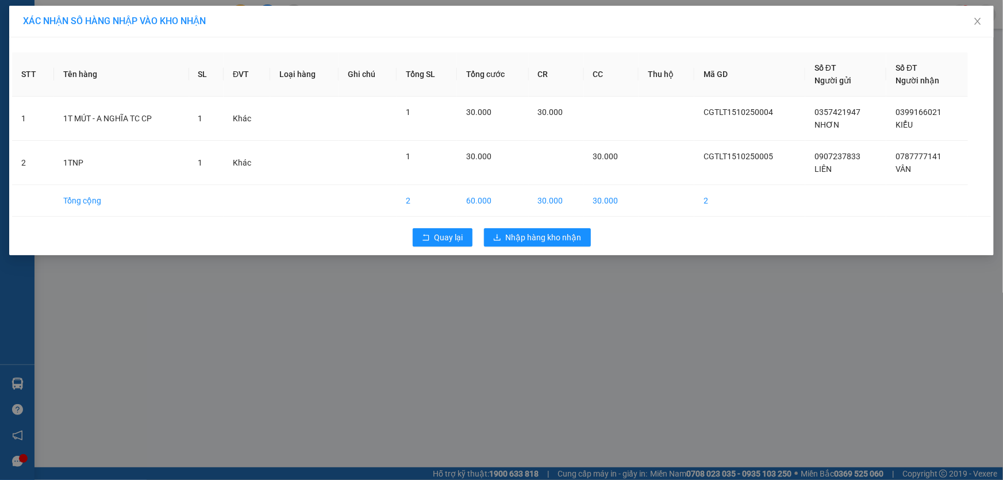
click at [558, 246] on div "Quay lại Nhập hàng kho nhận" at bounding box center [501, 237] width 978 height 30
click at [556, 238] on span "Nhập hàng kho nhận" at bounding box center [544, 237] width 76 height 13
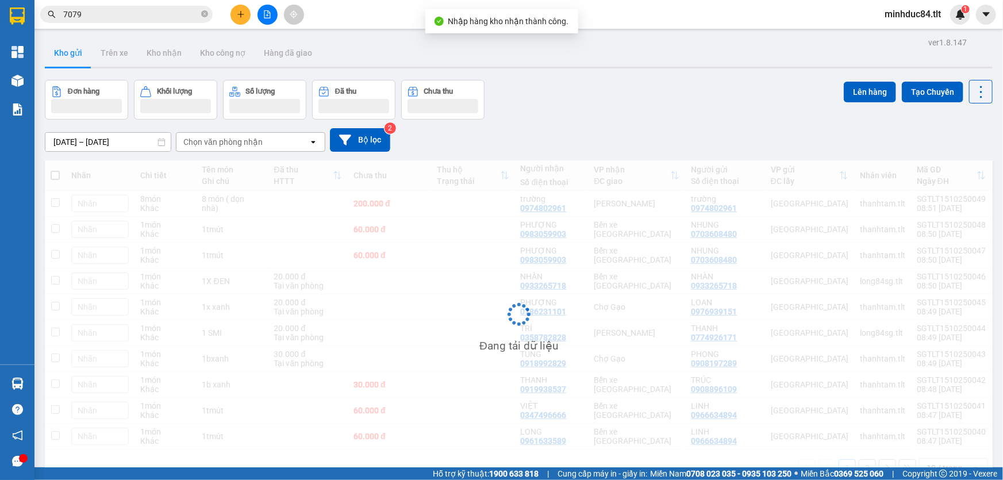
click at [14, 385] on img at bounding box center [17, 383] width 12 height 12
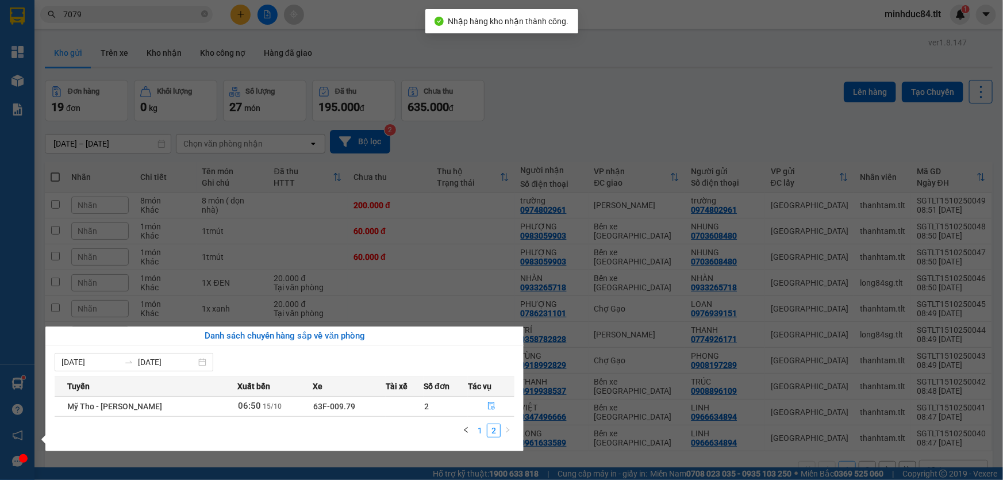
click at [475, 429] on link "1" at bounding box center [479, 430] width 13 height 13
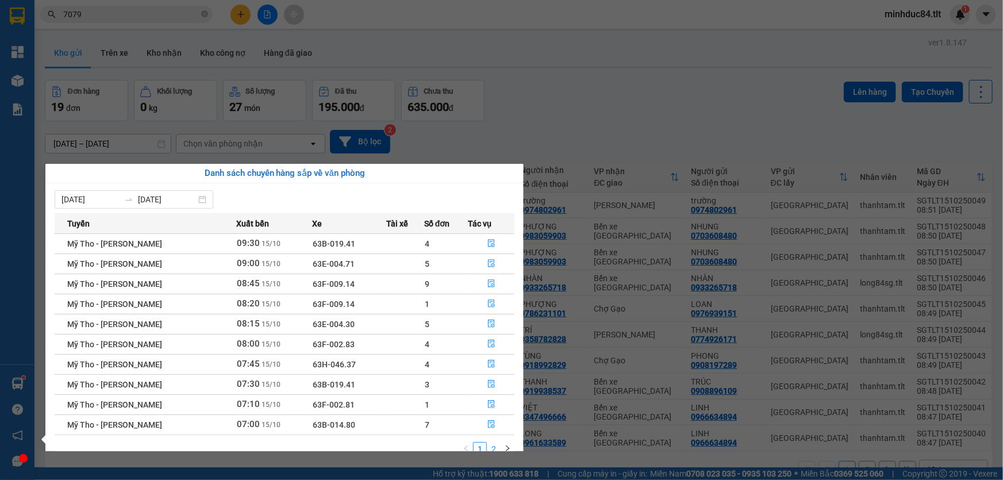
click at [496, 442] on link "2" at bounding box center [493, 448] width 13 height 13
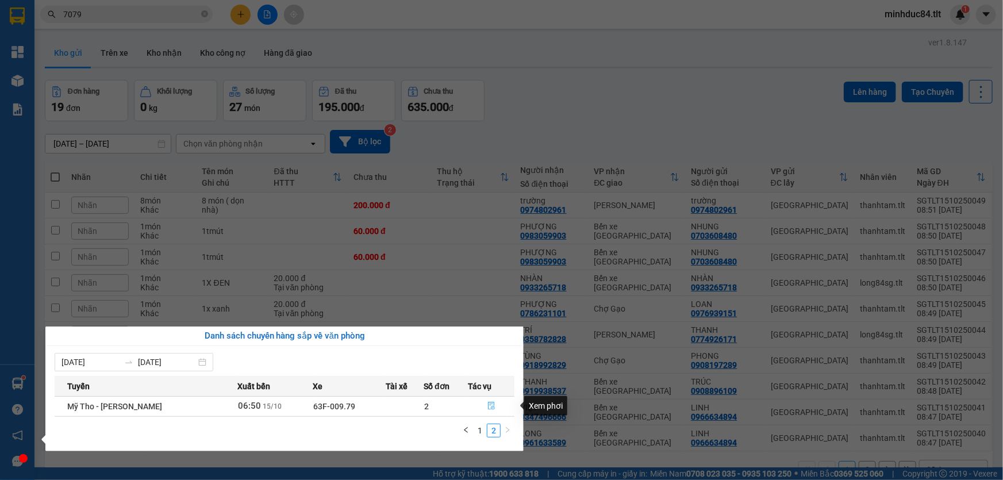
click at [492, 404] on icon "file-done" at bounding box center [491, 406] width 7 height 8
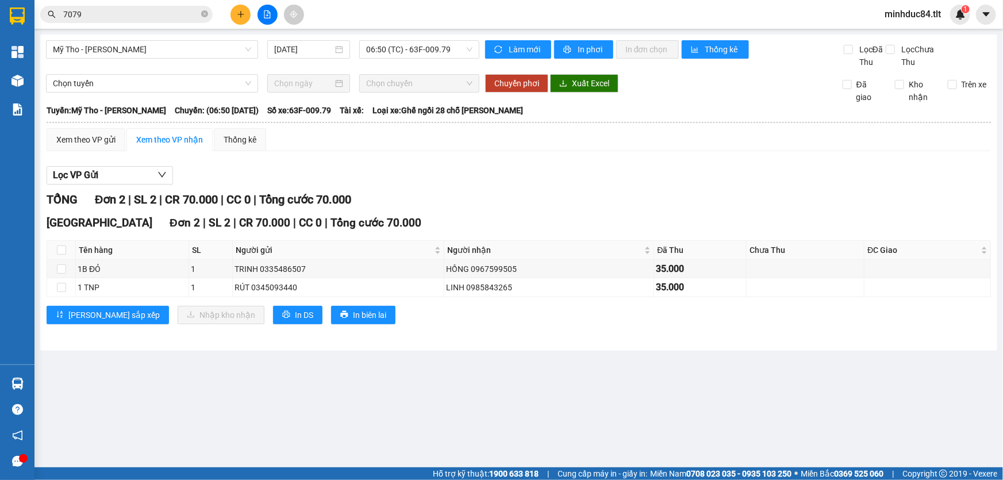
drag, startPoint x: 470, startPoint y: 429, endPoint x: 480, endPoint y: 427, distance: 9.8
click at [475, 429] on main "Mỹ Tho - [PERSON_NAME] [DATE] 06:50 (TC) - 63F-009.79 Làm mới In phơi In đơn ch…" at bounding box center [501, 233] width 1003 height 467
click at [213, 13] on div "7079" at bounding box center [112, 14] width 224 height 17
drag, startPoint x: 207, startPoint y: 13, endPoint x: 184, endPoint y: 13, distance: 22.4
click at [207, 13] on icon "close-circle" at bounding box center [204, 13] width 7 height 7
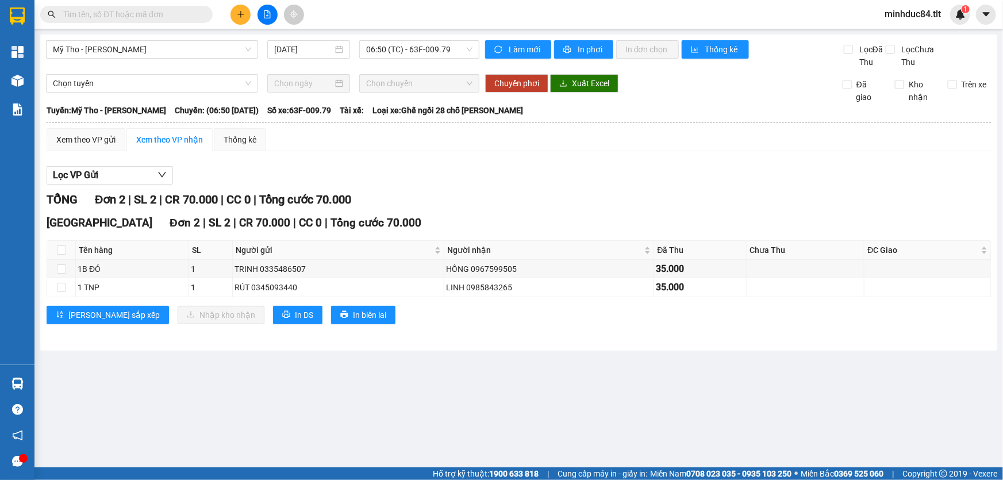
click at [180, 11] on input "text" at bounding box center [131, 14] width 136 height 13
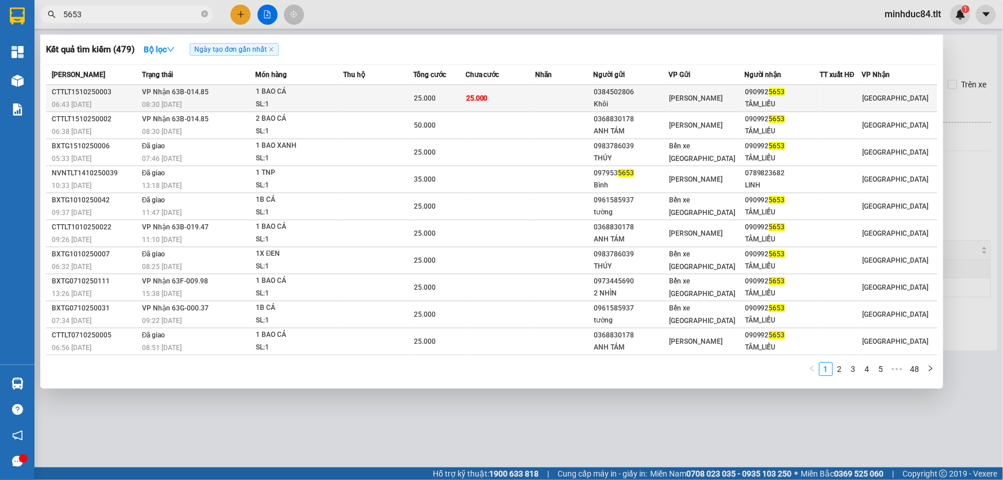
type input "5653"
click at [710, 106] on td "[PERSON_NAME]" at bounding box center [705, 98] width 75 height 27
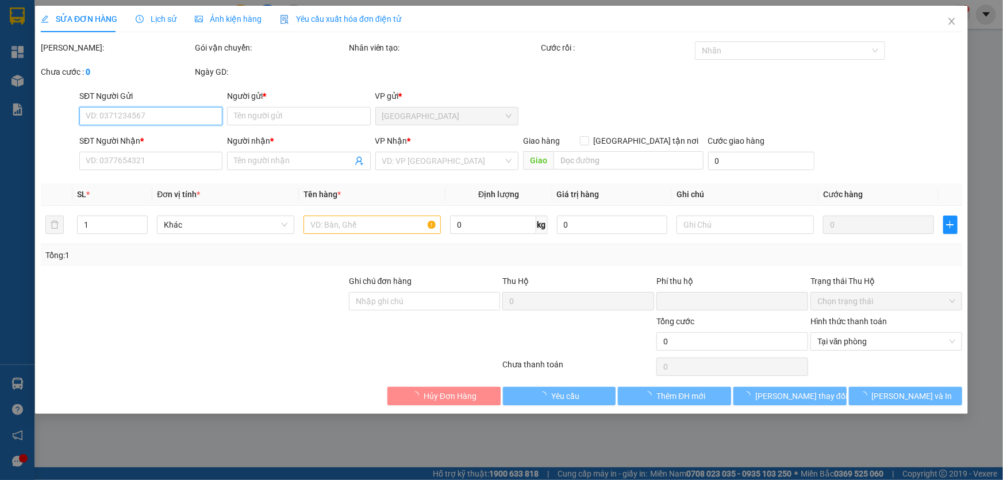
type input "0384502806"
type input "Khôi"
type input "0909925653"
type input "TÂM_LIỄU"
type input "0"
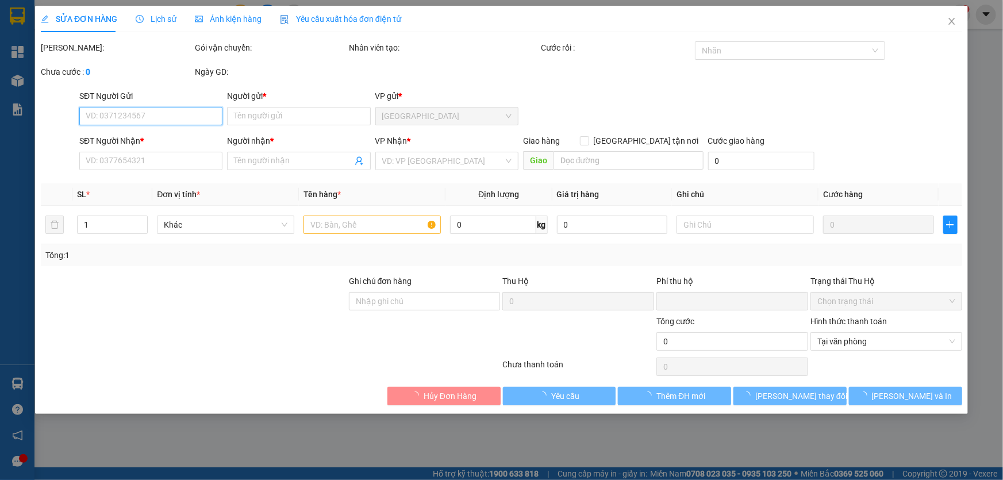
type input "25.000"
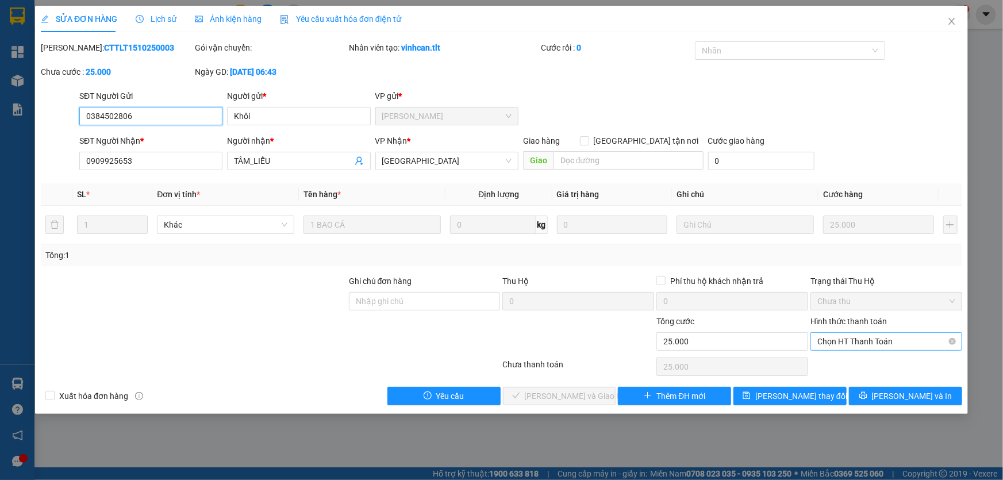
click at [866, 345] on span "Chọn HT Thanh Toán" at bounding box center [886, 341] width 138 height 17
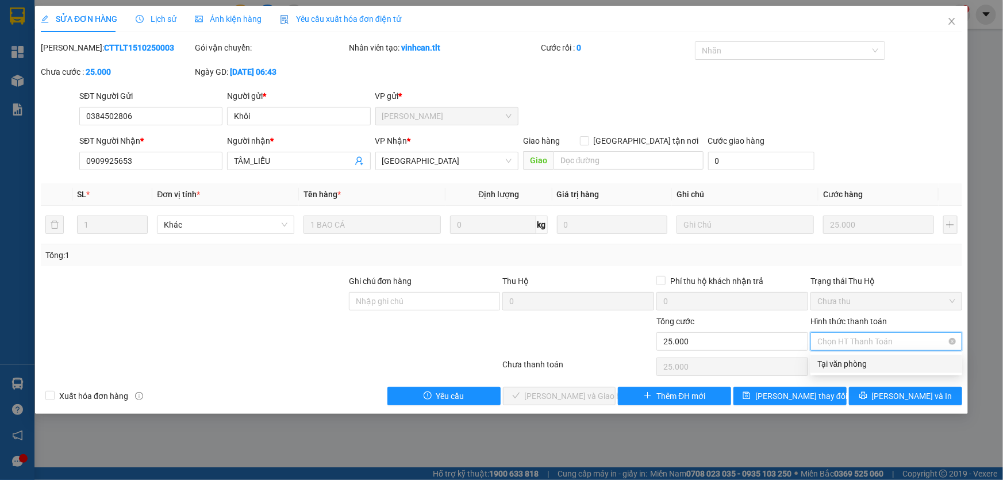
click at [851, 349] on span "Chọn HT Thanh Toán" at bounding box center [886, 341] width 138 height 17
click at [839, 365] on div "Tại văn phòng" at bounding box center [886, 363] width 138 height 13
type input "0"
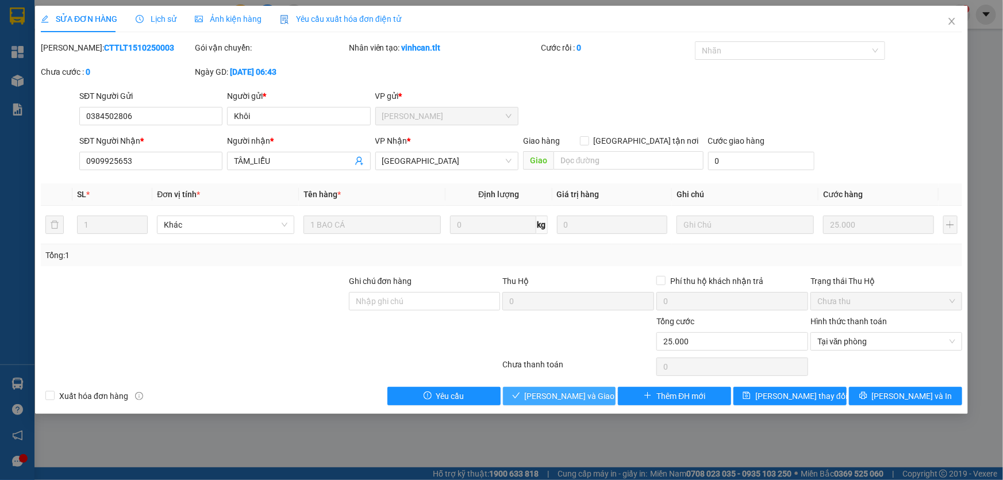
click at [562, 398] on span "[PERSON_NAME] và Giao hàng" at bounding box center [580, 396] width 110 height 13
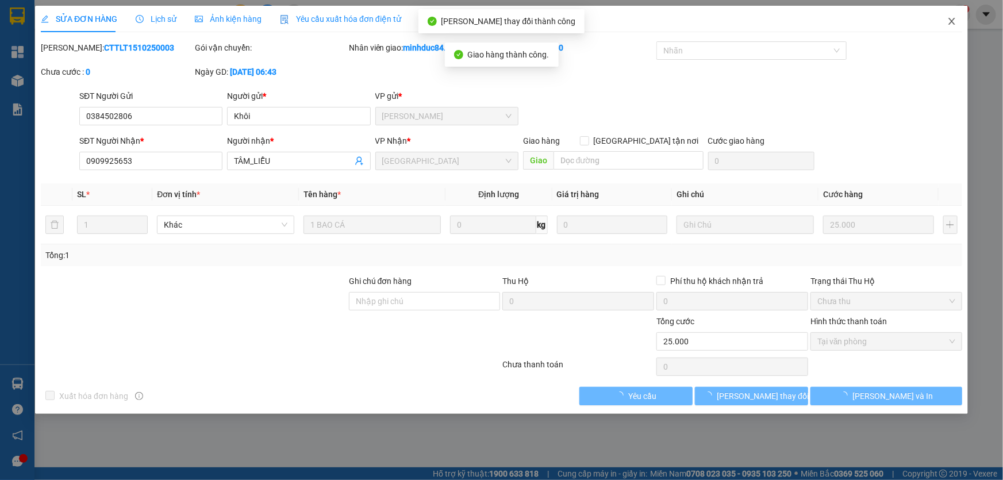
click at [953, 14] on span "Close" at bounding box center [951, 22] width 32 height 32
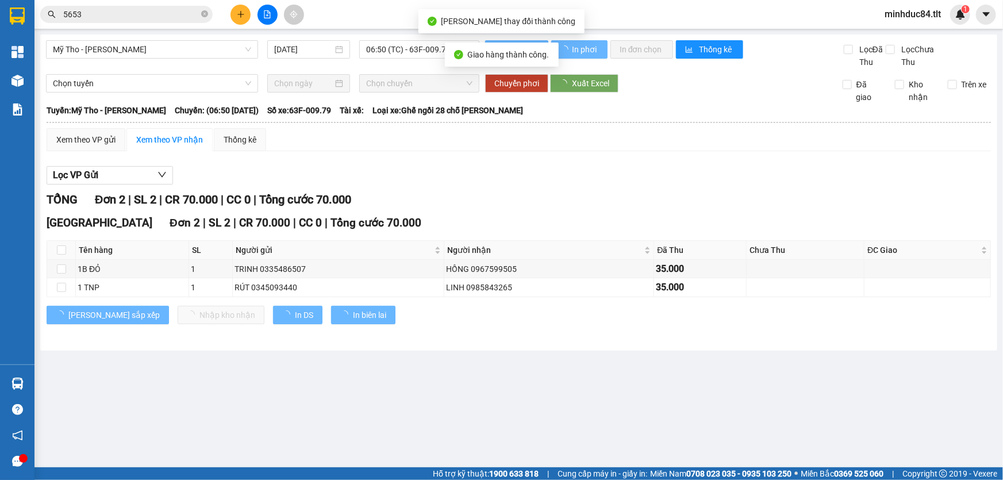
click at [948, 21] on span "minhduc84.tlt" at bounding box center [912, 14] width 75 height 14
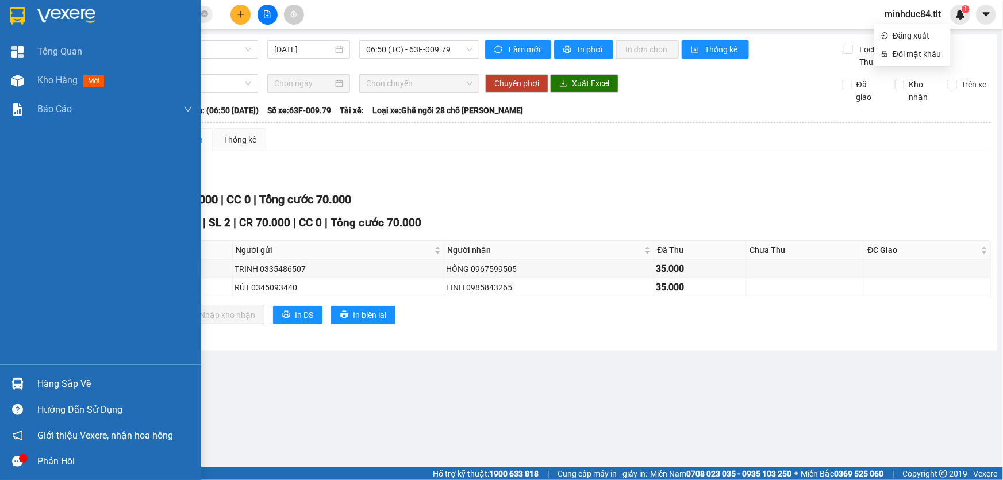
click at [24, 381] on div at bounding box center [17, 383] width 20 height 20
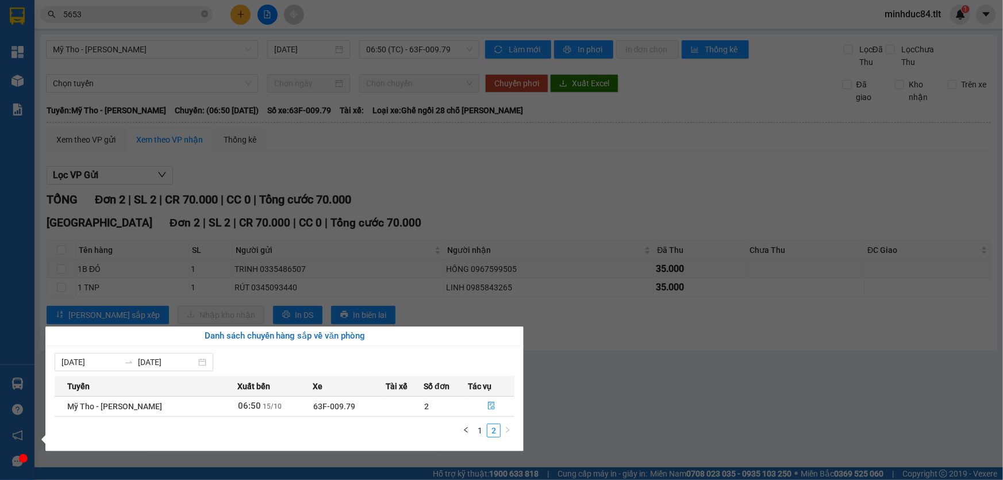
click at [619, 378] on section "Kết quả tìm kiếm ( 479 ) Bộ lọc Ngày tạo đơn gần nhất Mã ĐH Trạng thái Món hàng…" at bounding box center [501, 240] width 1003 height 480
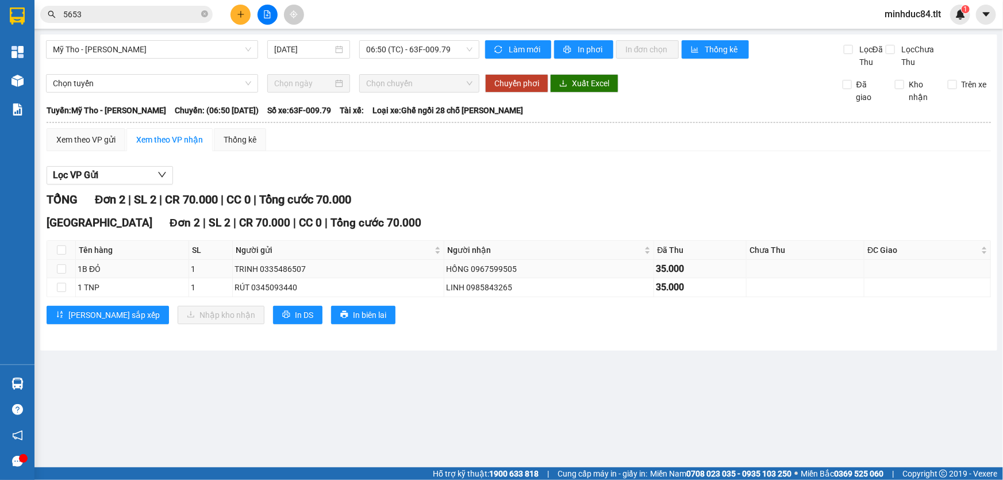
click at [72, 267] on td at bounding box center [61, 269] width 29 height 18
click at [56, 246] on th at bounding box center [61, 250] width 29 height 19
click at [60, 246] on input "checkbox" at bounding box center [61, 249] width 9 height 9
checkbox input "true"
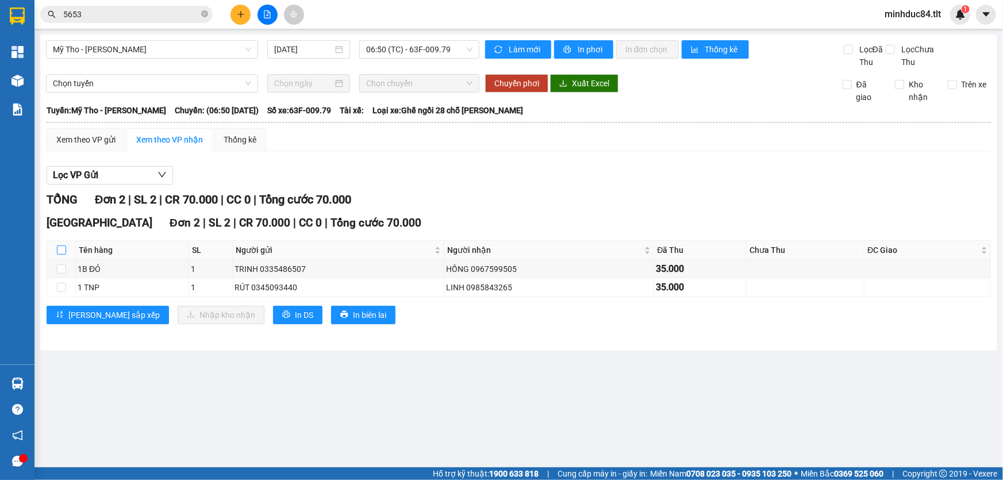
checkbox input "true"
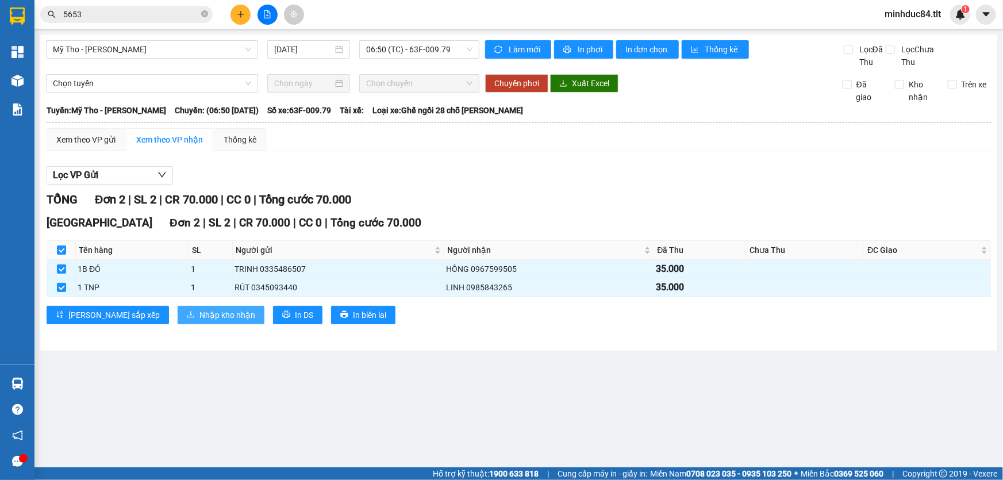
click at [199, 318] on span "Nhập kho nhận" at bounding box center [227, 315] width 56 height 13
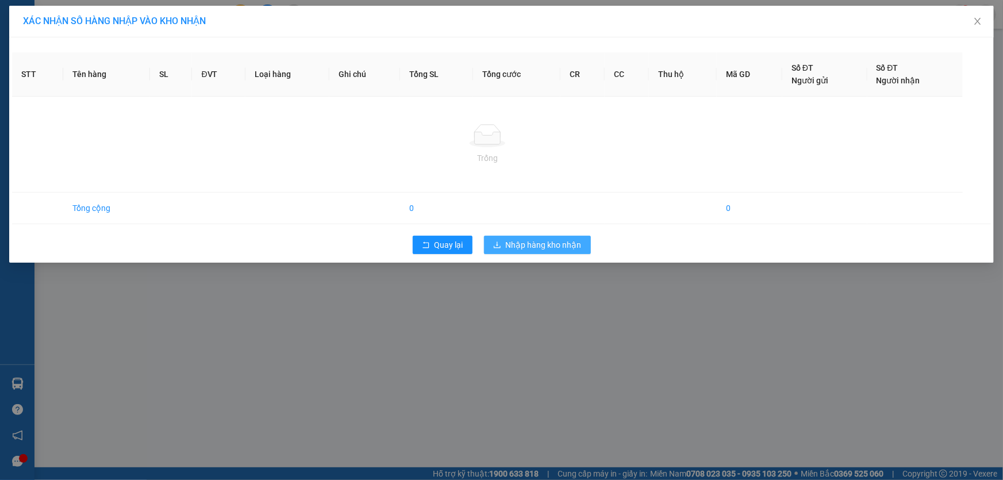
click at [569, 238] on span "Nhập hàng kho nhận" at bounding box center [544, 244] width 76 height 13
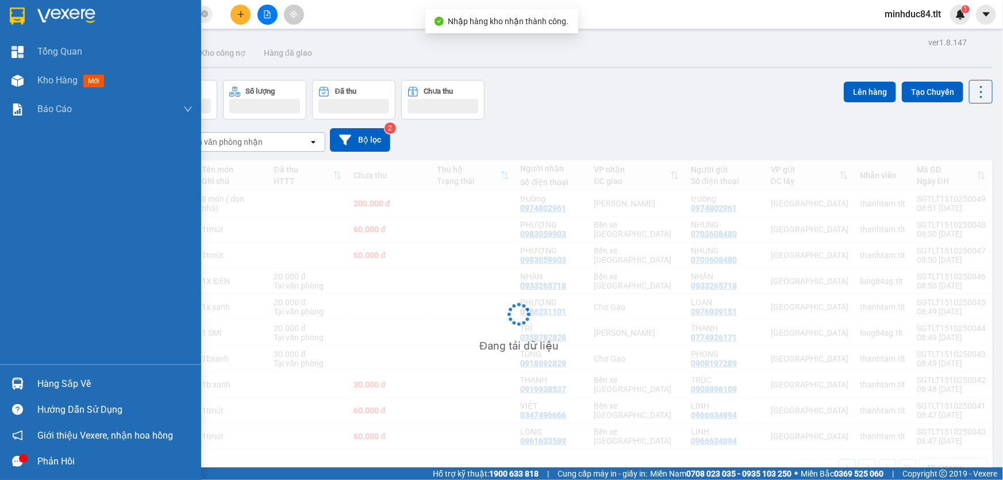
click at [28, 387] on div "Hàng sắp về" at bounding box center [100, 384] width 201 height 26
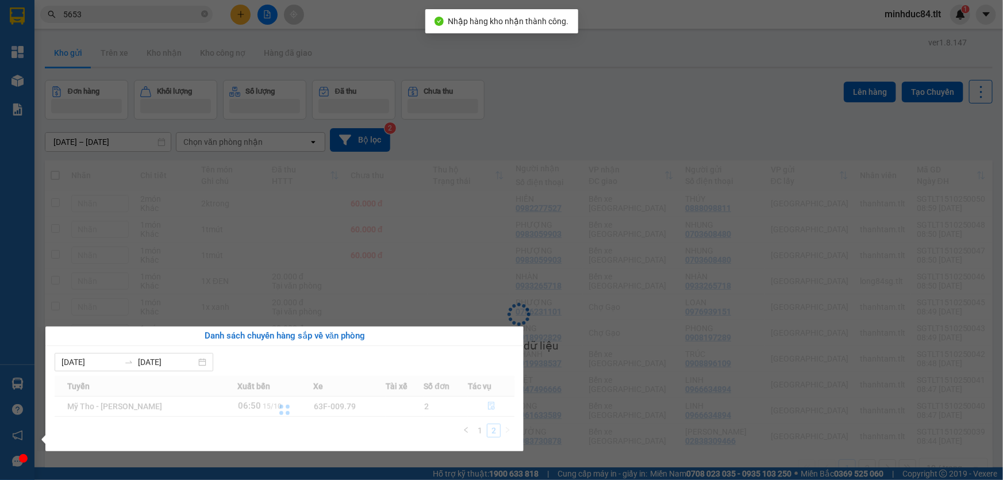
click at [28, 386] on div "Tổng Quan Kho hàng mới Báo cáo Báo cáo dòng tiền (Nhân Viên) Báo cáo dòng tiền …" at bounding box center [17, 240] width 34 height 480
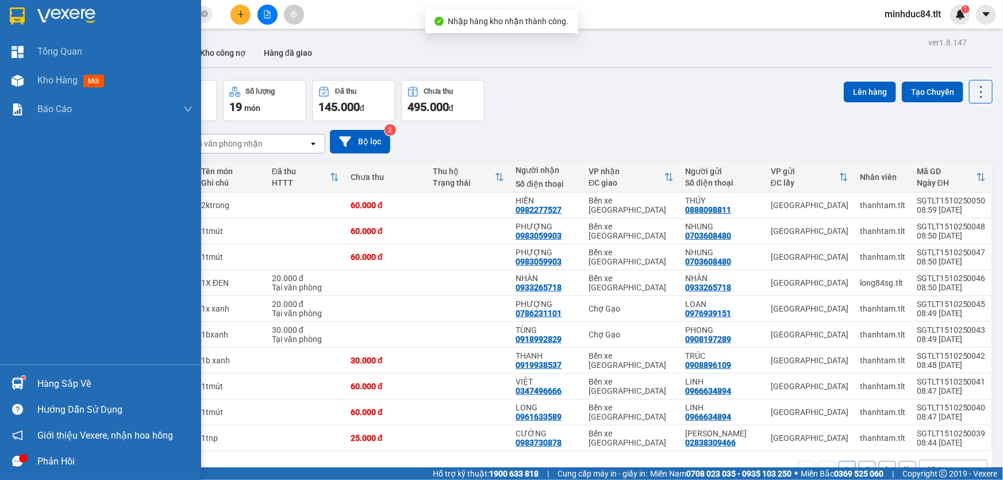
click at [24, 373] on div "Hàng sắp về" at bounding box center [100, 384] width 201 height 26
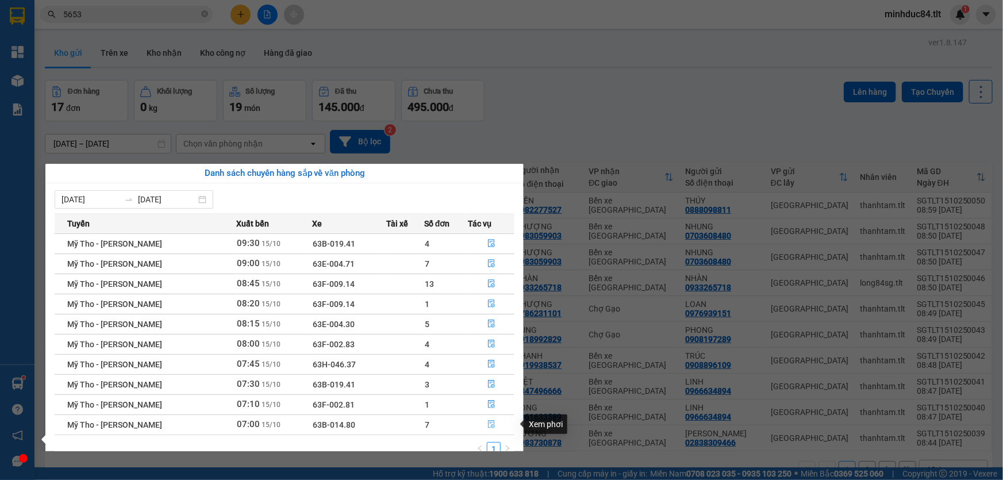
click at [497, 422] on button "button" at bounding box center [491, 424] width 45 height 18
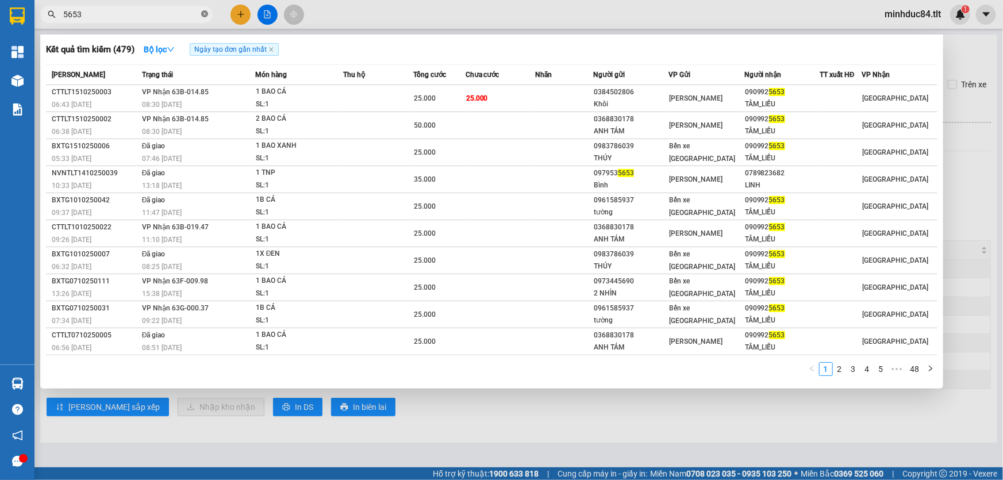
click at [205, 14] on icon "close-circle" at bounding box center [204, 13] width 7 height 7
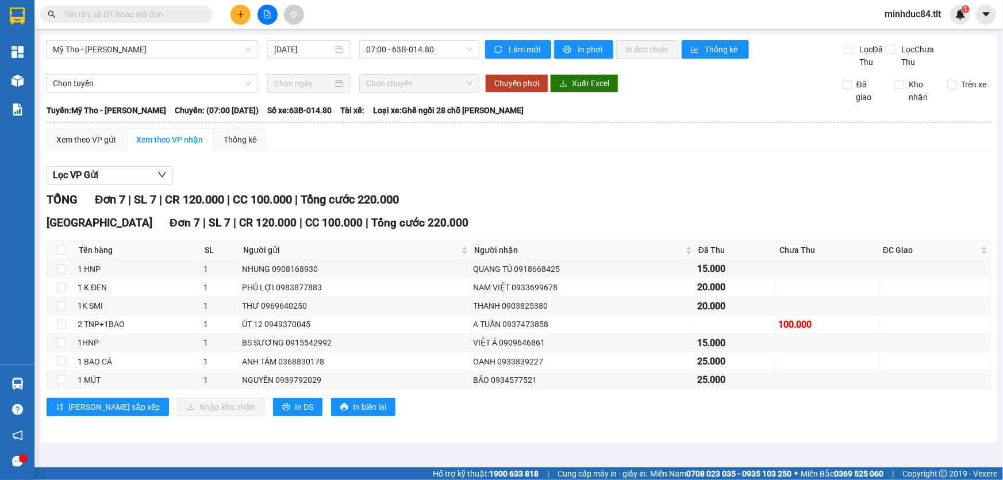
click at [178, 14] on input "text" at bounding box center [131, 14] width 136 height 13
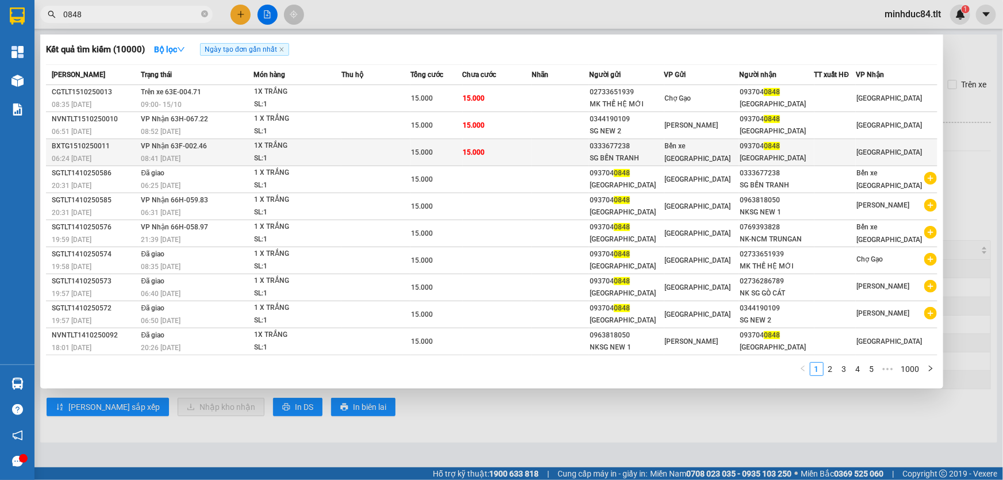
type input "0848"
click at [618, 156] on div "SG BẾN TRANH" at bounding box center [626, 158] width 74 height 12
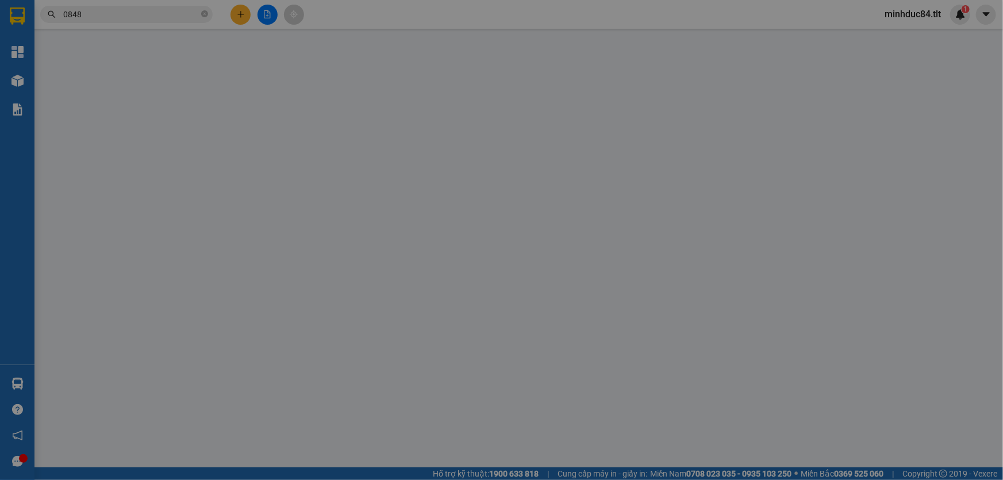
type input "0333677238"
type input "SG BẾN TRANH"
type input "0937040848"
type input "[GEOGRAPHIC_DATA]"
type input "0"
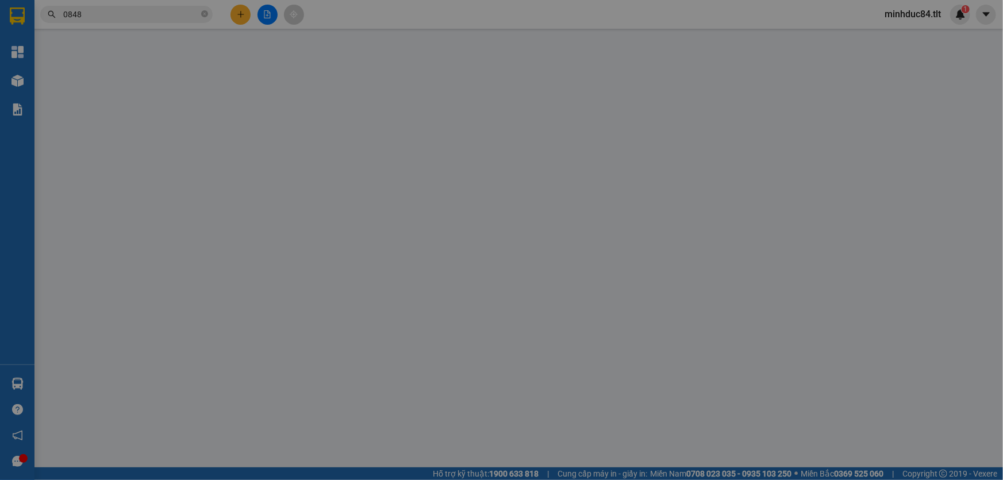
type input "15.000"
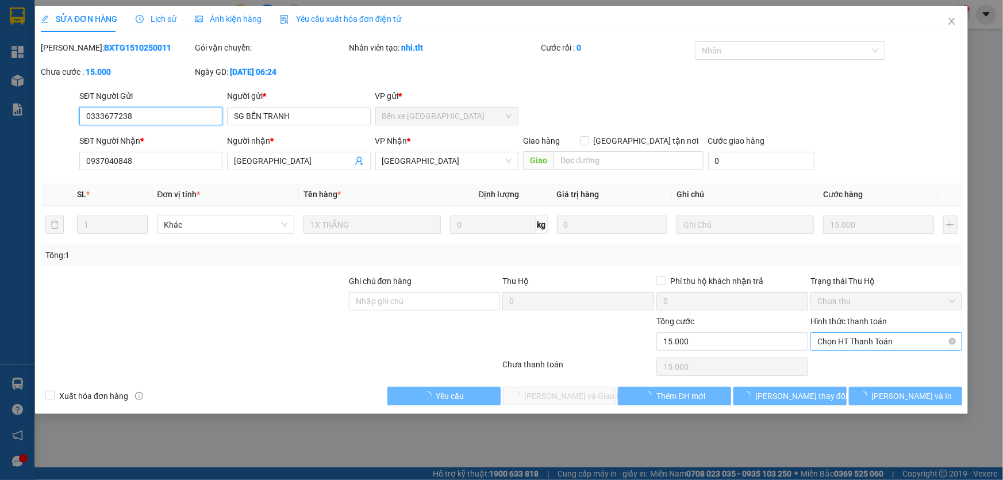
click at [879, 339] on span "Chọn HT Thanh Toán" at bounding box center [886, 341] width 138 height 17
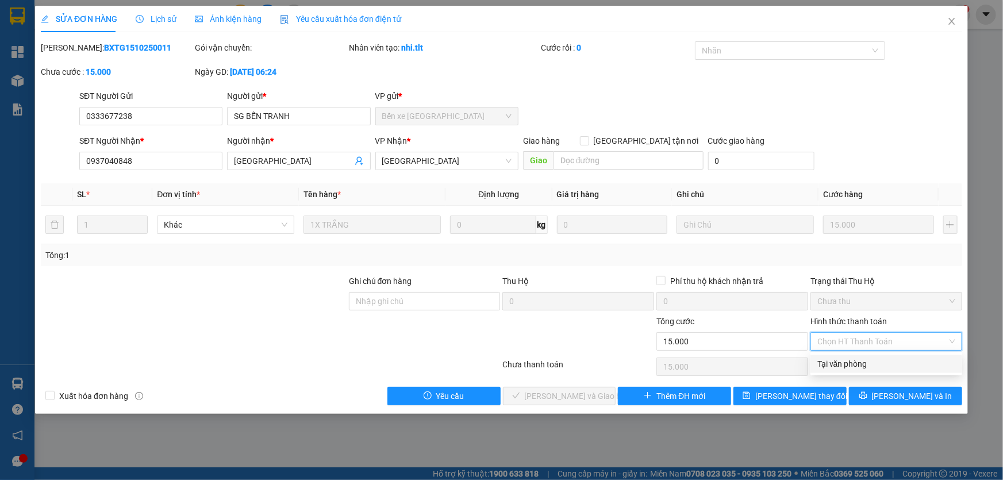
click at [848, 365] on div "Tại văn phòng" at bounding box center [886, 363] width 138 height 13
type input "0"
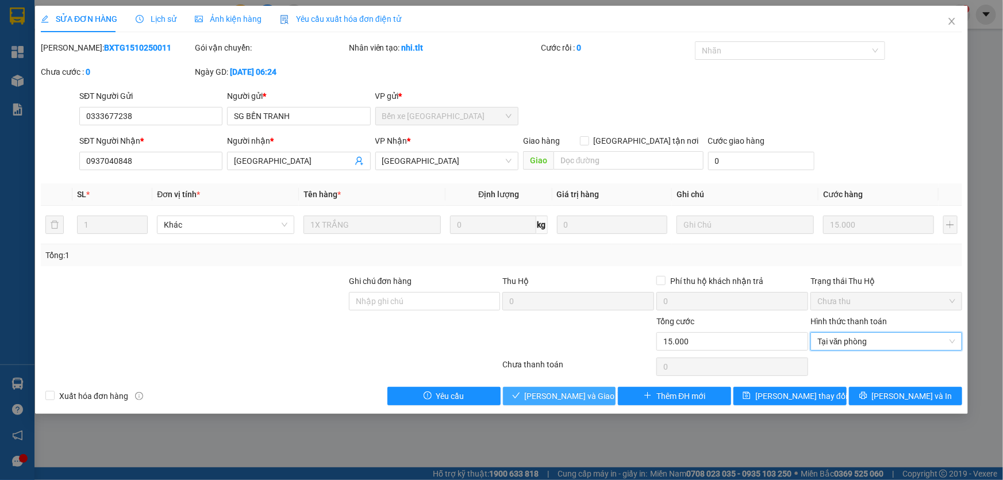
click at [546, 400] on span "[PERSON_NAME] và Giao hàng" at bounding box center [580, 396] width 110 height 13
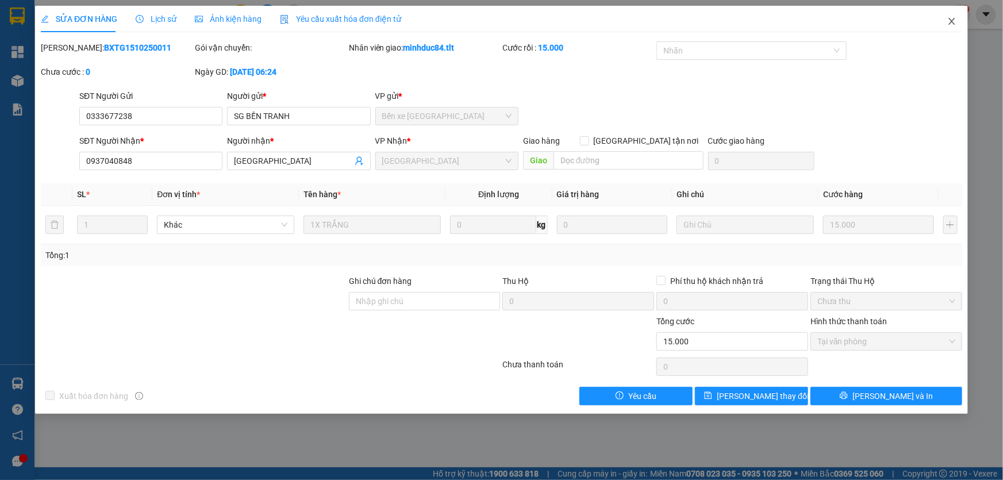
drag, startPoint x: 950, startPoint y: 16, endPoint x: 784, endPoint y: 17, distance: 166.6
click at [950, 14] on span "Close" at bounding box center [951, 22] width 32 height 32
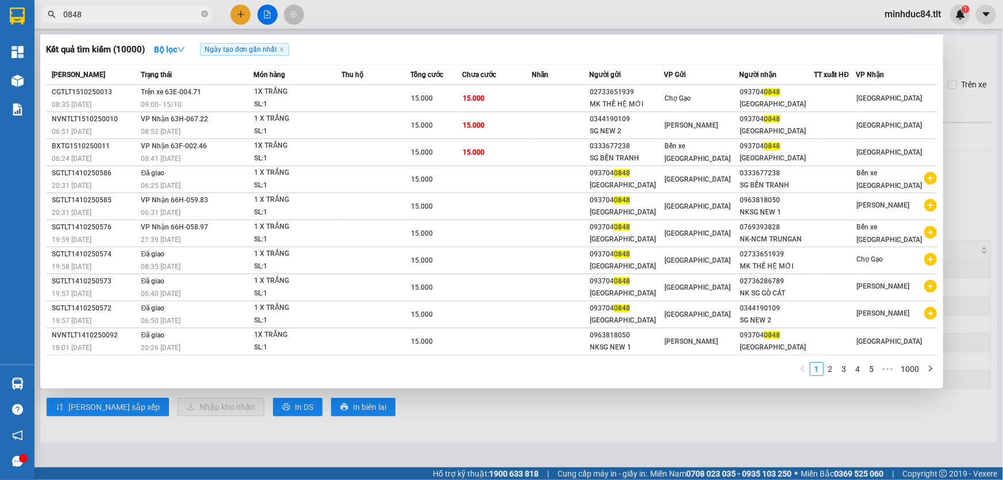
drag, startPoint x: 149, startPoint y: 8, endPoint x: 144, endPoint y: 11, distance: 6.2
click at [149, 9] on input "0848" at bounding box center [131, 14] width 136 height 13
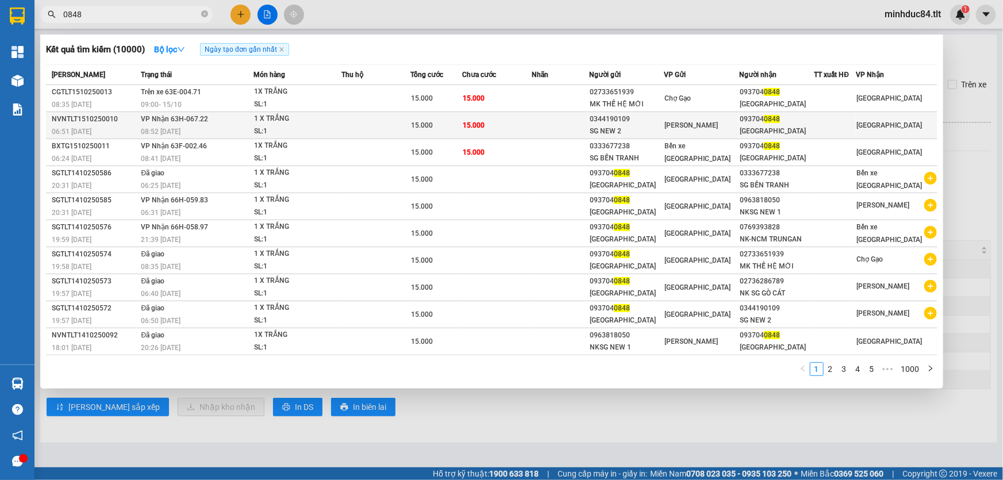
click at [683, 117] on td "[PERSON_NAME]" at bounding box center [701, 125] width 75 height 27
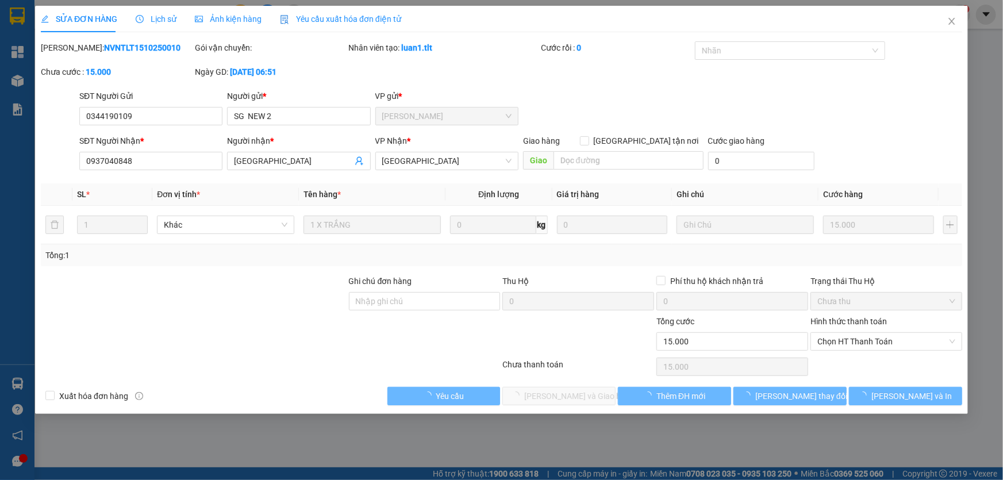
type input "0344190109"
type input "SG NEW 2"
type input "0937040848"
type input "[GEOGRAPHIC_DATA]"
type input "0"
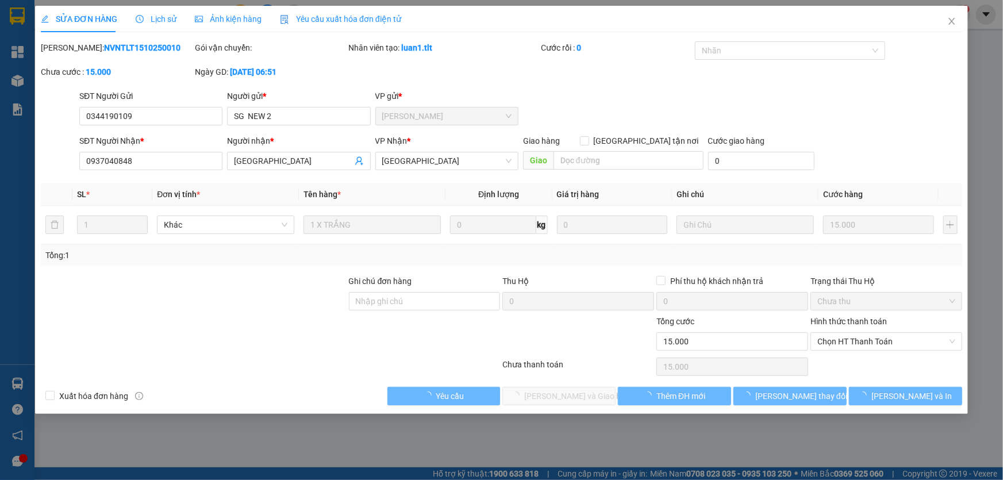
type input "15.000"
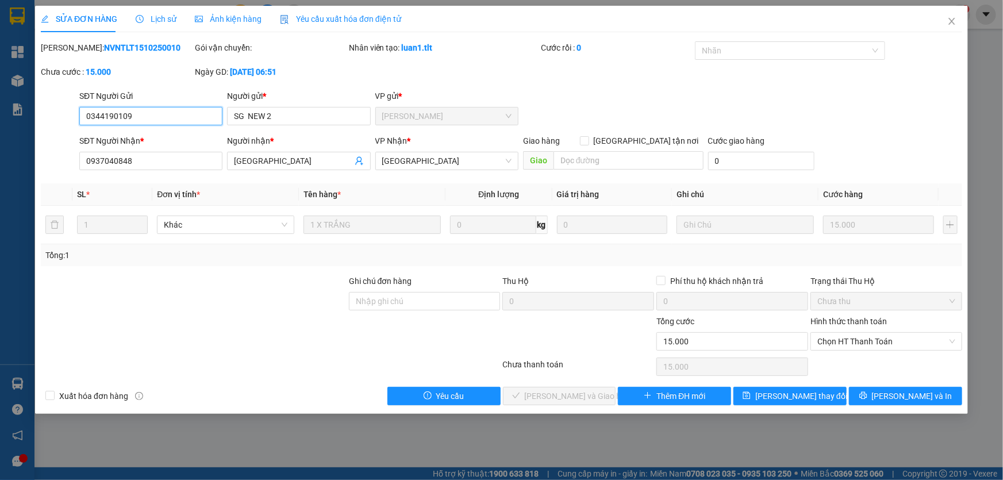
drag, startPoint x: 853, startPoint y: 339, endPoint x: 850, endPoint y: 350, distance: 12.0
click at [853, 338] on span "Chọn HT Thanh Toán" at bounding box center [886, 341] width 138 height 17
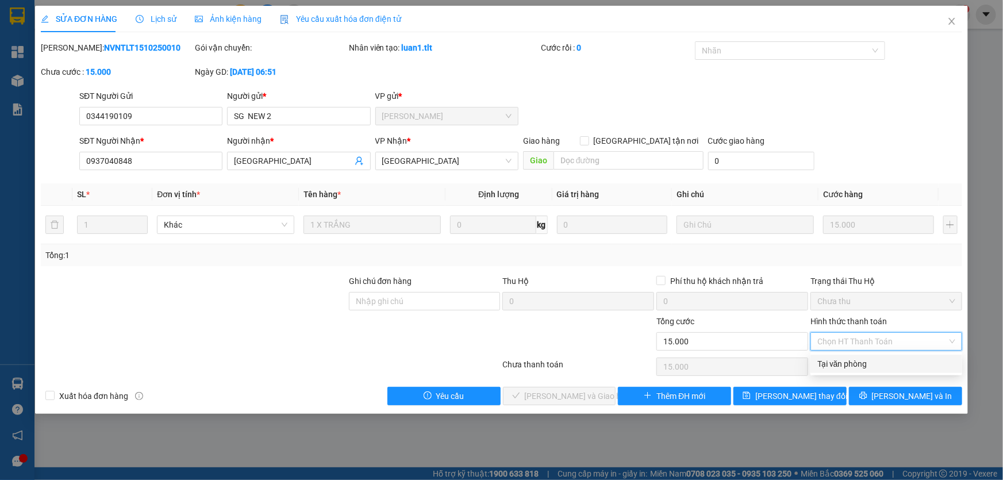
click at [834, 368] on div "Tại văn phòng" at bounding box center [886, 363] width 138 height 13
type input "0"
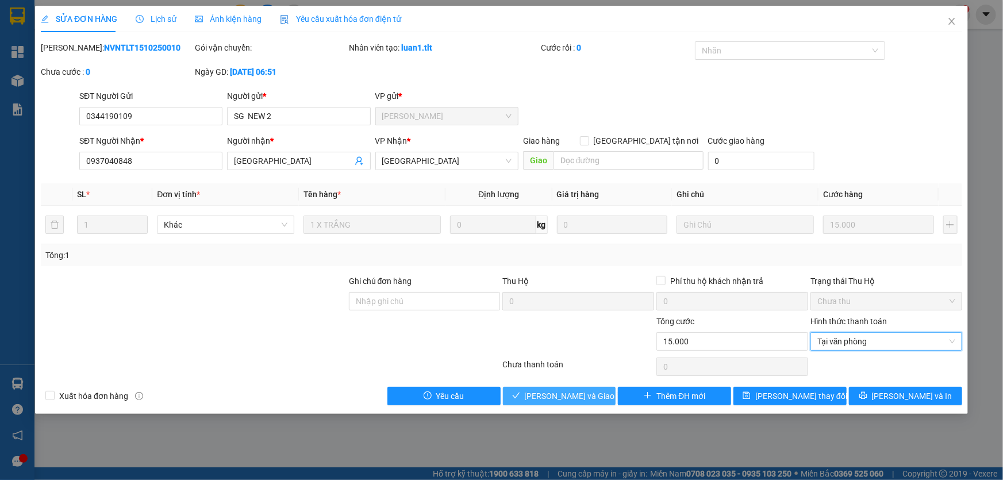
click at [582, 398] on span "[PERSON_NAME] và Giao hàng" at bounding box center [580, 396] width 110 height 13
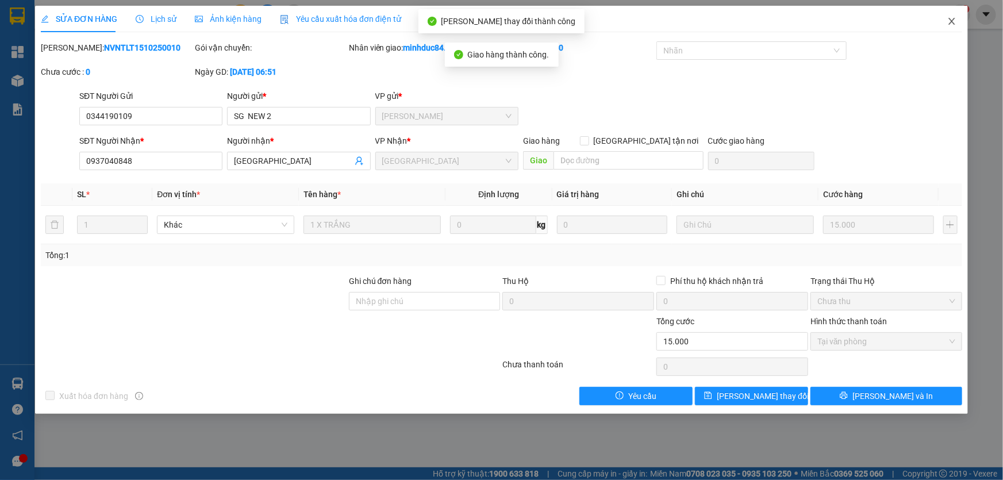
drag, startPoint x: 950, startPoint y: 28, endPoint x: 812, endPoint y: 30, distance: 137.9
click at [948, 28] on span "Close" at bounding box center [951, 22] width 32 height 32
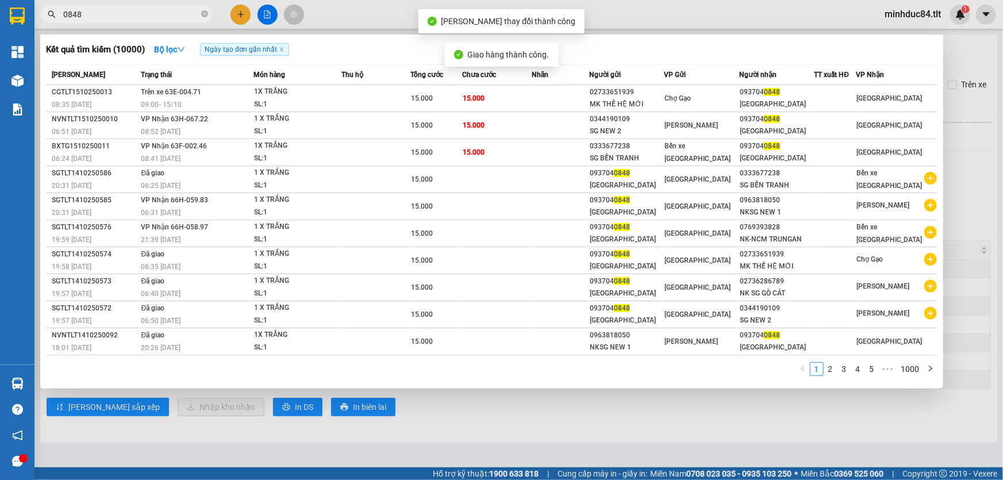
click at [183, 9] on input "0848" at bounding box center [131, 14] width 136 height 13
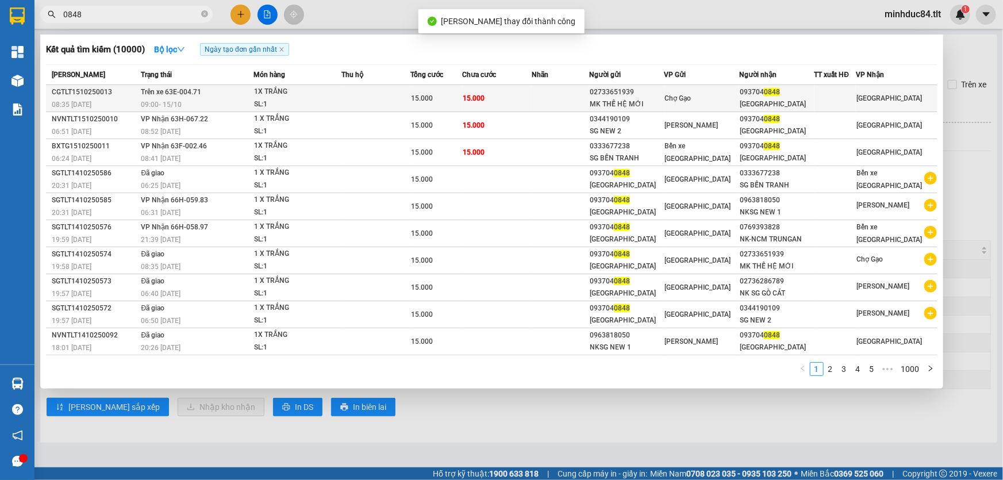
click at [719, 92] on div "Chợ Gạo" at bounding box center [702, 98] width 74 height 13
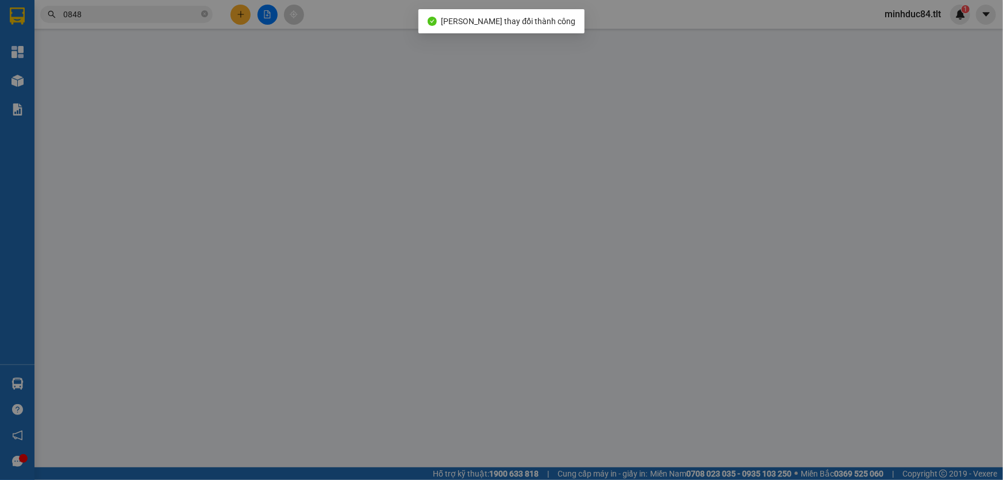
type input "02733651939"
type input "MK THẾ HỆ MỚI"
type input "0937040848"
type input "[GEOGRAPHIC_DATA]"
type input "0"
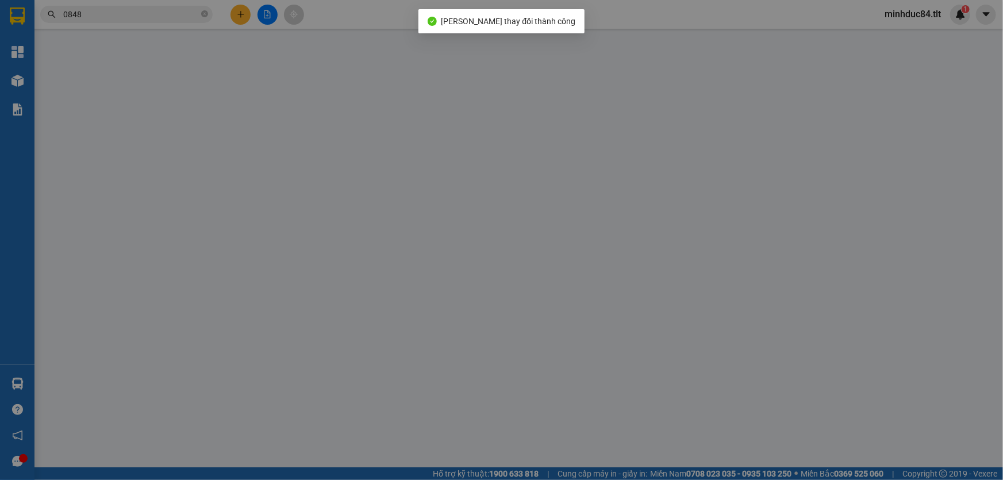
type input "15.000"
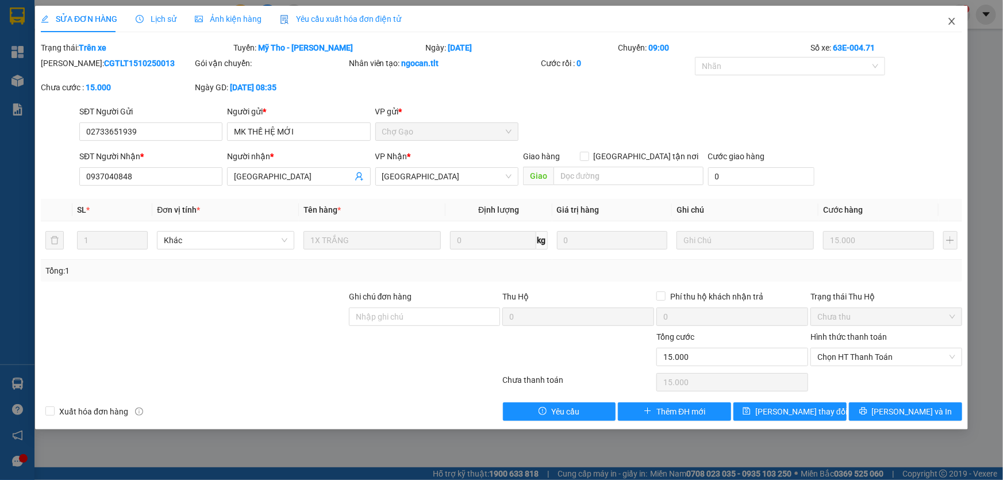
click at [944, 26] on span "Close" at bounding box center [951, 22] width 32 height 32
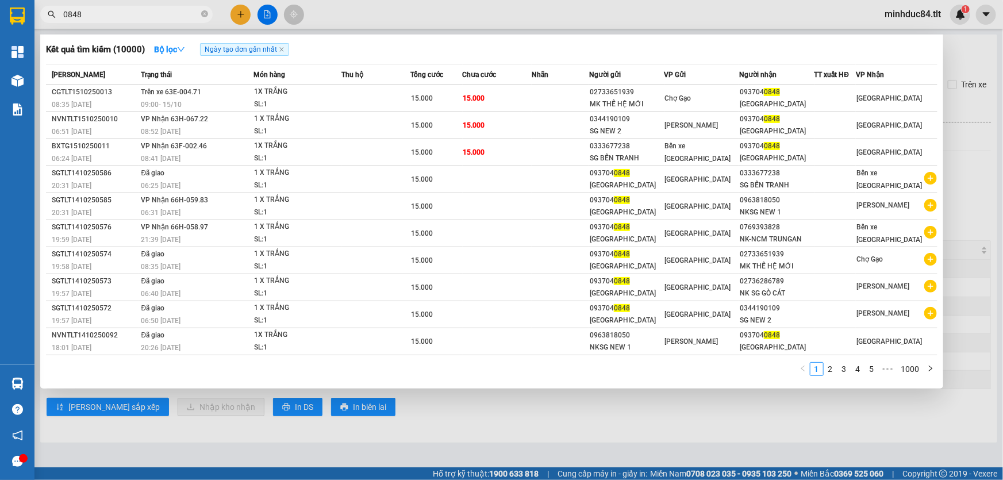
click at [141, 6] on span "0848" at bounding box center [126, 14] width 172 height 17
click at [827, 363] on link "2" at bounding box center [830, 369] width 13 height 13
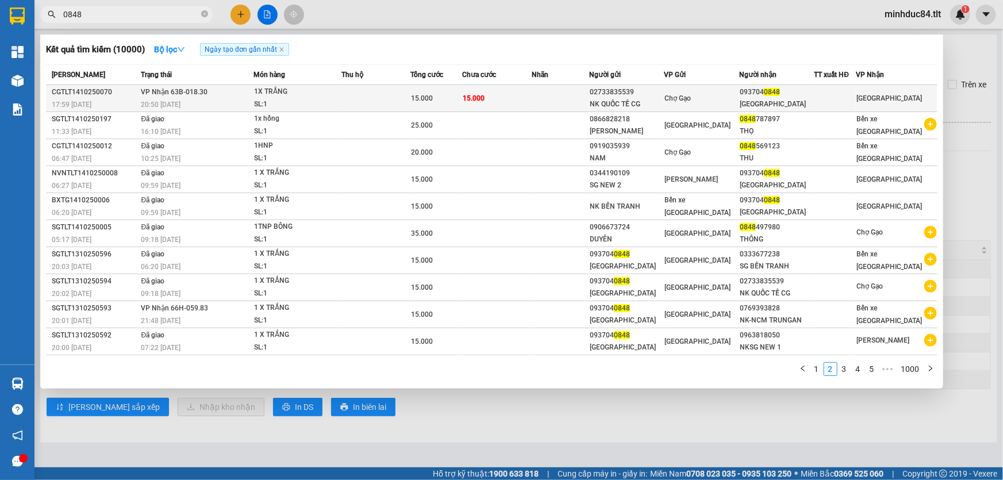
click at [719, 86] on td "Chợ Gạo" at bounding box center [701, 98] width 75 height 27
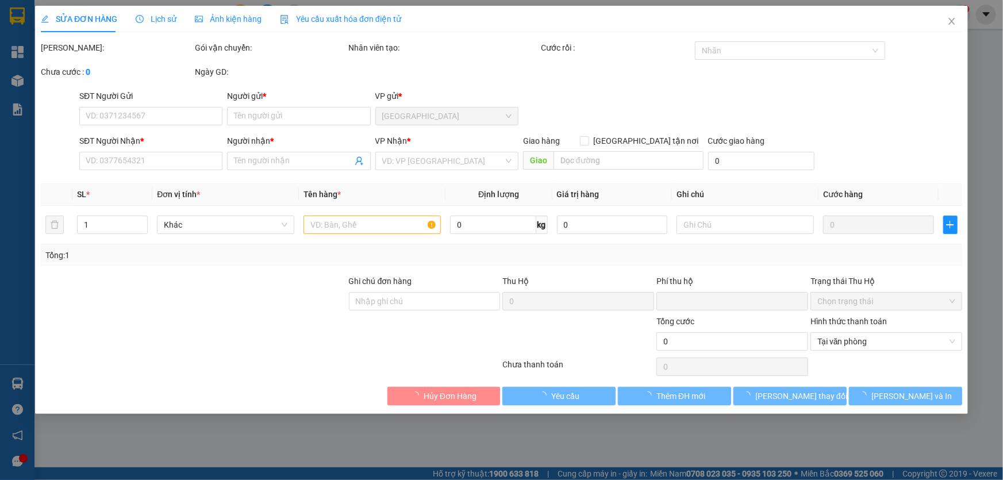
type input "02733835539"
type input "NK QUỐC TẾ CG"
type input "0937040848"
type input "[GEOGRAPHIC_DATA]"
type input "0"
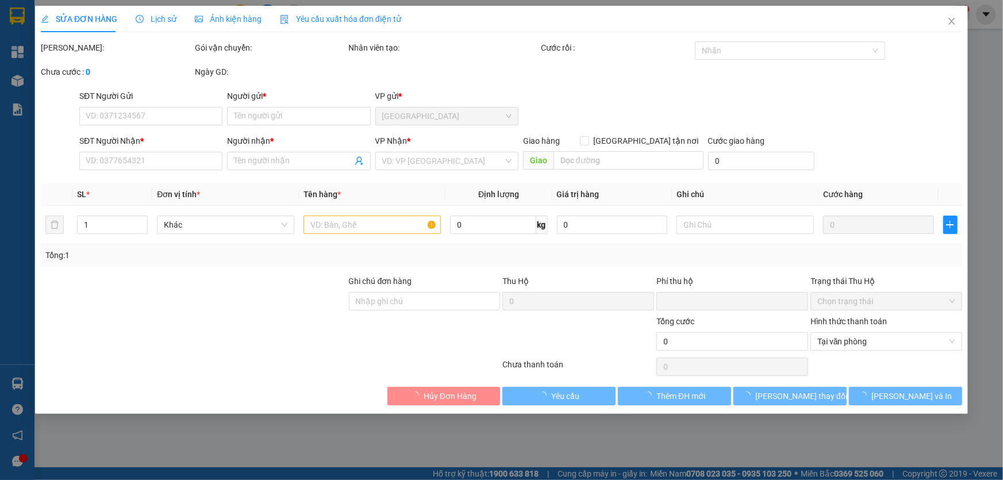
type input "15.000"
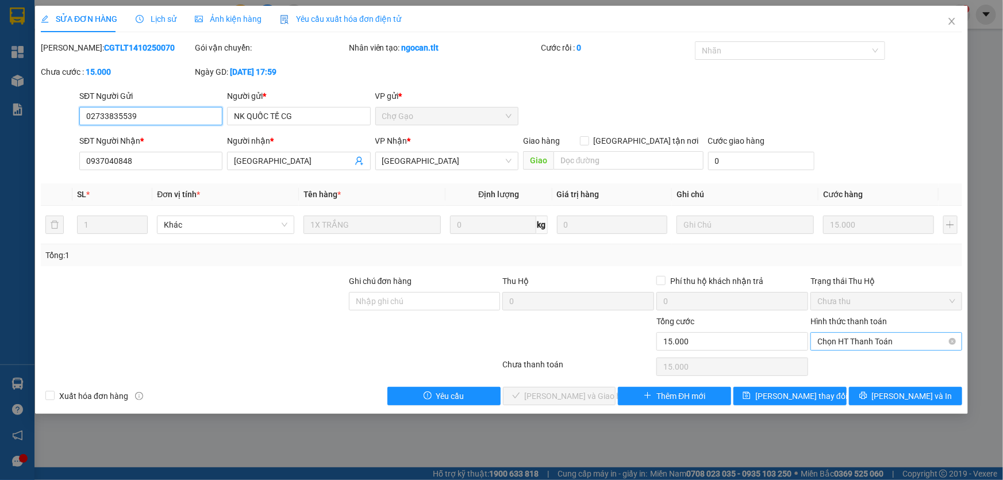
click at [899, 339] on span "Chọn HT Thanh Toán" at bounding box center [886, 341] width 138 height 17
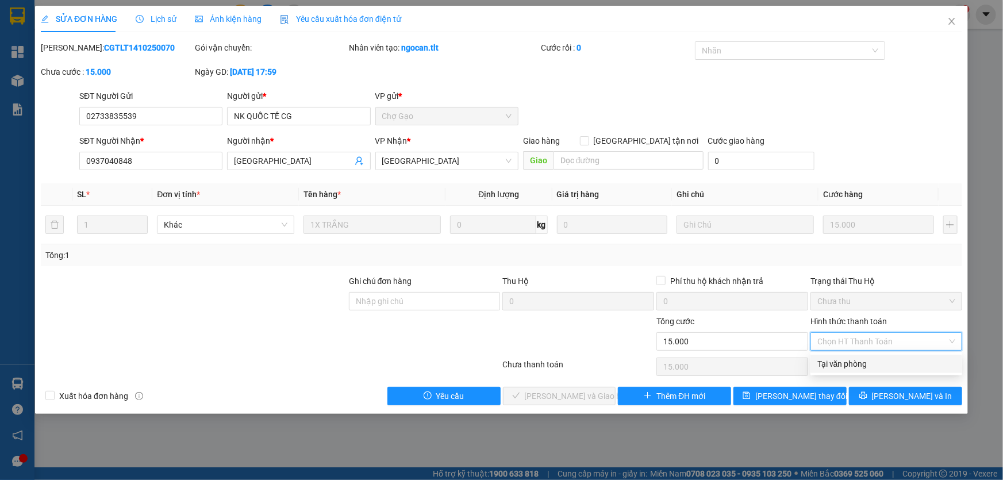
click at [831, 365] on div "Tại văn phòng" at bounding box center [886, 363] width 138 height 13
type input "0"
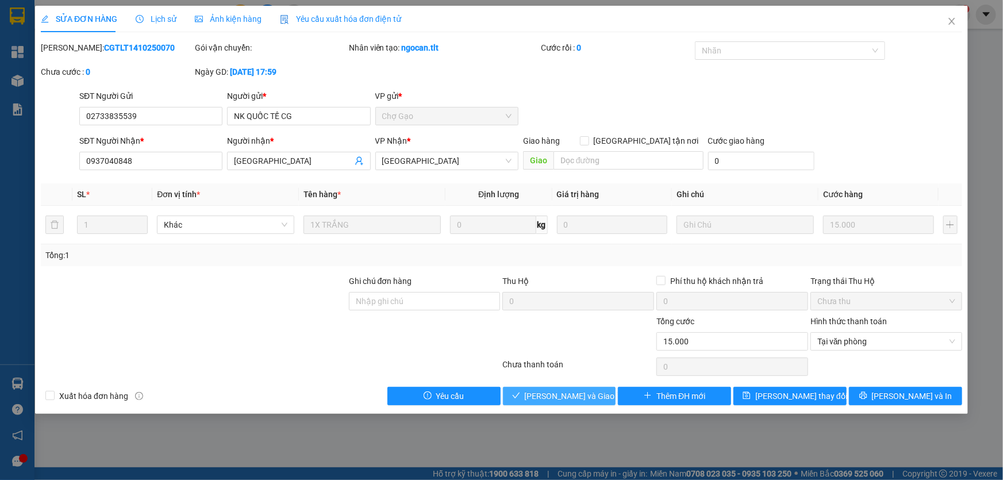
click at [546, 393] on span "[PERSON_NAME] và Giao hàng" at bounding box center [580, 396] width 110 height 13
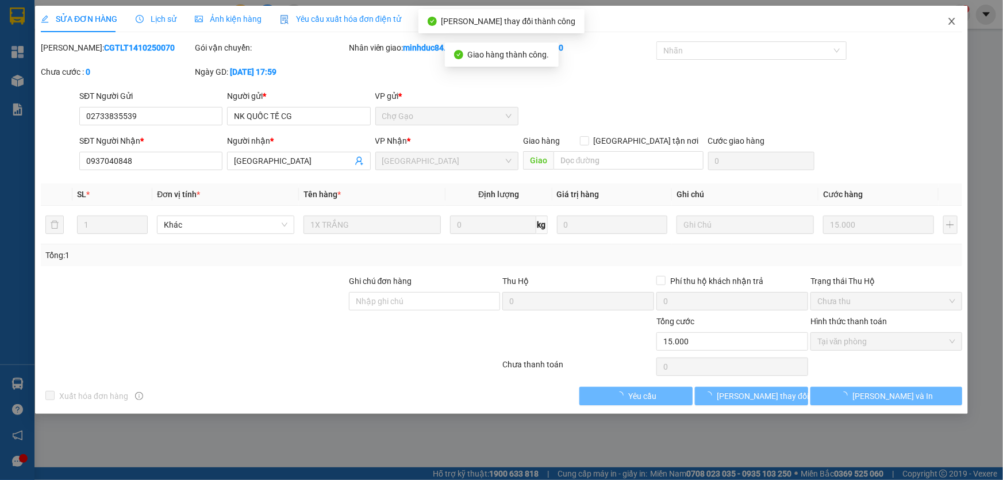
click at [948, 28] on span "Close" at bounding box center [951, 22] width 32 height 32
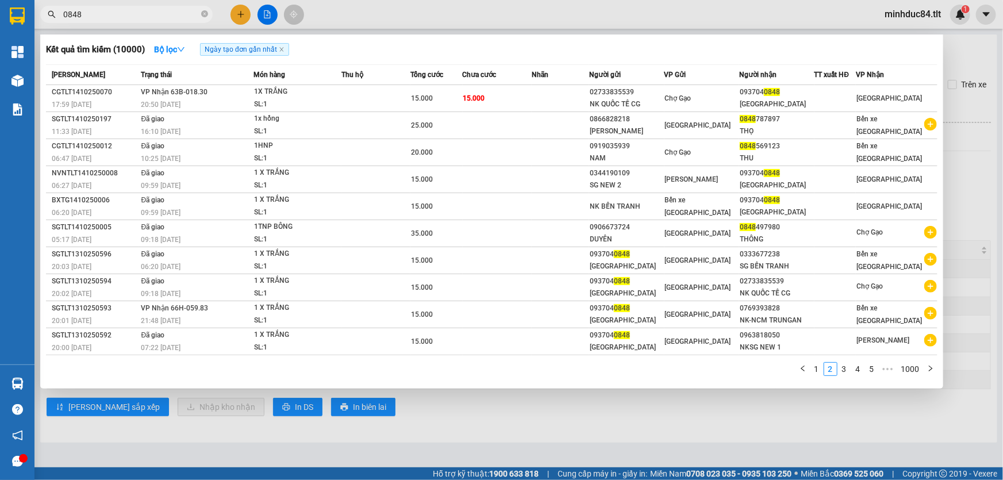
click at [208, 14] on span "0848" at bounding box center [126, 14] width 172 height 17
click at [201, 14] on icon "close-circle" at bounding box center [204, 13] width 7 height 7
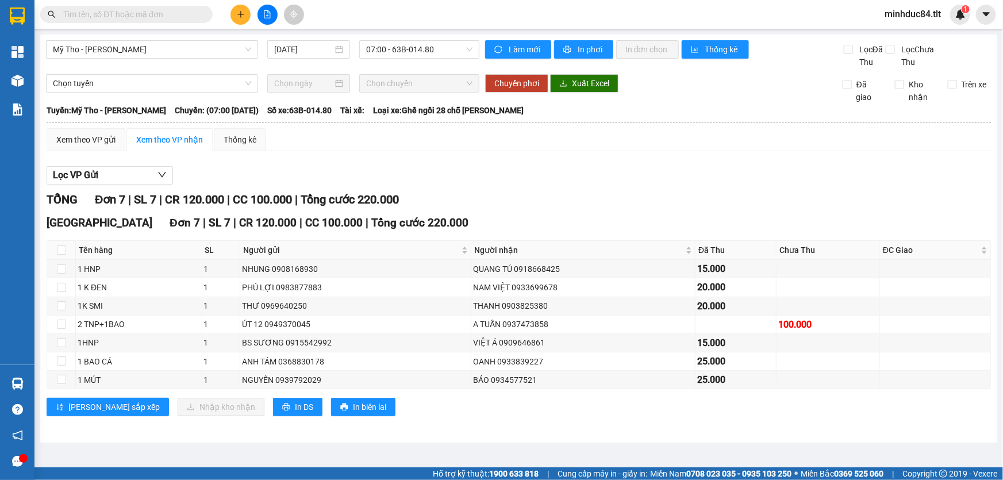
click at [184, 16] on input "text" at bounding box center [131, 14] width 136 height 13
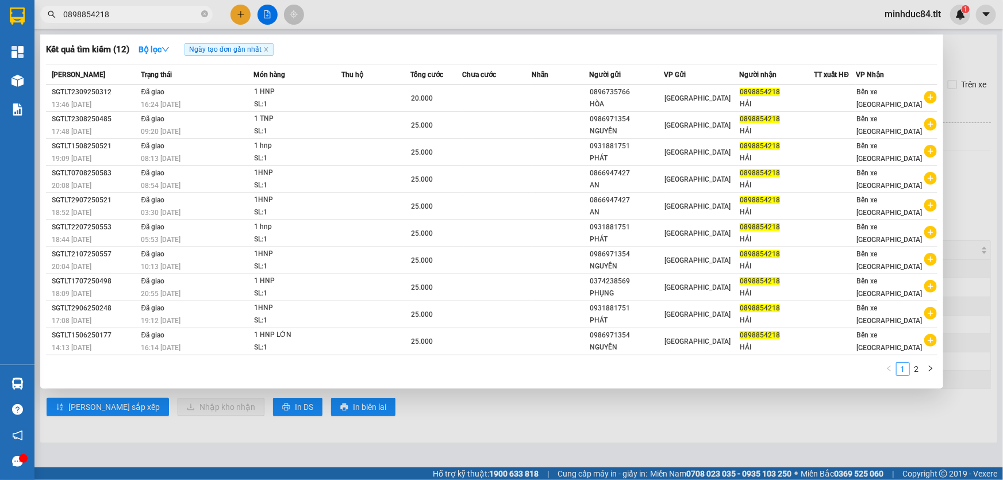
type input "0898854218"
click at [203, 9] on span at bounding box center [204, 14] width 7 height 11
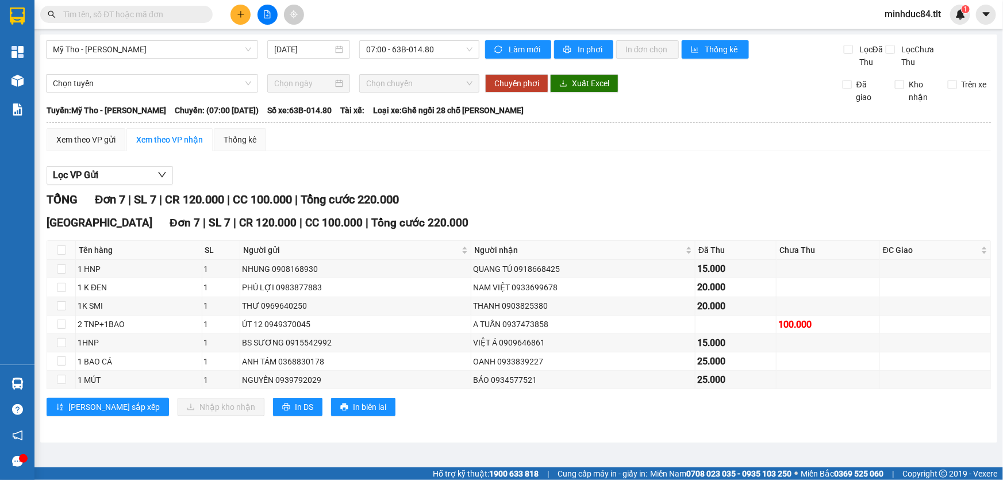
click at [167, 10] on input "text" at bounding box center [131, 14] width 136 height 13
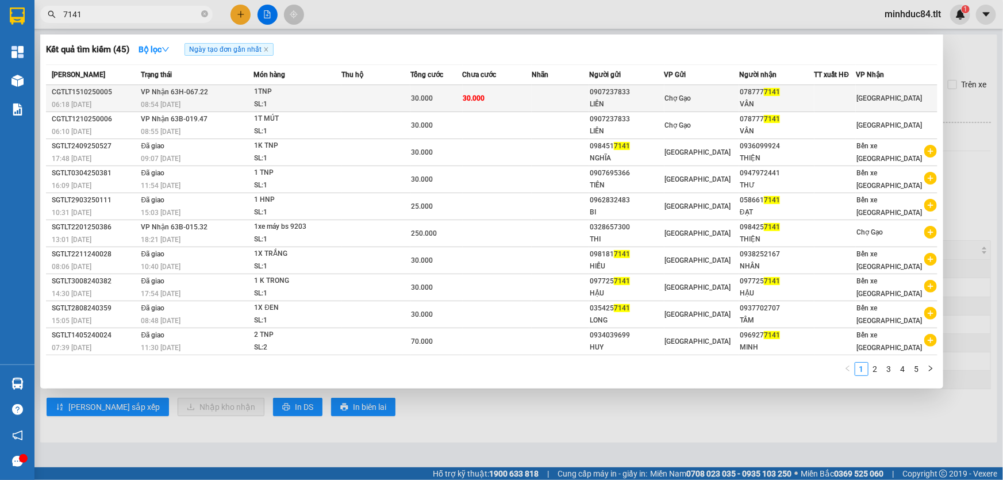
type input "7141"
click at [774, 101] on div "VÂN" at bounding box center [776, 104] width 74 height 12
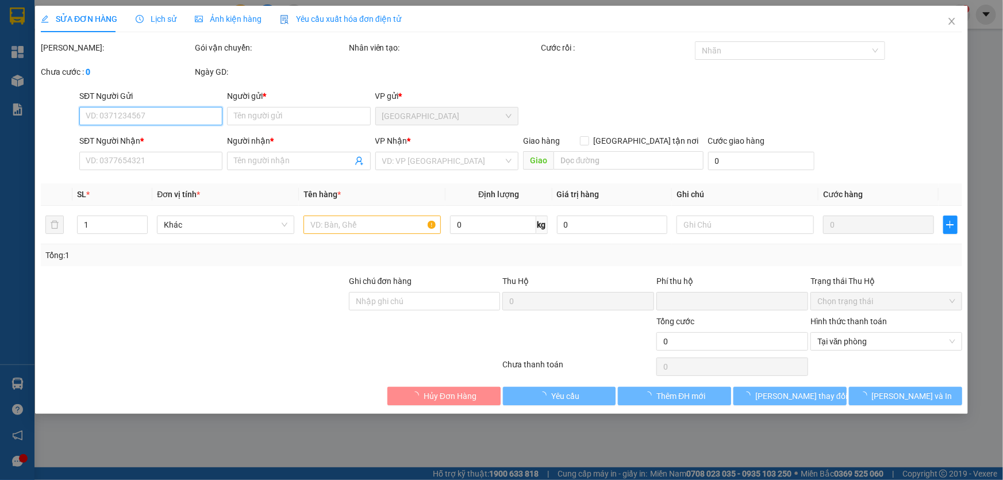
type input "0907237833"
type input "LIÊN"
type input "0787777141"
type input "VÂN"
type input "0"
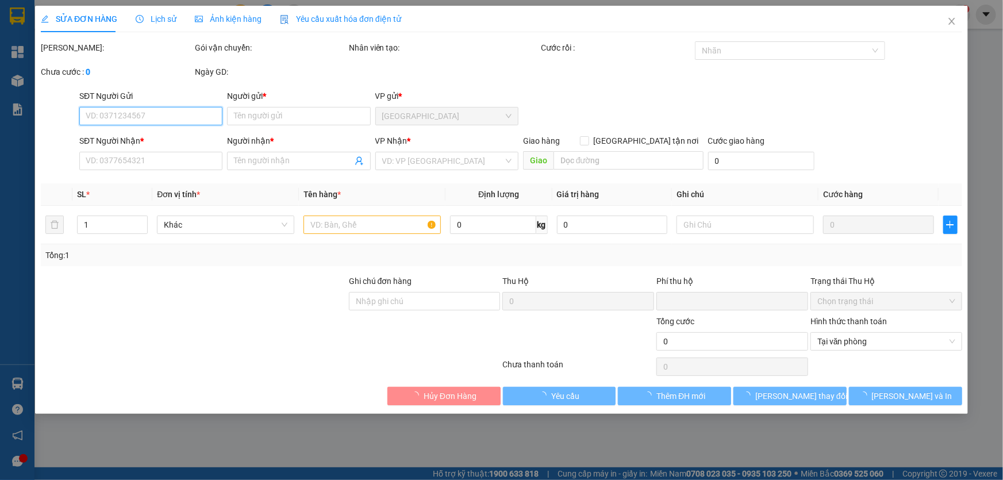
type input "30.000"
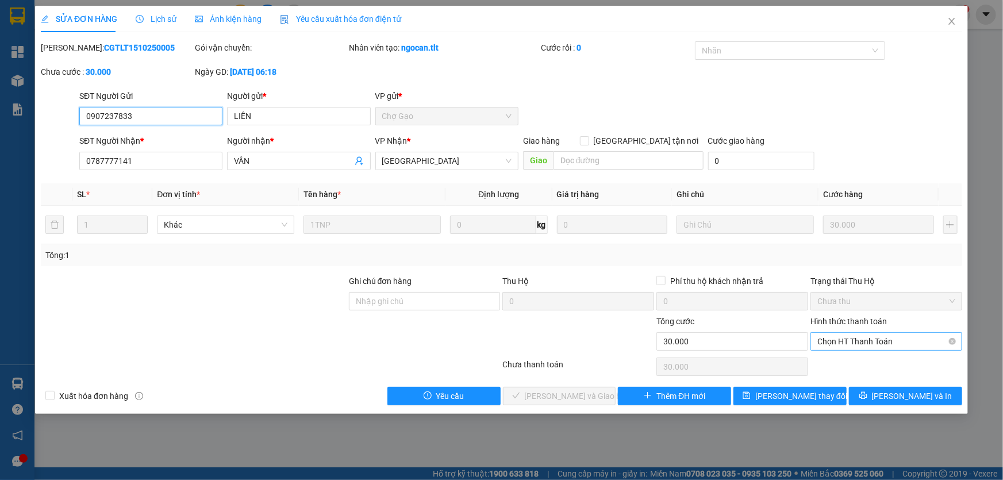
click at [856, 348] on span "Chọn HT Thanh Toán" at bounding box center [886, 341] width 138 height 17
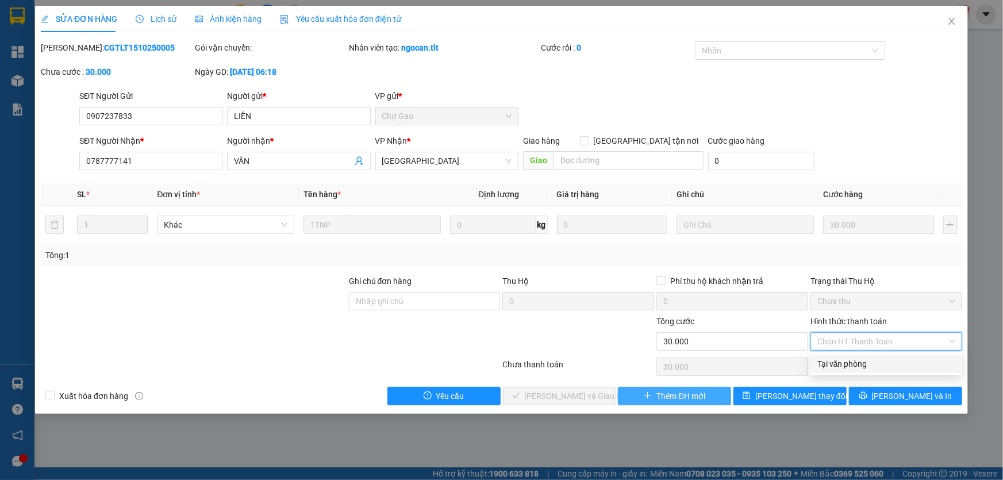
drag, startPoint x: 857, startPoint y: 362, endPoint x: 711, endPoint y: 385, distance: 147.8
click at [854, 364] on div "Tại văn phòng" at bounding box center [886, 363] width 138 height 13
type input "0"
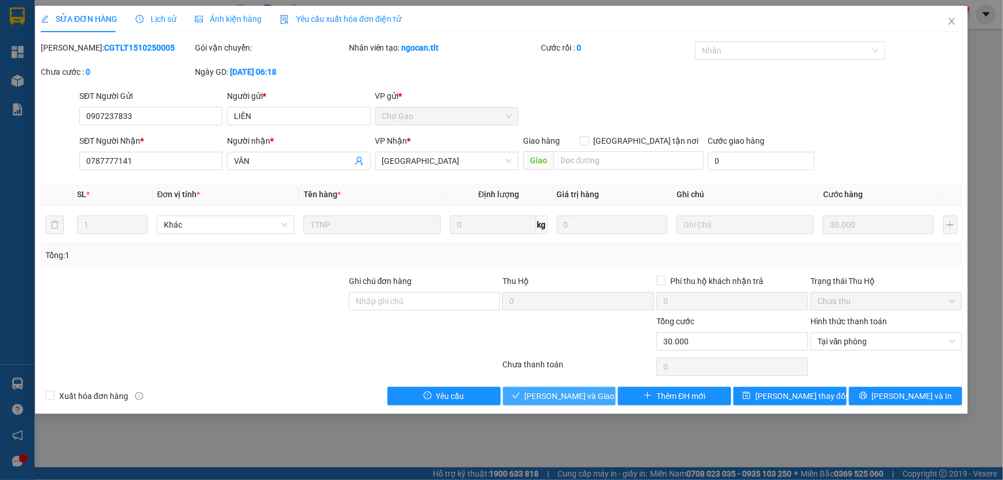
click at [585, 400] on span "[PERSON_NAME] và Giao hàng" at bounding box center [580, 396] width 110 height 13
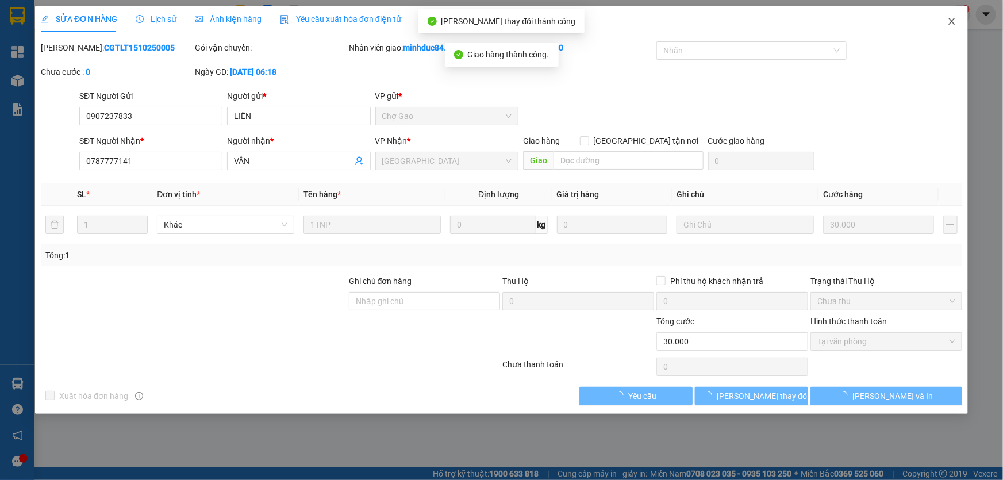
drag, startPoint x: 954, startPoint y: 20, endPoint x: 438, endPoint y: 25, distance: 515.9
click at [954, 18] on icon "close" at bounding box center [951, 21] width 9 height 9
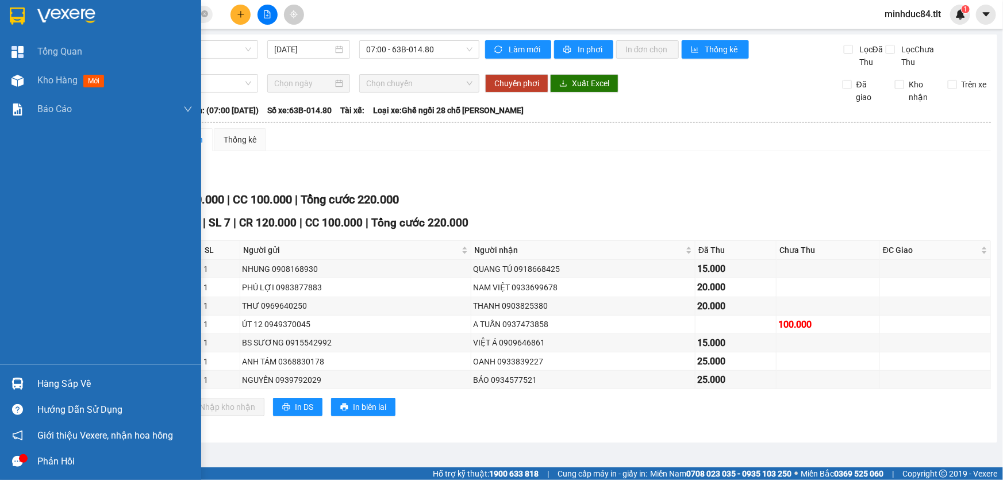
click at [15, 378] on img at bounding box center [17, 383] width 12 height 12
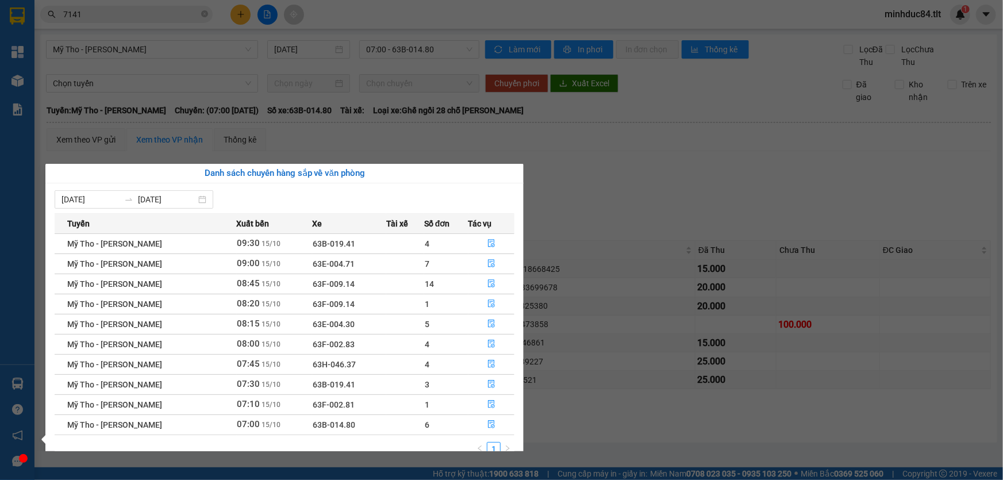
click at [641, 176] on section "Kết quả tìm kiếm ( 45 ) Bộ lọc Ngày tạo đơn gần nhất Mã ĐH Trạng thái Món hàng …" at bounding box center [501, 240] width 1003 height 480
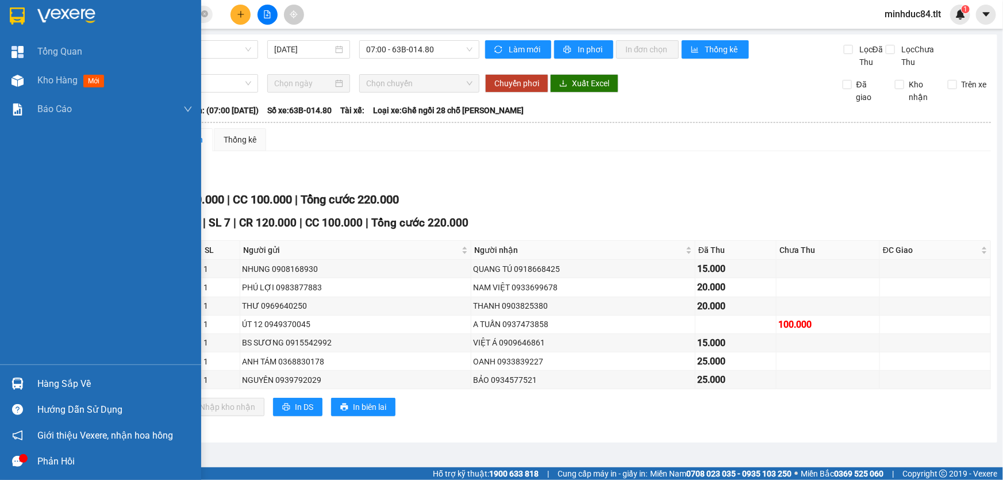
click at [27, 379] on div at bounding box center [17, 383] width 20 height 20
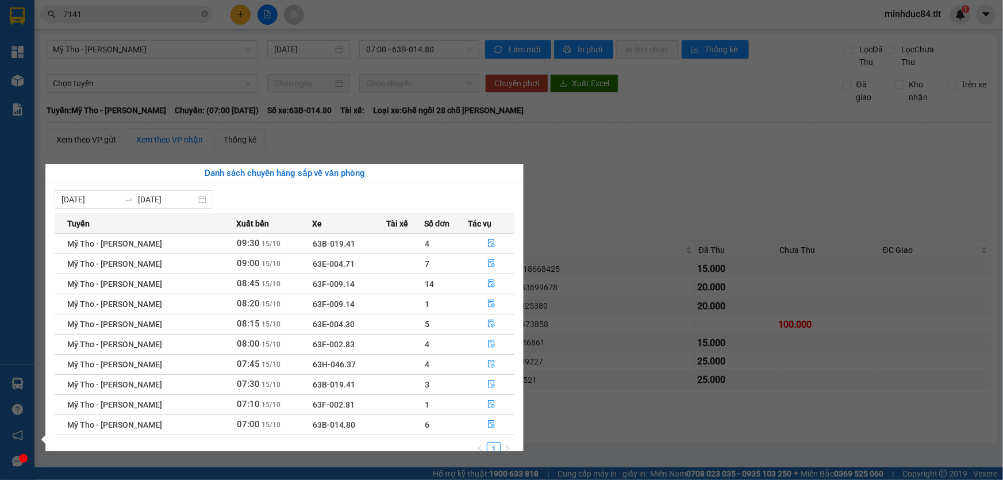
drag, startPoint x: 612, startPoint y: 435, endPoint x: 601, endPoint y: 441, distance: 12.3
click at [610, 435] on section "Kết quả tìm kiếm ( 45 ) Bộ lọc Ngày tạo đơn gần nhất Mã ĐH Trạng thái Món hàng …" at bounding box center [501, 240] width 1003 height 480
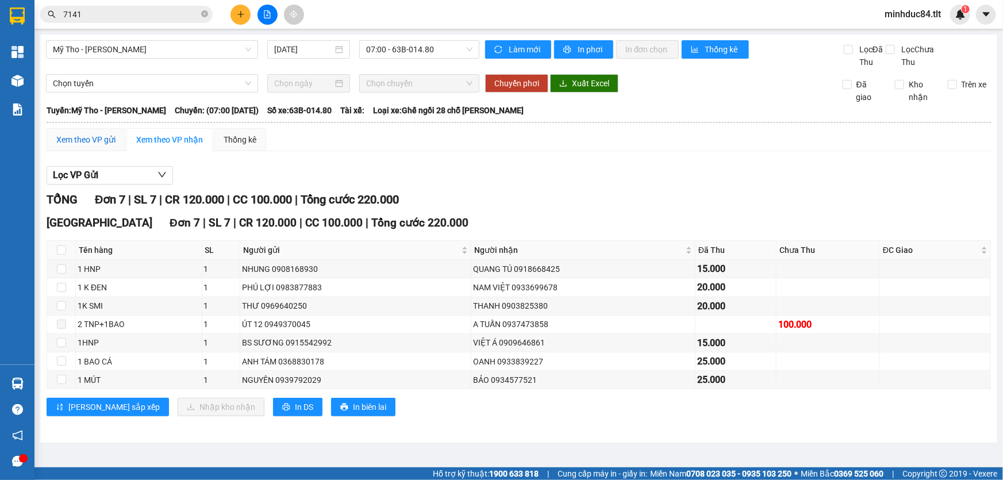
click at [71, 142] on div "Xem theo VP gửi" at bounding box center [85, 139] width 59 height 13
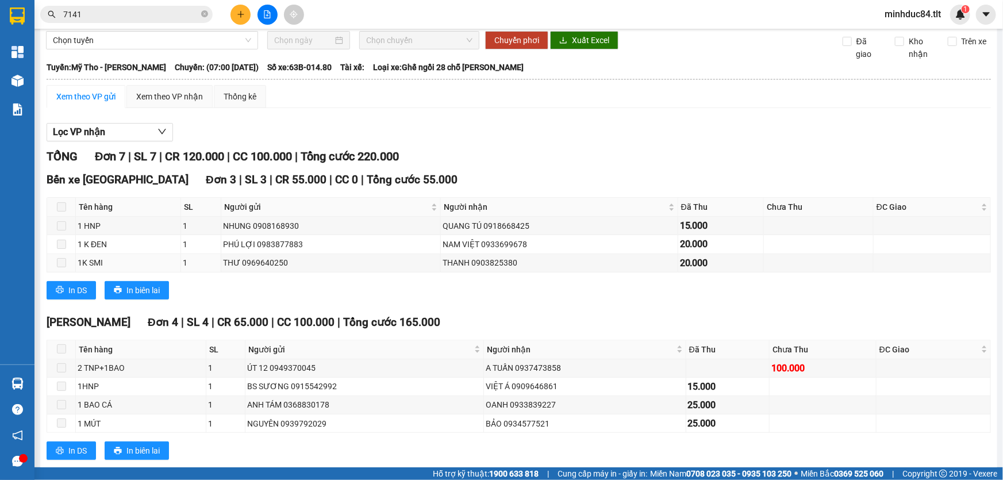
scroll to position [66, 0]
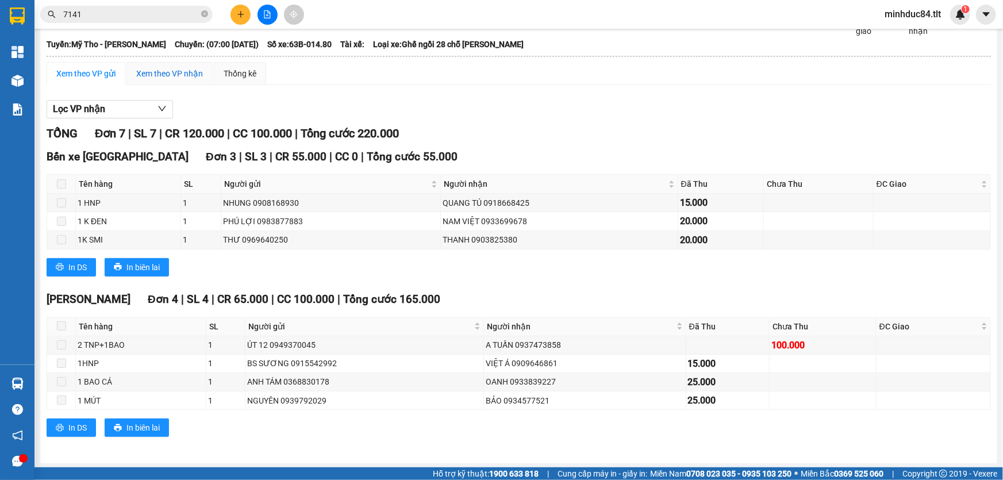
click at [175, 76] on div "Xem theo VP nhận" at bounding box center [169, 73] width 67 height 13
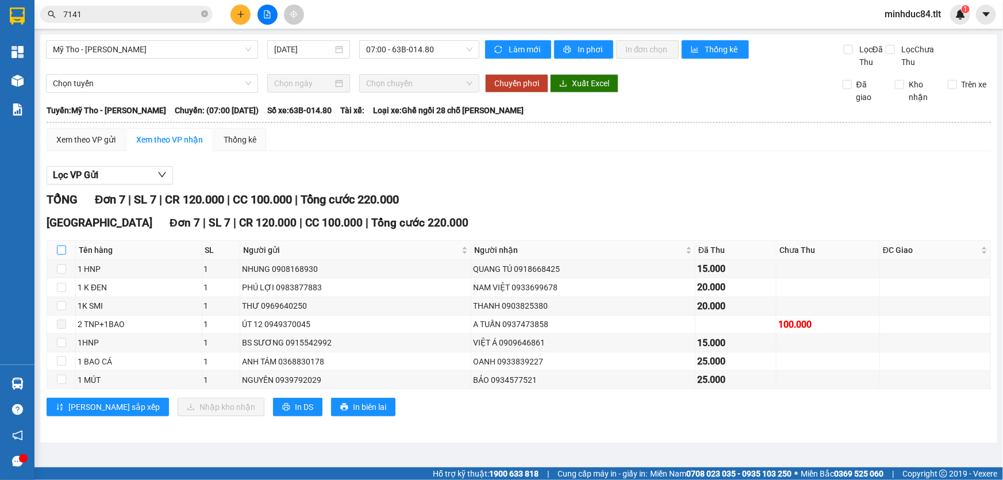
click at [64, 250] on input "checkbox" at bounding box center [61, 249] width 9 height 9
checkbox input "true"
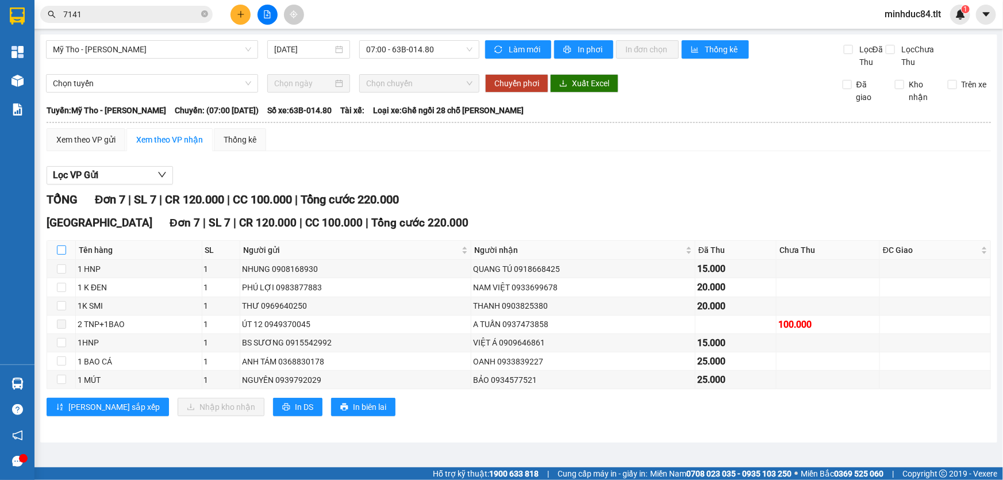
checkbox input "true"
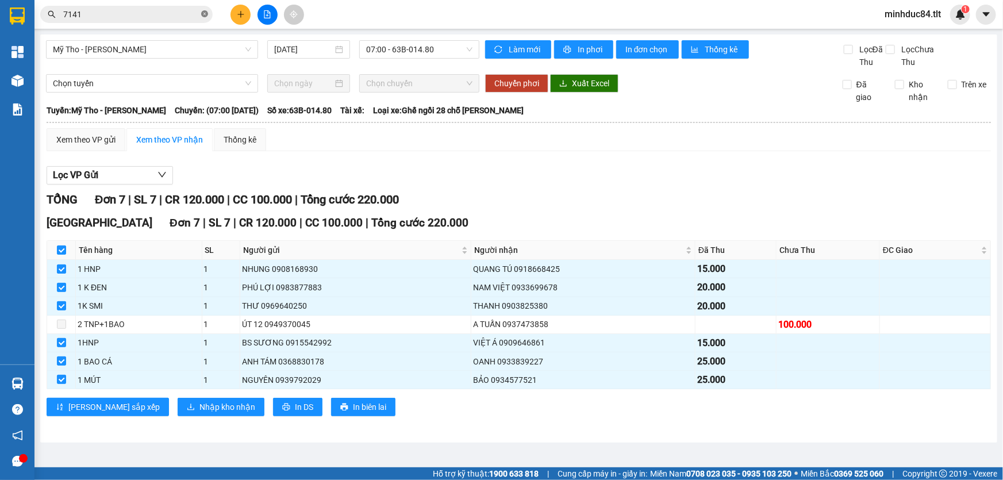
click at [203, 10] on span at bounding box center [204, 14] width 7 height 11
click at [176, 13] on input "text" at bounding box center [131, 14] width 136 height 13
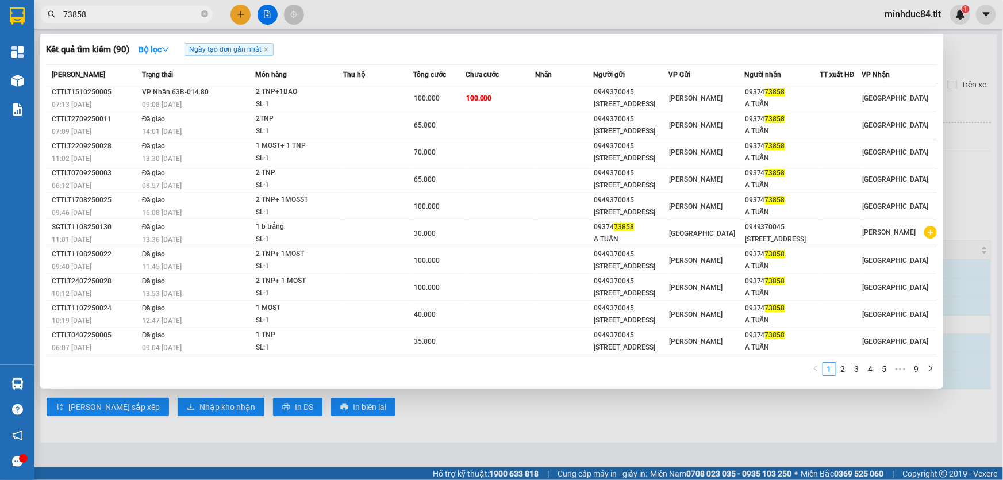
type input "73858"
drag, startPoint x: 357, startPoint y: 392, endPoint x: 348, endPoint y: 391, distance: 9.9
click at [354, 392] on div at bounding box center [501, 240] width 1003 height 480
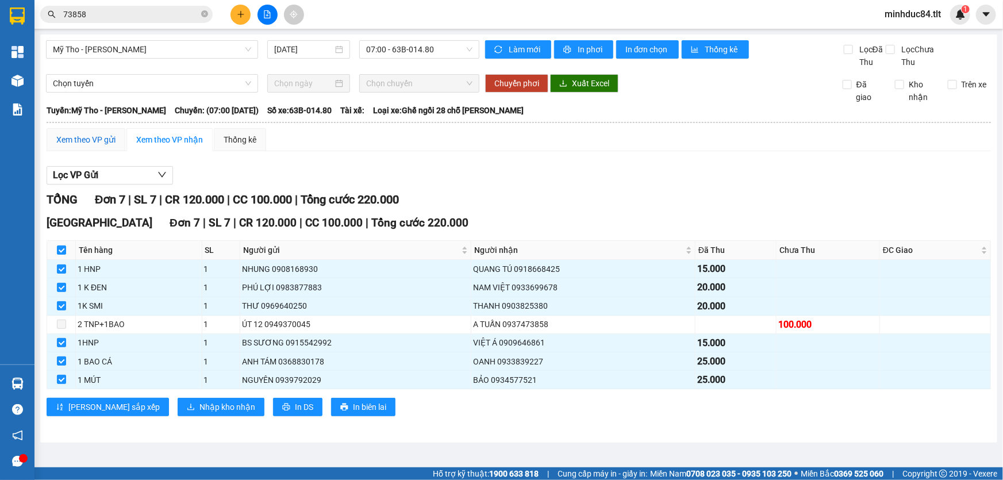
click at [80, 137] on div "Xem theo VP gửi" at bounding box center [85, 139] width 59 height 13
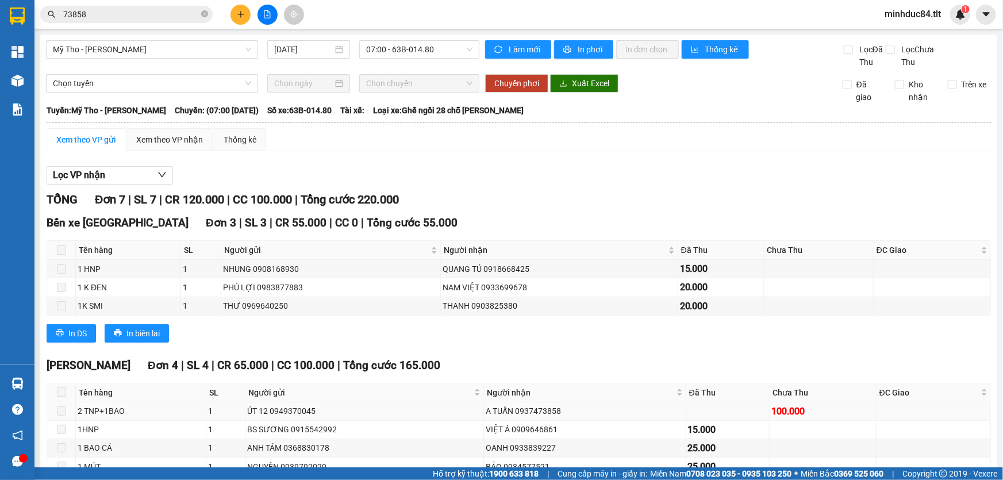
scroll to position [66, 0]
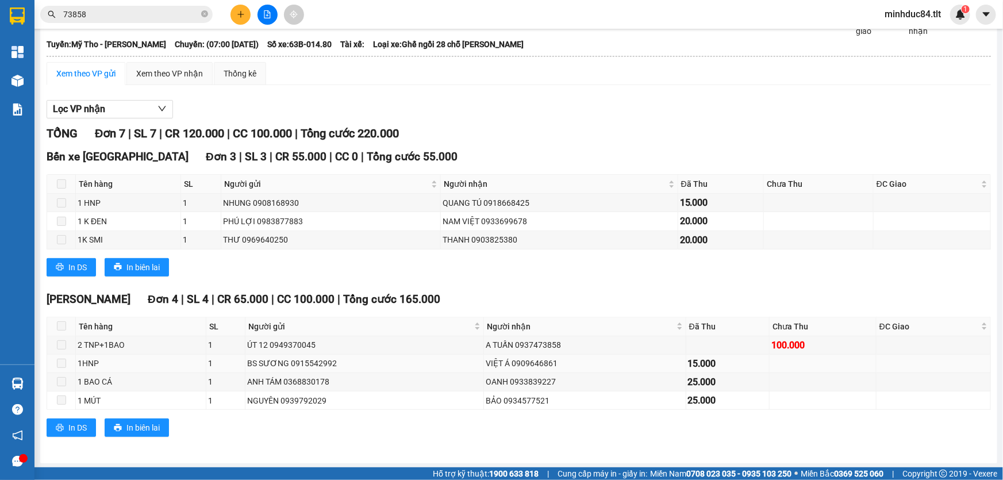
click at [67, 354] on td at bounding box center [61, 363] width 29 height 18
click at [65, 350] on td at bounding box center [61, 345] width 29 height 18
click at [65, 349] on label at bounding box center [61, 344] width 9 height 13
click at [167, 56] on hr at bounding box center [519, 56] width 944 height 1
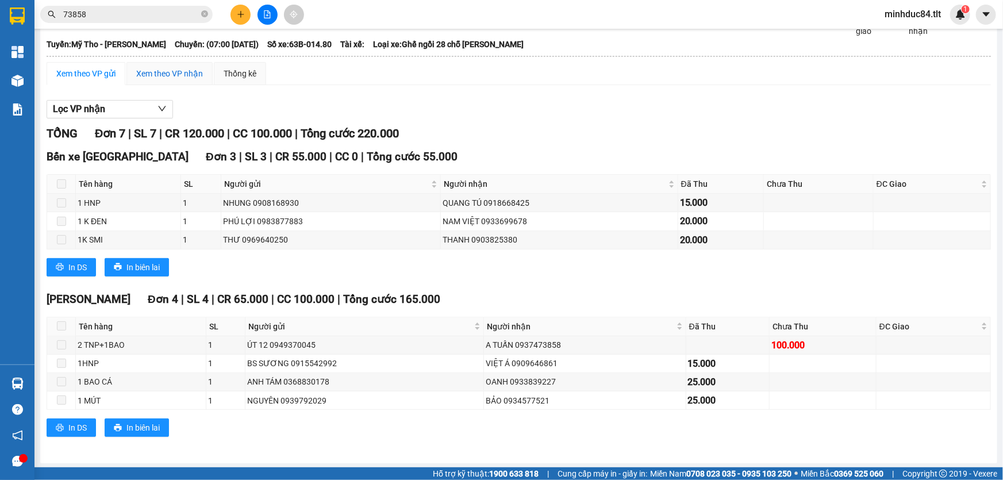
click at [168, 74] on div "Xem theo VP nhận" at bounding box center [169, 73] width 67 height 13
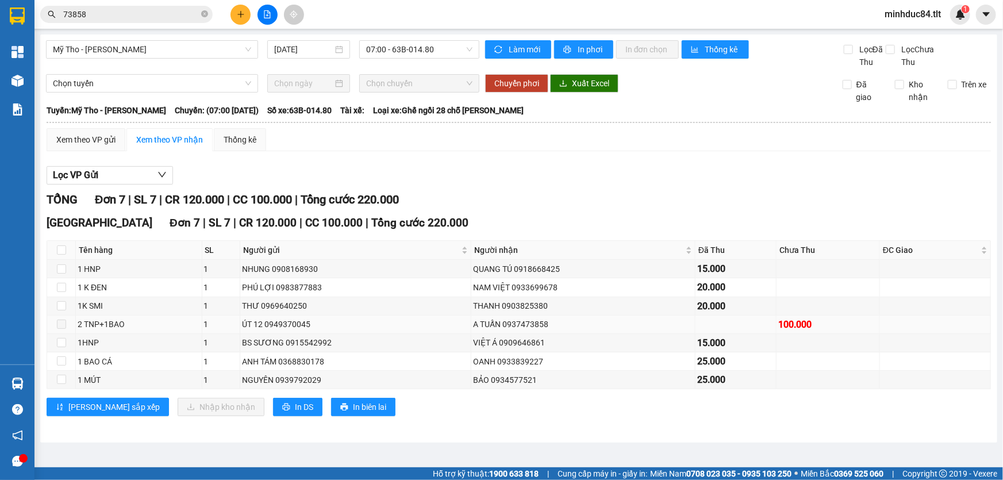
click at [66, 321] on td at bounding box center [61, 324] width 29 height 18
click at [67, 323] on td at bounding box center [61, 324] width 29 height 18
click at [500, 461] on main "Mỹ Tho - [GEOGRAPHIC_DATA] [DATE] 07:00 - 63B-014.80 Làm mới In phơi In đơn chọ…" at bounding box center [501, 233] width 1003 height 467
click at [207, 12] on icon "close-circle" at bounding box center [204, 13] width 7 height 7
click at [193, 16] on input "text" at bounding box center [131, 14] width 136 height 13
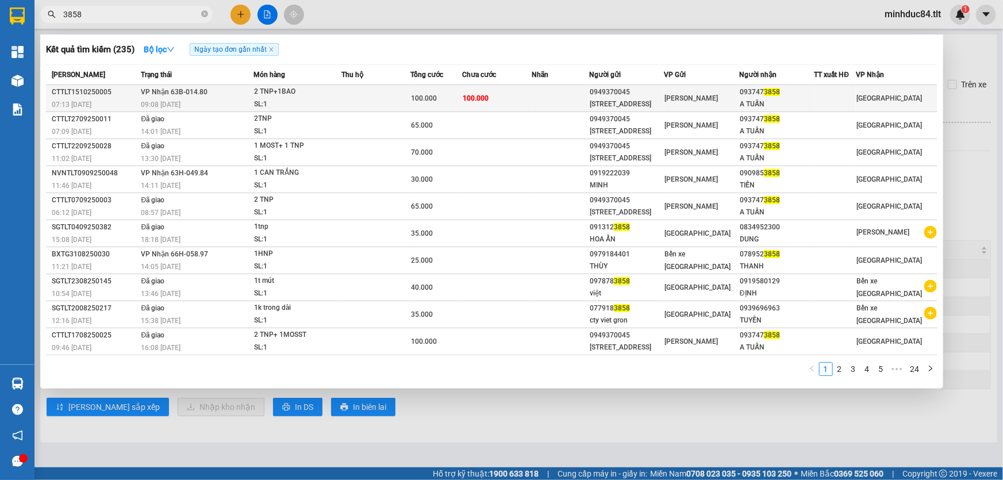
type input "3858"
click at [804, 97] on div "093747 3858" at bounding box center [776, 92] width 74 height 12
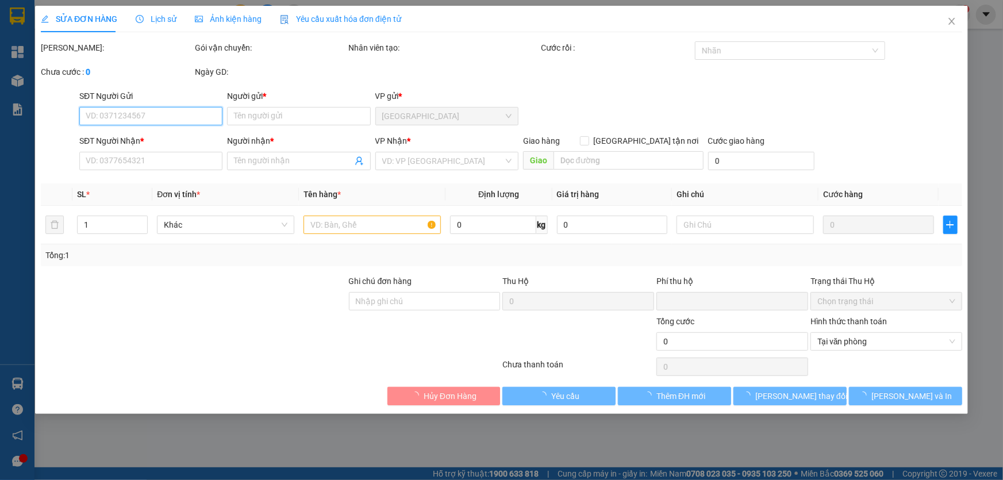
type input "0949370045"
type input "[STREET_ADDRESS]"
type input "0937473858"
type input "A TUẤN"
type input "0"
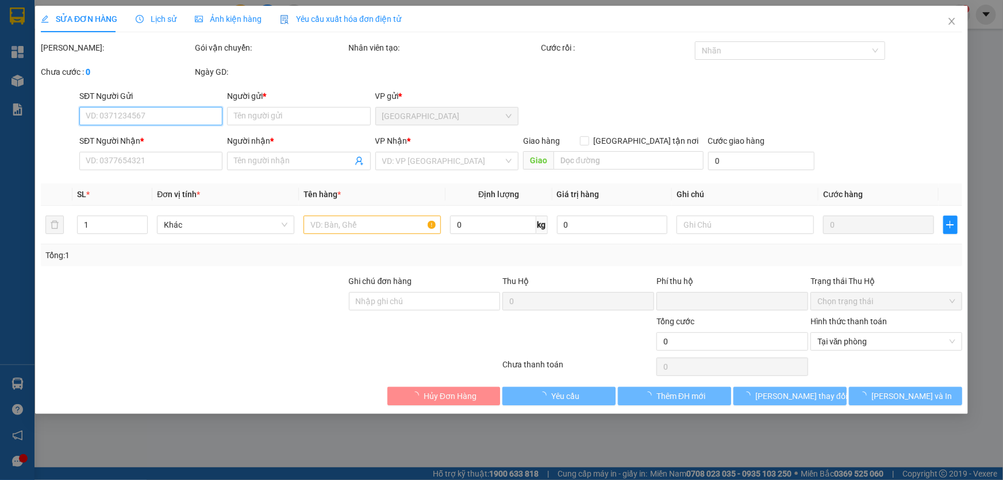
type input "100.000"
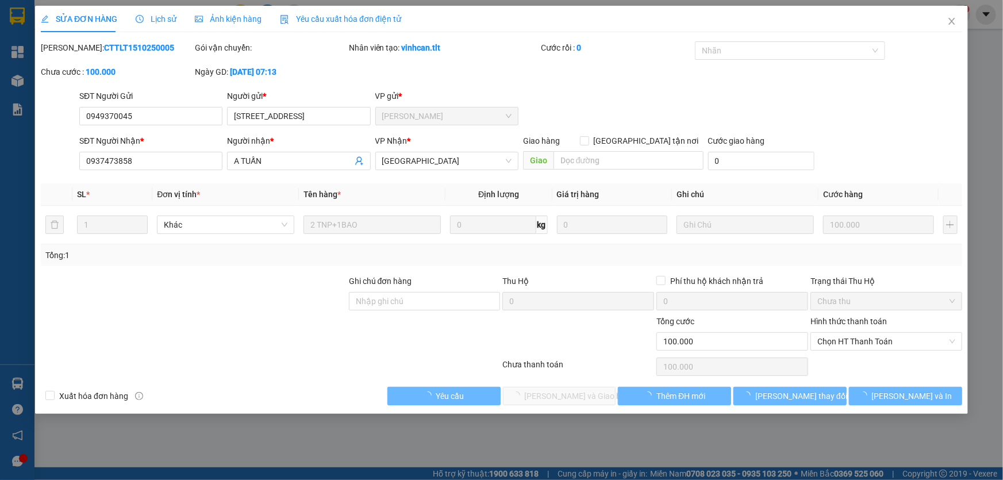
click at [828, 329] on div "Hình thức thanh toán" at bounding box center [886, 323] width 152 height 17
drag, startPoint x: 839, startPoint y: 338, endPoint x: 845, endPoint y: 350, distance: 13.4
click at [836, 339] on span "Chọn HT Thanh Toán" at bounding box center [886, 341] width 138 height 17
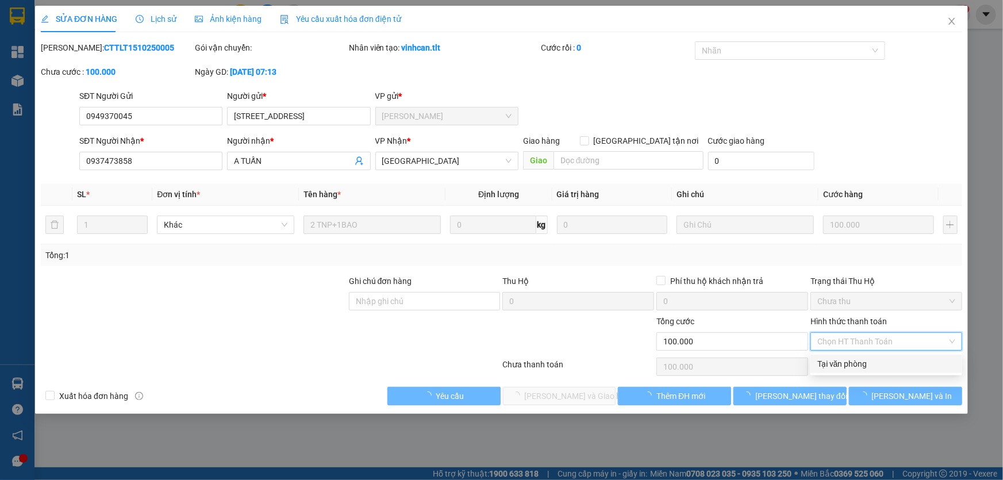
click at [844, 367] on div "Tại văn phòng" at bounding box center [886, 363] width 138 height 13
type input "0"
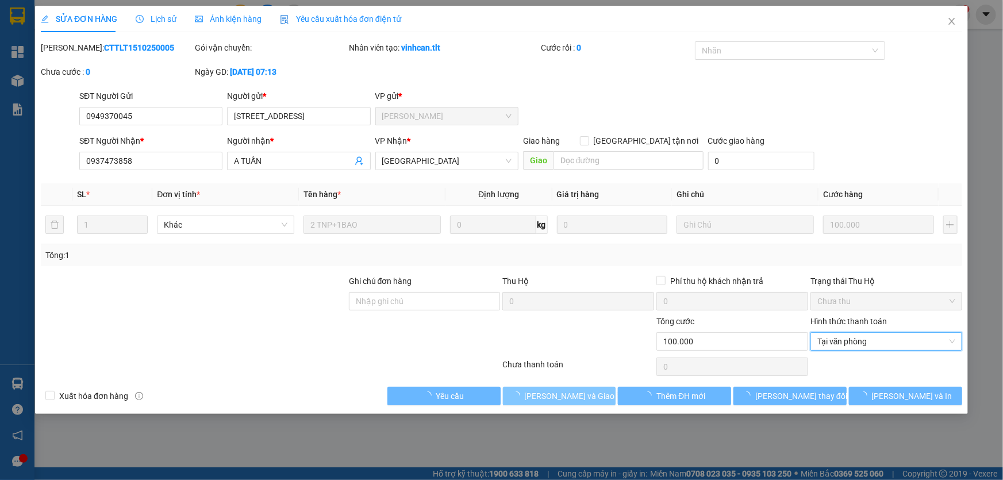
click at [570, 397] on span "[PERSON_NAME] và Giao hàng" at bounding box center [580, 396] width 110 height 13
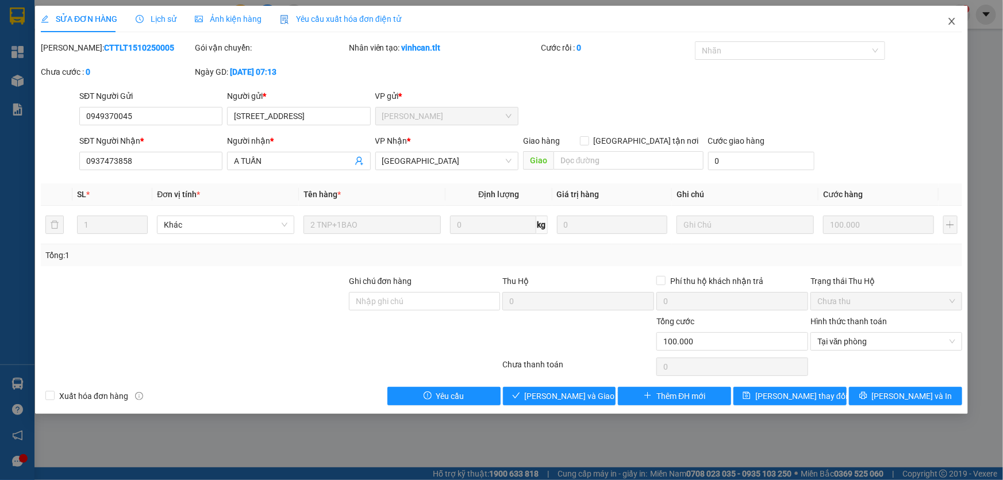
click at [944, 21] on span "Close" at bounding box center [951, 22] width 32 height 32
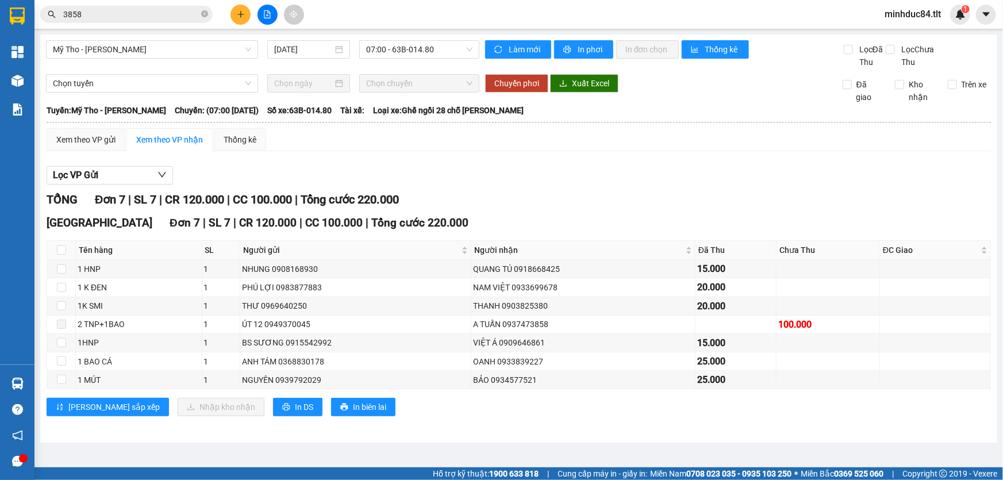
click at [144, 21] on span "3858" at bounding box center [126, 14] width 172 height 17
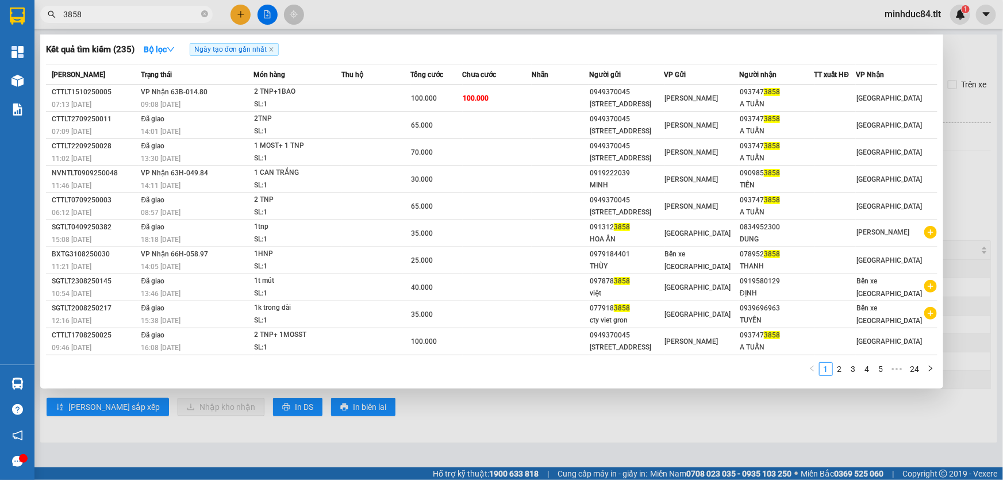
click at [149, 9] on input "3858" at bounding box center [131, 14] width 136 height 13
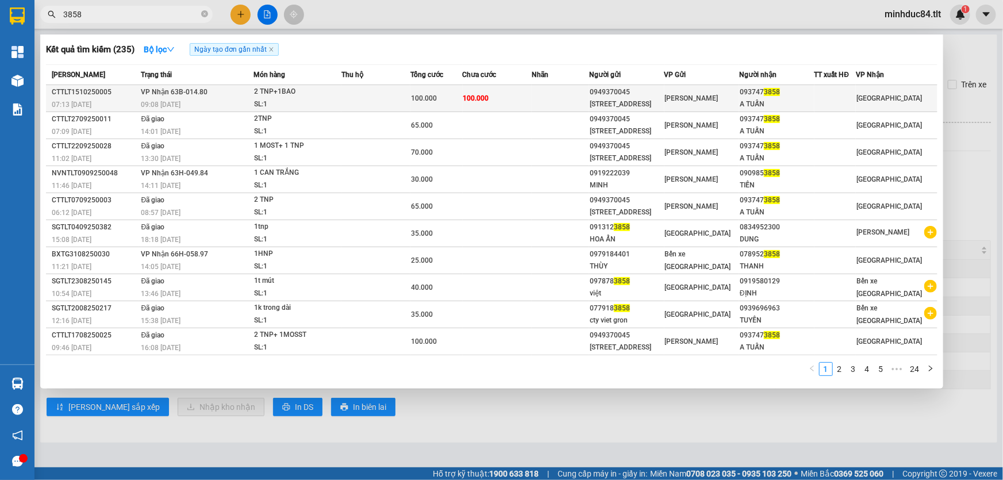
click at [337, 106] on div "SL: 1" at bounding box center [297, 104] width 86 height 13
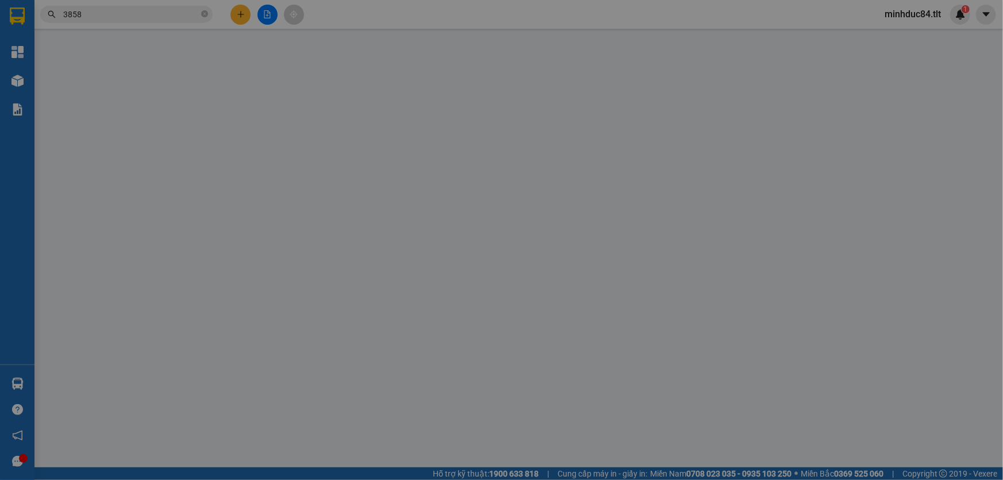
type input "0949370045"
type input "[STREET_ADDRESS]"
type input "0937473858"
type input "A TUẤN"
type input "0"
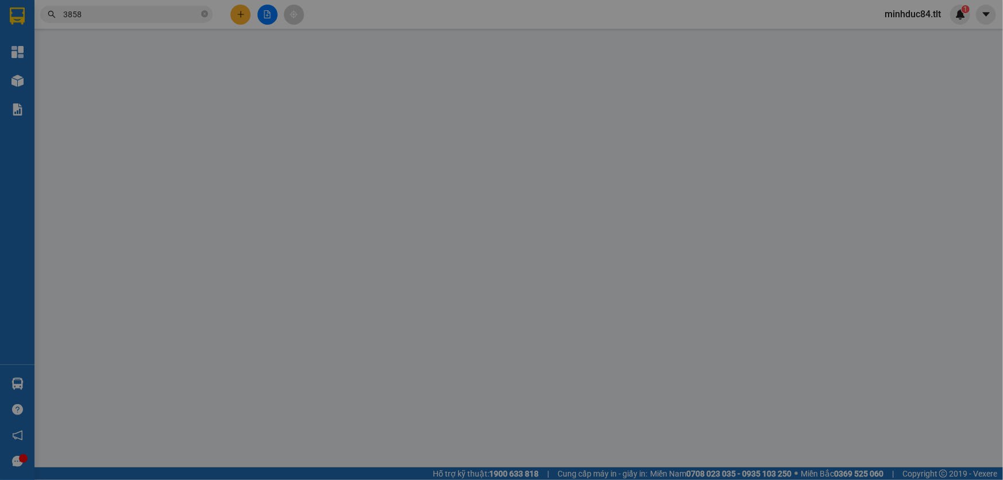
type input "100.000"
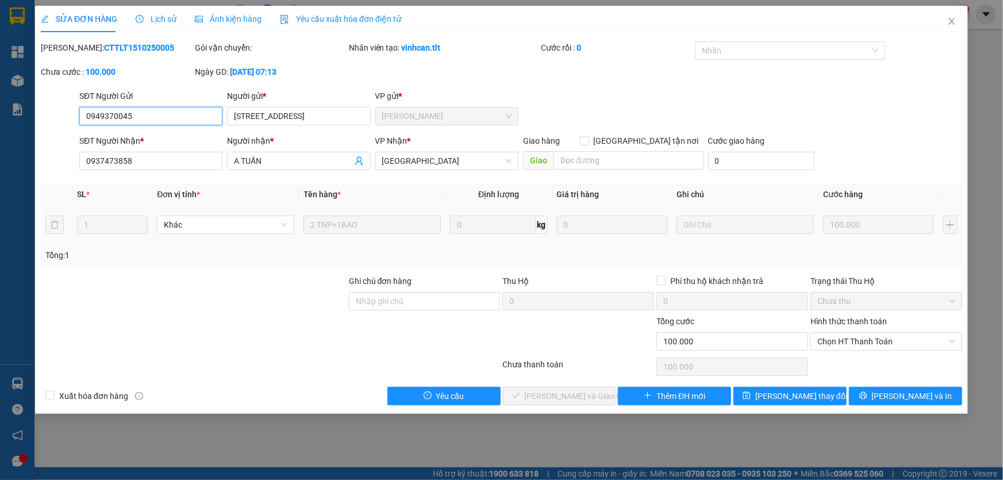
drag, startPoint x: 835, startPoint y: 341, endPoint x: 830, endPoint y: 361, distance: 20.8
click at [835, 342] on span "Chọn HT Thanh Toán" at bounding box center [886, 341] width 138 height 17
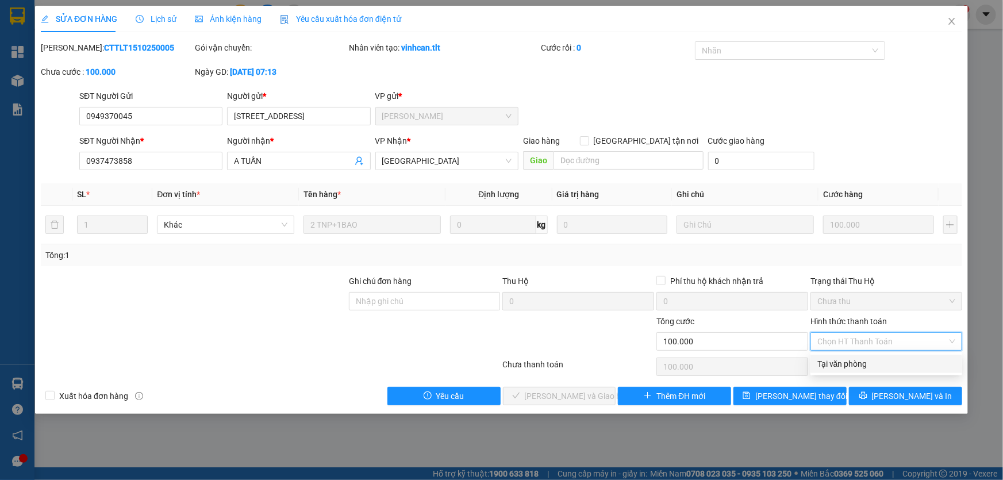
click at [850, 357] on div "Tại văn phòng" at bounding box center [886, 363] width 138 height 13
type input "0"
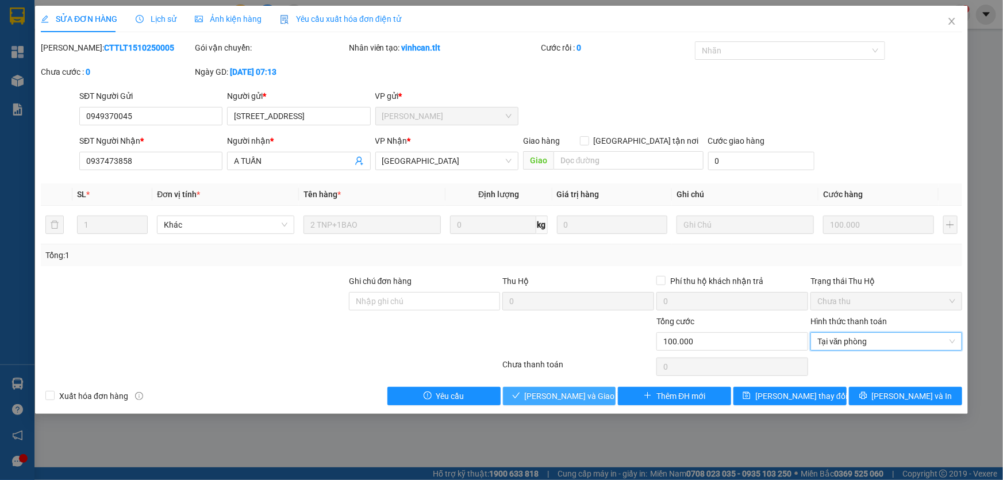
click at [546, 399] on span "[PERSON_NAME] và Giao hàng" at bounding box center [580, 396] width 110 height 13
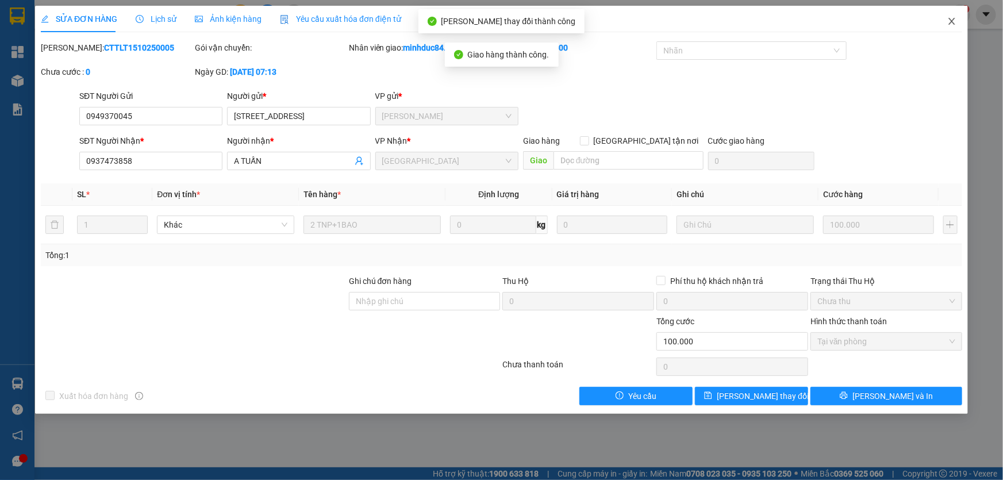
click at [948, 22] on icon "close" at bounding box center [951, 21] width 9 height 9
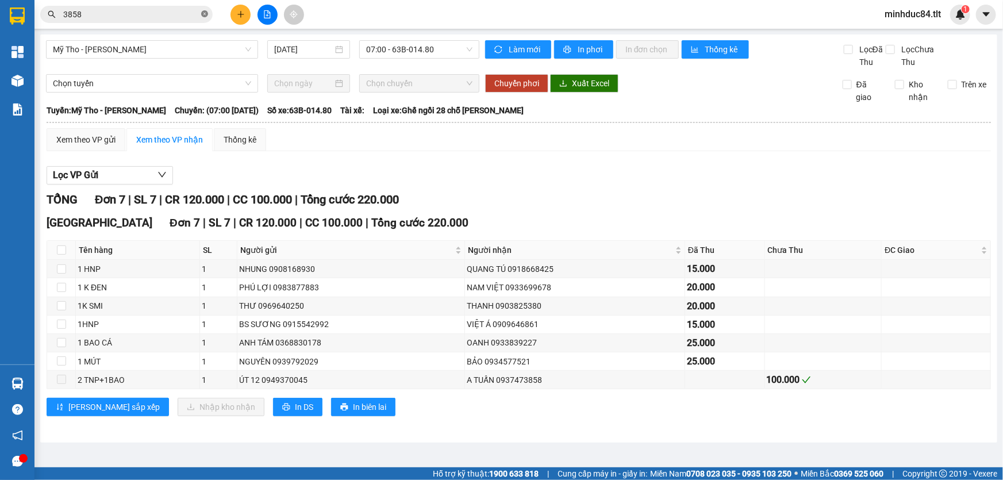
click at [204, 10] on icon "close-circle" at bounding box center [204, 13] width 7 height 7
click at [192, 13] on input "text" at bounding box center [131, 14] width 136 height 13
click at [185, 14] on input "text" at bounding box center [131, 14] width 136 height 13
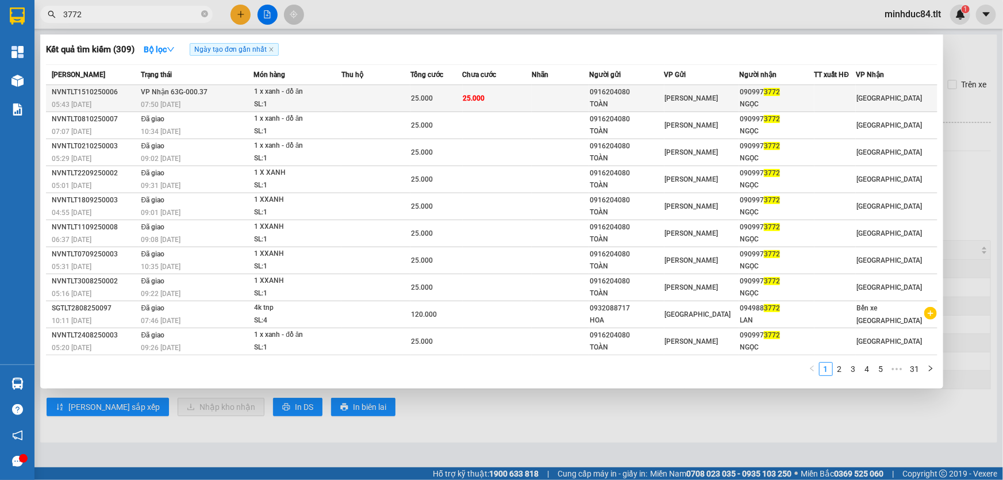
type input "3772"
click at [672, 91] on td "[PERSON_NAME]" at bounding box center [701, 98] width 75 height 27
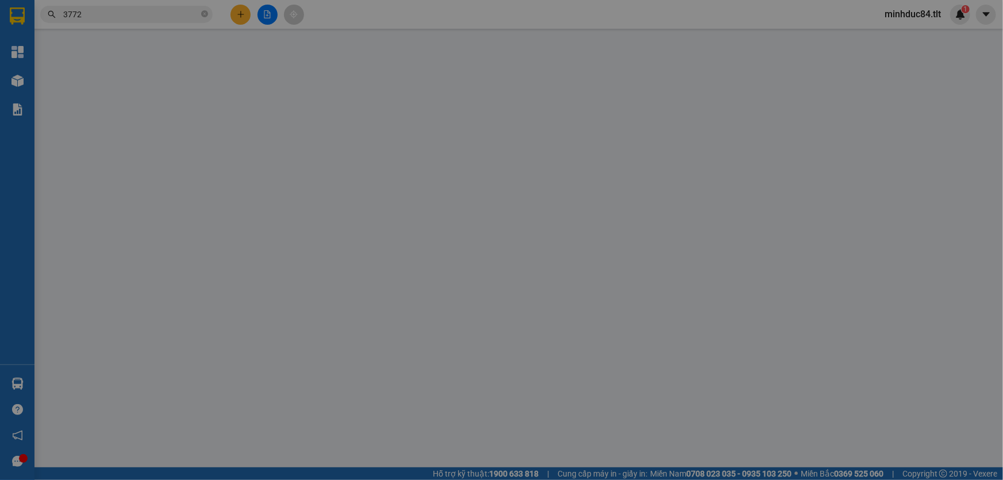
type input "0916204080"
type input "TOÀN"
type input "0909973772"
type input "NGỌC"
type input "0"
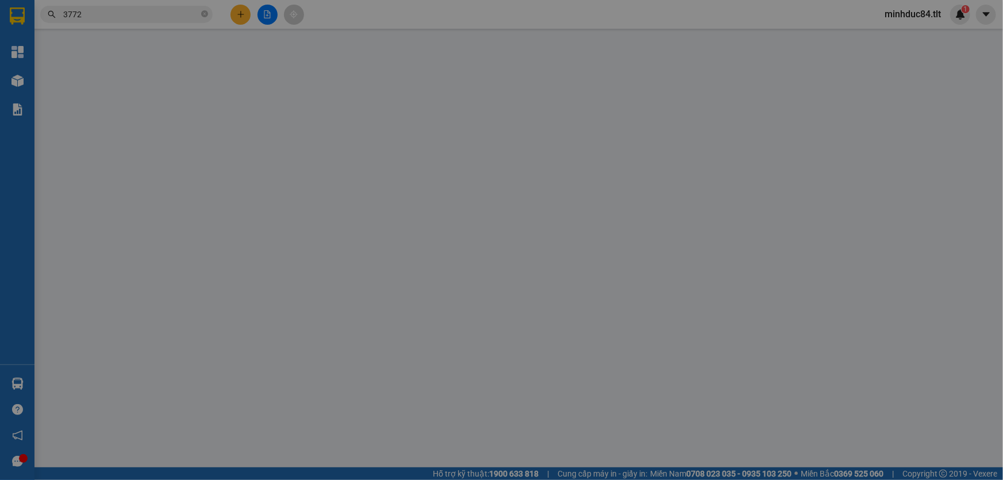
type input "25.000"
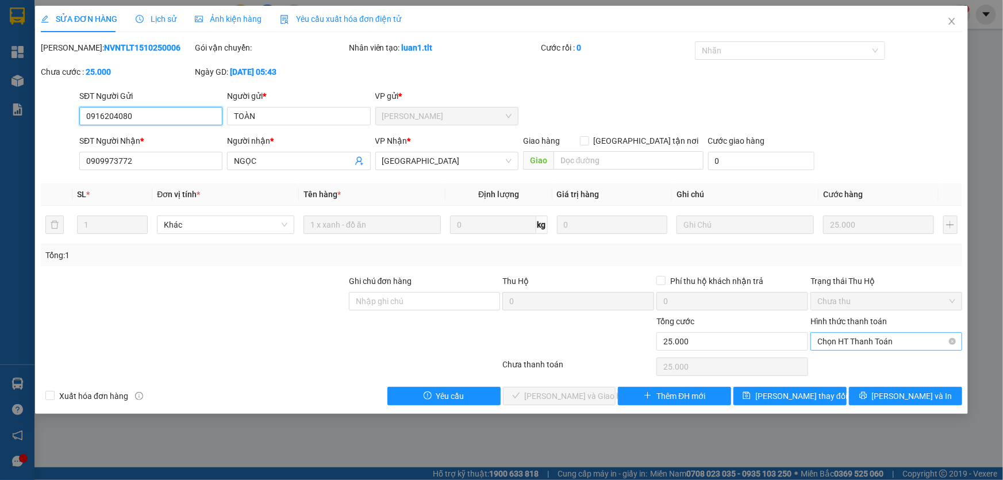
click at [842, 336] on span "Chọn HT Thanh Toán" at bounding box center [886, 341] width 138 height 17
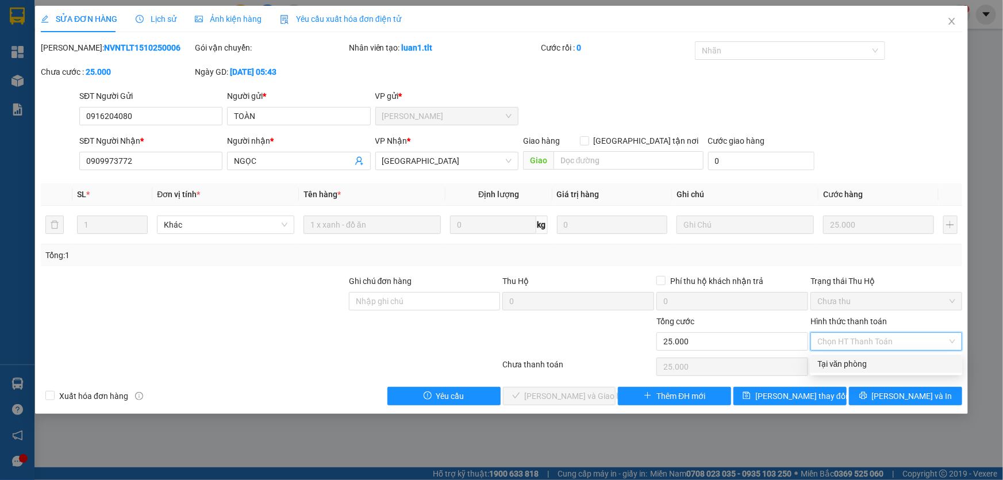
click at [832, 369] on div "Tại văn phòng" at bounding box center [886, 363] width 138 height 13
type input "0"
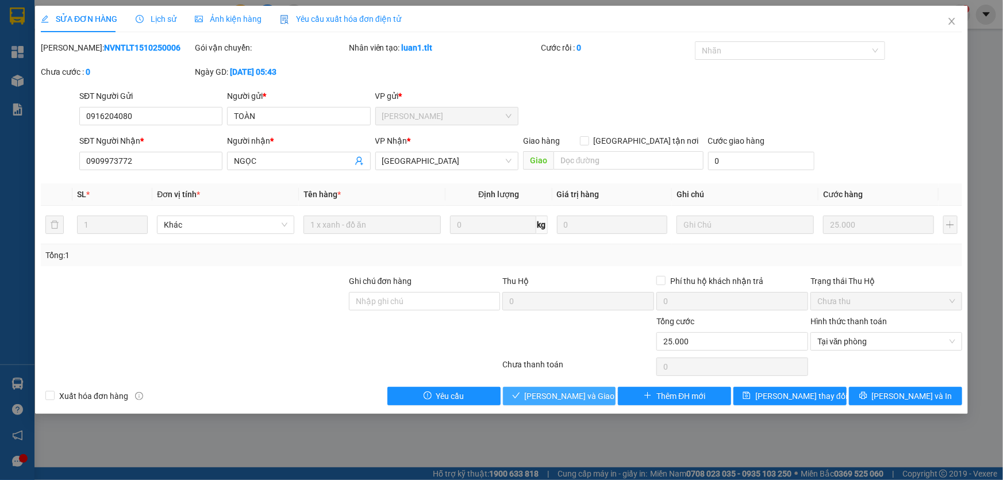
drag, startPoint x: 522, startPoint y: 394, endPoint x: 560, endPoint y: 377, distance: 40.9
click at [520, 394] on icon "check" at bounding box center [516, 395] width 8 height 8
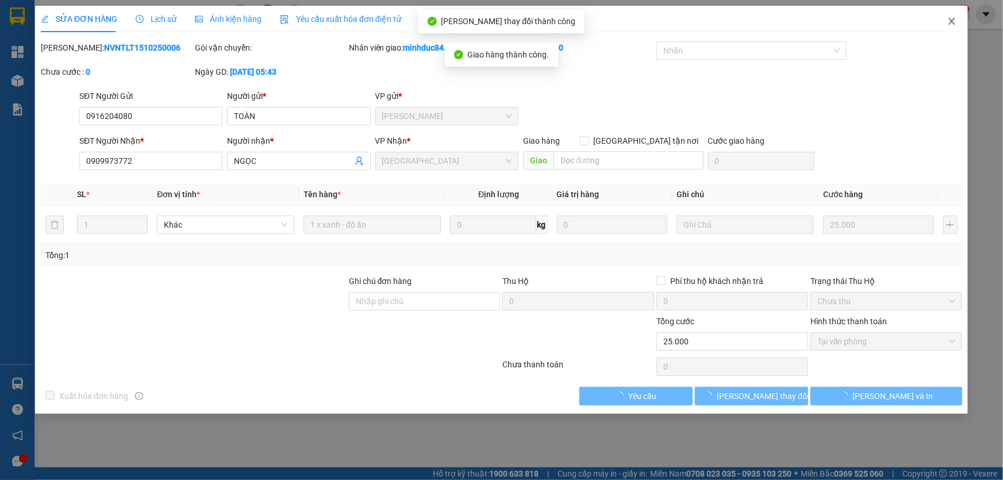
click at [954, 22] on span "Close" at bounding box center [951, 22] width 32 height 32
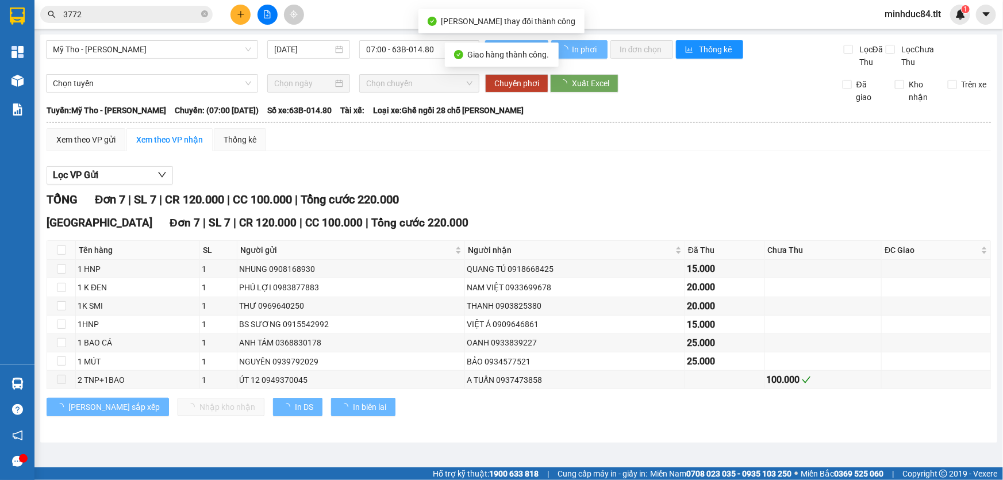
drag, startPoint x: 953, startPoint y: 22, endPoint x: 560, endPoint y: 105, distance: 401.5
click at [950, 22] on div "minhduc84.tlt 1" at bounding box center [922, 15] width 95 height 20
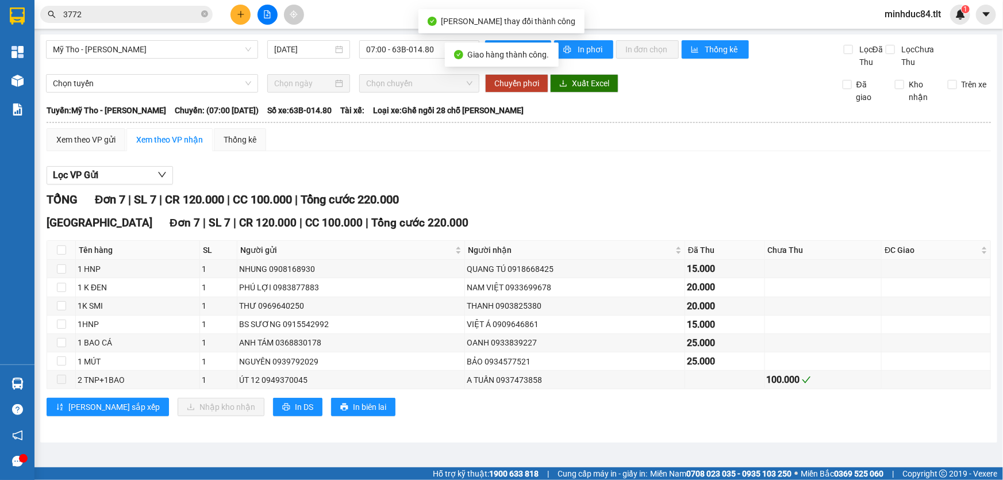
click at [205, 13] on icon "close-circle" at bounding box center [204, 13] width 7 height 7
drag, startPoint x: 188, startPoint y: 16, endPoint x: 181, endPoint y: 16, distance: 7.5
click at [182, 16] on input "text" at bounding box center [131, 14] width 136 height 13
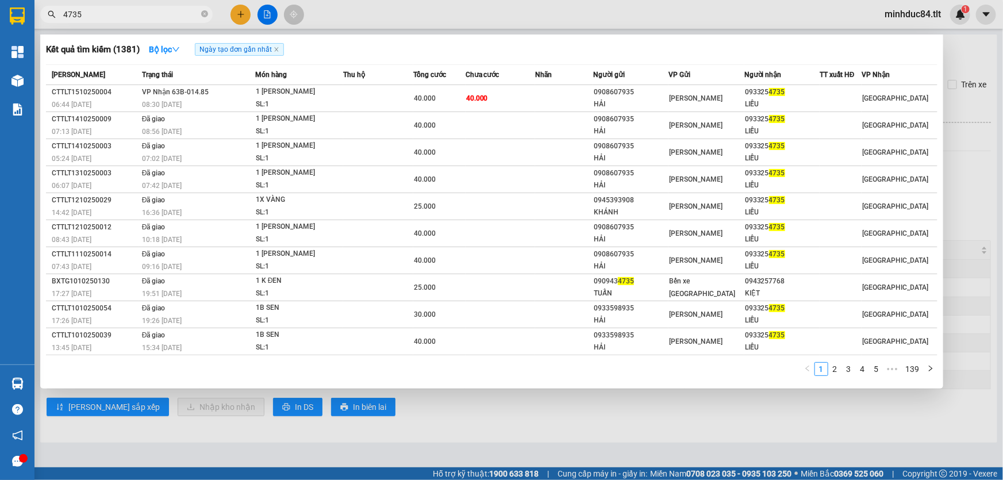
type input "4735"
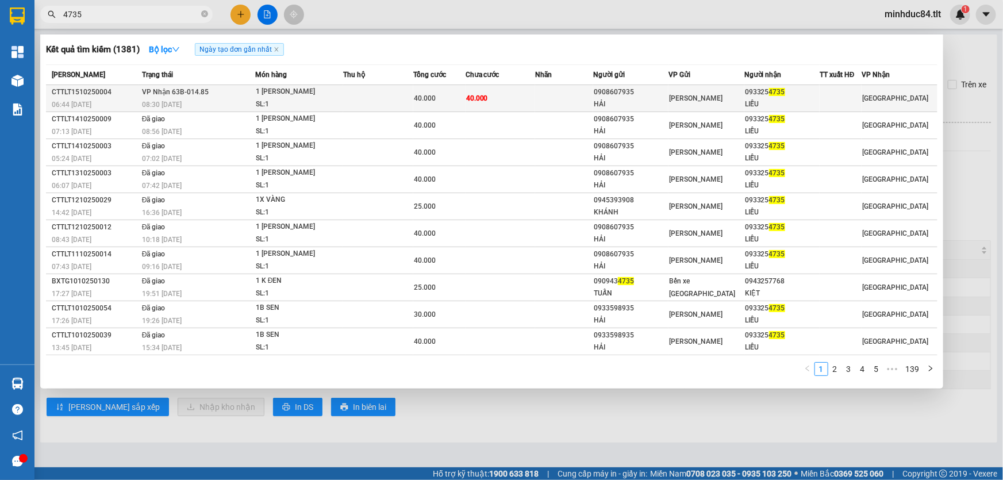
drag, startPoint x: 497, startPoint y: 77, endPoint x: 499, endPoint y: 92, distance: 15.1
click at [497, 79] on span "Chưa cước" at bounding box center [482, 75] width 34 height 8
click at [499, 92] on td "40.000" at bounding box center [500, 98] width 70 height 27
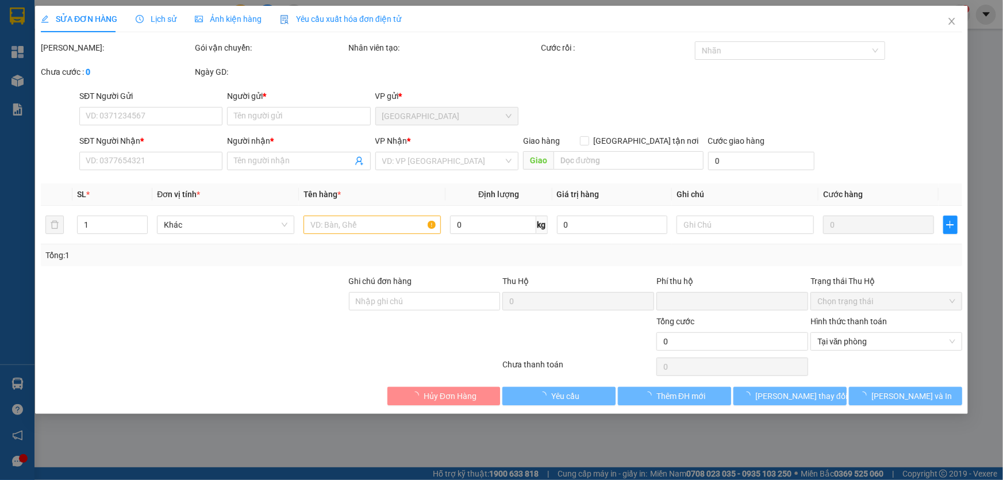
type input "0908607935"
type input "HẢI"
type input "0933254735"
type input "LIỄU"
type input "0"
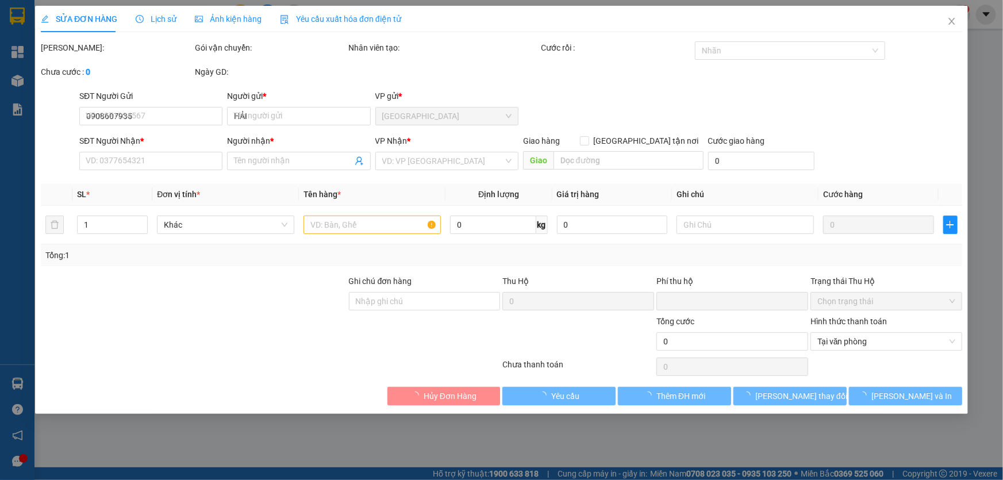
type input "40.000"
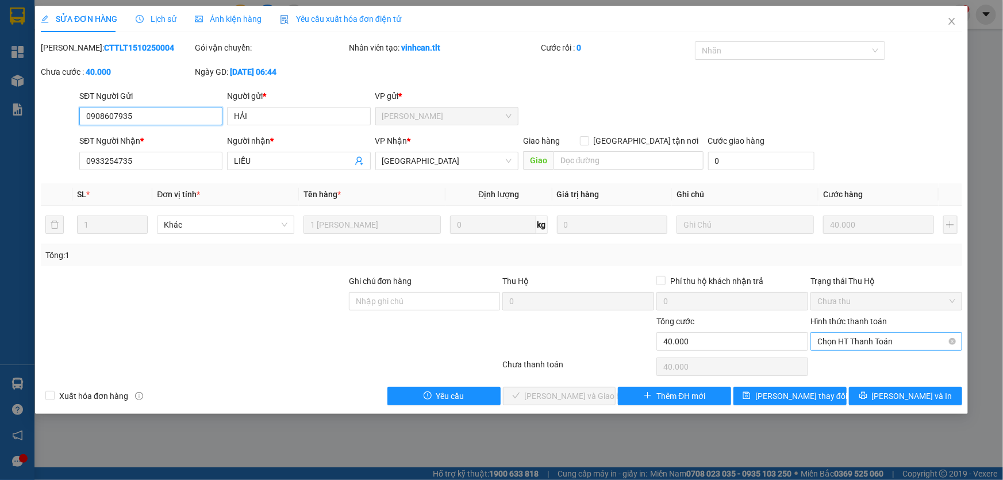
drag, startPoint x: 864, startPoint y: 331, endPoint x: 862, endPoint y: 337, distance: 6.0
click at [863, 337] on span "Chọn HT Thanh Toán" at bounding box center [886, 341] width 138 height 17
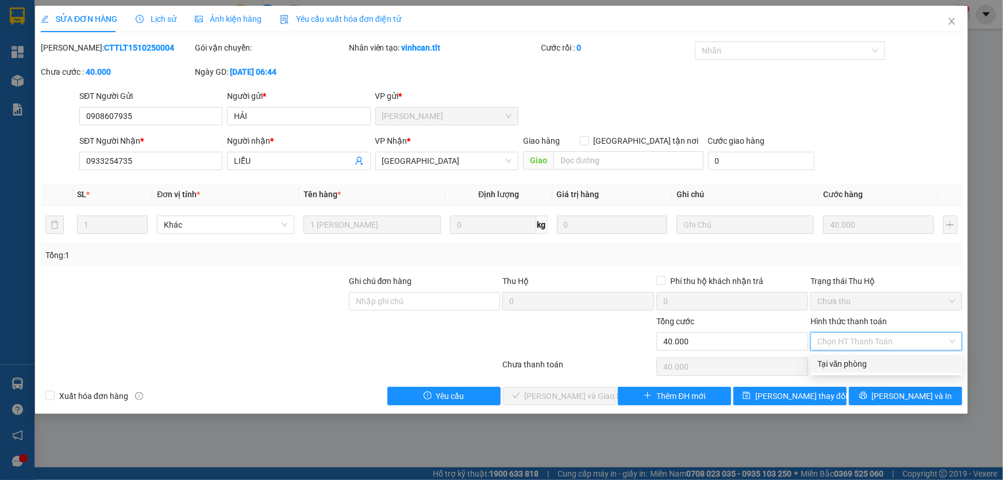
click at [859, 368] on div "Tại văn phòng" at bounding box center [886, 363] width 138 height 13
type input "0"
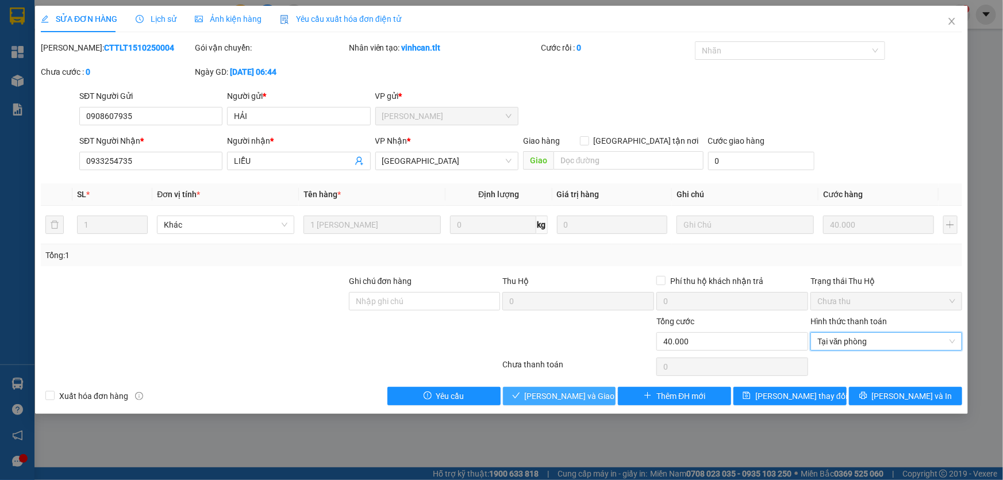
click at [594, 390] on span "[PERSON_NAME] và Giao hàng" at bounding box center [580, 396] width 110 height 13
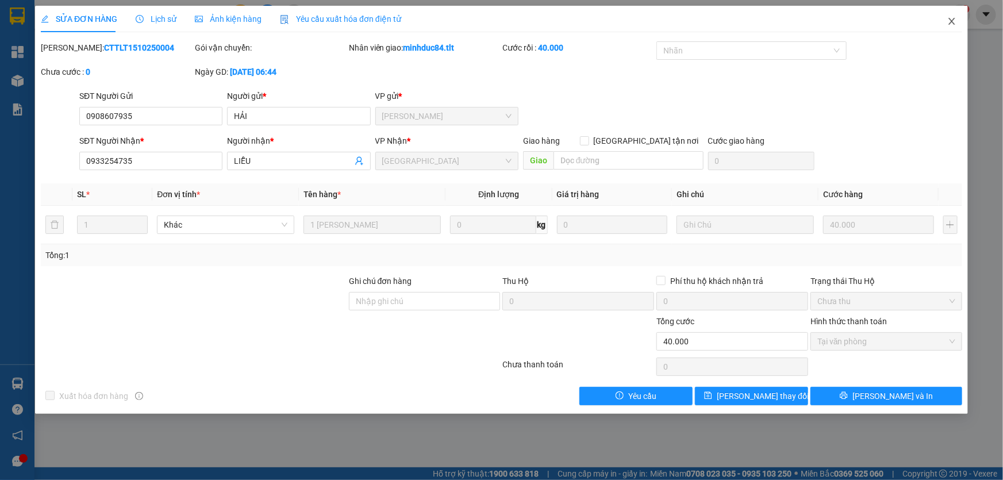
click at [936, 20] on span "Close" at bounding box center [951, 22] width 32 height 32
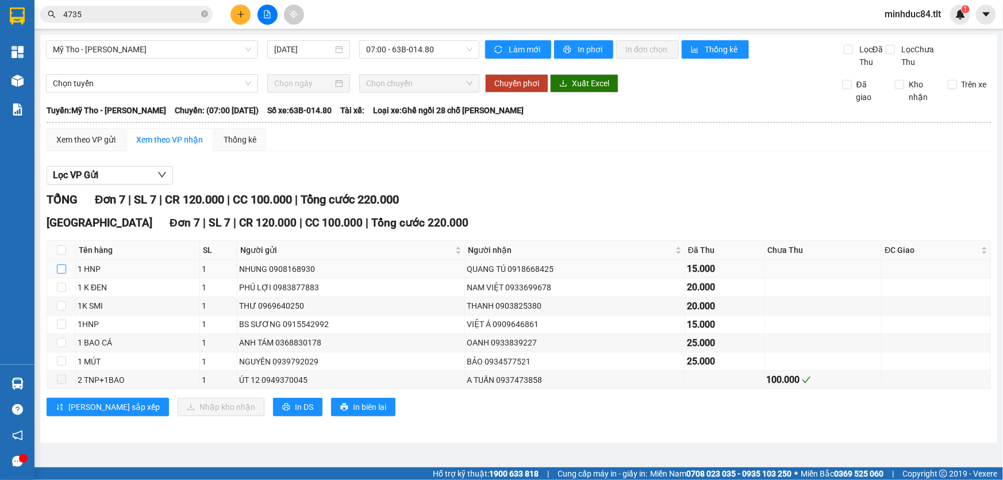
click at [62, 265] on input "checkbox" at bounding box center [61, 268] width 9 height 9
checkbox input "true"
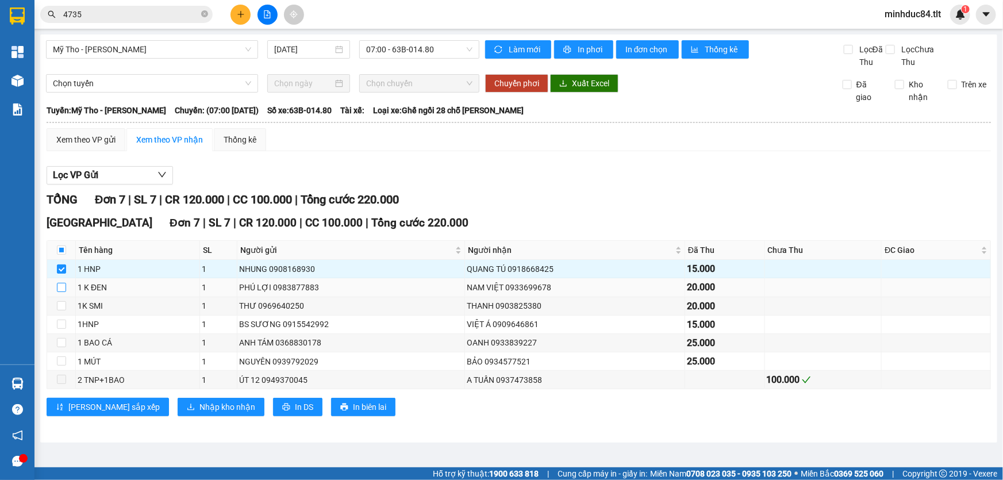
click at [57, 290] on input "checkbox" at bounding box center [61, 287] width 9 height 9
checkbox input "true"
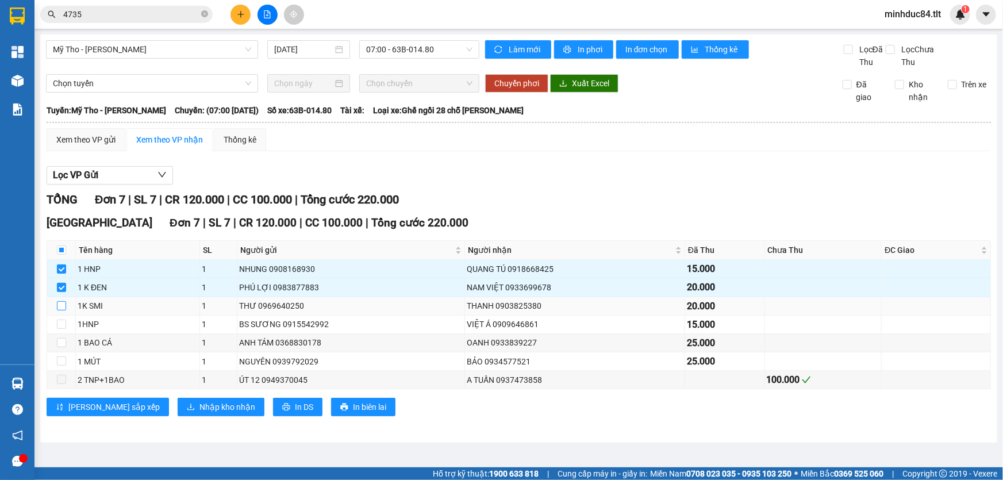
click at [57, 306] on input "checkbox" at bounding box center [61, 305] width 9 height 9
checkbox input "true"
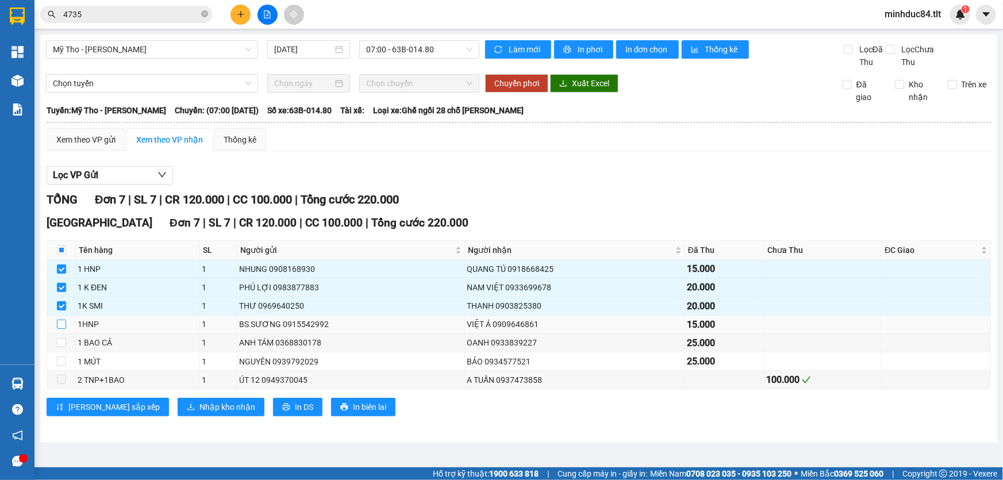
click at [64, 327] on input "checkbox" at bounding box center [61, 323] width 9 height 9
checkbox input "true"
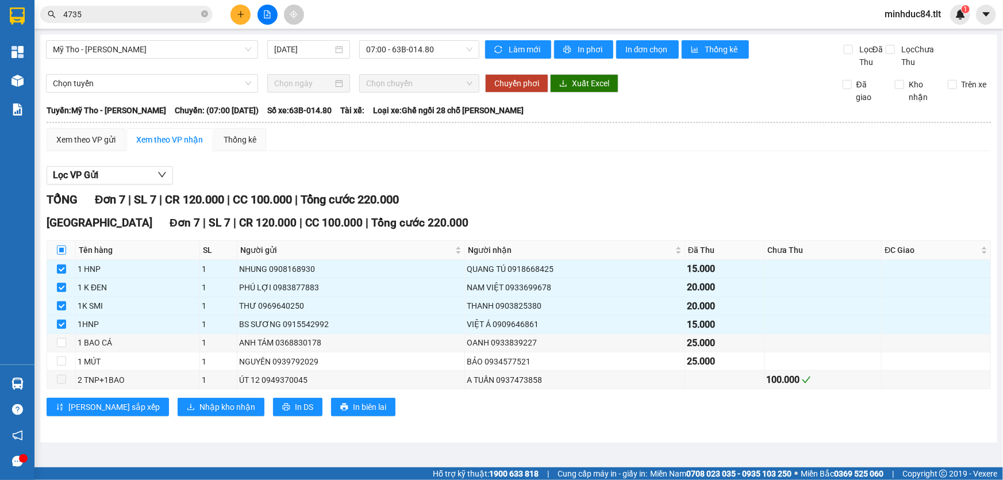
click at [63, 247] on input "checkbox" at bounding box center [61, 249] width 9 height 9
checkbox input "true"
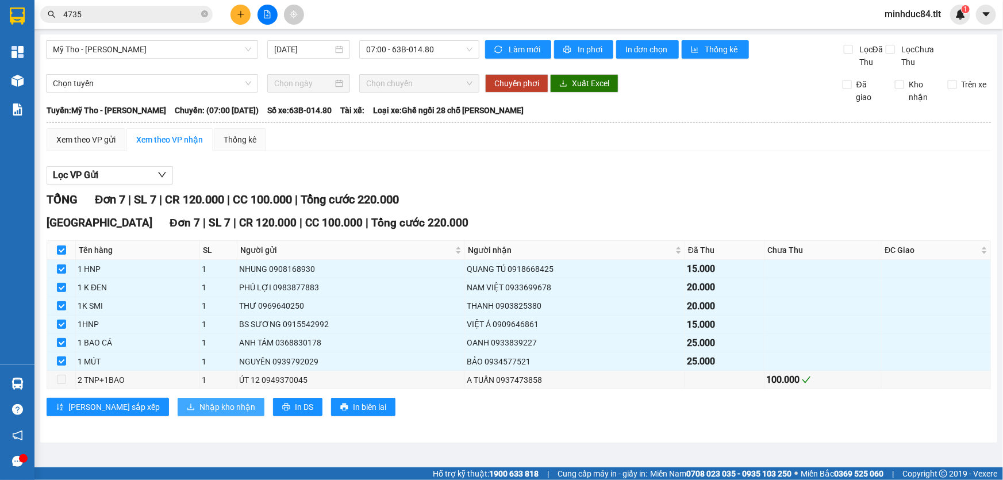
click at [199, 405] on span "Nhập kho nhận" at bounding box center [227, 406] width 56 height 13
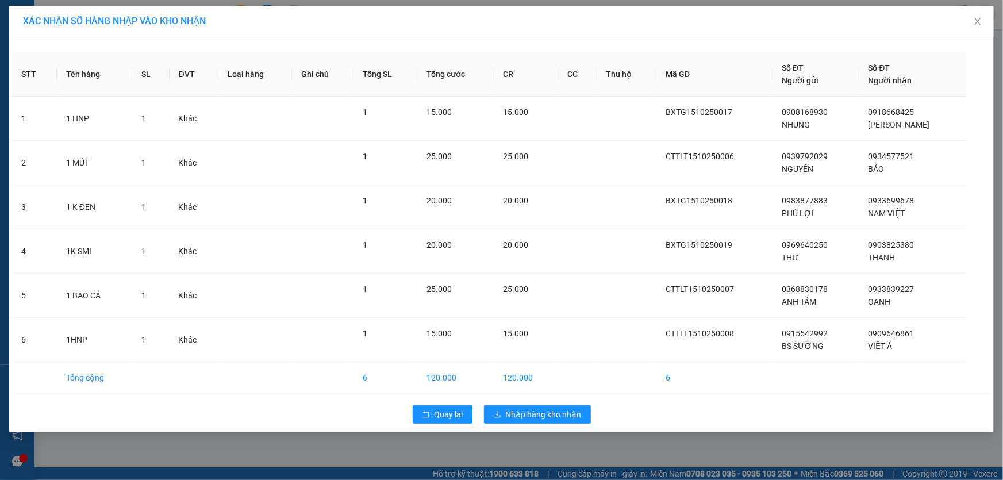
click at [541, 403] on div "Quay lại Nhập hàng kho nhận" at bounding box center [501, 414] width 978 height 30
click at [539, 397] on div "STT Tên hàng SL ĐVT Loại hàng Ghi chú Tổng SL Tổng cước CR CC Thu hộ Mã GD Số Đ…" at bounding box center [501, 234] width 984 height 395
click at [546, 409] on span "Nhập hàng kho nhận" at bounding box center [544, 414] width 76 height 13
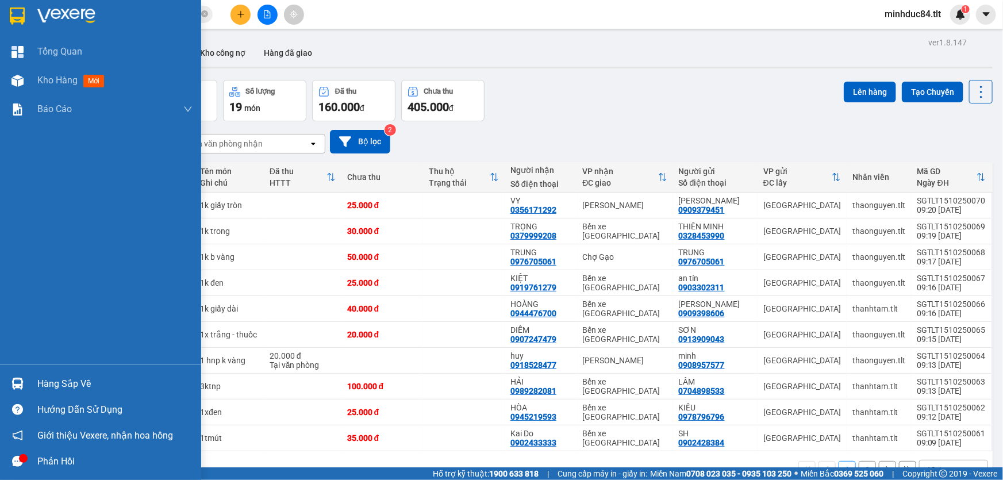
click at [11, 394] on div "Hàng sắp về" at bounding box center [100, 384] width 201 height 26
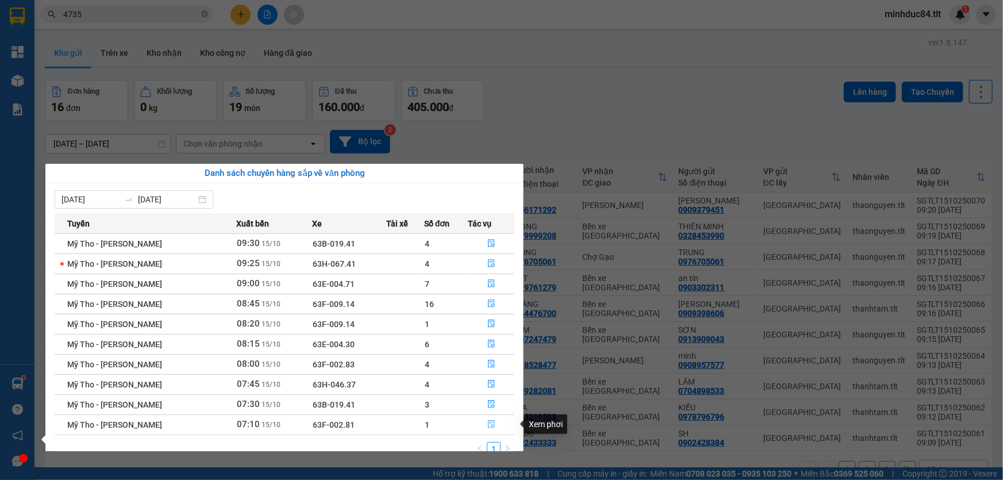
click at [489, 427] on icon "file-done" at bounding box center [491, 424] width 8 height 8
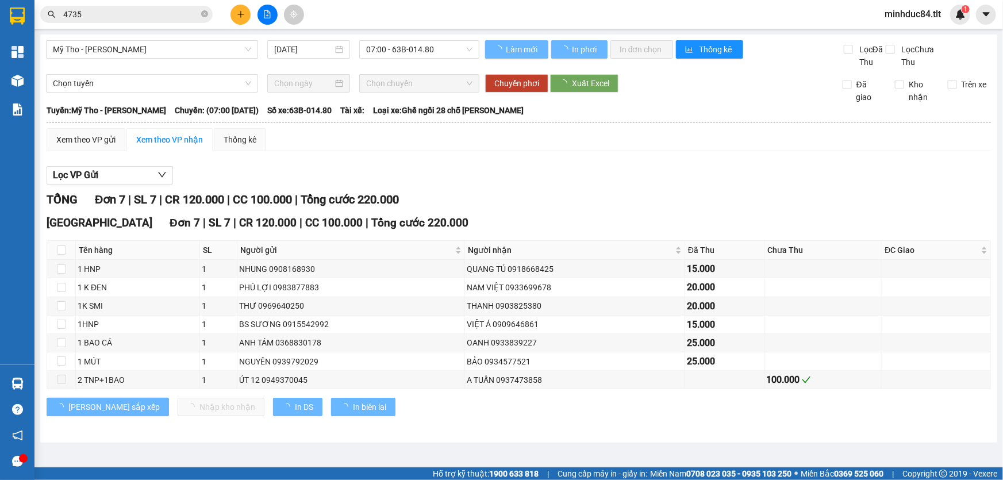
click at [499, 428] on div "TỔNG Đơn 7 | SL 7 | CR 120.000 | CC 100.000 | Tổng cước 220.000 [GEOGRAPHIC_DAT…" at bounding box center [519, 311] width 944 height 240
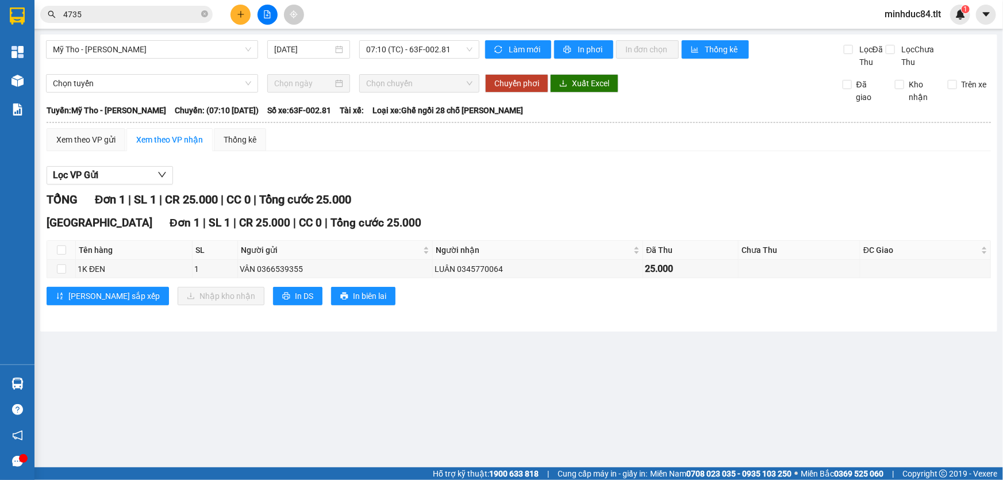
click at [57, 258] on th at bounding box center [61, 250] width 29 height 19
click at [63, 253] on input "checkbox" at bounding box center [61, 249] width 9 height 9
checkbox input "true"
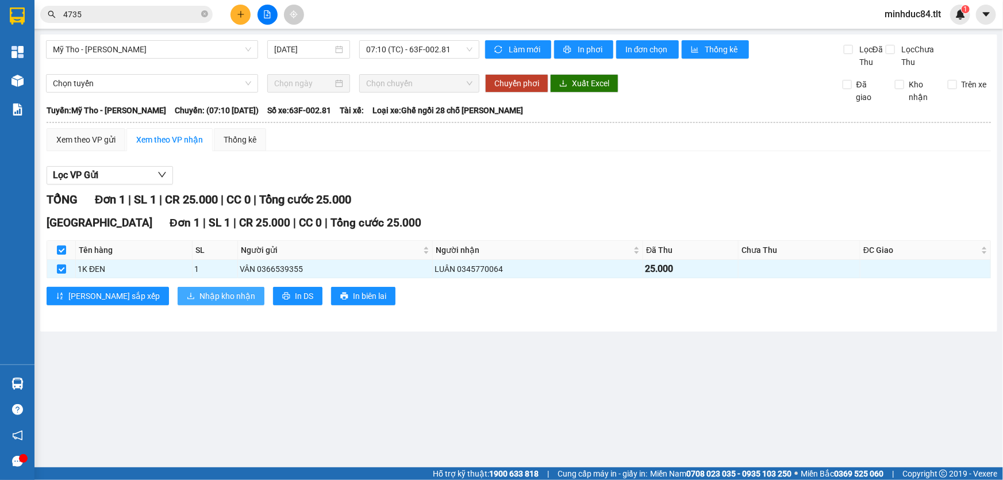
click at [178, 303] on button "Nhập kho nhận" at bounding box center [221, 296] width 87 height 18
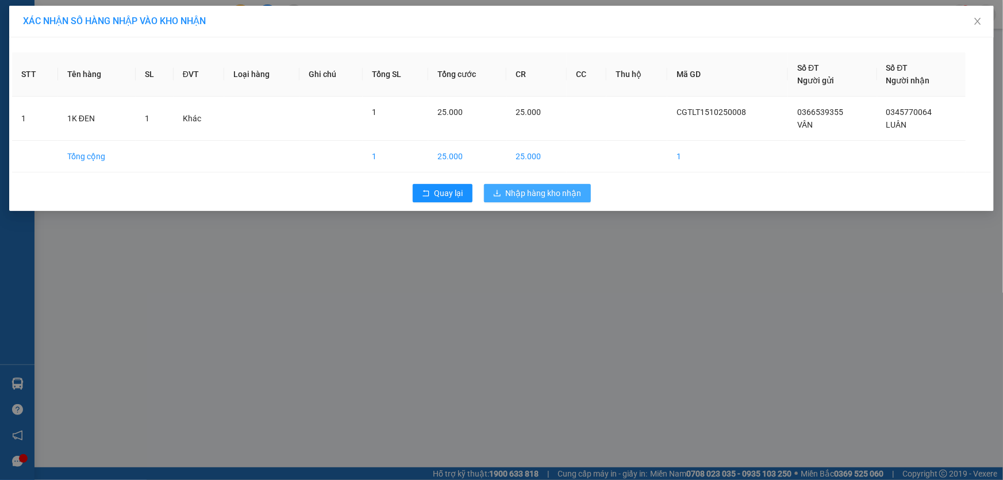
click at [524, 196] on span "Nhập hàng kho nhận" at bounding box center [544, 193] width 76 height 13
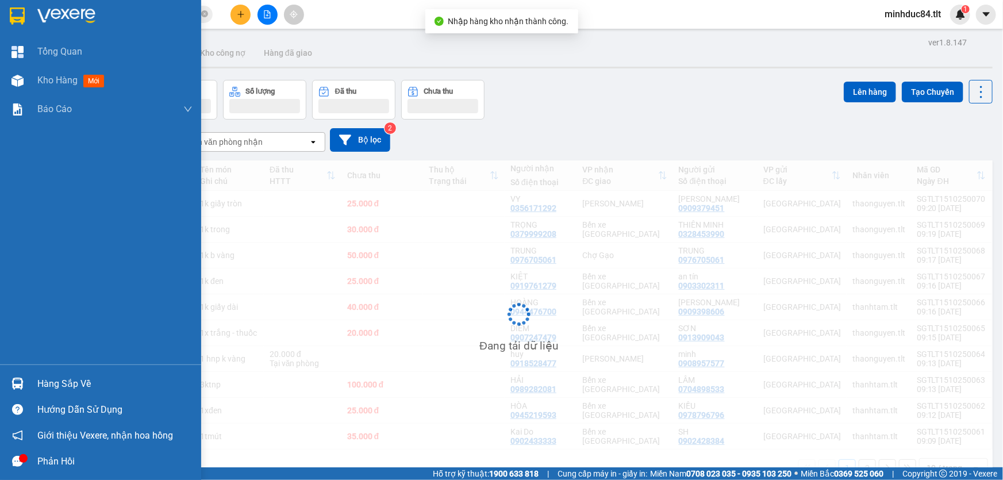
click at [18, 373] on div at bounding box center [17, 383] width 20 height 20
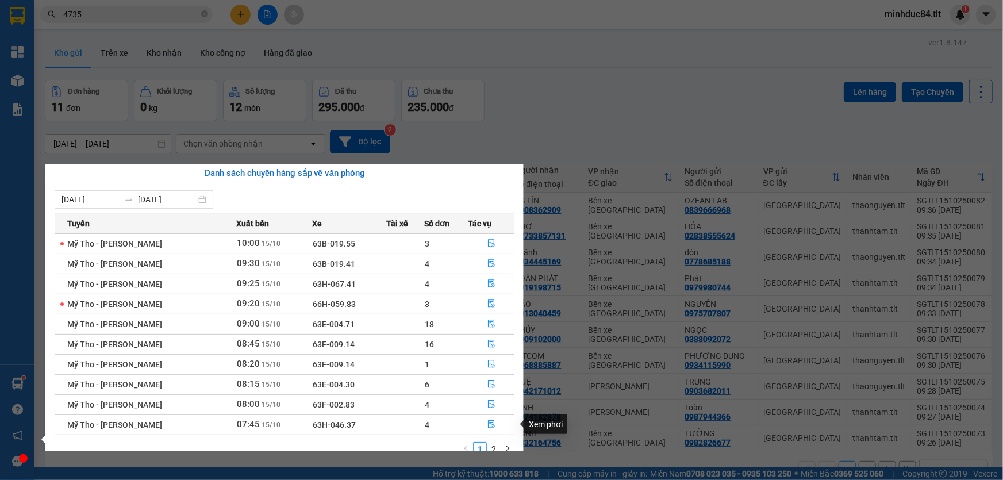
click at [498, 440] on div "Tuyến Xuất bến Xe Tài xế Số đơn Tác vụ Mỹ Tho - [GEOGRAPHIC_DATA] 10:00 [DATE] …" at bounding box center [285, 337] width 460 height 249
click at [494, 442] on link "2" at bounding box center [493, 448] width 13 height 13
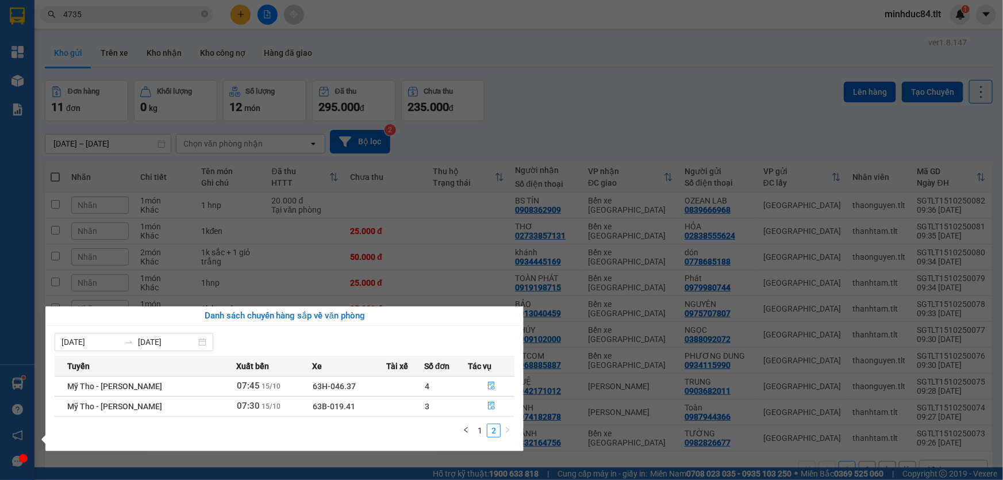
click at [649, 105] on section "Kết quả tìm kiếm ( 1381 ) Bộ lọc Ngày tạo đơn gần nhất Mã ĐH Trạng thái Món hàn…" at bounding box center [501, 240] width 1003 height 480
